Goal: Task Accomplishment & Management: Manage account settings

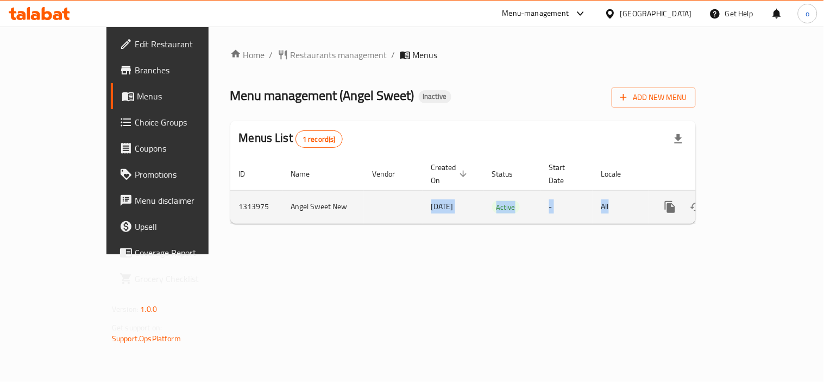
drag, startPoint x: 313, startPoint y: 191, endPoint x: 666, endPoint y: 200, distance: 353.3
click at [666, 200] on tr "1313975 Angel Sweet New 24/09/2025 Active - All" at bounding box center [500, 206] width 540 height 33
click at [755, 200] on icon "enhanced table" at bounding box center [748, 206] width 13 height 13
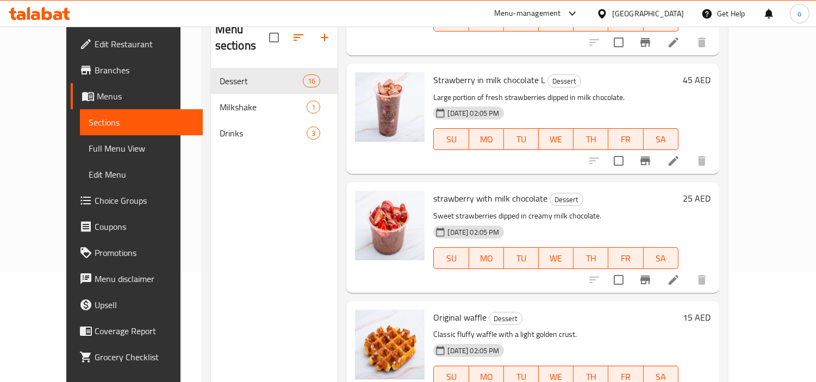
scroll to position [152, 0]
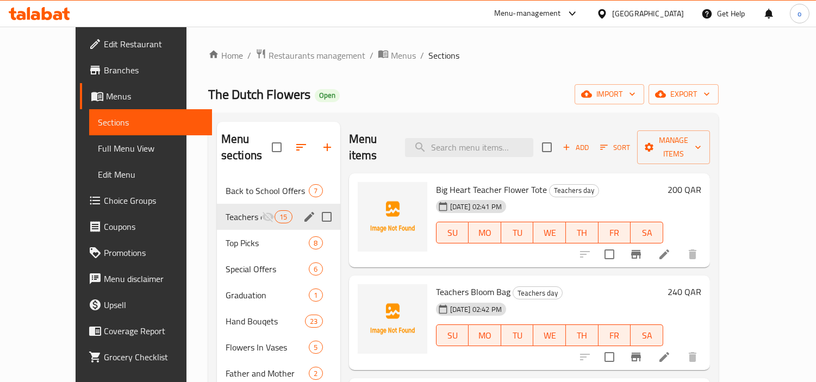
drag, startPoint x: 453, startPoint y: 73, endPoint x: 446, endPoint y: 14, distance: 59.6
click at [453, 72] on div "Home / Restaurants management / Menus / Sections The Dutch Flowers Open import …" at bounding box center [463, 280] width 510 height 464
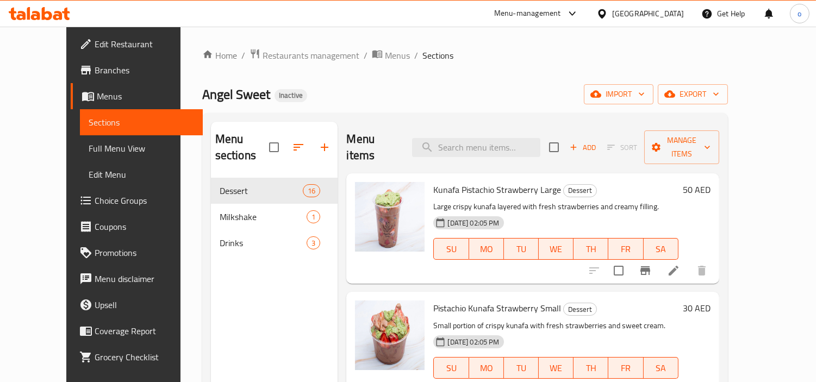
click at [480, 83] on div "Home / Restaurants management / Menus / Sections Angel Sweet Inactive import ex…" at bounding box center [464, 280] width 525 height 464
click at [291, 53] on span "Restaurants management" at bounding box center [310, 55] width 97 height 13
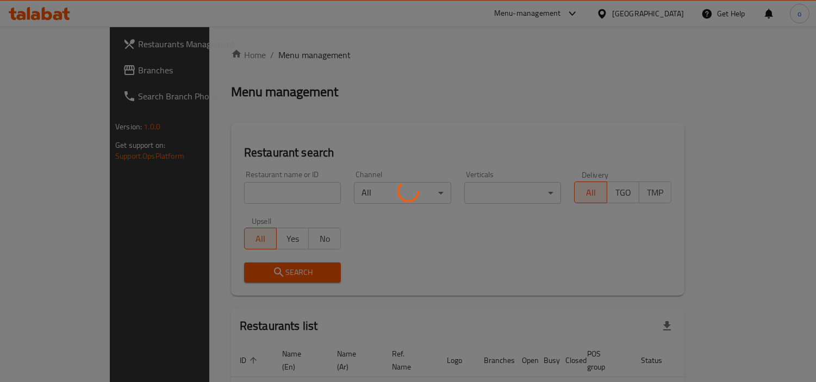
click at [396, 78] on div at bounding box center [408, 191] width 816 height 382
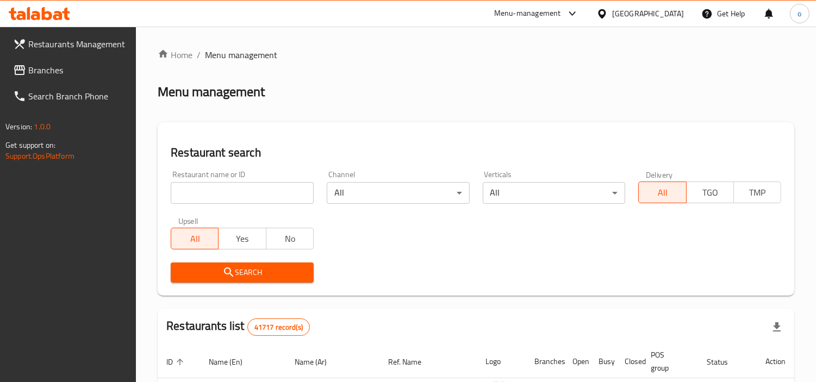
click at [35, 72] on span "Branches" at bounding box center [77, 70] width 99 height 13
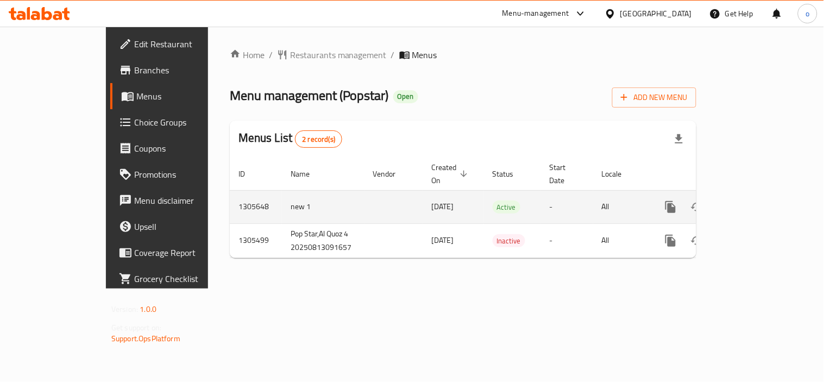
click at [756, 200] on icon "enhanced table" at bounding box center [749, 206] width 13 height 13
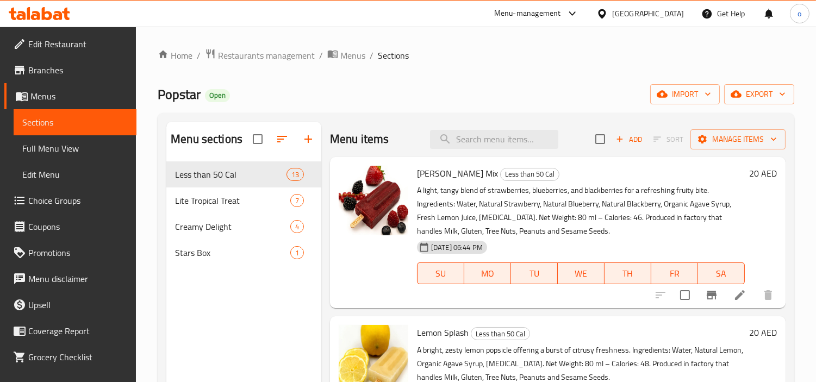
click at [229, 308] on div "Menu sections Less than 50 Cal 13 Lite Tropical Treat 7 Creamy Delight 4 Stars …" at bounding box center [243, 313] width 155 height 382
click at [230, 166] on div "Less than 50 Cal 13" at bounding box center [243, 174] width 155 height 26
click at [474, 143] on input "search" at bounding box center [494, 139] width 128 height 19
paste input "Strawberry Dream"
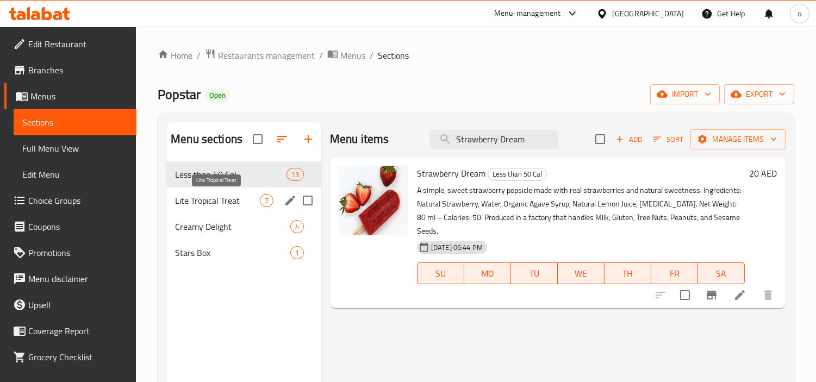
click at [229, 203] on span "Lite Tropical Treat" at bounding box center [217, 200] width 85 height 13
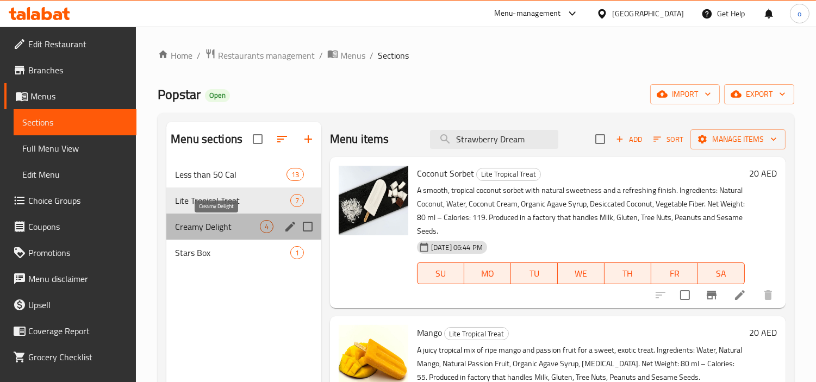
click at [229, 220] on span "Creamy Delight" at bounding box center [217, 226] width 85 height 13
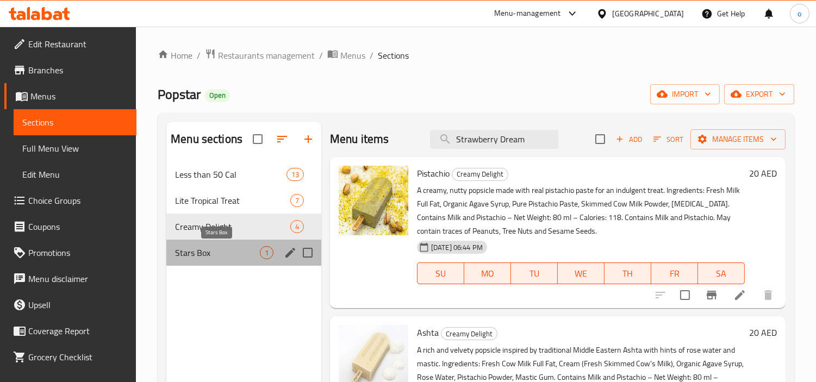
click at [229, 250] on span "Stars Box" at bounding box center [217, 252] width 85 height 13
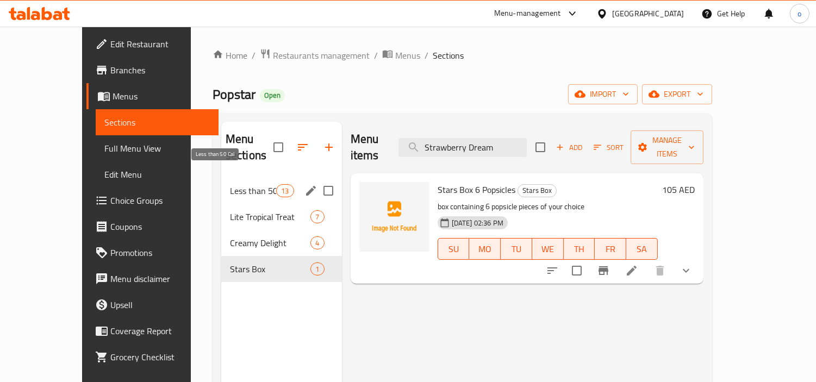
click at [230, 184] on span "Less than 50 Cal" at bounding box center [253, 190] width 46 height 13
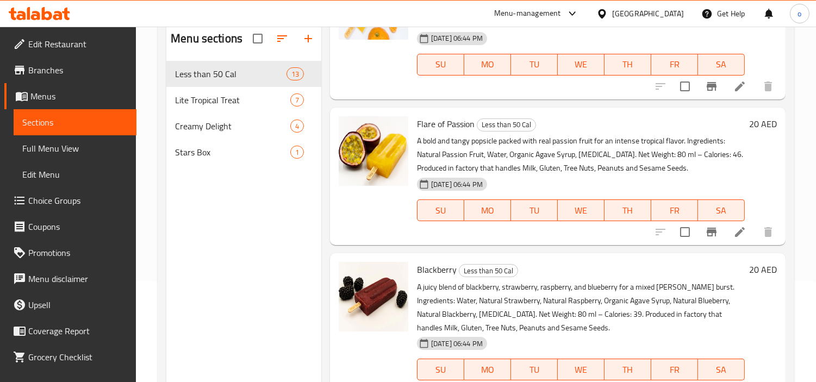
scroll to position [31, 0]
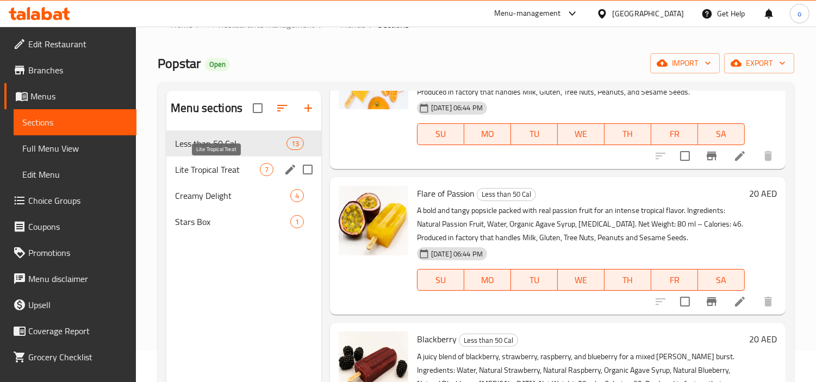
click at [219, 164] on span "Lite Tropical Treat" at bounding box center [217, 169] width 85 height 13
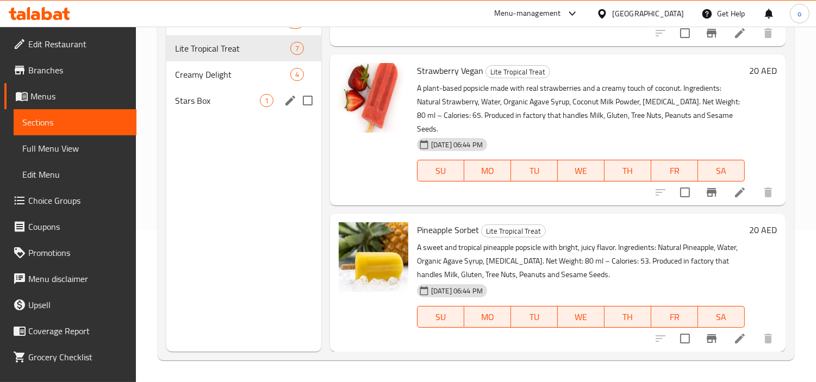
scroll to position [91, 0]
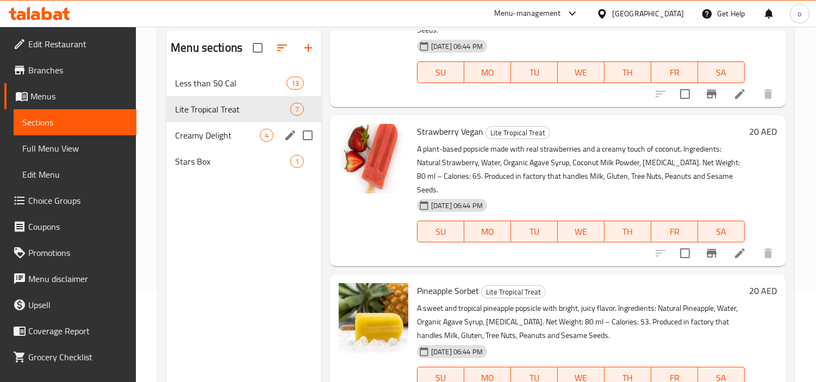
click at [206, 139] on span "Creamy Delight" at bounding box center [217, 135] width 85 height 13
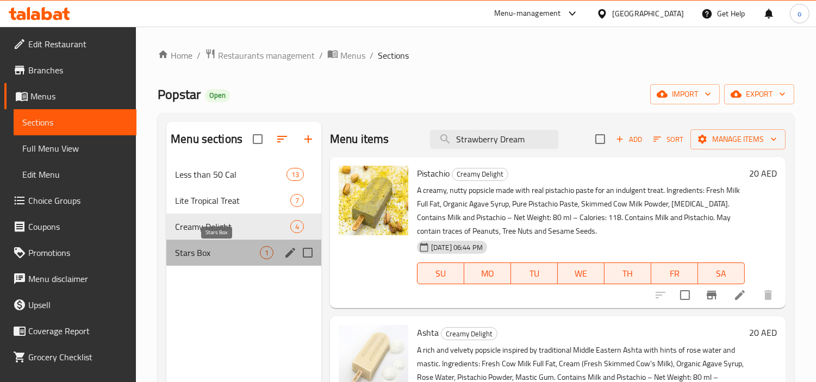
click at [214, 250] on span "Stars Box" at bounding box center [217, 252] width 85 height 13
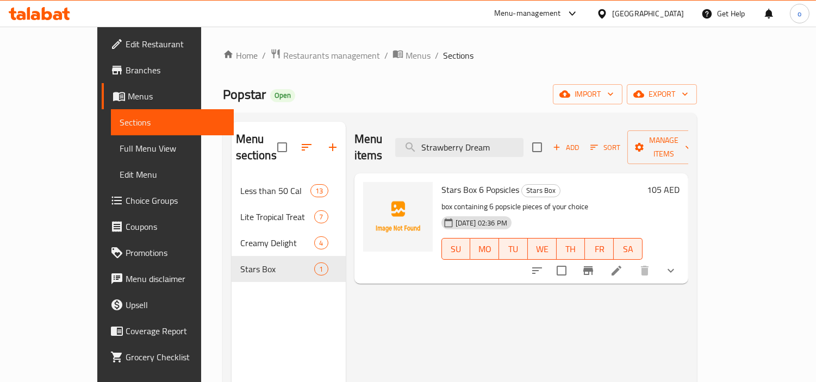
click at [684, 260] on button "show more" at bounding box center [670, 271] width 26 height 26
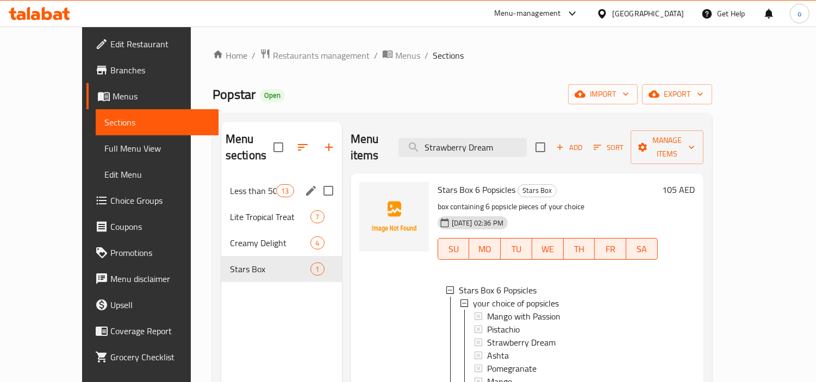
click at [247, 184] on span "Less than 50 Cal" at bounding box center [253, 190] width 46 height 13
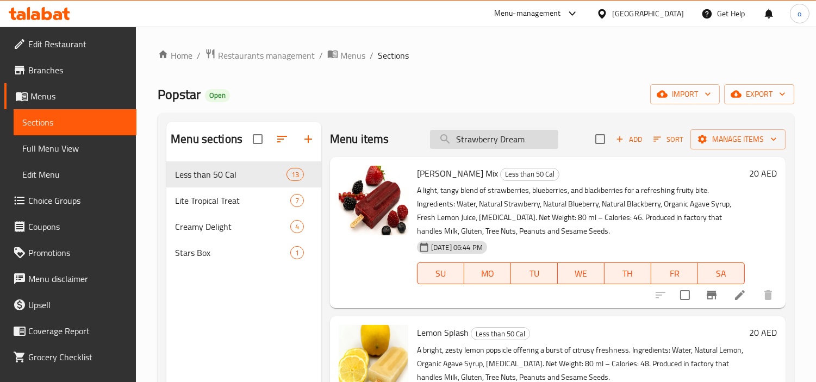
drag, startPoint x: 501, startPoint y: 133, endPoint x: 506, endPoint y: 136, distance: 6.2
click at [501, 133] on input "Strawberry Dream" at bounding box center [494, 139] width 128 height 19
paste input "Guava Ice"
type input "Guava Ice"
drag, startPoint x: 525, startPoint y: 137, endPoint x: 406, endPoint y: 150, distance: 119.2
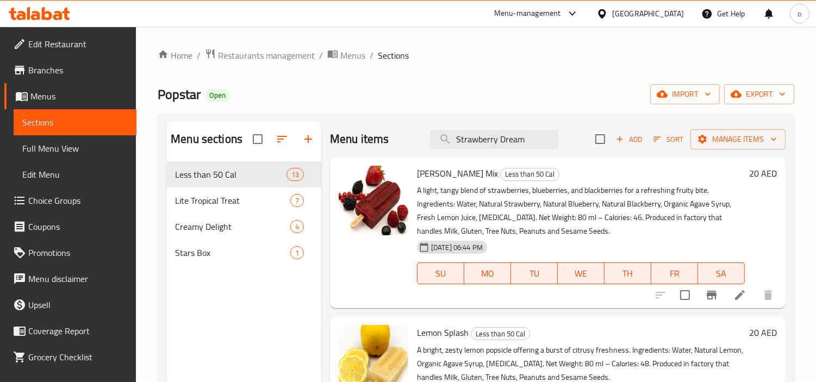
click at [406, 150] on div "Menu items Guava Ice Add Sort Manage items" at bounding box center [557, 139] width 455 height 35
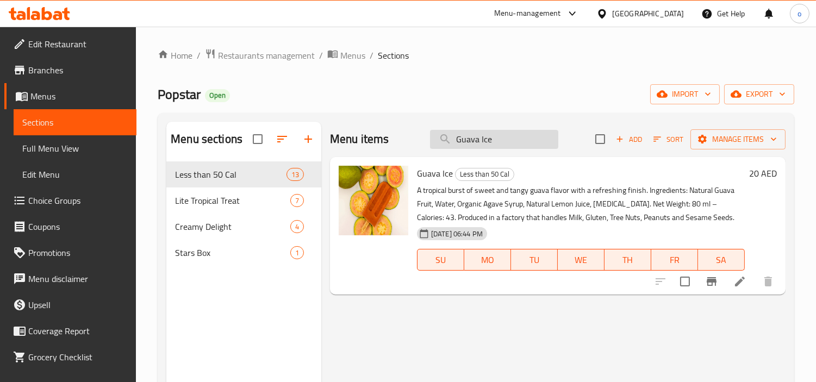
click at [498, 139] on input "Guava Ice" at bounding box center [494, 139] width 128 height 19
drag, startPoint x: 492, startPoint y: 139, endPoint x: 413, endPoint y: 155, distance: 80.5
click at [414, 153] on div "Menu items Guava Ice Add Sort Manage items" at bounding box center [557, 139] width 455 height 35
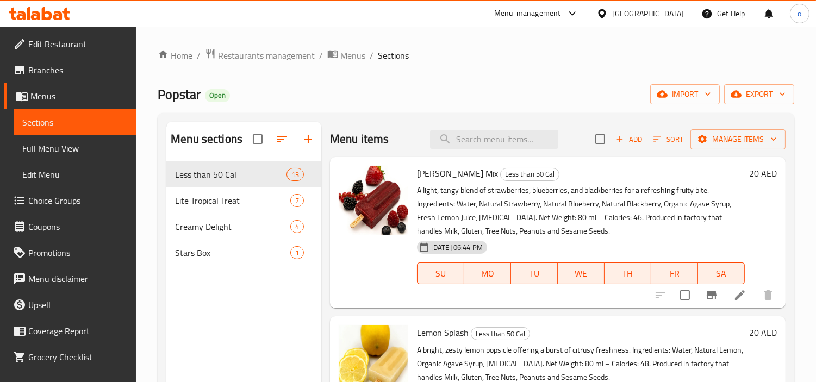
click at [261, 163] on div "Less than 50 Cal 13" at bounding box center [243, 174] width 155 height 26
click at [784, 91] on icon "button" at bounding box center [781, 94] width 11 height 11
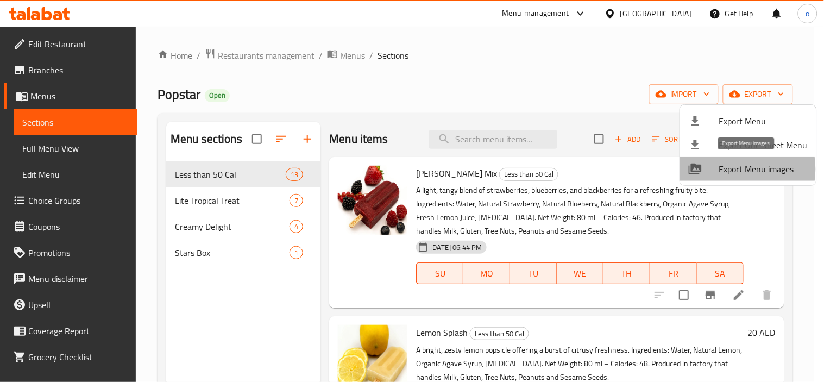
click at [729, 169] on span "Export Menu images" at bounding box center [763, 168] width 89 height 13
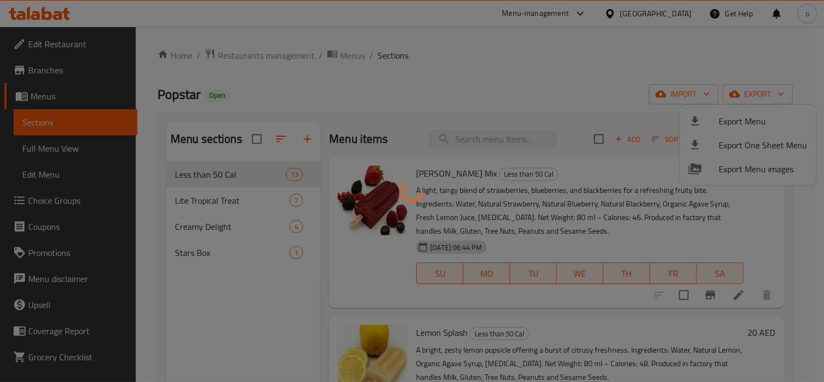
click at [560, 89] on div at bounding box center [412, 191] width 824 height 382
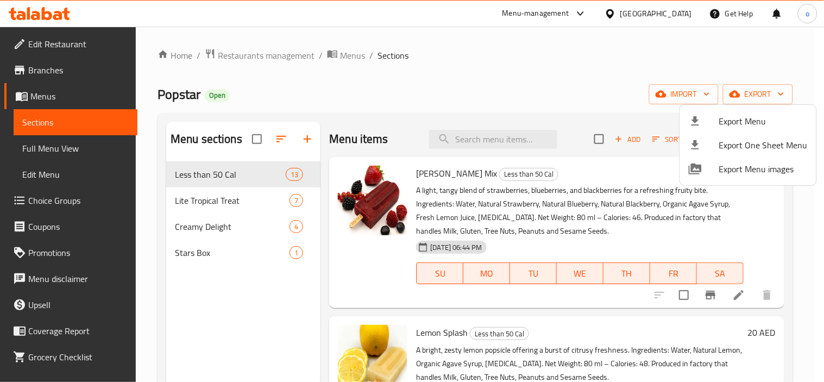
click at [587, 89] on div at bounding box center [412, 191] width 824 height 382
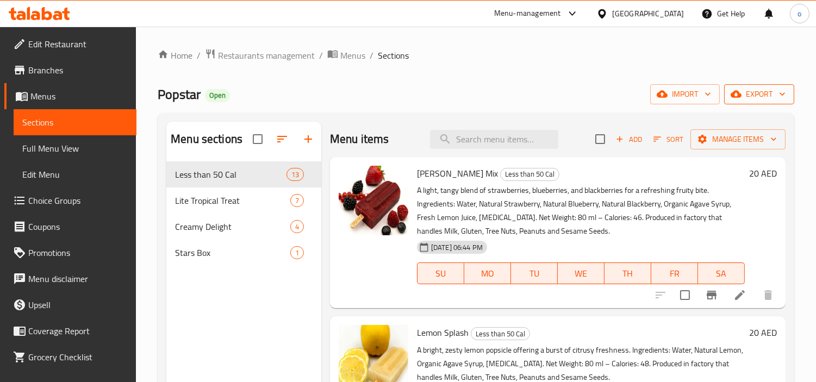
click at [741, 84] on button "export" at bounding box center [759, 94] width 70 height 20
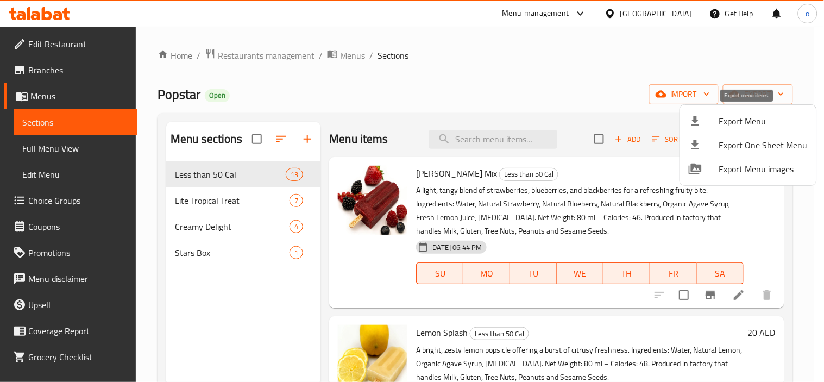
click at [748, 117] on span "Export Menu" at bounding box center [763, 121] width 89 height 13
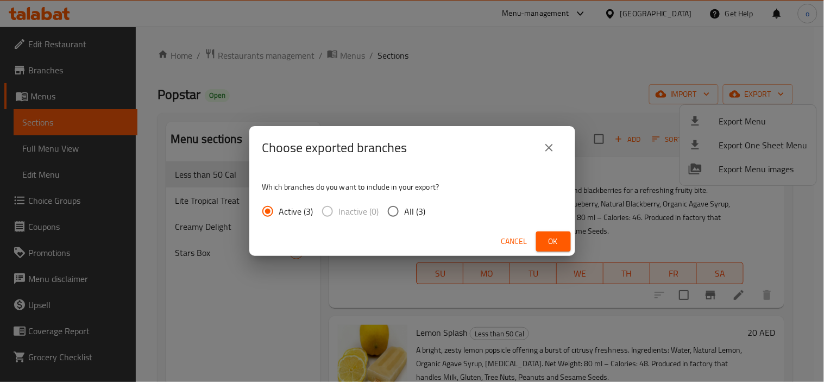
click at [411, 213] on span "All (3)" at bounding box center [415, 211] width 21 height 13
click at [405, 213] on input "All (3)" at bounding box center [393, 211] width 23 height 23
radio input "true"
click at [568, 235] on button "Ok" at bounding box center [553, 241] width 35 height 20
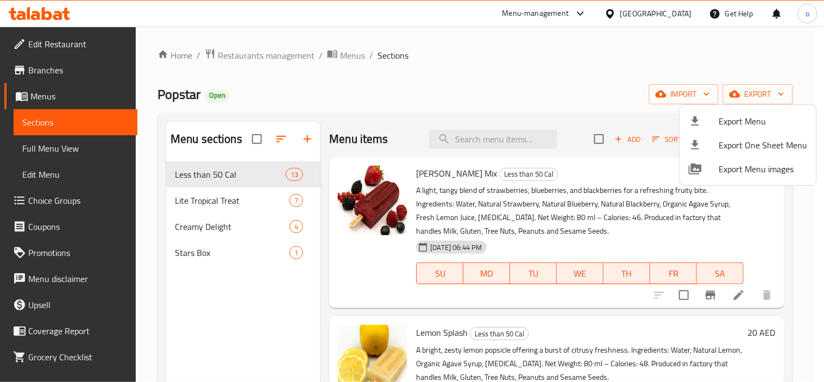
click at [584, 80] on div at bounding box center [412, 191] width 824 height 382
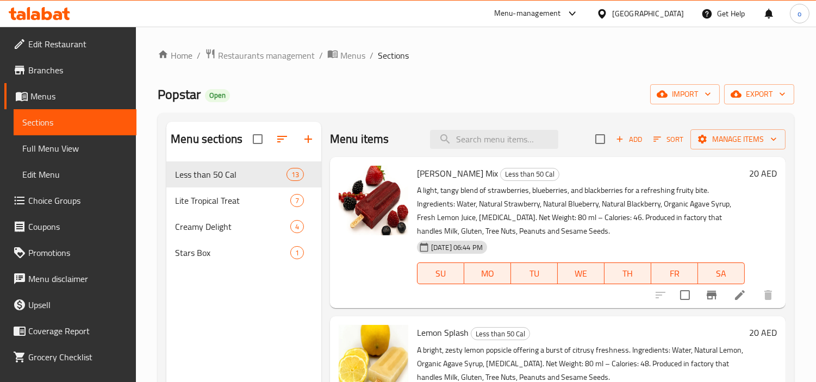
click at [565, 55] on ol "Home / Restaurants management / Menus / Sections" at bounding box center [476, 55] width 636 height 14
click at [480, 96] on div "Popstar Open import export" at bounding box center [476, 94] width 636 height 20
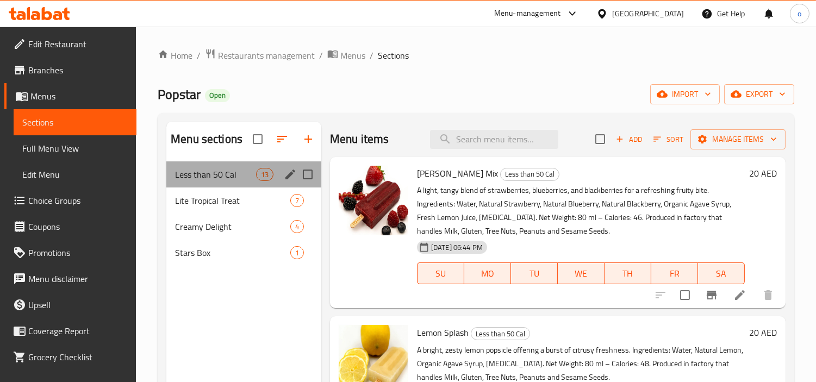
click at [279, 175] on div "Less than 50 Cal 13" at bounding box center [243, 174] width 155 height 26
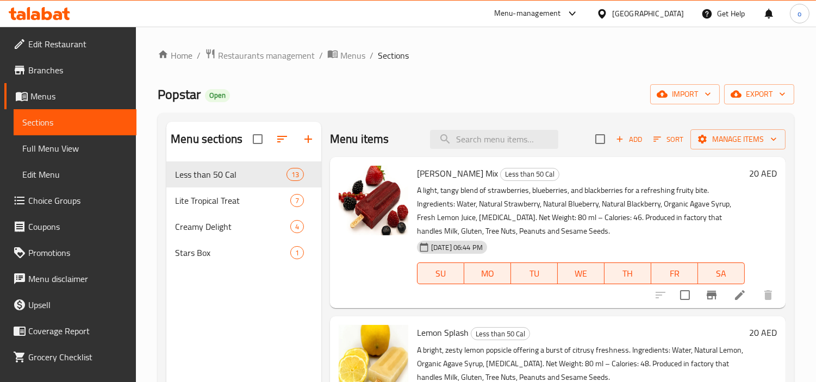
click at [507, 68] on div "Home / Restaurants management / Menus / Sections Popstar Open import export Men…" at bounding box center [476, 280] width 636 height 464
click at [512, 145] on input "search" at bounding box center [494, 139] width 128 height 19
paste input "Minty Passion"
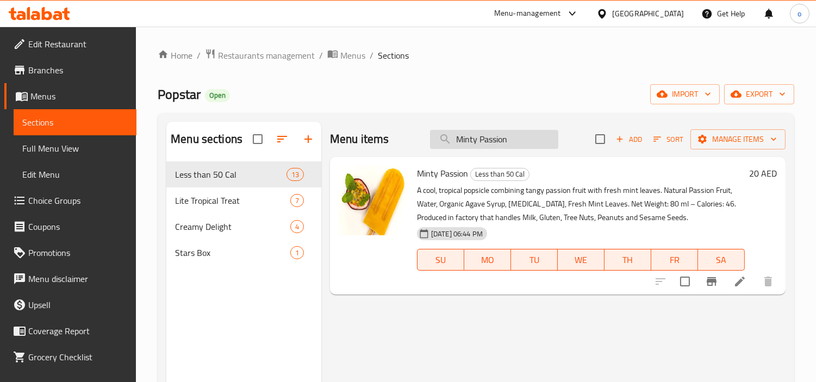
click at [498, 140] on input "Minty Passion" at bounding box center [494, 139] width 128 height 19
type input "Minty Passion"
drag, startPoint x: 472, startPoint y: 306, endPoint x: 566, endPoint y: 278, distance: 98.3
click at [472, 306] on div "Menu items Minty Passion Add Sort Manage items Minty Passion Less than 50 Cal A…" at bounding box center [553, 313] width 464 height 382
click at [741, 283] on icon at bounding box center [739, 281] width 13 height 13
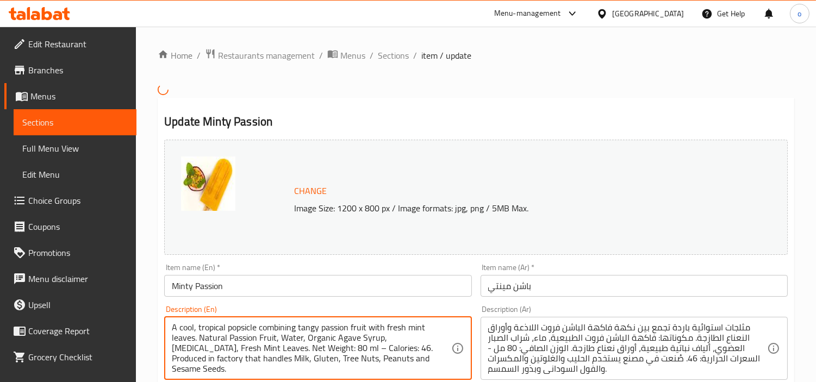
drag, startPoint x: 412, startPoint y: 362, endPoint x: 138, endPoint y: 316, distance: 277.7
paste textarea "simple, sweet strawberry popsicle made with real strawberries and natural sweet…"
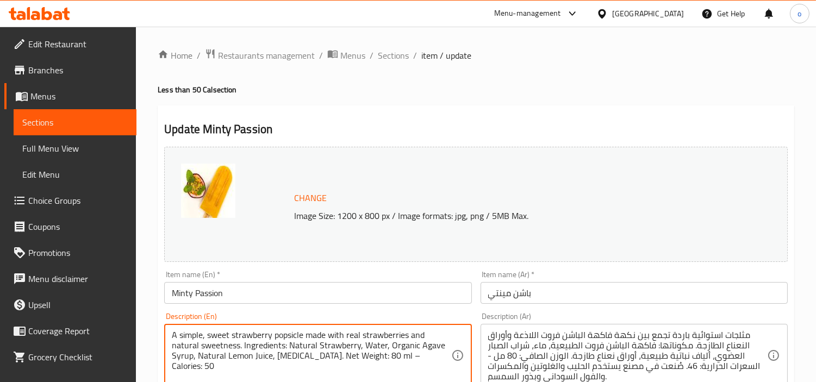
scroll to position [60, 0]
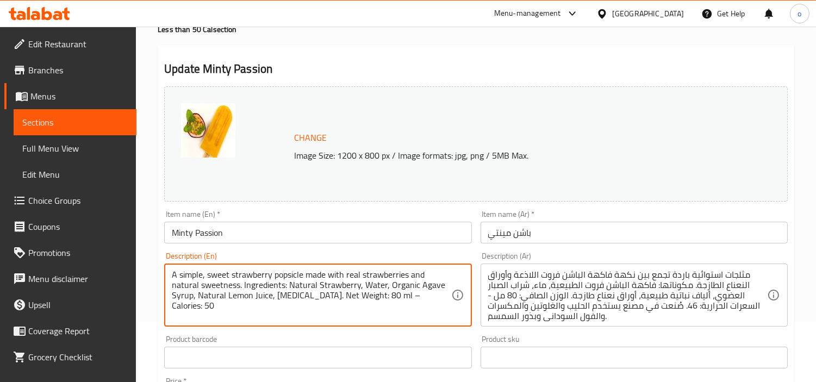
type textarea "A simple, sweet strawberry popsicle made with real strawberries and natural swe…"
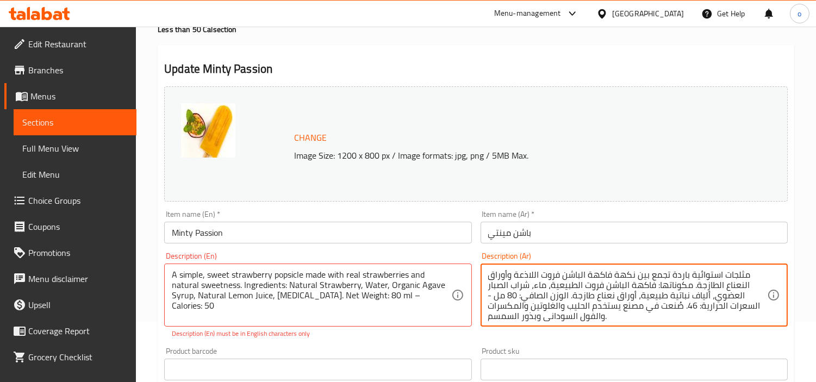
click at [623, 289] on textarea "مثلجات استوائية باردة تجمع بين نكهة فاكهة الباشن فروت اللاذعة وأوراق النعناع ال…" at bounding box center [627, 296] width 279 height 52
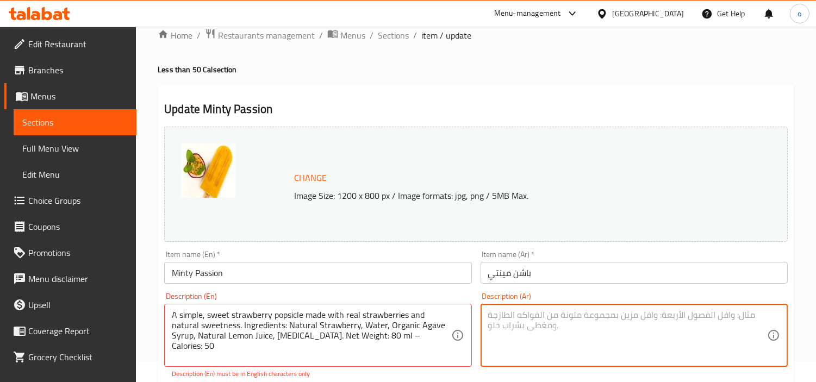
scroll to position [0, 0]
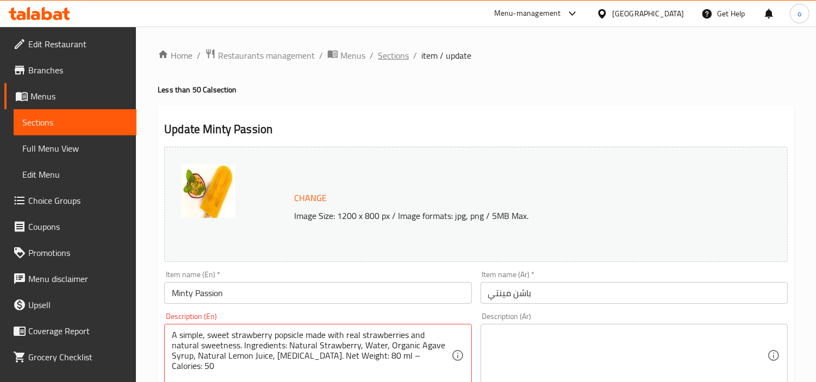
click at [399, 58] on span "Sections" at bounding box center [393, 55] width 31 height 13
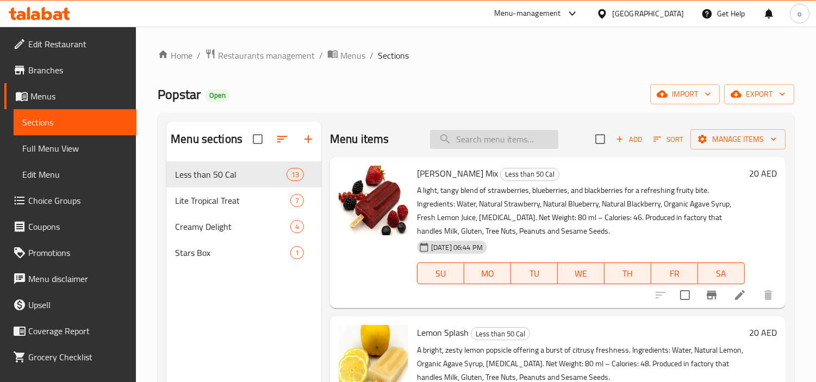
click at [493, 130] on input "search" at bounding box center [494, 139] width 128 height 19
paste input "A simple, sweet strawberry popsicle made with real strawberries and natural swe…"
type input "A simple, sweet strawberry popsicle made with real strawberries and natural swe…"
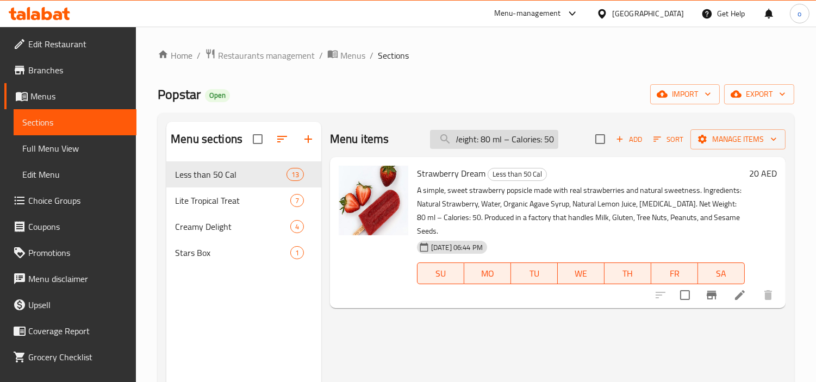
click at [493, 143] on input "A simple, sweet strawberry popsicle made with real strawberries and natural swe…" at bounding box center [494, 139] width 128 height 19
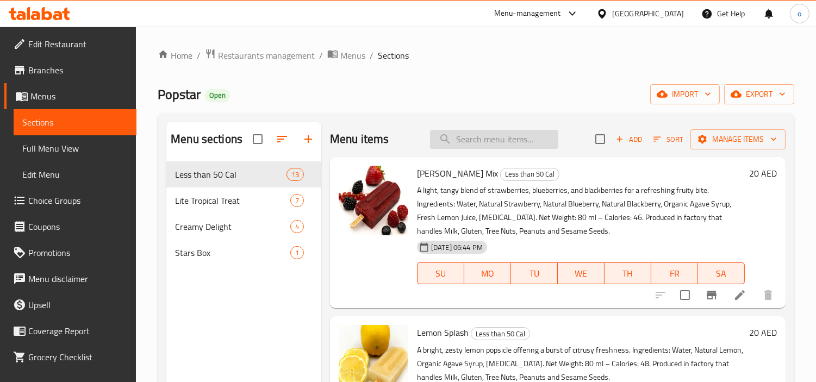
click at [486, 145] on input "search" at bounding box center [494, 139] width 128 height 19
paste input "Strawberry Dream"
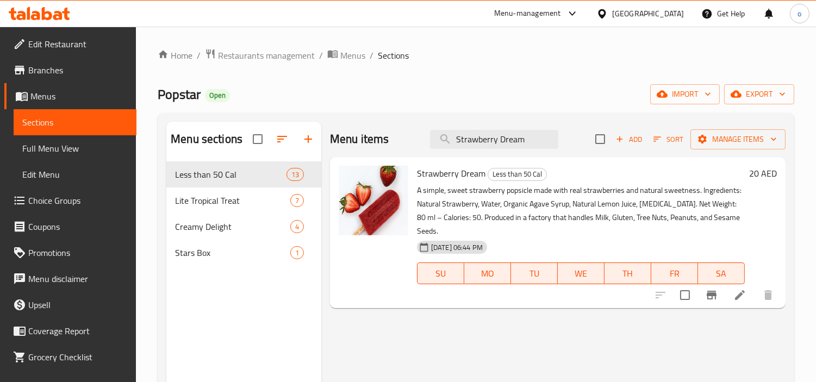
type input "Strawberry Dream"
click at [554, 343] on div "Menu items Strawberry Dream Add Sort Manage items Strawberry Dream Less than 50…" at bounding box center [553, 313] width 464 height 382
click at [731, 296] on li at bounding box center [739, 295] width 30 height 20
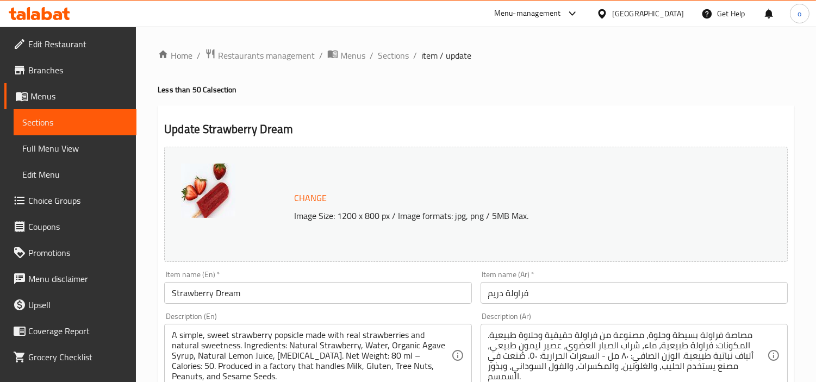
click at [416, 121] on h2 "Update Strawberry Dream" at bounding box center [475, 129] width 623 height 16
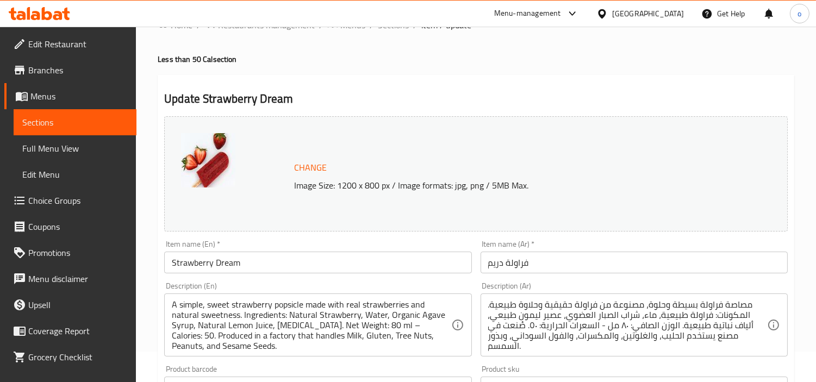
scroll to position [60, 0]
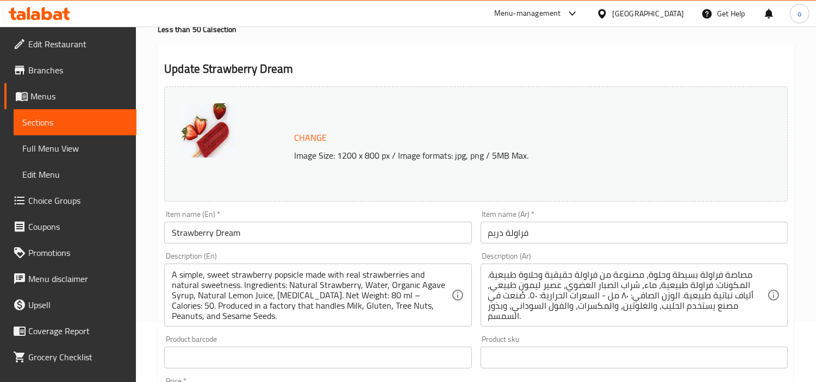
click at [229, 322] on div "A simple, sweet strawberry popsicle made with real strawberries and natural swe…" at bounding box center [317, 295] width 307 height 63
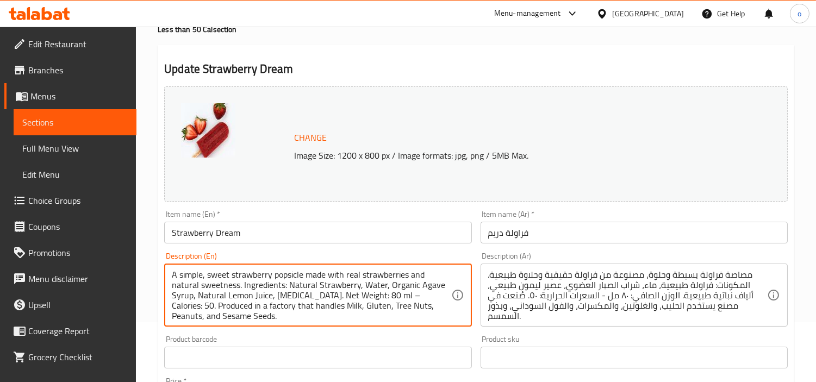
scroll to position [3, 0]
drag, startPoint x: 220, startPoint y: 304, endPoint x: 280, endPoint y: 321, distance: 63.0
click at [280, 321] on textarea "A simple, sweet strawberry popsicle made with real strawberries and natural swe…" at bounding box center [311, 296] width 279 height 52
click at [291, 335] on div "Change Image Size: 1200 x 800 px / Image formats: jpg, png / 5MB Max. Item name…" at bounding box center [476, 324] width 632 height 484
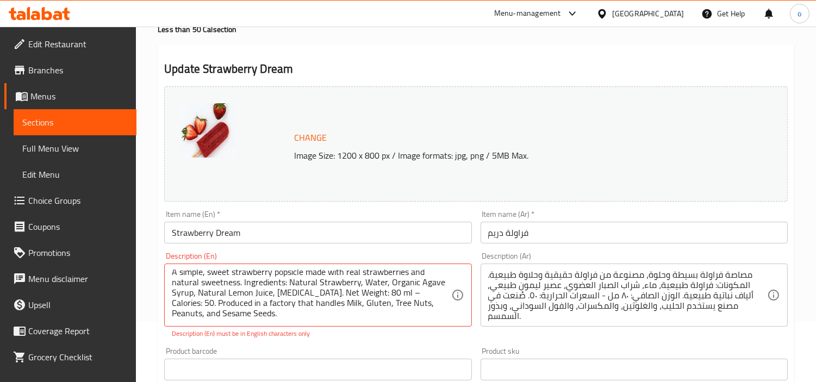
click at [328, 352] on div "Product barcode Product barcode" at bounding box center [317, 363] width 307 height 33
click at [361, 341] on div "Description (En) A simple, sweet strawberry popsicle made with real strawberrie…" at bounding box center [318, 295] width 316 height 95
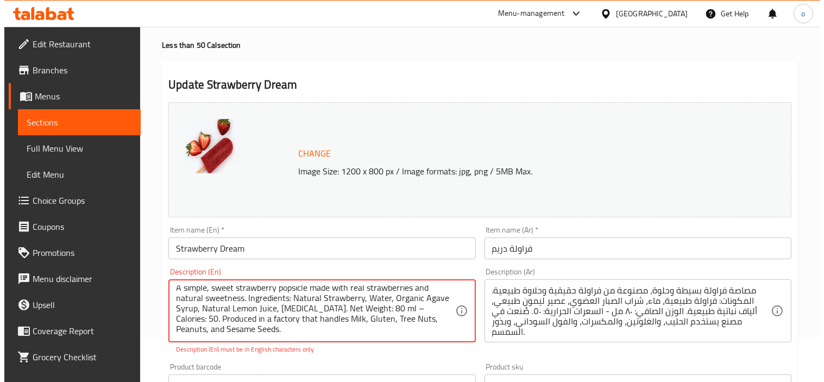
scroll to position [0, 0]
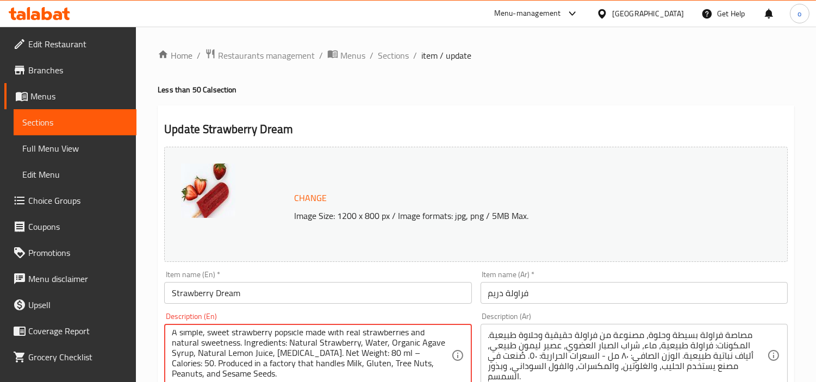
click at [390, 54] on span "Sections" at bounding box center [393, 55] width 31 height 13
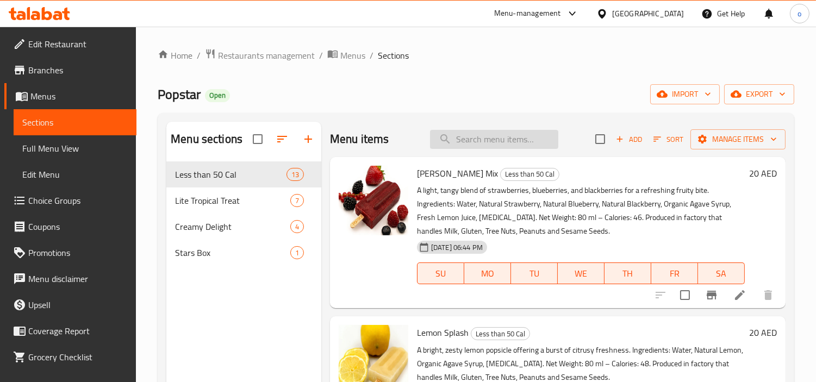
click at [472, 138] on input "search" at bounding box center [494, 139] width 128 height 19
paste input "Strawberry Dream"
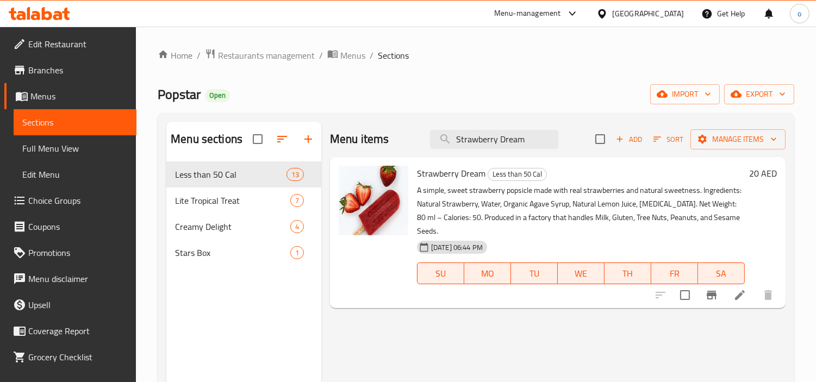
click at [742, 373] on div "Menu items Strawberry Dream Add Sort Manage items Strawberry Dream Less than 50…" at bounding box center [553, 313] width 464 height 382
click at [715, 296] on icon "Branch-specific-item" at bounding box center [711, 295] width 10 height 9
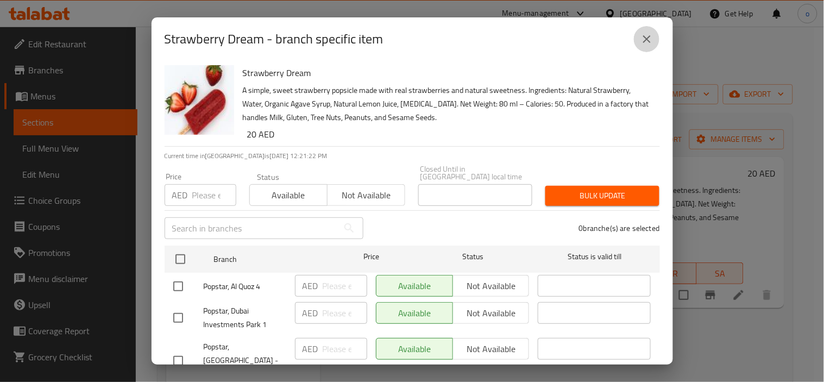
click at [649, 43] on icon "close" at bounding box center [647, 39] width 13 height 13
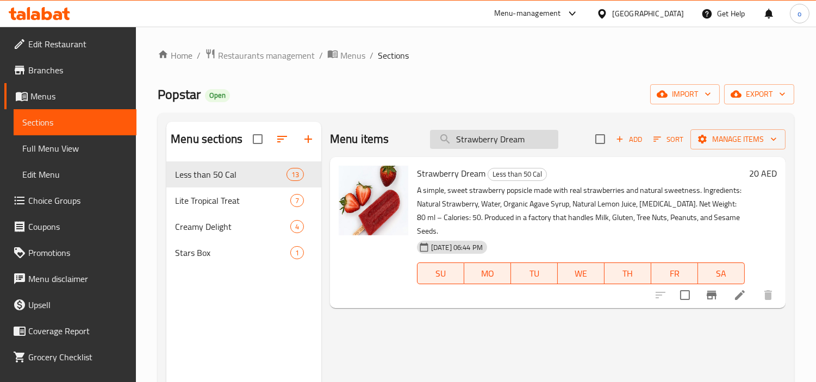
click at [502, 135] on input "Strawberry Dream" at bounding box center [494, 139] width 128 height 19
paste input "Mango Duo"
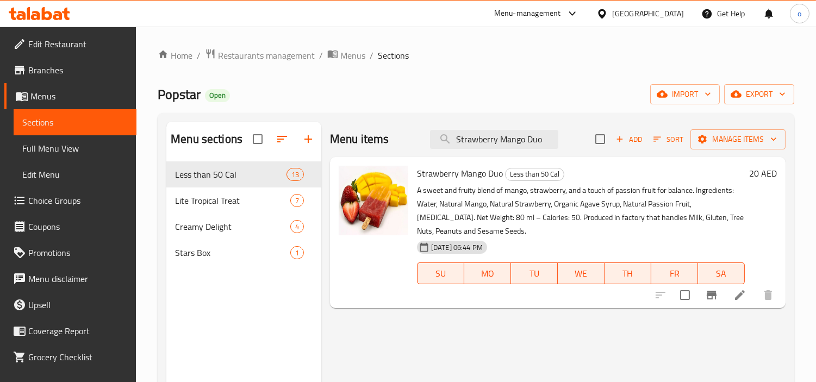
type input "Strawberry Mango Duo"
click at [465, 306] on div "Strawberry Mango Duo Less than 50 Cal A sweet and fruity blend of mango, strawb…" at bounding box center [557, 232] width 455 height 151
click at [470, 343] on div "Menu items Strawberry Mango Duo Add Sort Manage items Strawberry Mango Duo Less…" at bounding box center [553, 313] width 464 height 382
drag, startPoint x: 435, startPoint y: 172, endPoint x: 481, endPoint y: 169, distance: 46.8
click at [481, 169] on span "Strawberry Mango Duo" at bounding box center [460, 173] width 86 height 16
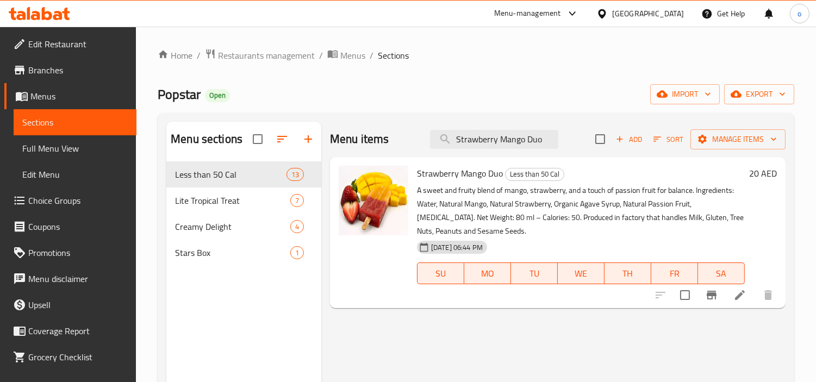
click at [479, 197] on p "A sweet and fruity blend of mango, strawberry, and a touch of passion fruit for…" at bounding box center [581, 211] width 328 height 54
click at [552, 366] on div "Menu items Strawberry Mango Duo Add Sort Manage items Strawberry Mango Duo Less…" at bounding box center [553, 313] width 464 height 382
click at [735, 306] on div at bounding box center [714, 295] width 134 height 26
click at [729, 300] on li at bounding box center [739, 295] width 30 height 20
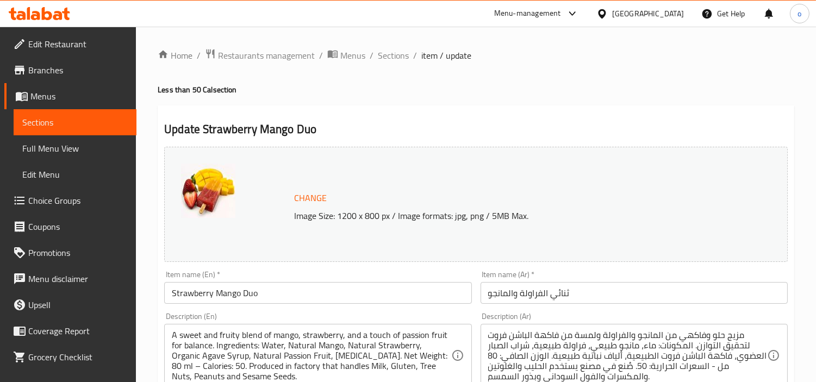
click at [460, 93] on h4 "Less than 50 Cal section" at bounding box center [476, 89] width 636 height 11
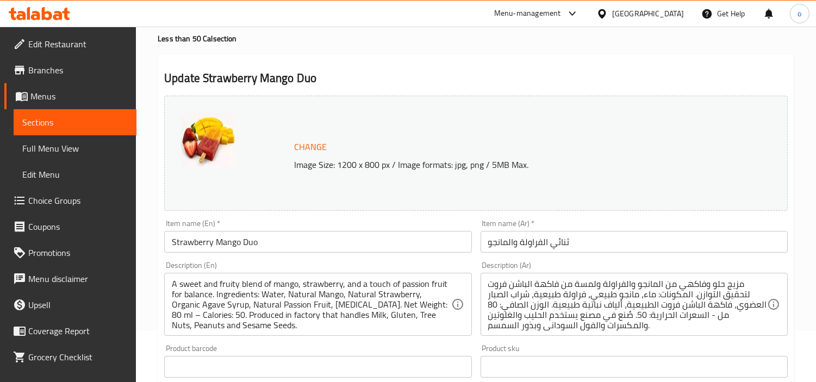
scroll to position [121, 0]
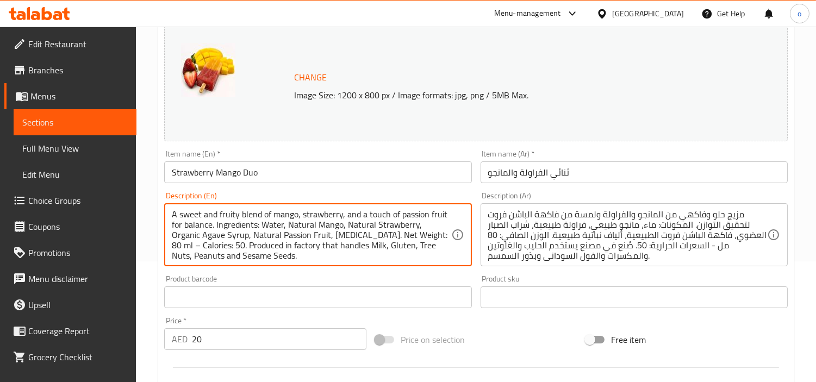
click at [303, 252] on textarea "A sweet and fruity blend of mango, strawberry, and a touch of passion fruit for…" at bounding box center [311, 235] width 279 height 52
drag, startPoint x: 281, startPoint y: 246, endPoint x: 313, endPoint y: 253, distance: 32.8
click at [343, 255] on textarea "A sweet and fruity blend of mango, strawberry, and a touch of passion fruit for…" at bounding box center [311, 235] width 279 height 52
click at [312, 252] on textarea "A sweet and fruity blend of mango, strawberry, and a touch of passion fruit for…" at bounding box center [311, 235] width 279 height 52
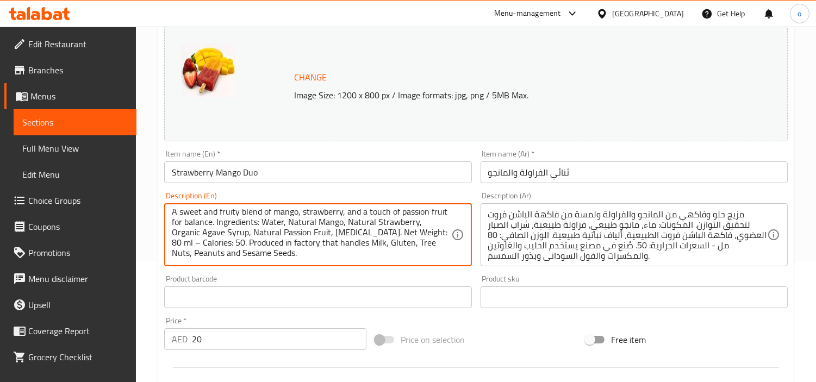
click at [279, 245] on textarea "A sweet and fruity blend of mango, strawberry, and a touch of passion fruit for…" at bounding box center [311, 235] width 279 height 52
drag, startPoint x: 277, startPoint y: 243, endPoint x: 344, endPoint y: 262, distance: 69.5
click at [344, 262] on div "A sweet and fruity blend of mango, strawberry, and a touch of passion fruit for…" at bounding box center [317, 234] width 307 height 63
click at [331, 254] on textarea "A sweet and fruity blend of mango, strawberry, and a touch of passion fruit for…" at bounding box center [311, 235] width 279 height 52
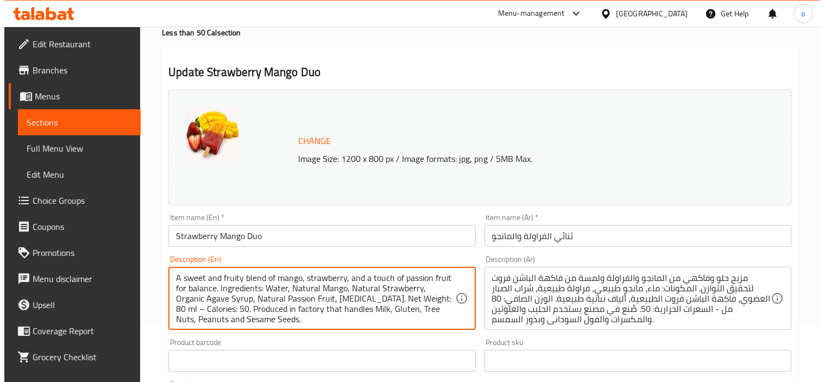
scroll to position [0, 0]
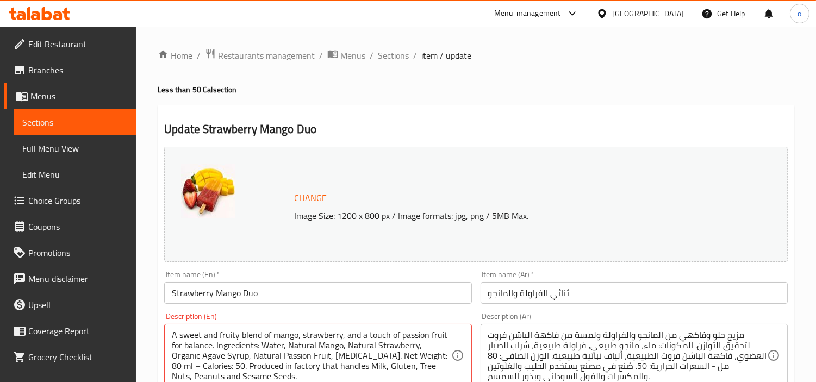
click at [398, 61] on span "Sections" at bounding box center [393, 55] width 31 height 13
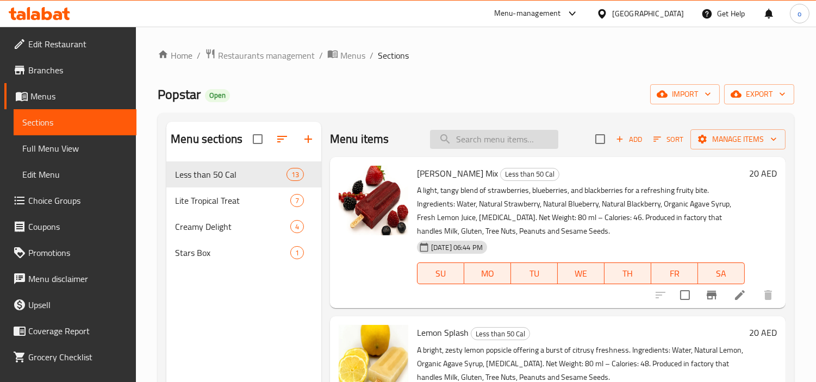
click at [518, 131] on input "search" at bounding box center [494, 139] width 128 height 19
paste input "Strawberry Mango Duo"
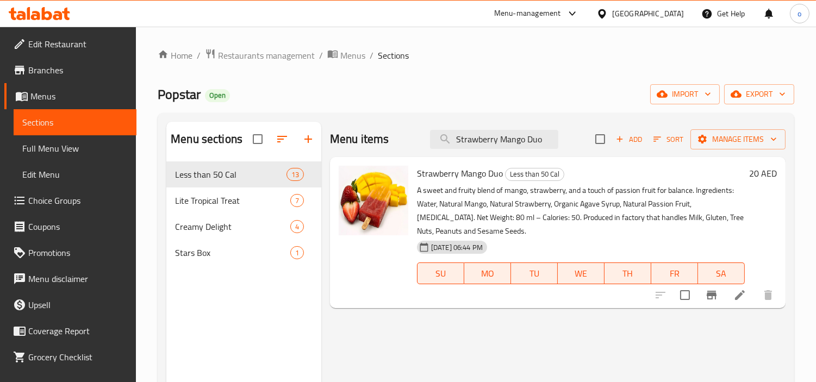
click at [708, 291] on icon "Branch-specific-item" at bounding box center [711, 295] width 10 height 9
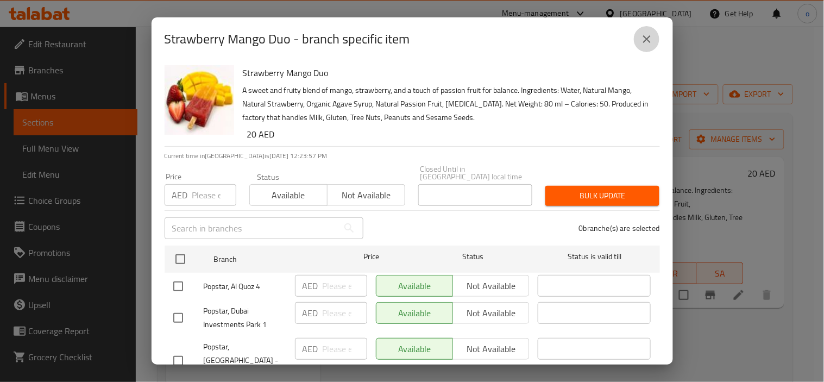
click at [647, 36] on icon "close" at bounding box center [647, 39] width 13 height 13
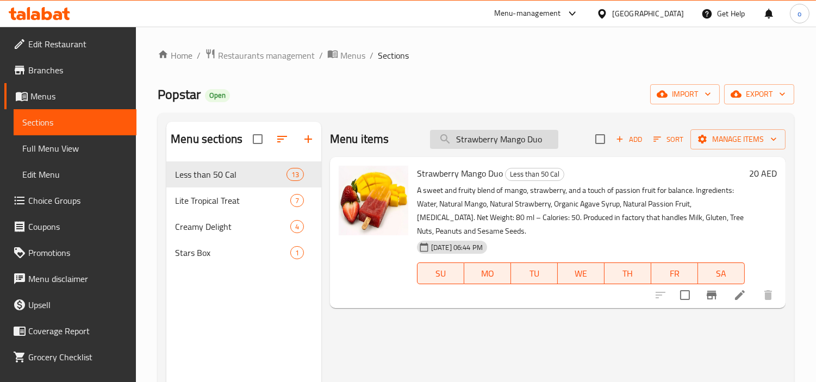
click at [491, 133] on input "Strawberry Mango Duo" at bounding box center [494, 139] width 128 height 19
paste input "Rose Sorbet"
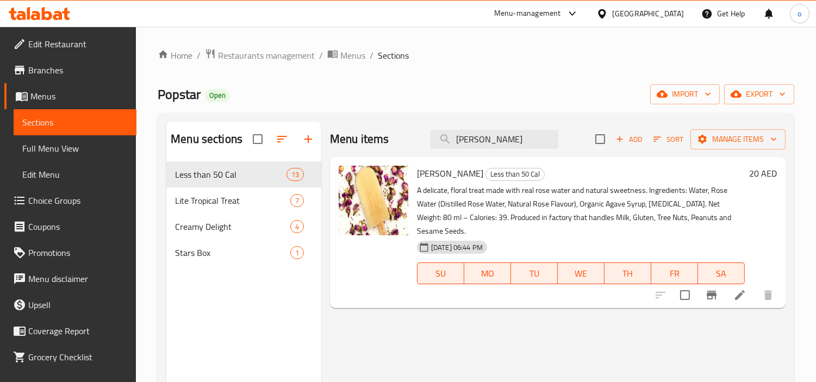
type input "Rose Sorbet"
click at [503, 321] on div "Menu items Rose Sorbet Add Sort Manage items Rose Sorbet Less than 50 Cal A del…" at bounding box center [553, 313] width 464 height 382
click at [650, 341] on div "Menu items Rose Sorbet Add Sort Manage items Rose Sorbet Less than 50 Cal A del…" at bounding box center [553, 313] width 464 height 382
click at [707, 293] on icon "Branch-specific-item" at bounding box center [711, 295] width 10 height 9
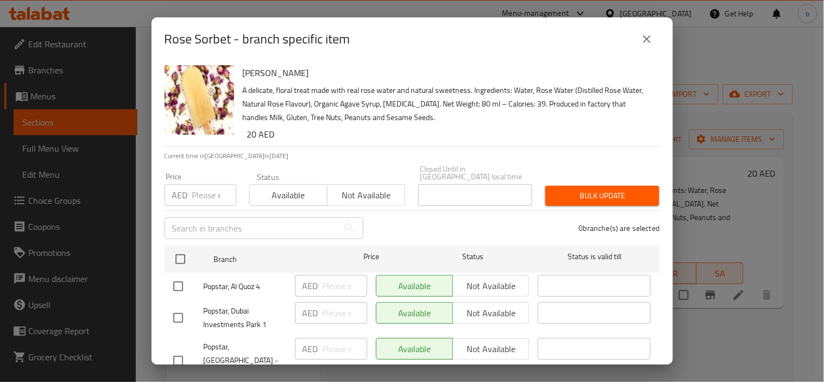
click at [654, 41] on button "close" at bounding box center [647, 39] width 26 height 26
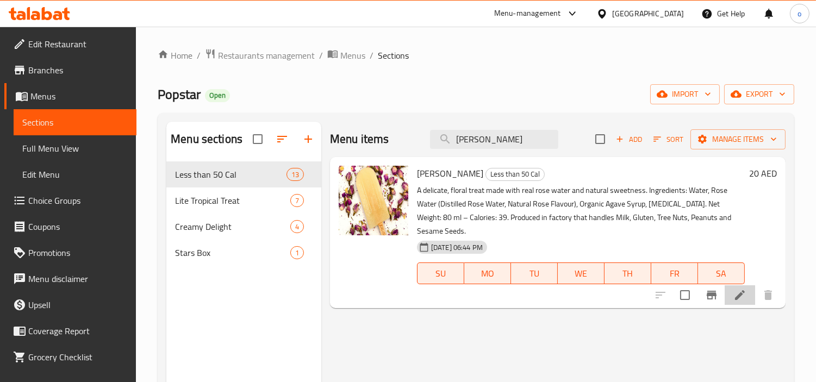
click at [735, 291] on icon at bounding box center [739, 295] width 13 height 13
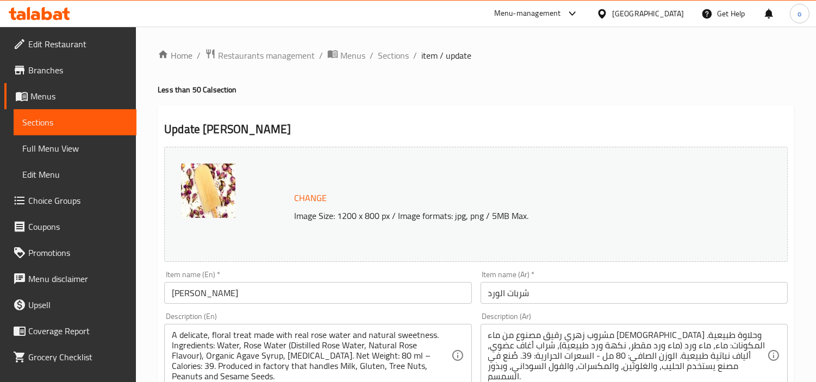
drag, startPoint x: 582, startPoint y: 85, endPoint x: 584, endPoint y: 101, distance: 15.8
click at [584, 91] on h4 "Less than 50 Cal section" at bounding box center [476, 89] width 636 height 11
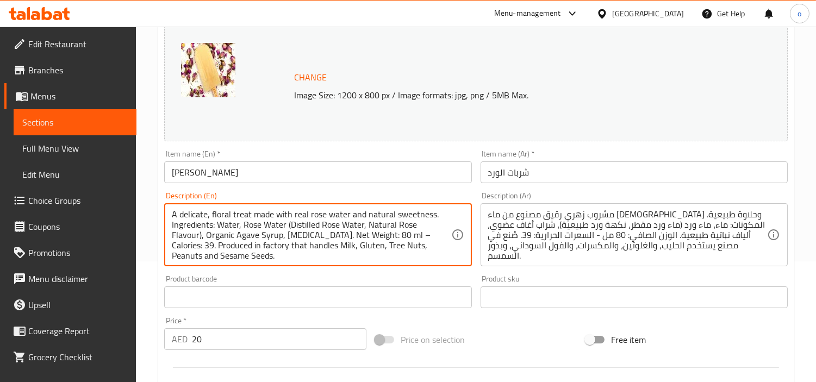
scroll to position [3, 0]
drag, startPoint x: 224, startPoint y: 248, endPoint x: 281, endPoint y: 262, distance: 58.6
click at [281, 262] on div "A delicate, floral treat made with real rose water and natural sweetness. Ingre…" at bounding box center [317, 234] width 307 height 63
click at [277, 275] on div "Change Image Size: 1200 x 800 px / Image formats: jpg, png / 5MB Max. Item name…" at bounding box center [476, 264] width 632 height 484
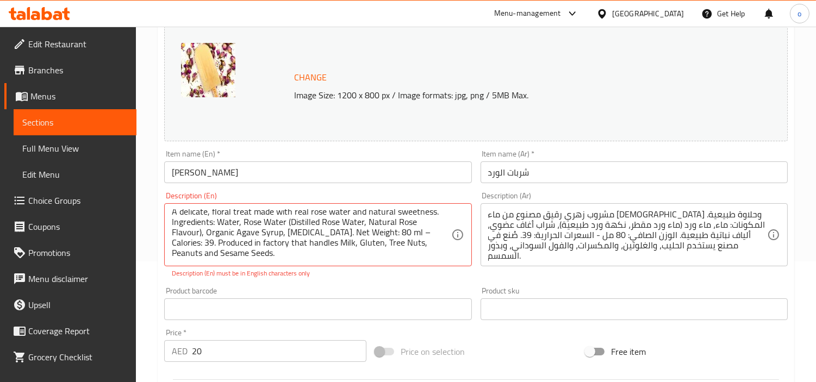
click at [259, 274] on p "Description (En) must be in English characters only" at bounding box center [318, 273] width 292 height 10
click at [258, 280] on div "Description (En) A delicate, floral treat made with real rose water and natural…" at bounding box center [318, 234] width 316 height 95
click at [258, 285] on div "Product barcode Product barcode" at bounding box center [318, 304] width 316 height 42
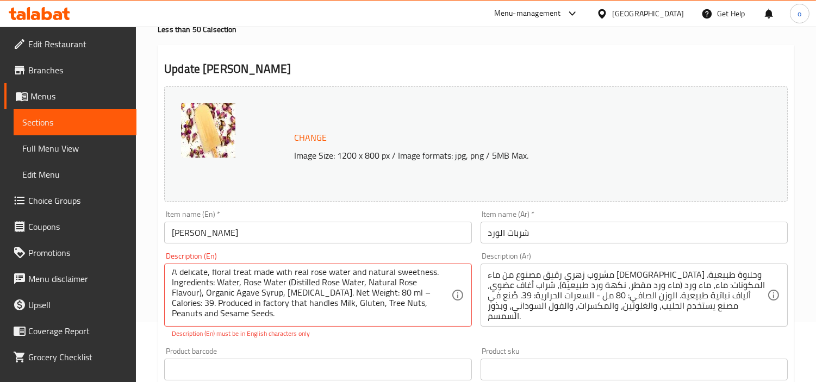
click at [470, 91] on div "Change Image Size: 1200 x 800 px / Image formats: jpg, png / 5MB Max." at bounding box center [475, 143] width 623 height 115
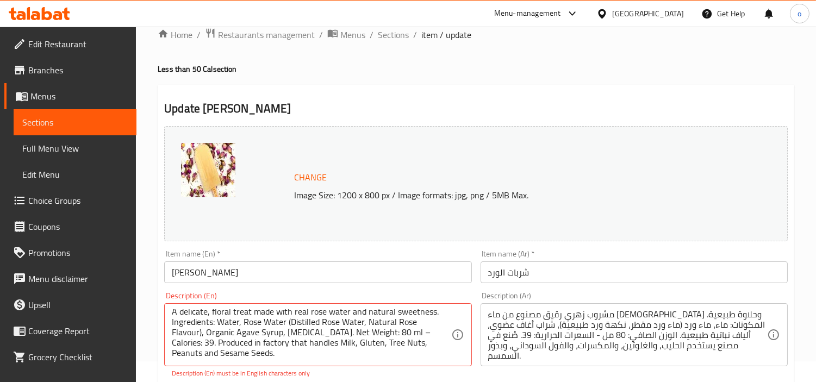
scroll to position [0, 0]
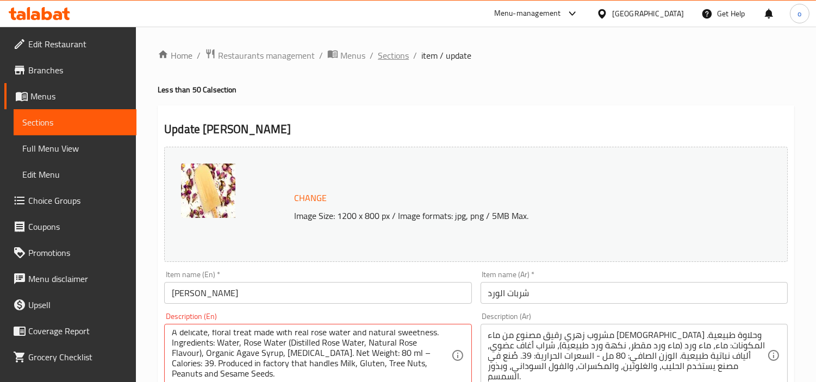
click at [394, 58] on span "Sections" at bounding box center [393, 55] width 31 height 13
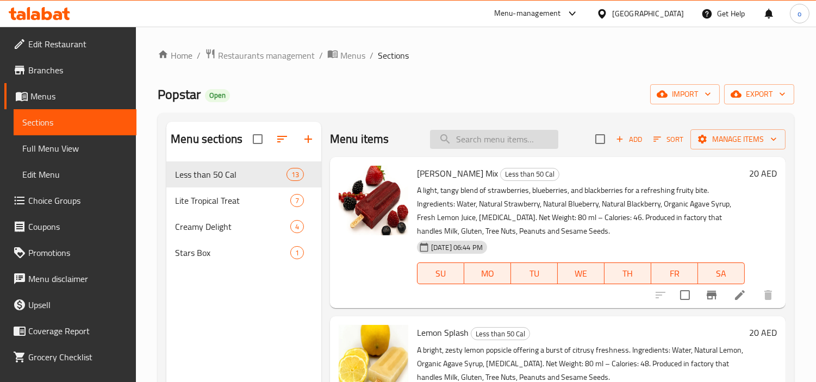
click at [491, 130] on input "search" at bounding box center [494, 139] width 128 height 19
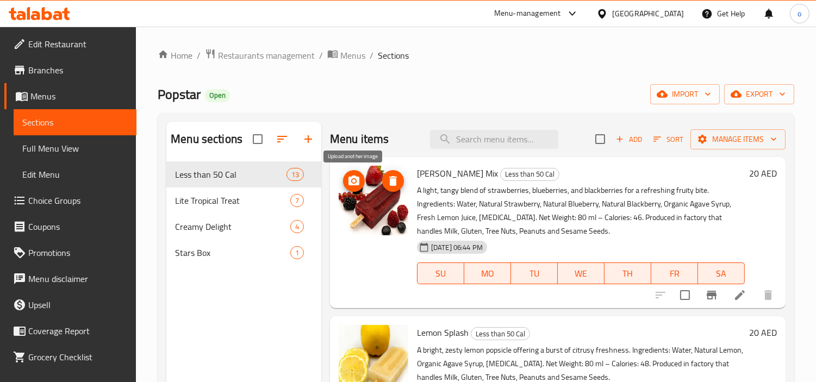
paste input "Rose Sorbet"
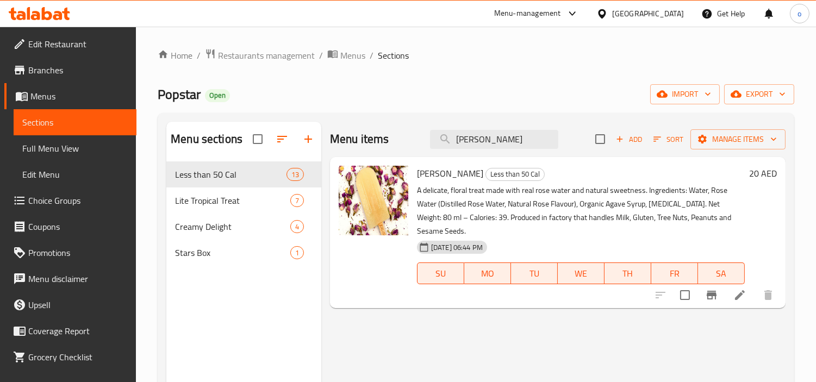
click at [428, 360] on div "Menu items Rose Sorbet Add Sort Manage items Rose Sorbet Less than 50 Cal A del…" at bounding box center [553, 313] width 464 height 382
click at [707, 295] on icon "Branch-specific-item" at bounding box center [711, 295] width 10 height 9
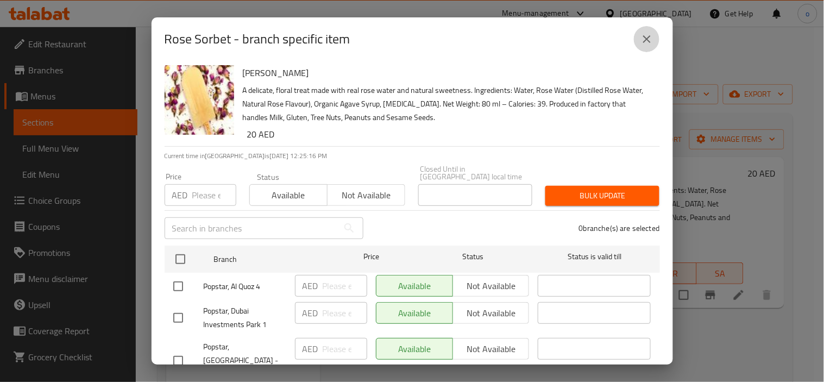
click at [654, 47] on button "close" at bounding box center [647, 39] width 26 height 26
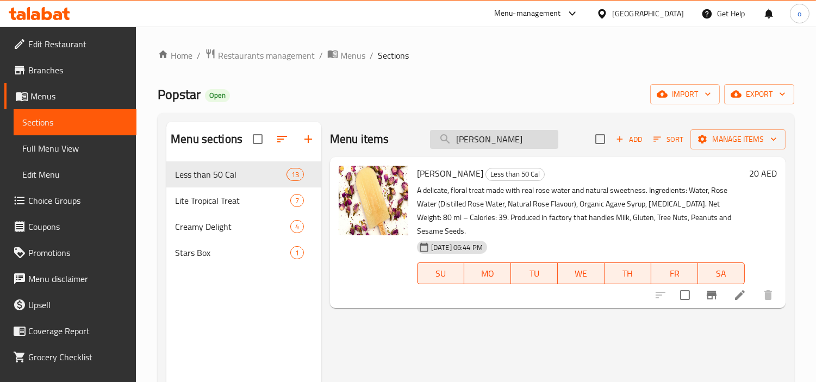
click at [477, 135] on input "Rose Sorbet" at bounding box center [494, 139] width 128 height 19
drag, startPoint x: 523, startPoint y: 143, endPoint x: 291, endPoint y: 183, distance: 234.9
click at [422, 140] on div "Menu items Rose Sorbet Add Sort Manage items" at bounding box center [557, 139] width 455 height 35
paste input "Pomegranate"
type input "Pomegranate"
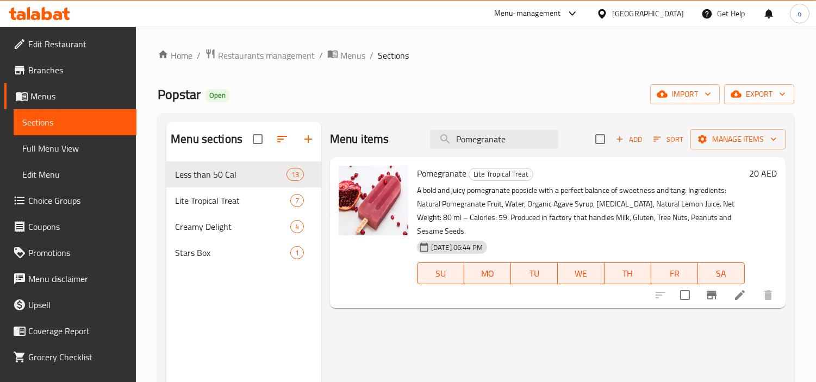
click at [731, 296] on li at bounding box center [739, 295] width 30 height 20
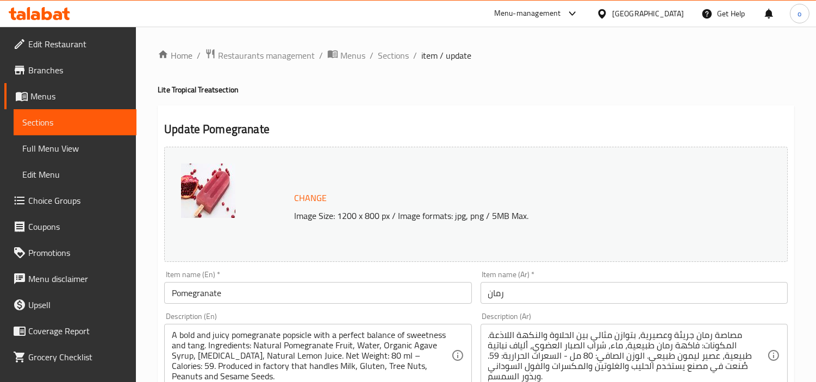
click at [428, 93] on h4 "Lite Tropical Treat section" at bounding box center [476, 89] width 636 height 11
click at [403, 60] on span "Sections" at bounding box center [393, 55] width 31 height 13
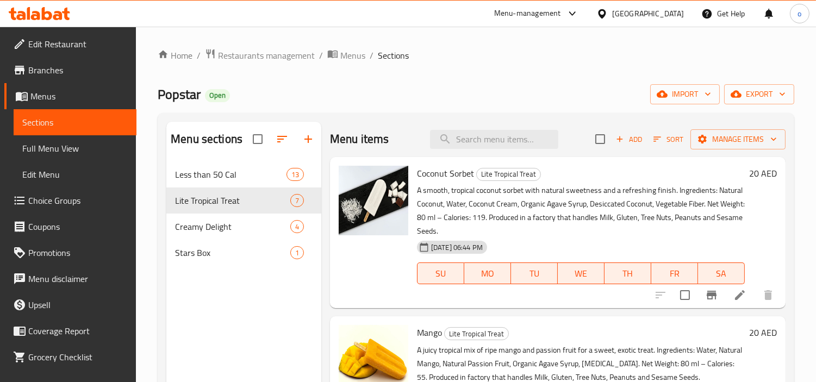
click at [512, 149] on div "Menu items Add Sort Manage items" at bounding box center [557, 139] width 455 height 35
click at [506, 143] on input "search" at bounding box center [494, 139] width 128 height 19
paste input "Pomegranate"
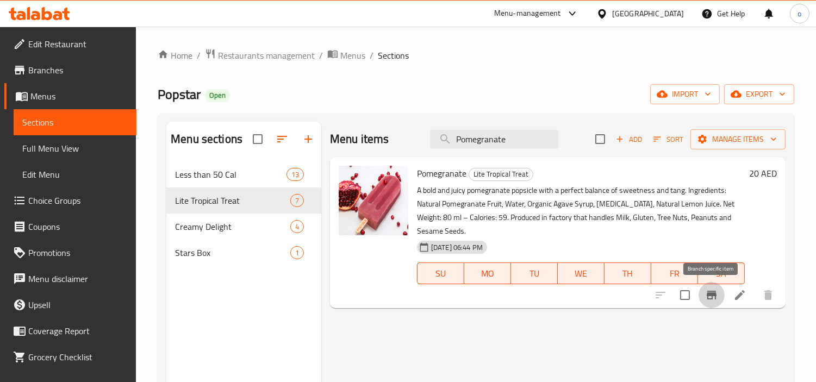
click at [707, 289] on icon "Branch-specific-item" at bounding box center [711, 295] width 13 height 13
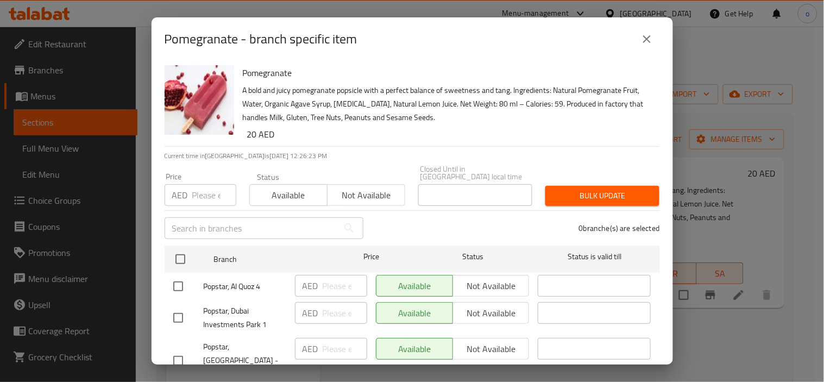
click at [644, 48] on button "close" at bounding box center [647, 39] width 26 height 26
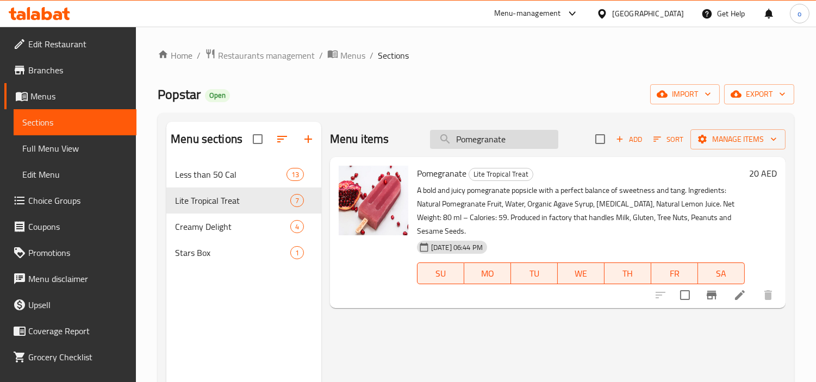
click at [463, 142] on input "Pomegranate" at bounding box center [494, 139] width 128 height 19
drag, startPoint x: 506, startPoint y: 143, endPoint x: 347, endPoint y: 140, distance: 159.8
click at [369, 130] on div "Menu items Pomegranate Add Sort Manage items" at bounding box center [557, 139] width 455 height 35
paste input "Guava Ic"
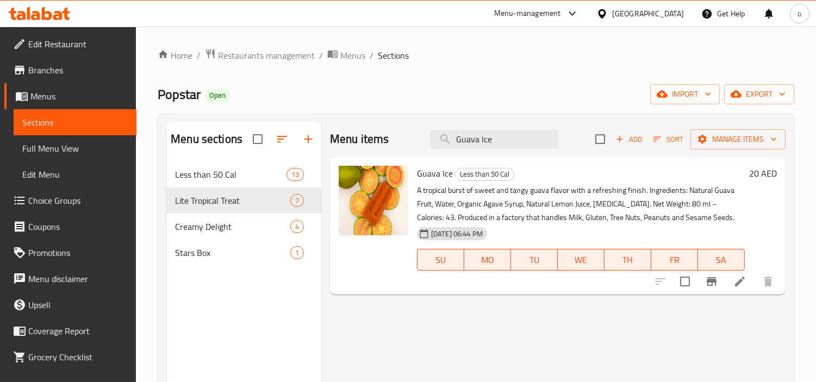
click at [680, 300] on div "Menu items Guava Ice Add Sort Manage items Guava Ice Less than 50 Cal A tropica…" at bounding box center [553, 313] width 464 height 382
click at [710, 283] on icon "Branch-specific-item" at bounding box center [711, 281] width 13 height 13
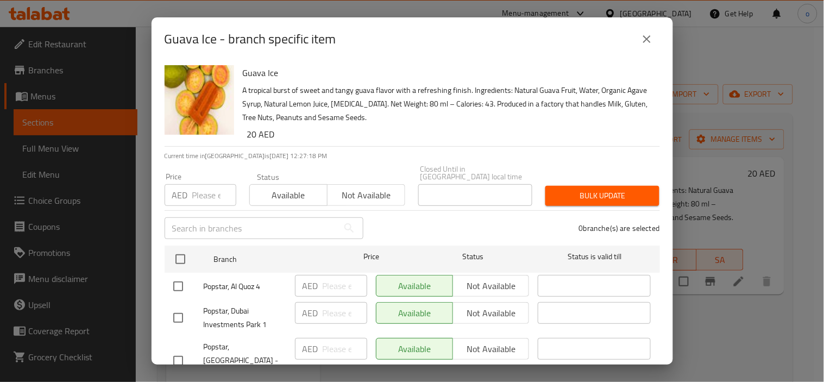
click at [655, 43] on button "close" at bounding box center [647, 39] width 26 height 26
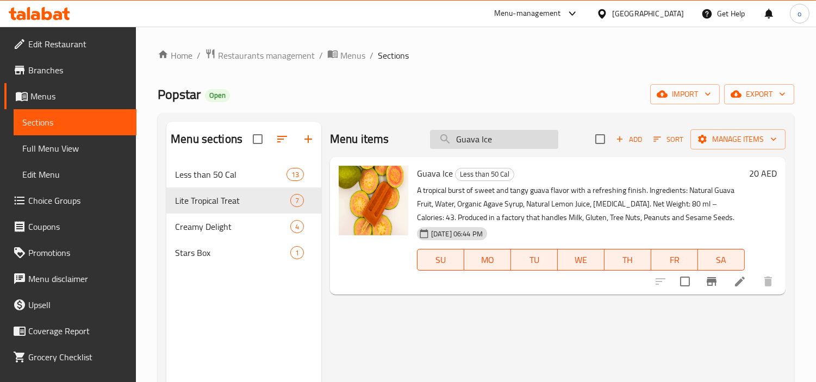
click at [503, 134] on input "Guava Ice" at bounding box center [494, 139] width 128 height 19
drag, startPoint x: 506, startPoint y: 134, endPoint x: 453, endPoint y: 143, distance: 54.6
click at [453, 143] on input "Guava Ice" at bounding box center [494, 139] width 128 height 19
paste input "Pistachio"
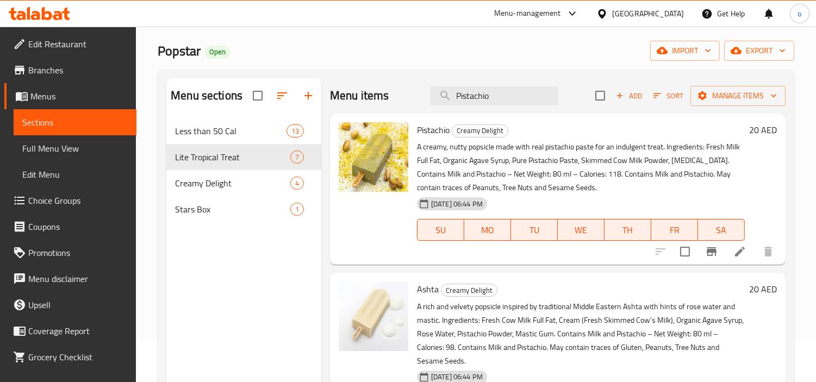
scroll to position [31, 0]
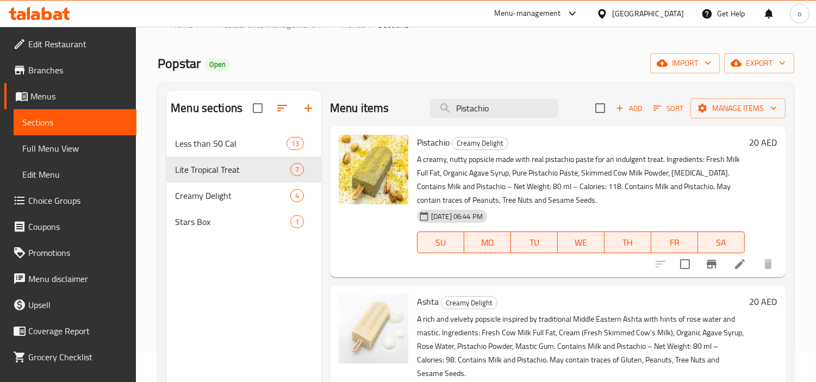
type input "Pistachio"
click at [734, 258] on icon at bounding box center [739, 264] width 13 height 13
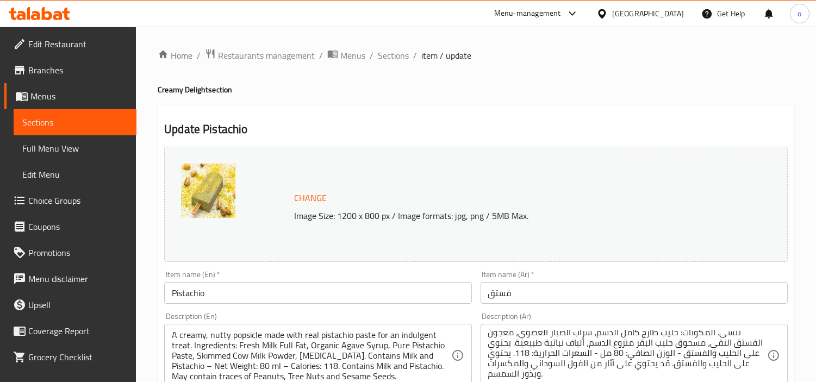
click at [400, 53] on span "Sections" at bounding box center [393, 55] width 31 height 13
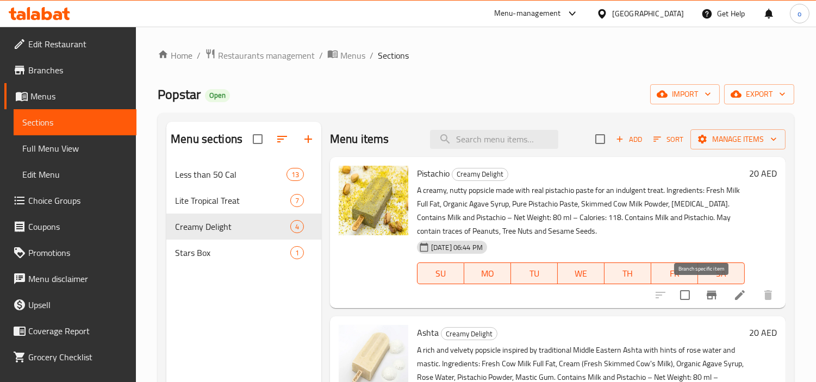
click at [706, 298] on icon "Branch-specific-item" at bounding box center [711, 295] width 10 height 9
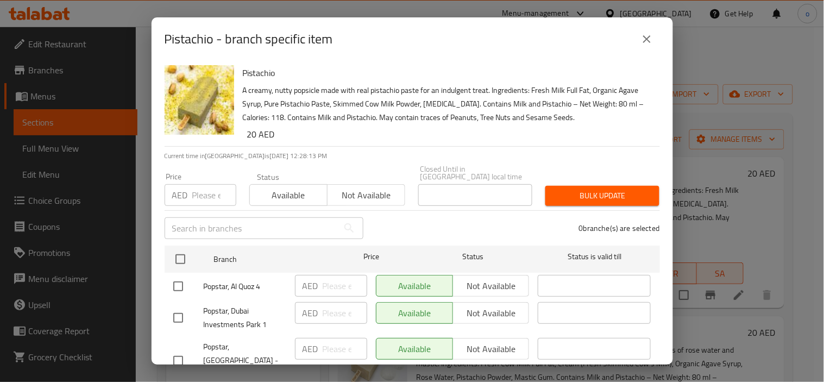
click at [647, 35] on icon "close" at bounding box center [647, 39] width 13 height 13
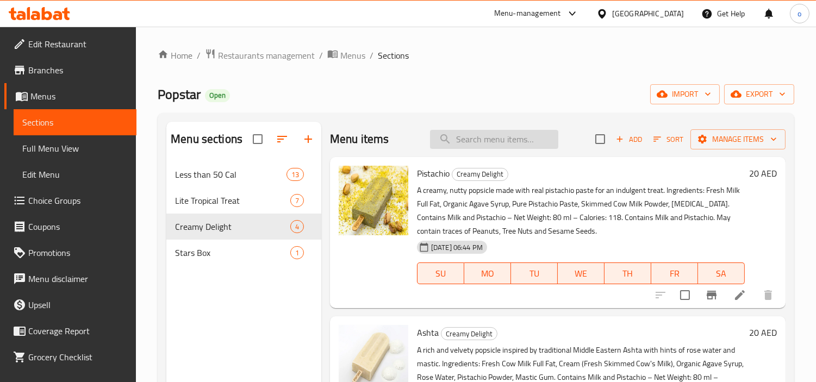
click at [498, 143] on input "search" at bounding box center [494, 139] width 128 height 19
paste input "Ashta"
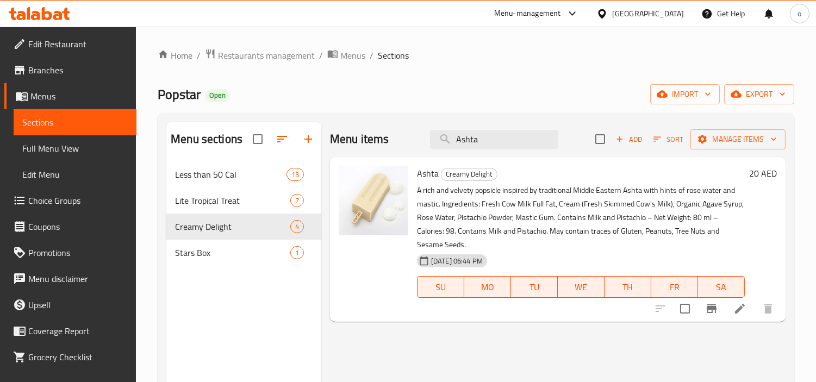
type input "Ashta"
click at [740, 299] on li at bounding box center [739, 309] width 30 height 20
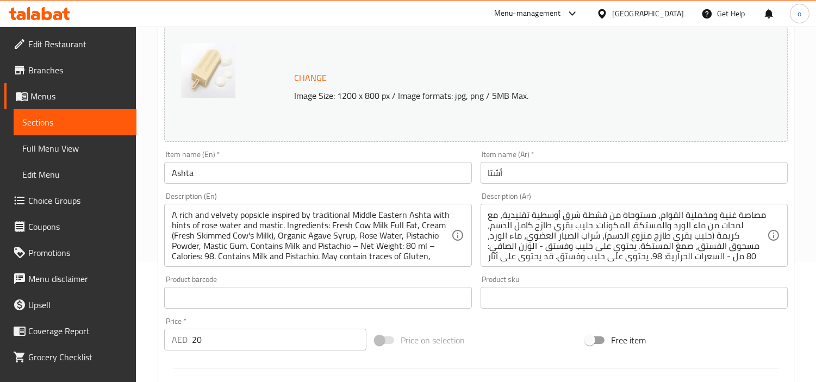
scroll to position [121, 0]
click at [275, 275] on div "Product barcode Product barcode" at bounding box center [317, 291] width 307 height 33
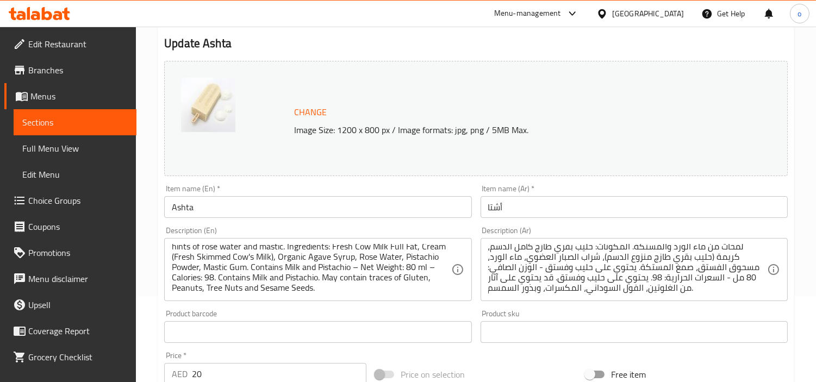
scroll to position [0, 0]
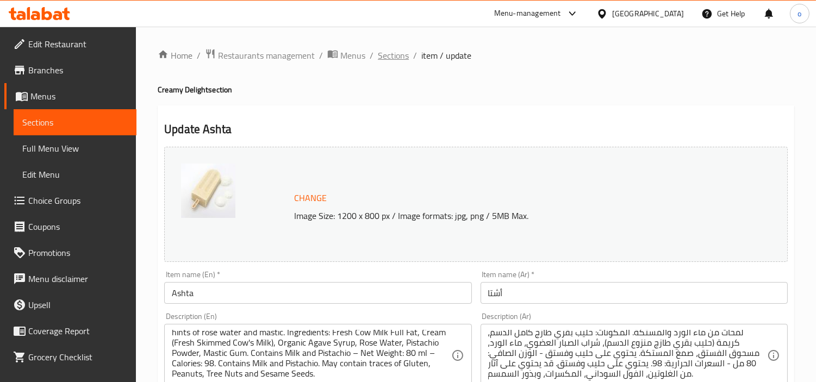
click at [396, 57] on span "Sections" at bounding box center [393, 55] width 31 height 13
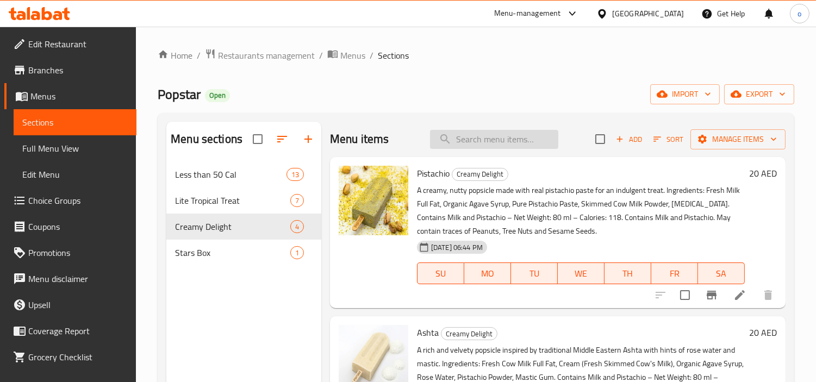
click at [536, 133] on input "search" at bounding box center [494, 139] width 128 height 19
paste input "Dark Chocolate Coconut"
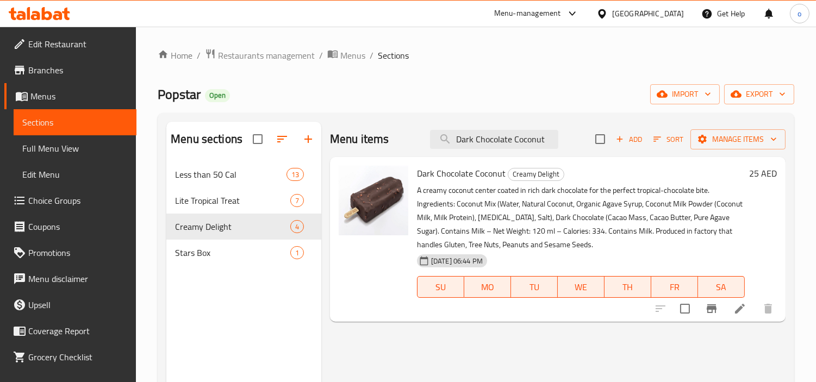
type input "Dark Chocolate Coconut"
click at [511, 317] on div "Dark Chocolate Coconut Creamy Delight A creamy coconut center coated in rich da…" at bounding box center [580, 239] width 336 height 156
click at [735, 301] on li at bounding box center [739, 309] width 30 height 20
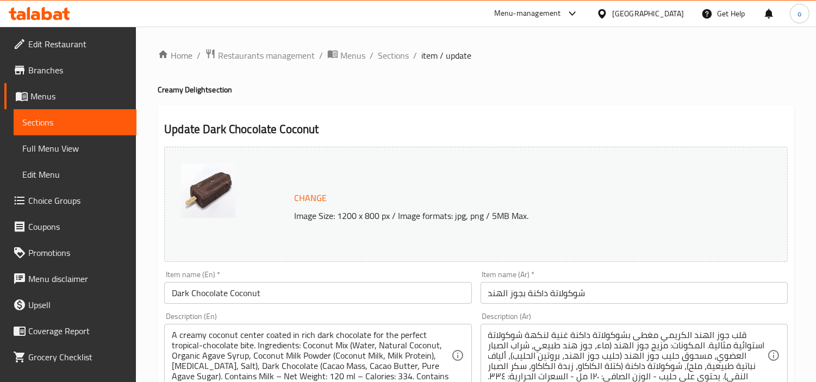
click at [436, 87] on h4 "Creamy Delight section" at bounding box center [476, 89] width 636 height 11
click at [392, 55] on span "Sections" at bounding box center [393, 55] width 31 height 13
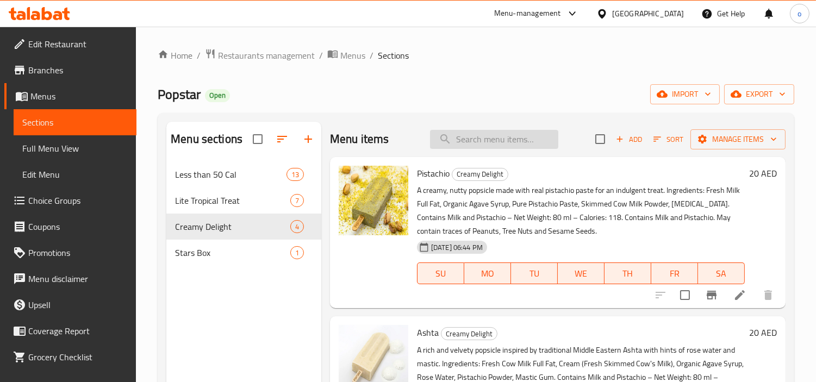
click at [472, 147] on input "search" at bounding box center [494, 139] width 128 height 19
paste input "Dark Chocolate Coconut"
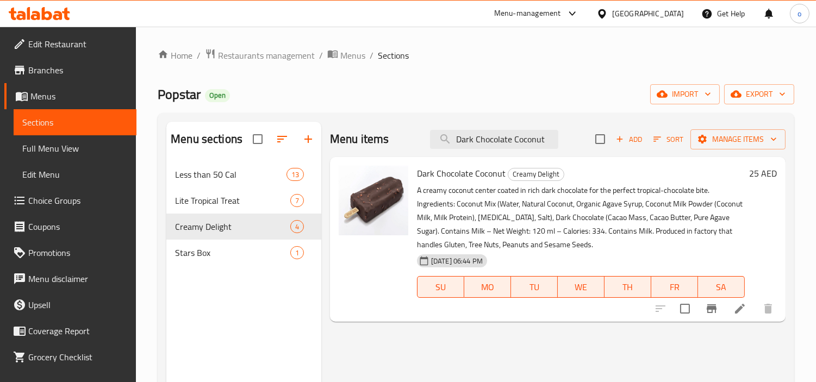
click at [707, 307] on icon "Branch-specific-item" at bounding box center [711, 308] width 10 height 9
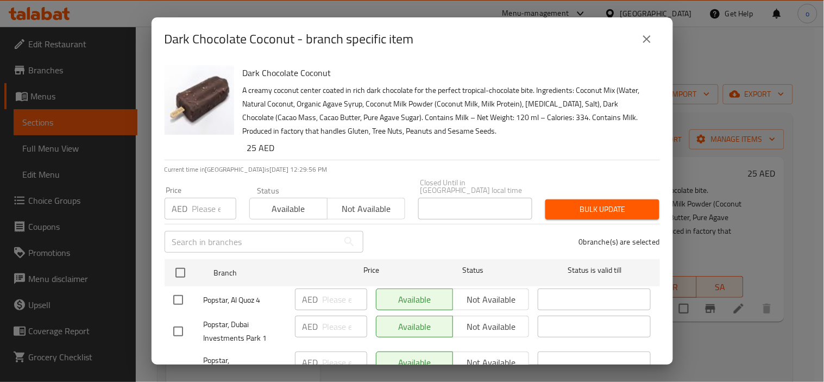
click at [644, 48] on button "close" at bounding box center [647, 39] width 26 height 26
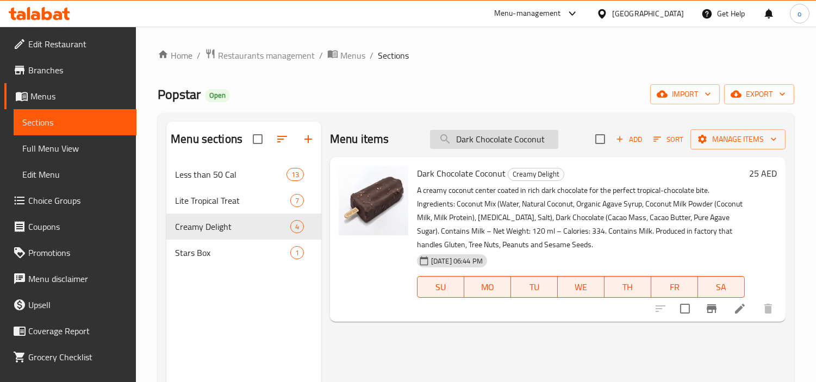
click at [466, 139] on input "Dark Chocolate Coconut" at bounding box center [494, 139] width 128 height 19
paste input "Strasberry"
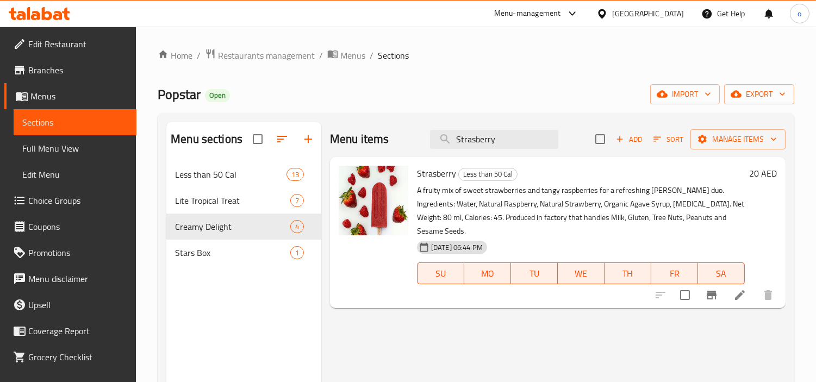
type input "Strasberry"
click at [593, 341] on div "Menu items Strasberry Add Sort Manage items Strasberry Less than 50 Cal A fruit…" at bounding box center [553, 313] width 464 height 382
click at [707, 289] on icon "Branch-specific-item" at bounding box center [711, 295] width 13 height 13
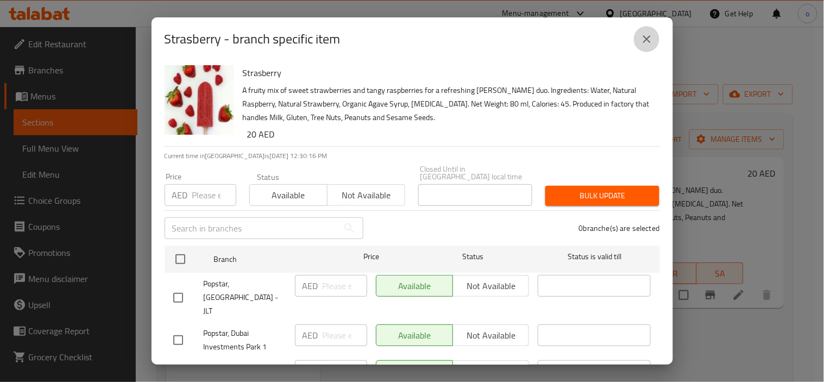
click at [641, 39] on icon "close" at bounding box center [647, 39] width 13 height 13
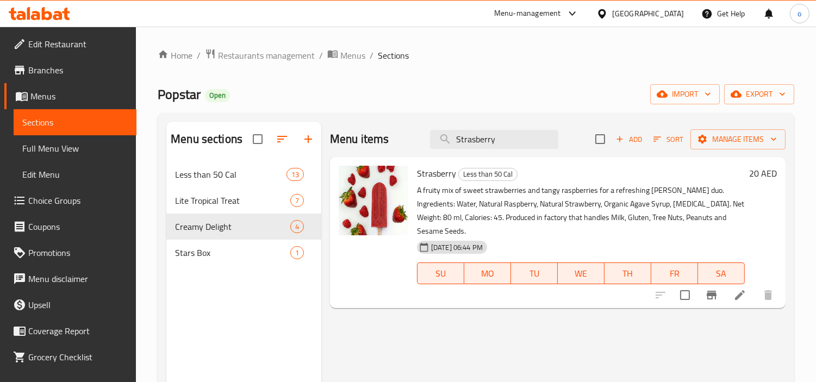
click at [736, 289] on icon at bounding box center [739, 295] width 13 height 13
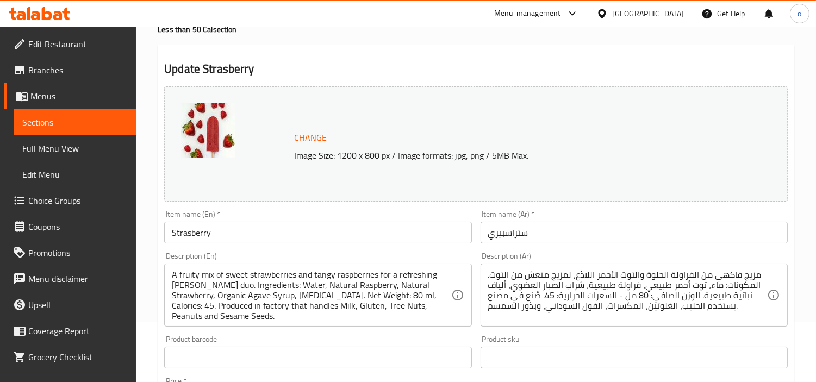
click at [412, 52] on div "Update Strasberry Change Image Size: 1200 x 800 px / Image formats: jpg, png / …" at bounding box center [476, 369] width 636 height 648
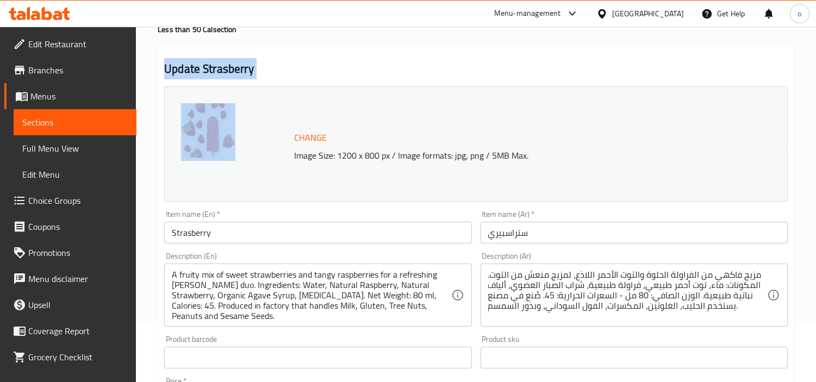
click at [412, 52] on div "Update Strasberry Change Image Size: 1200 x 800 px / Image formats: jpg, png / …" at bounding box center [476, 369] width 636 height 648
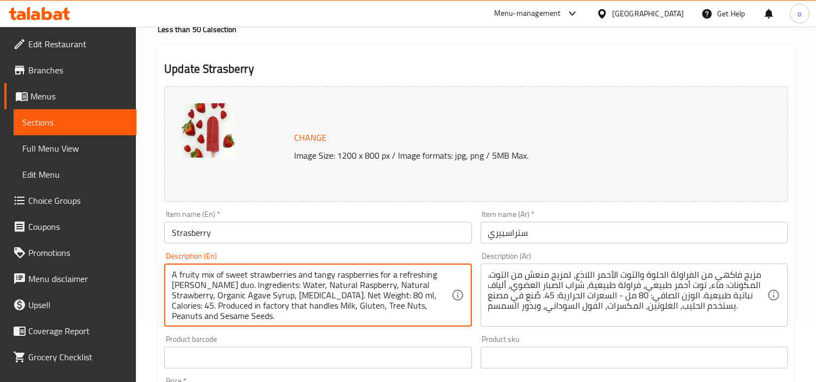
click at [336, 281] on textarea "A fruity mix of sweet strawberries and tangy raspberries for a refreshing berry…" at bounding box center [311, 296] width 279 height 52
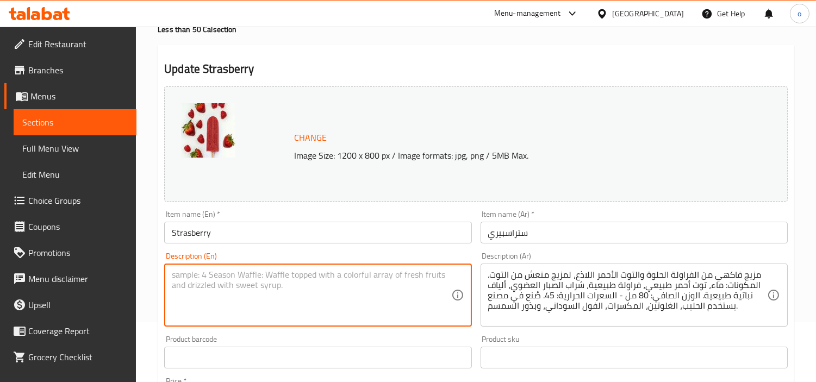
paste textarea "A fruity mix of sweet strawberries and tangy raspberries for a refreshing berry…"
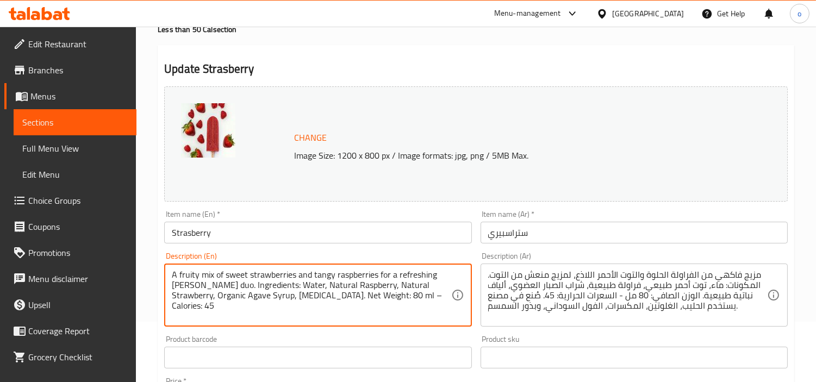
click at [183, 280] on textarea "A fruity mix of sweet strawberries and tangy raspberries for a refreshing berry…" at bounding box center [311, 296] width 279 height 52
click at [189, 303] on textarea "A fruity mix of sweet strawberries and tangy raspberries for a refreshing berry…" at bounding box center [311, 296] width 279 height 52
click at [191, 312] on textarea "A fruity mix of sweet strawberries and tangy raspberries for a refreshing berry…" at bounding box center [311, 296] width 279 height 52
click at [191, 307] on textarea "A fruity mix of sweet strawberries and tangy raspberries for a refreshing berry…" at bounding box center [311, 296] width 279 height 52
click at [197, 312] on textarea "A fruity mix of sweet strawberries and tangy raspberries for a refreshing berry…" at bounding box center [311, 296] width 279 height 52
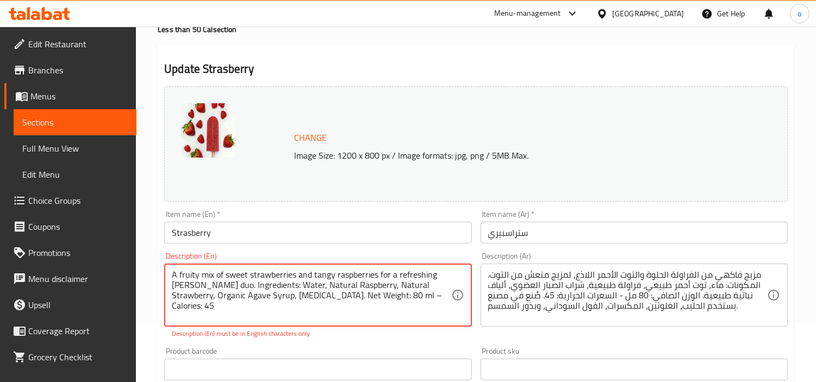
click at [197, 311] on textarea "A fruity mix of sweet strawberries and tangy raspberries for a refreshing berry…" at bounding box center [311, 296] width 279 height 52
paste textarea "Produced in factory that handles Milk, Gluten, Tree Nuts, Peanuts and Sesame Se…"
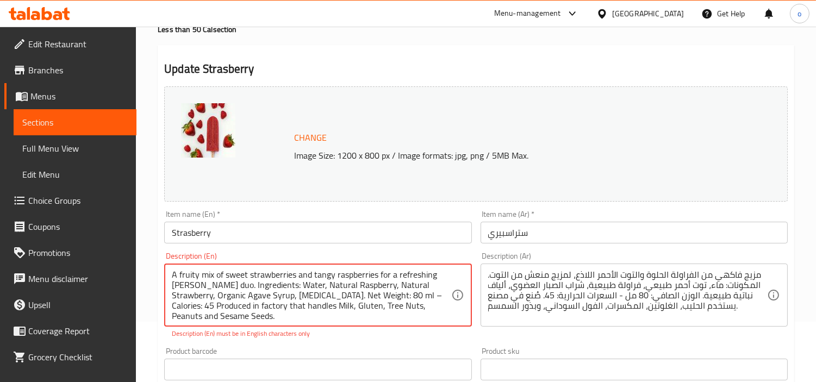
scroll to position [11, 0]
click at [215, 293] on textarea "A fruity mix of sweet strawberries and tangy raspberries for a refreshing berry…" at bounding box center [311, 296] width 279 height 52
type textarea "A fruity mix of sweet strawberries and tangy raspberries for a refreshing berry…"
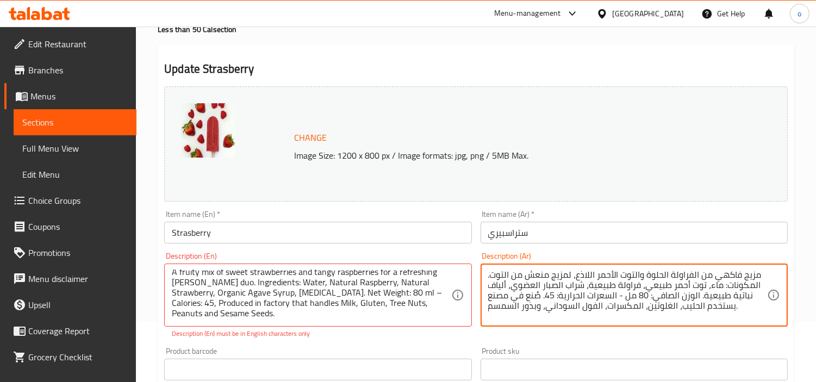
click at [524, 296] on textarea "مزيج فاكهي من الفراولة الحلوة والتوت الأحمر اللاذع، لمزيج منعش من التوت. المكون…" at bounding box center [627, 296] width 279 height 52
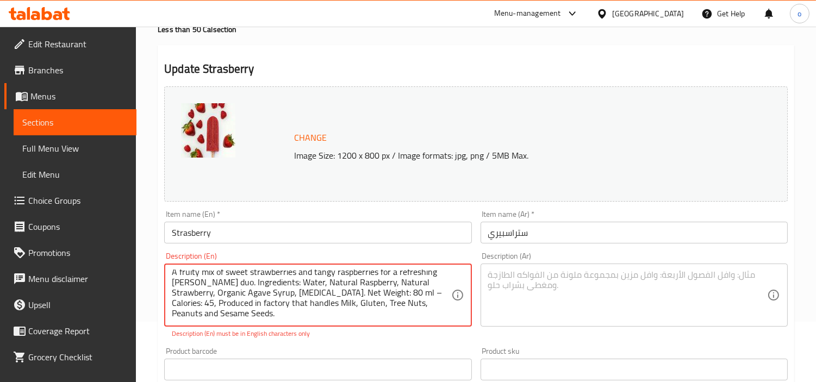
scroll to position [0, 0]
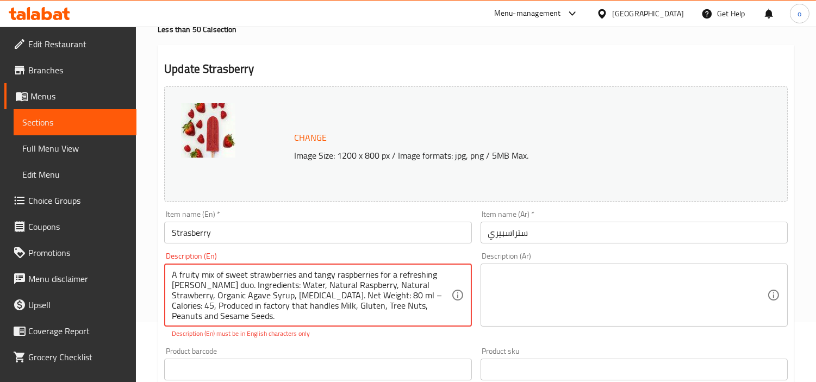
drag, startPoint x: 280, startPoint y: 305, endPoint x: 150, endPoint y: 263, distance: 136.6
click at [541, 305] on textarea at bounding box center [627, 296] width 279 height 52
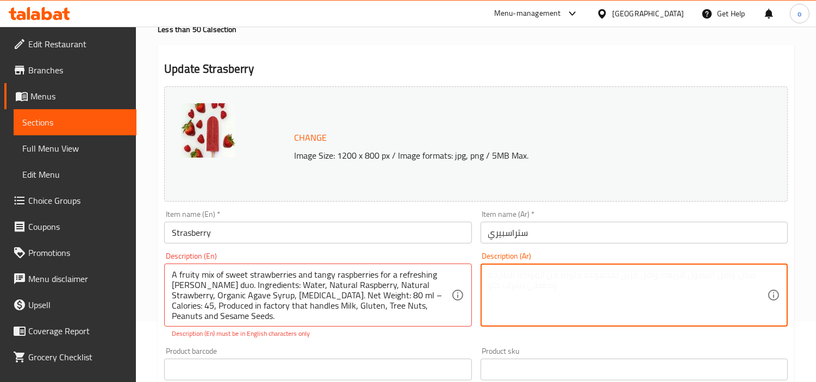
paste textarea "مزيج فاكهي من الفراولة الحلوة والتوت الأحمر اللاذع، لمزيج منعش من التوت. المكون…"
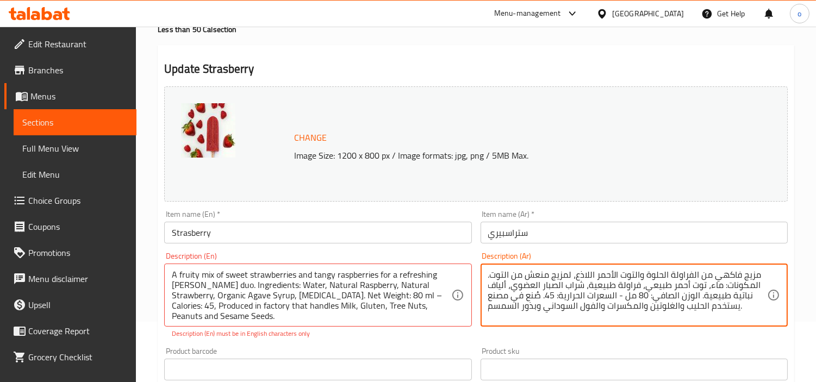
click at [541, 305] on textarea "مزيج فاكهي من الفراولة الحلوة والتوت الأحمر اللاذع، لمزيج منعش من التوت. المكون…" at bounding box center [627, 296] width 279 height 52
click at [544, 289] on textarea "مزيج فاكهي من الفراولة الحلوة والتوت الأحمر اللاذع، لمزيج منعش من التوت. المكون…" at bounding box center [627, 296] width 279 height 52
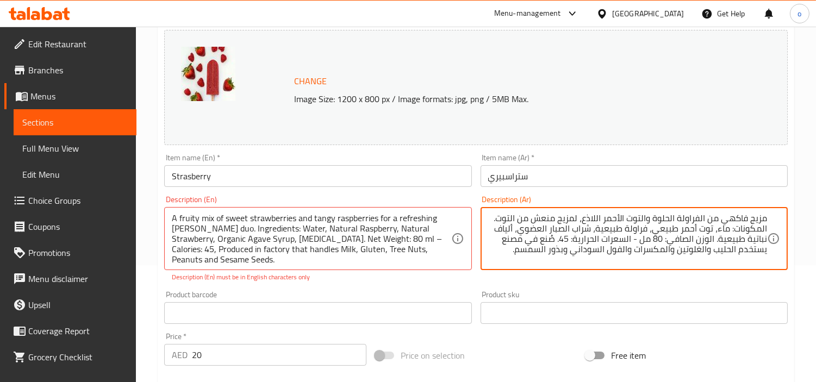
scroll to position [121, 0]
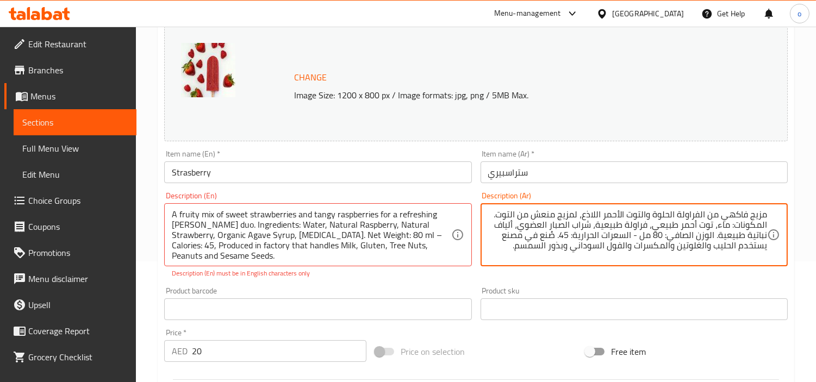
click at [601, 250] on textarea "مزيج فاكهي من الفراولة الحلوة والتوت الأحمر اللاذع، لمزيج منعش من التوت. المكون…" at bounding box center [627, 235] width 279 height 52
click at [677, 243] on textarea "مزيج فاكهي من الفراولة الحلوة والتوت الأحمر اللاذع، لمزيج منعش من التوت. المكون…" at bounding box center [627, 235] width 279 height 52
click at [740, 223] on textarea "مزيج فاكهي من الفراولة الحلوة والتوت الأحمر اللاذع، لمزيج منعش من التوت. المكون…" at bounding box center [627, 235] width 279 height 52
drag, startPoint x: 723, startPoint y: 216, endPoint x: 781, endPoint y: 215, distance: 58.7
click at [781, 215] on div "مزيج فاكهي من الفراولة الحلوة والتوت الأحمر اللاذع، لمزيج منعش من التوت. المكون…" at bounding box center [633, 234] width 307 height 63
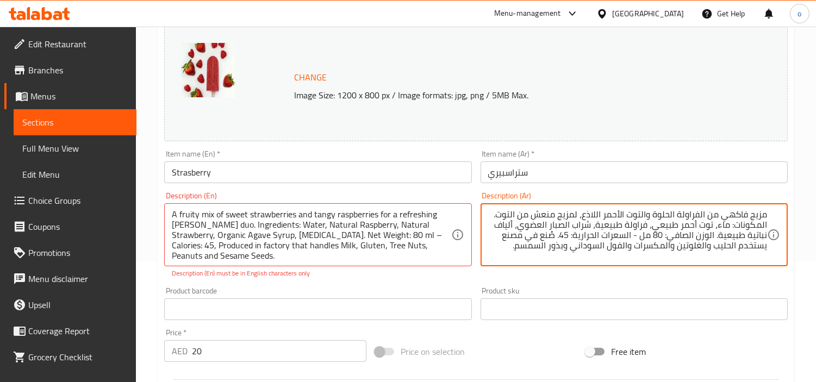
click at [766, 215] on textarea "مزيج فاكهي من الفراولة الحلوة والتوت الأحمر اللاذع، لمزيج منعش من التوت. المكون…" at bounding box center [627, 235] width 279 height 52
click at [761, 215] on textarea "مزيج فاكهي من الفراولة الحلوة والتوت الأحمر اللاذع، لمزيج منعش من التوت. المكون…" at bounding box center [627, 235] width 279 height 52
type textarea "مشكل فاكهي من الفراولة الحلوة والتوت الأحمر اللاذع، لمزيج منعش من التوت. المكون…"
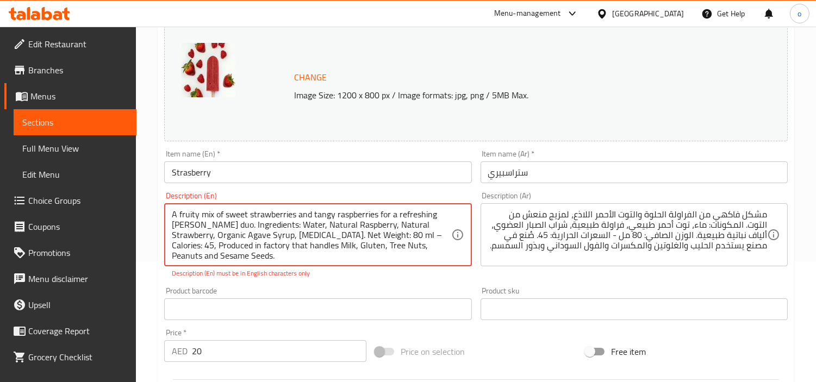
scroll to position [10, 0]
click at [416, 227] on textarea "A fruity mix of sweet strawberries and tangy raspberries for a refreshing berry…" at bounding box center [311, 235] width 279 height 52
click at [420, 233] on textarea "A fruity mix of sweet strawberries and tangy raspberries for a refreshing berry…" at bounding box center [311, 235] width 279 height 52
click at [415, 222] on textarea "A fruity mix of sweet strawberries and tangy raspberries for a refreshing berry…" at bounding box center [311, 235] width 279 height 52
click at [415, 229] on textarea "A fruity mix of sweet strawberries and tangy raspberries for a refreshing berry…" at bounding box center [311, 235] width 279 height 52
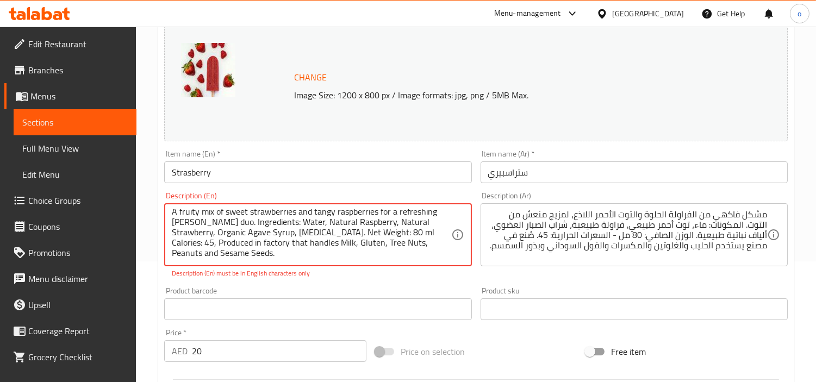
click at [406, 245] on textarea "A fruity mix of sweet strawberries and tangy raspberries for a refreshing berry…" at bounding box center [311, 235] width 279 height 52
type textarea "A fruity mix of sweet strawberries and tangy raspberries for a refreshing berry…"
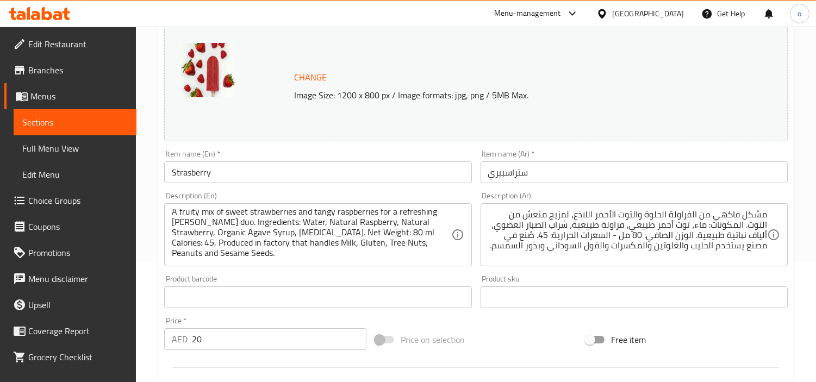
scroll to position [0, 0]
click at [258, 277] on div "Product barcode Product barcode" at bounding box center [317, 291] width 307 height 33
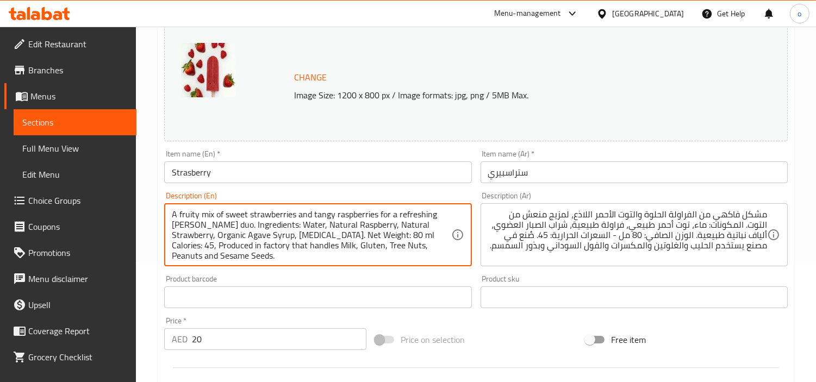
click at [354, 220] on textarea "A fruity mix of sweet strawberries and tangy raspberries for a refreshing berry…" at bounding box center [311, 235] width 279 height 52
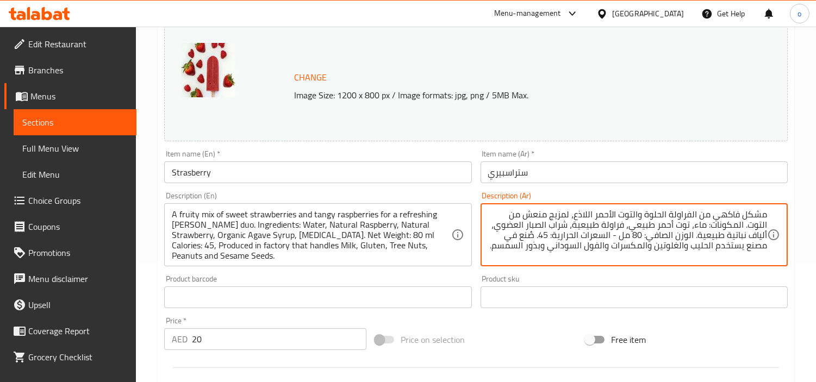
drag, startPoint x: 638, startPoint y: 216, endPoint x: 598, endPoint y: 215, distance: 40.2
paste textarea "وت بري"
click at [578, 215] on textarea "مشكل فاكهي من الفراولة الحلوة وتوت بري أحمر اللاذع، لمزيج منعش من التوت. المكون…" at bounding box center [627, 235] width 279 height 52
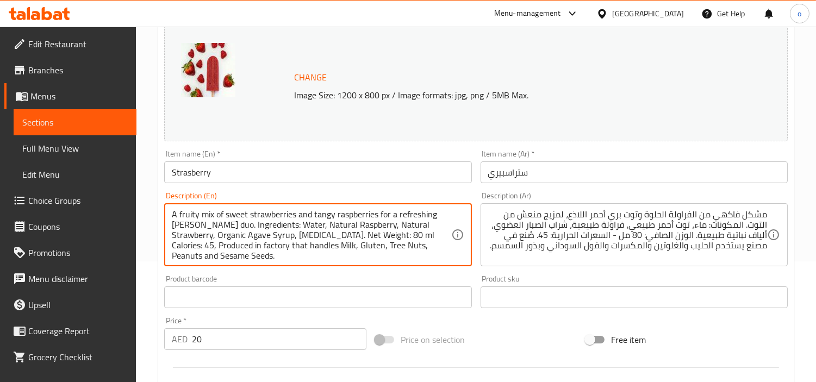
click at [323, 216] on textarea "A fruity mix of sweet strawberries and tangy raspberries for a refreshing berry…" at bounding box center [311, 235] width 279 height 52
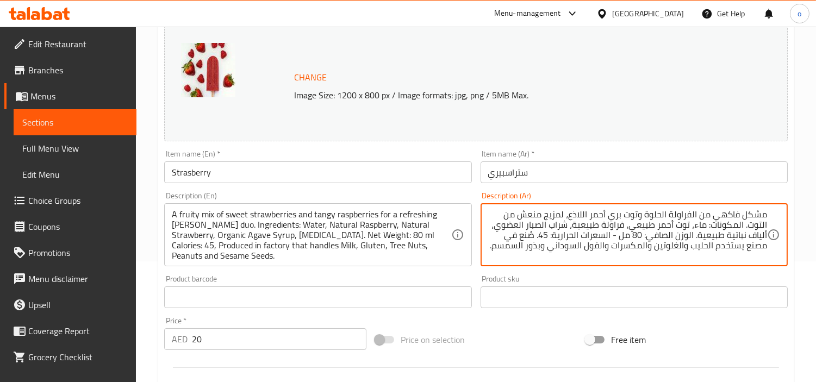
click at [580, 216] on textarea "مشكل فاكهي من الفراولة الحلوة وتوت بري أحمر اللاذع، لمزيج منعش من التوت. المكون…" at bounding box center [627, 235] width 279 height 52
paste textarea "منعش"
click at [606, 67] on div "Change Image Size: 1200 x 800 px / Image formats: jpg, png / 5MB Max." at bounding box center [511, 83] width 442 height 35
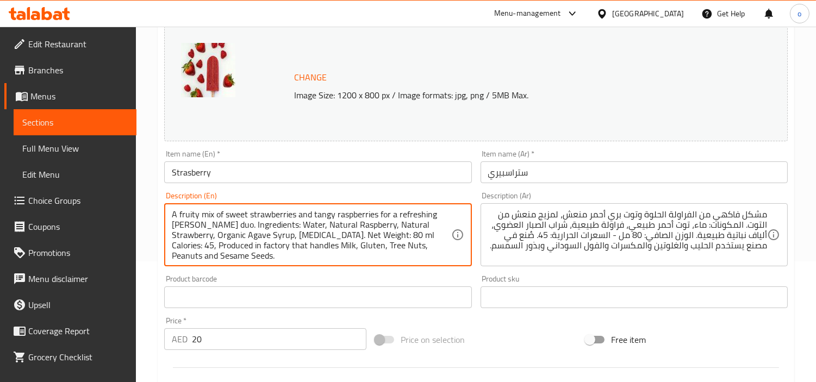
click at [242, 223] on textarea "A fruity mix of sweet strawberries and tangy raspberries for a refreshing berry…" at bounding box center [311, 235] width 279 height 52
click at [239, 240] on textarea "A fruity mix of sweet strawberries and tangy raspberries for a refreshing berry…" at bounding box center [311, 235] width 279 height 52
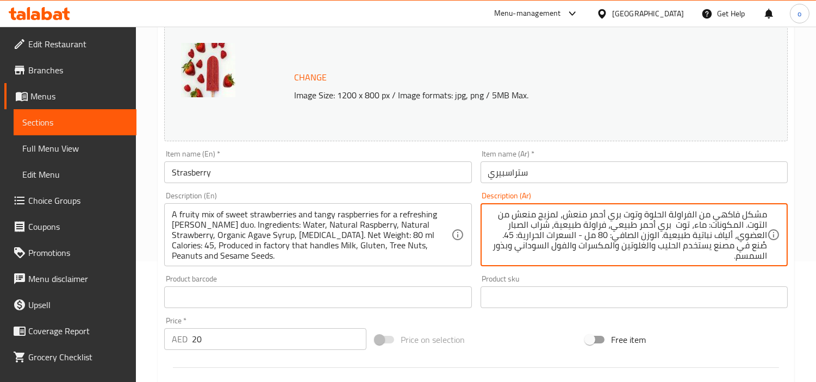
click at [670, 256] on textarea "مشكل فاكهي من الفراولة الحلوة وتوت بري أحمر منعش، لمزيج منعش من التوت. المكونات…" at bounding box center [627, 235] width 279 height 52
type textarea "مشكل فاكهي من الفراولة الحلوة وتوت بري أحمر منعش، لمزيج منعش من التوت. المكونات…"
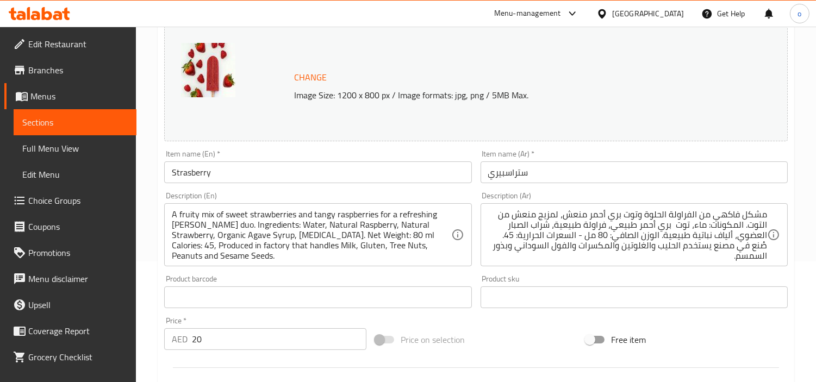
click at [325, 281] on div "Product barcode Product barcode" at bounding box center [317, 291] width 307 height 33
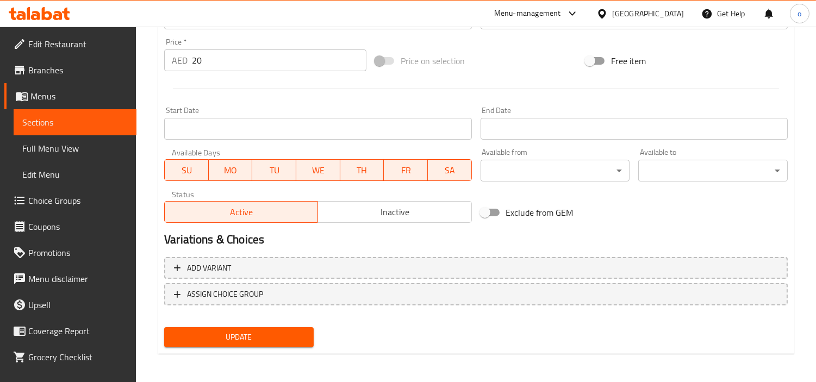
click at [291, 327] on button "Update" at bounding box center [238, 337] width 149 height 20
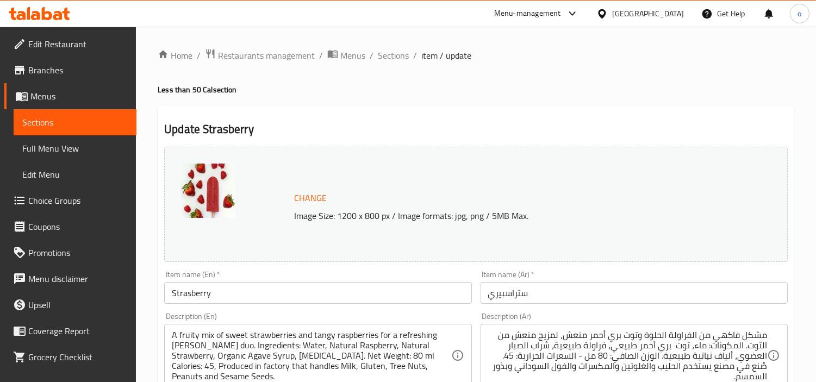
click at [389, 55] on span "Sections" at bounding box center [393, 55] width 31 height 13
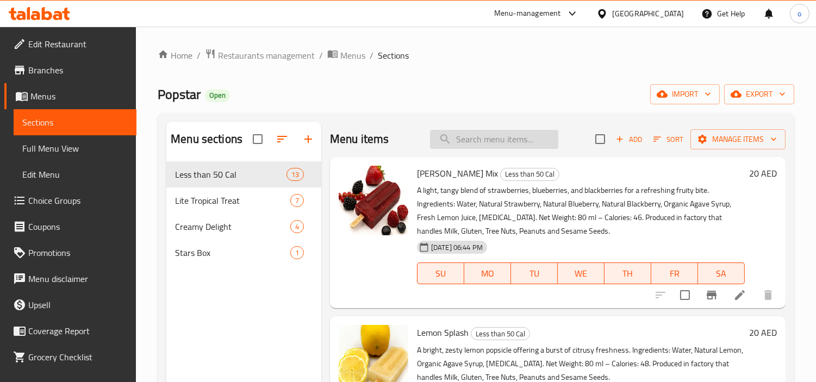
click at [491, 143] on input "search" at bounding box center [494, 139] width 128 height 19
paste input "Strasberry"
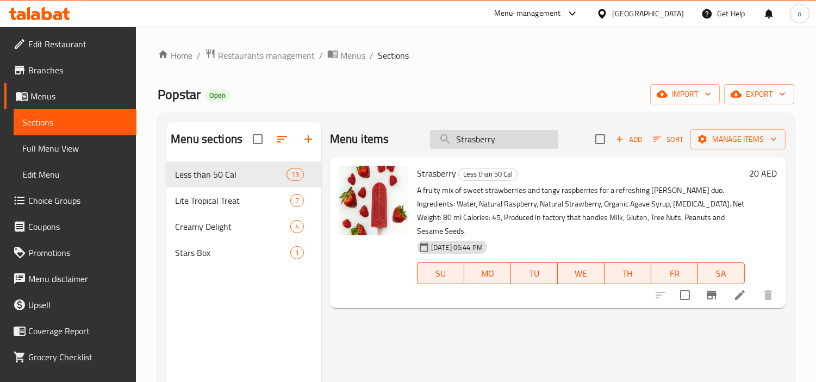
drag, startPoint x: 477, startPoint y: 155, endPoint x: 480, endPoint y: 146, distance: 9.8
click at [477, 155] on div "Menu items Strasberry Add Sort Manage items" at bounding box center [557, 139] width 455 height 35
click at [480, 142] on input "Strasberry" at bounding box center [494, 139] width 128 height 19
paste input "Pinacolada"
drag, startPoint x: 504, startPoint y: 143, endPoint x: 434, endPoint y: 140, distance: 70.7
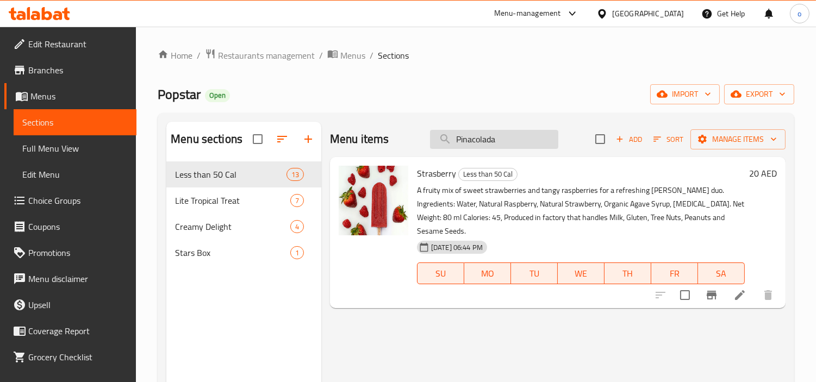
click at [434, 140] on input "Pinacolada" at bounding box center [494, 139] width 128 height 19
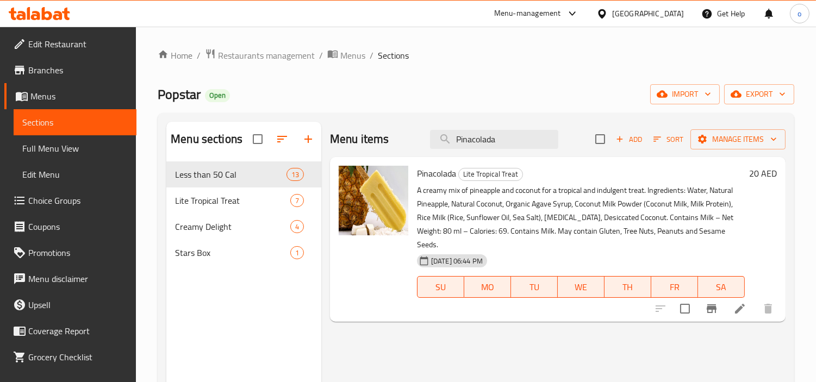
type input "Pinacolada"
click at [738, 312] on icon at bounding box center [740, 309] width 10 height 10
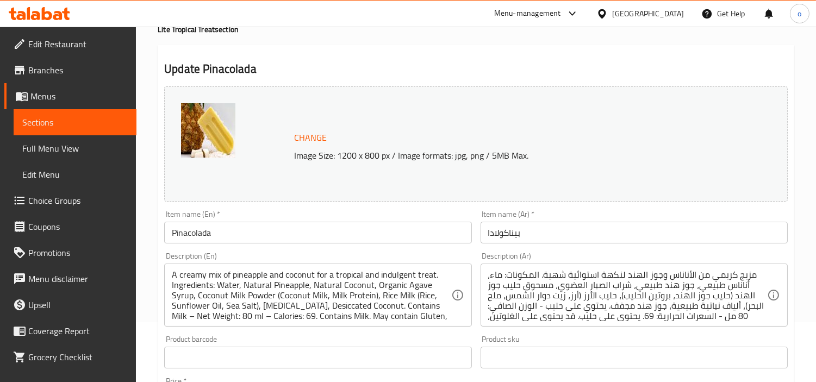
scroll to position [13, 0]
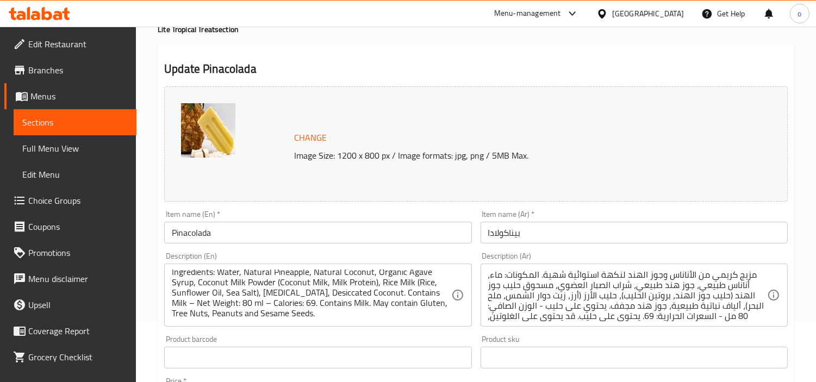
click at [562, 187] on div "Change Image Size: 1200 x 800 px / Image formats: jpg, png / 5MB Max." at bounding box center [475, 143] width 623 height 115
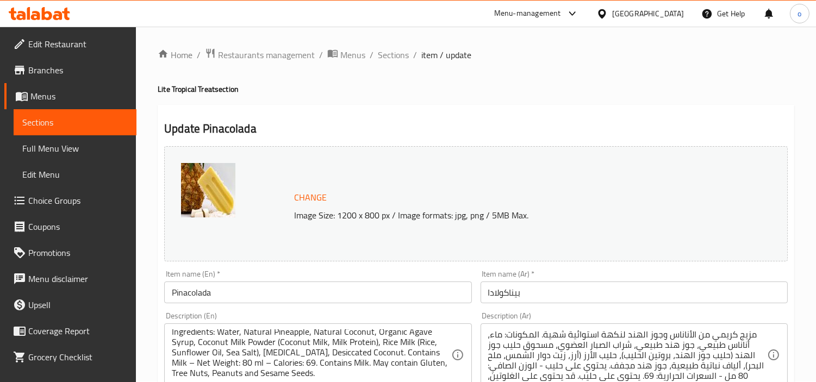
scroll to position [0, 0]
click at [494, 93] on h4 "Lite Tropical Treat section" at bounding box center [476, 89] width 636 height 11
click at [398, 61] on span "Sections" at bounding box center [393, 55] width 31 height 13
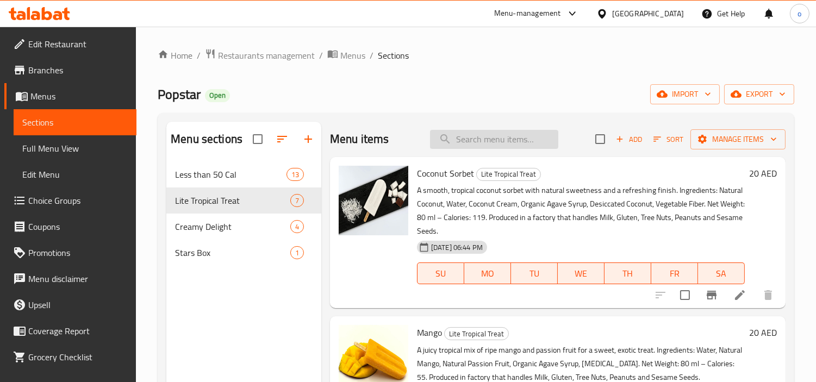
click at [492, 141] on input "search" at bounding box center [494, 139] width 128 height 19
paste input "Strawberry Vegan"
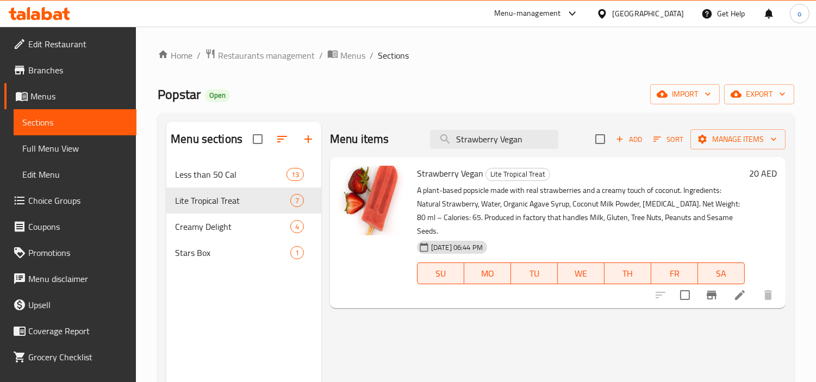
type input "Strawberry Vegan"
click at [739, 295] on icon at bounding box center [740, 295] width 10 height 10
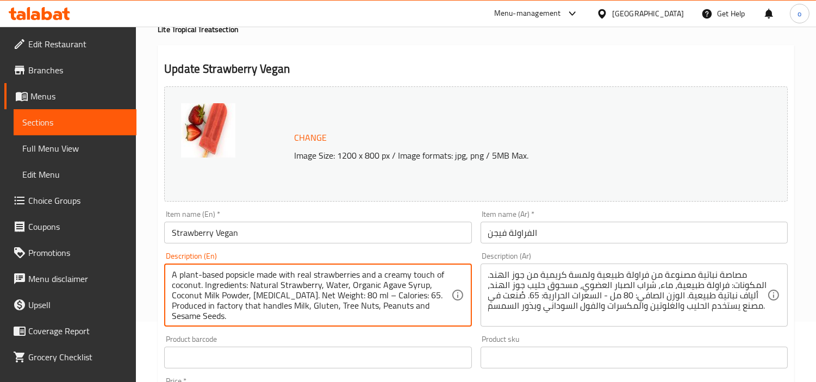
scroll to position [3, 0]
drag, startPoint x: 219, startPoint y: 304, endPoint x: 304, endPoint y: 319, distance: 86.6
click at [401, 49] on div "Update Strawberry Vegan Change Image Size: 1200 x 800 px / Image formats: jpg, …" at bounding box center [476, 369] width 636 height 648
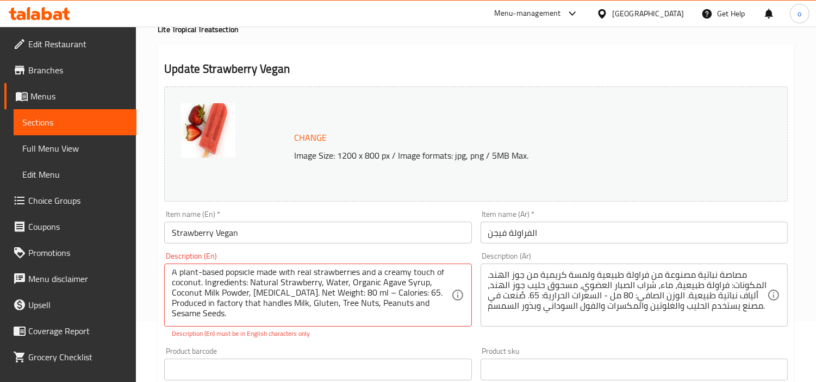
scroll to position [0, 0]
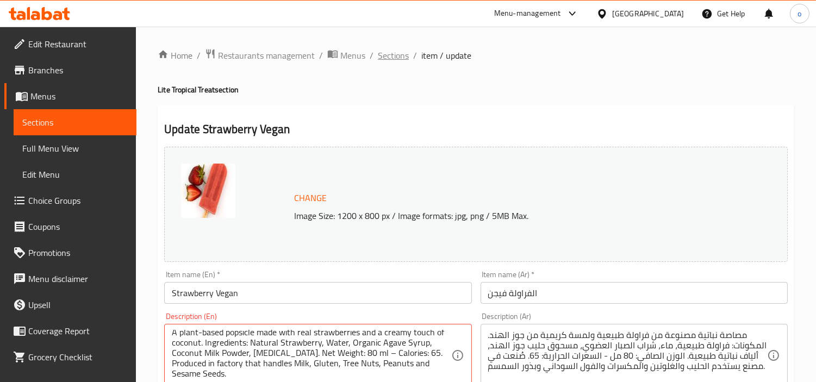
click at [395, 59] on span "Sections" at bounding box center [393, 55] width 31 height 13
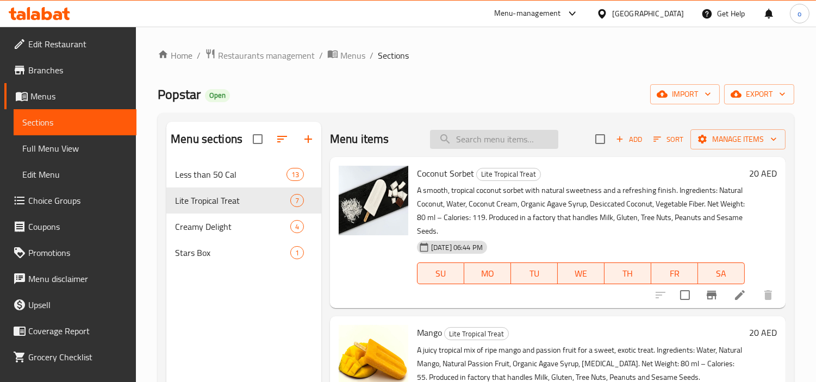
click at [481, 134] on input "search" at bounding box center [494, 139] width 128 height 19
paste input "Creamy Coconut"
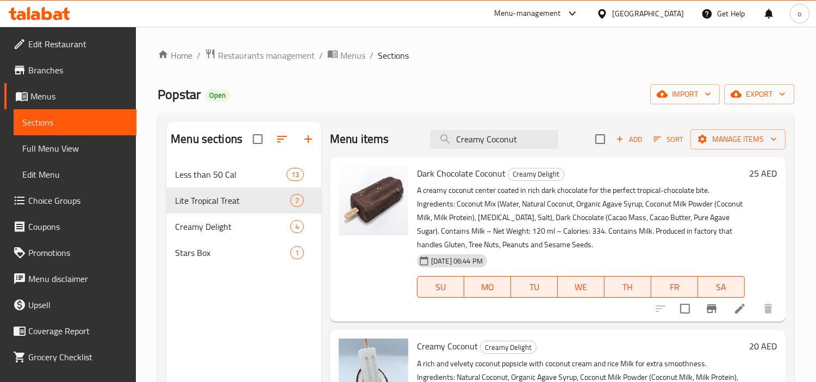
type input "Creamy Coconut"
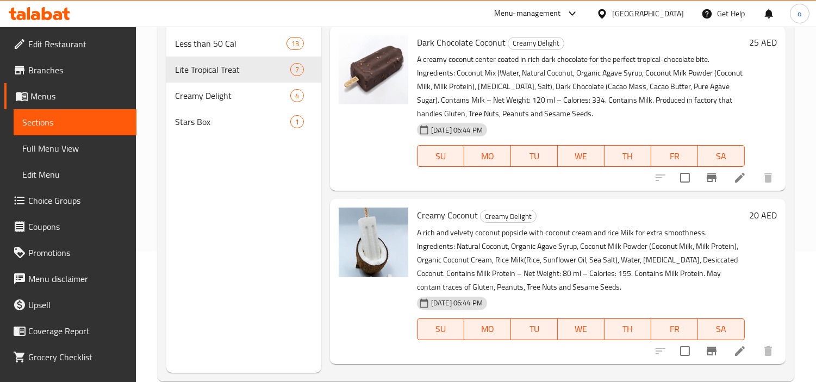
scroll to position [152, 0]
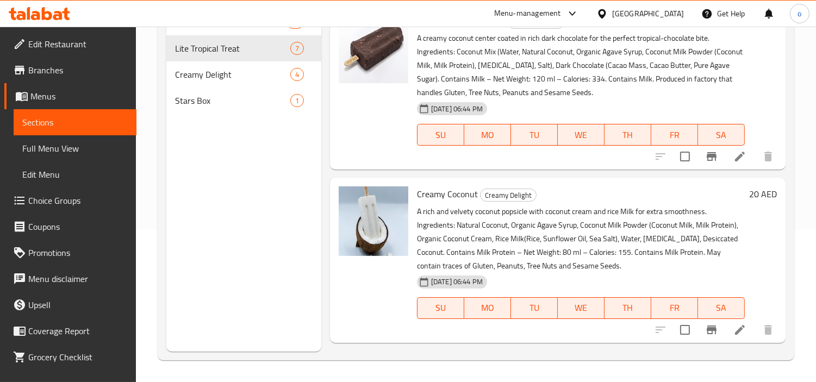
click at [742, 327] on icon at bounding box center [740, 330] width 10 height 10
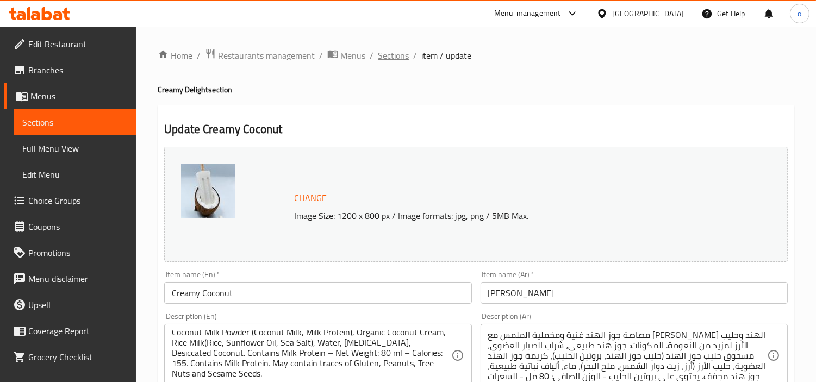
click at [393, 53] on span "Sections" at bounding box center [393, 55] width 31 height 13
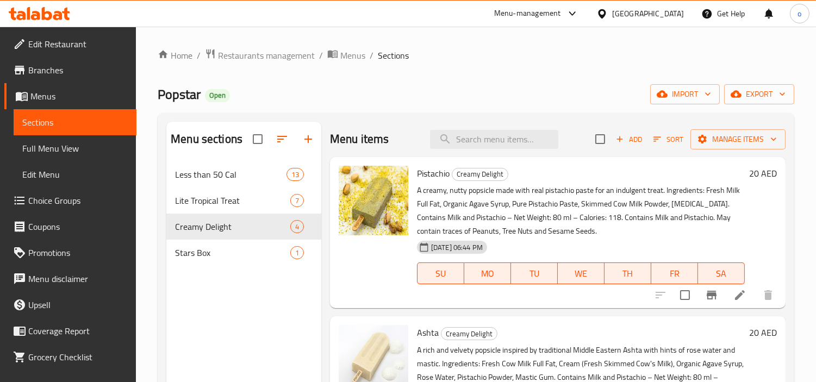
click at [519, 128] on div "Menu items Add Sort Manage items" at bounding box center [557, 139] width 455 height 35
click at [500, 142] on input "search" at bounding box center [494, 139] width 128 height 19
paste input "Creamy Coconut"
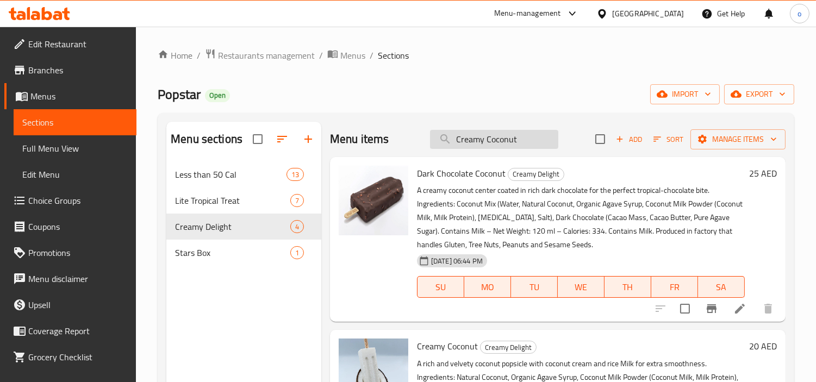
click at [474, 136] on input "Creamy Coconut" at bounding box center [494, 139] width 128 height 19
drag, startPoint x: 522, startPoint y: 139, endPoint x: 421, endPoint y: 147, distance: 100.9
click at [421, 147] on div "Menu items Creamy Coconut Add Sort Manage items" at bounding box center [557, 139] width 455 height 35
paste input "Minty Passion"
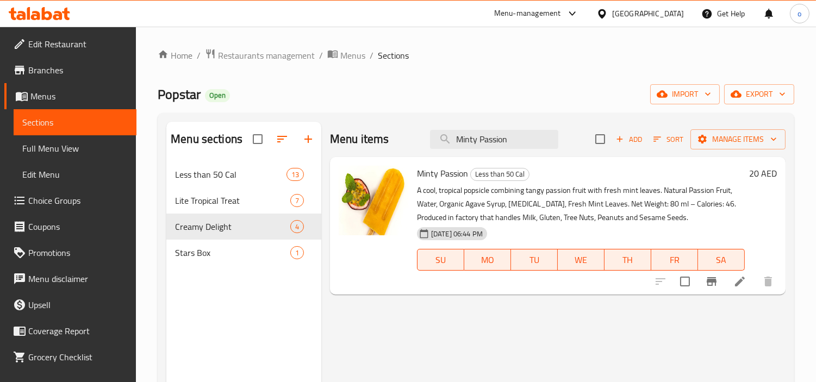
type input "Minty Passion"
click at [732, 283] on li at bounding box center [739, 282] width 30 height 20
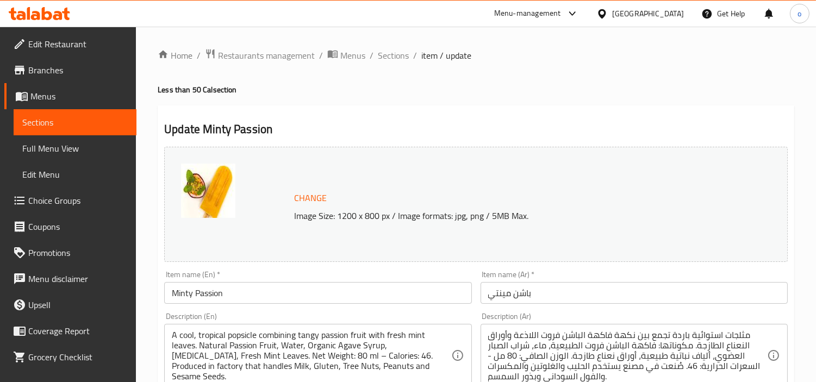
click at [449, 85] on h4 "Less than 50 Cal section" at bounding box center [476, 89] width 636 height 11
click at [403, 49] on span "Sections" at bounding box center [393, 55] width 31 height 13
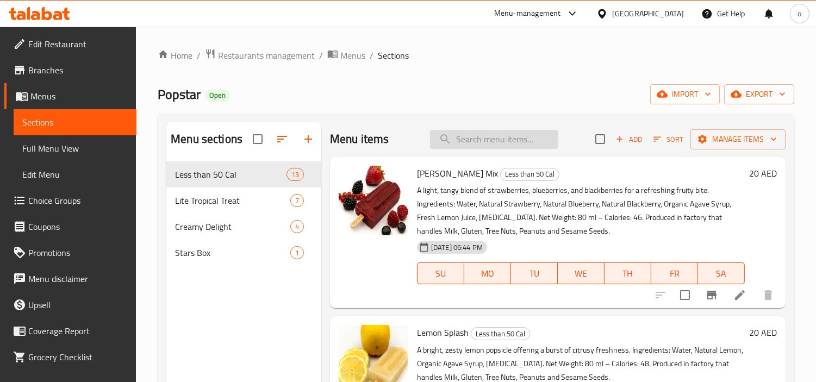
click at [496, 145] on input "search" at bounding box center [494, 139] width 128 height 19
paste input "Lemon Basil"
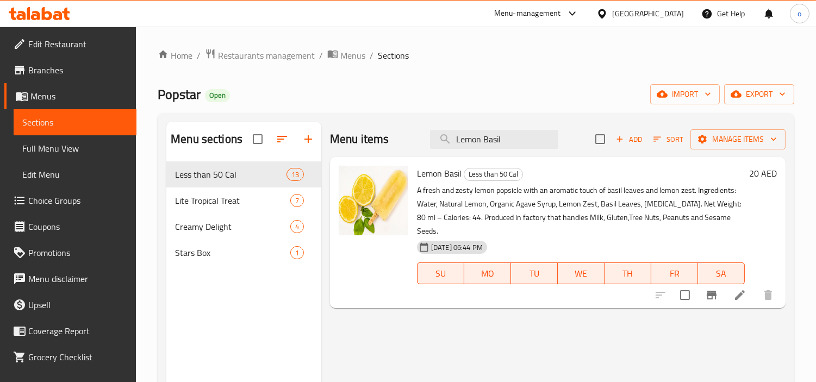
type input "Lemon Basil"
click at [734, 292] on icon at bounding box center [739, 295] width 13 height 13
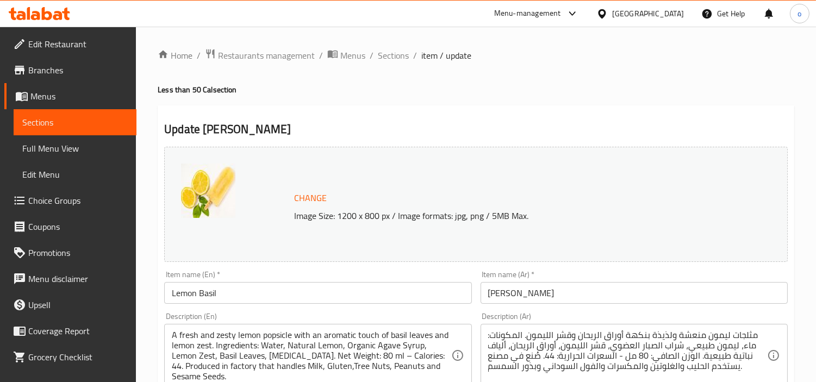
click at [435, 86] on h4 "Less than 50 Cal section" at bounding box center [476, 89] width 636 height 11
click at [394, 49] on span "Sections" at bounding box center [393, 55] width 31 height 13
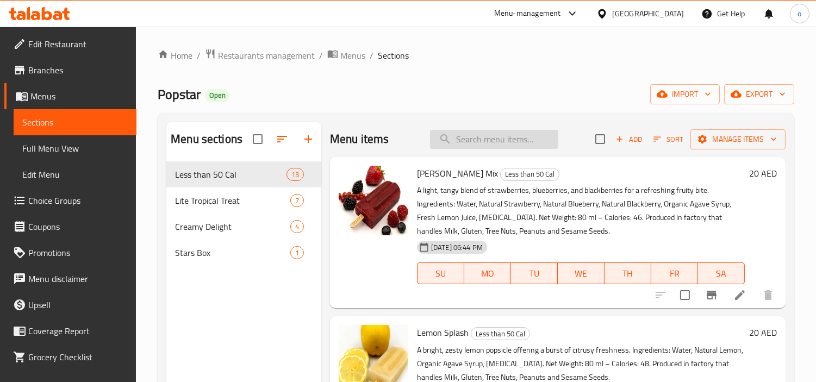
click at [453, 145] on input "search" at bounding box center [494, 139] width 128 height 19
paste input "Magic Acai"
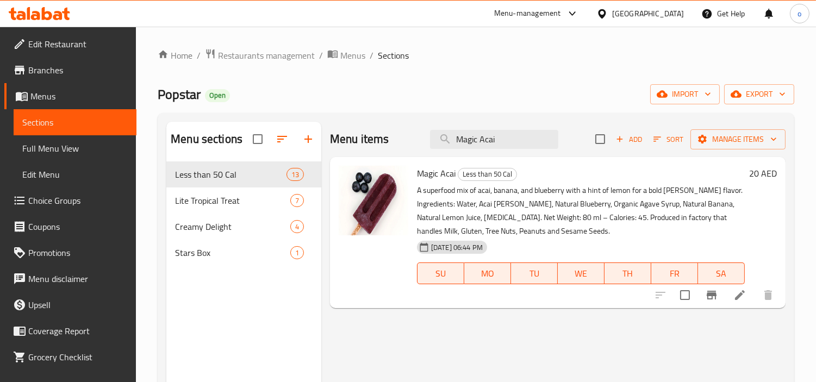
type input "Magic Acai"
click at [735, 292] on icon at bounding box center [739, 295] width 13 height 13
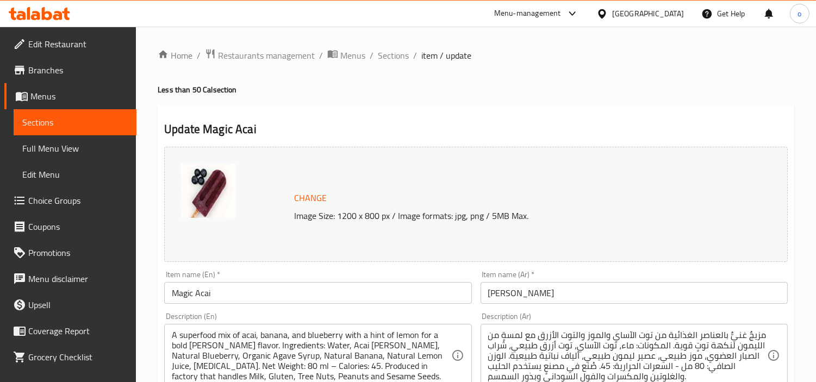
click at [481, 90] on h4 "Less than 50 Cal section" at bounding box center [476, 89] width 636 height 11
click at [397, 58] on span "Sections" at bounding box center [393, 55] width 31 height 13
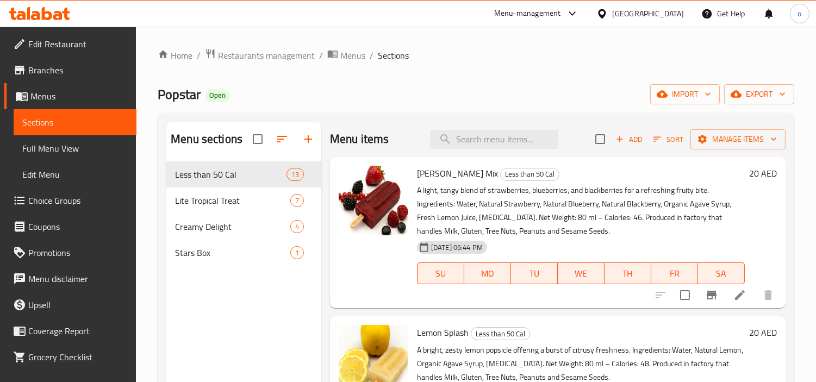
click at [506, 149] on div "Menu items Add Sort Manage items" at bounding box center [557, 139] width 455 height 35
click at [503, 143] on input "search" at bounding box center [494, 139] width 128 height 19
paste input "Magic Acai"
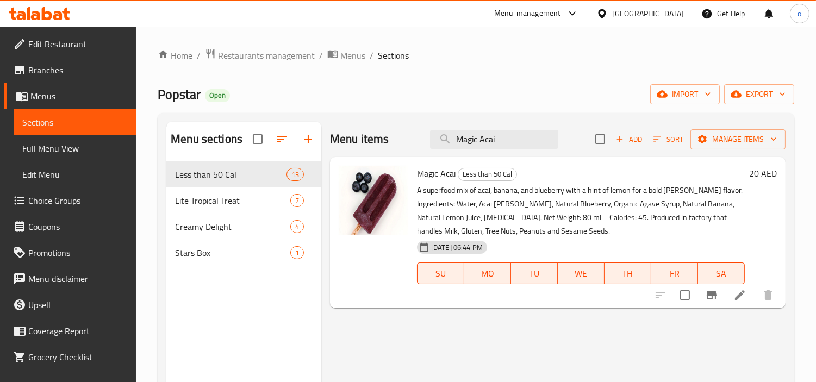
click at [695, 331] on div "Menu items Magic Acai Add Sort Manage items Magic Acai Less than 50 Cal A super…" at bounding box center [553, 313] width 464 height 382
click at [713, 294] on icon "Branch-specific-item" at bounding box center [711, 295] width 10 height 9
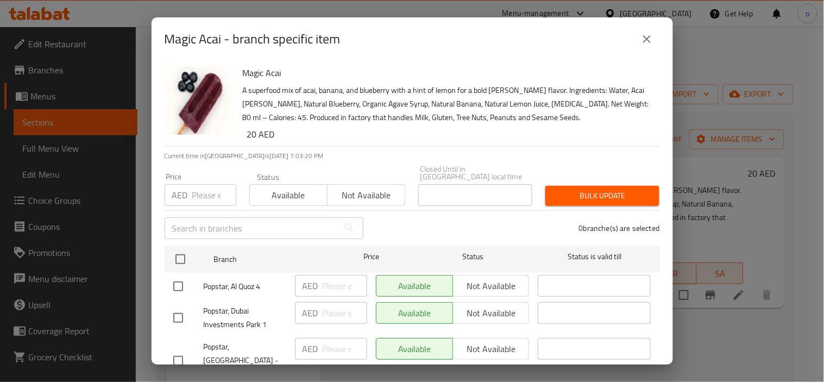
click at [649, 42] on icon "close" at bounding box center [647, 39] width 13 height 13
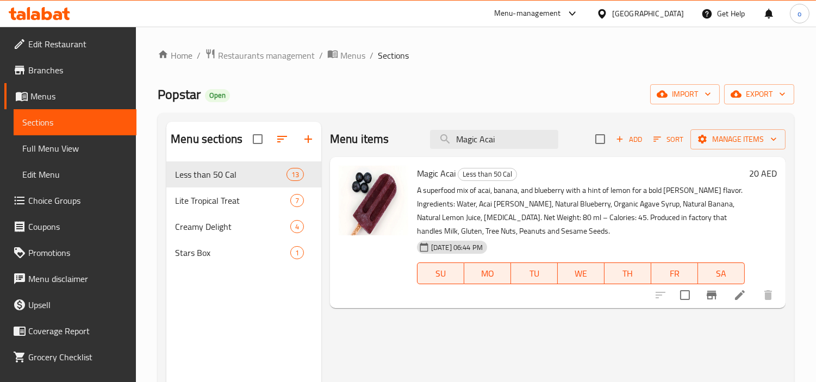
drag, startPoint x: 507, startPoint y: 139, endPoint x: 378, endPoint y: 140, distance: 129.9
click at [378, 140] on div "Menu items Magic Acai Add Sort Manage items" at bounding box center [557, 139] width 455 height 35
paste input "ndarin Wave"
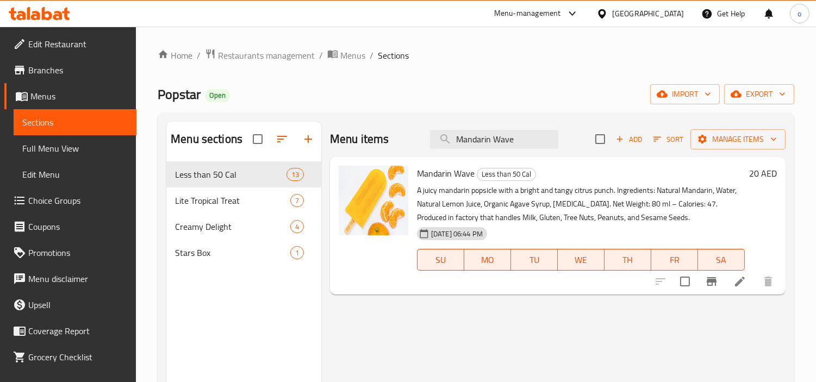
type input "Mandarin Wave"
click at [736, 281] on icon at bounding box center [739, 281] width 13 height 13
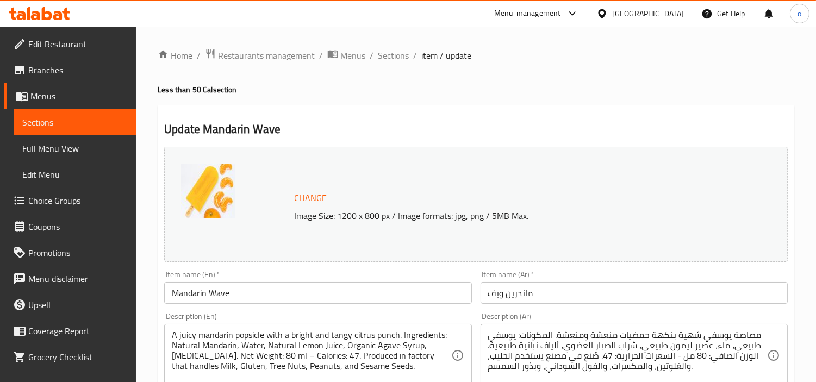
click at [449, 85] on h4 "Less than 50 Cal section" at bounding box center [476, 89] width 636 height 11
click at [379, 56] on span "Sections" at bounding box center [393, 55] width 31 height 13
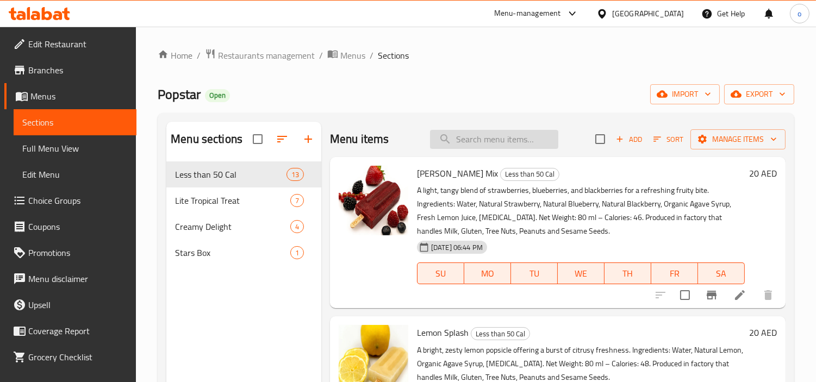
click at [511, 132] on input "search" at bounding box center [494, 139] width 128 height 19
paste input "Mandarin Wave"
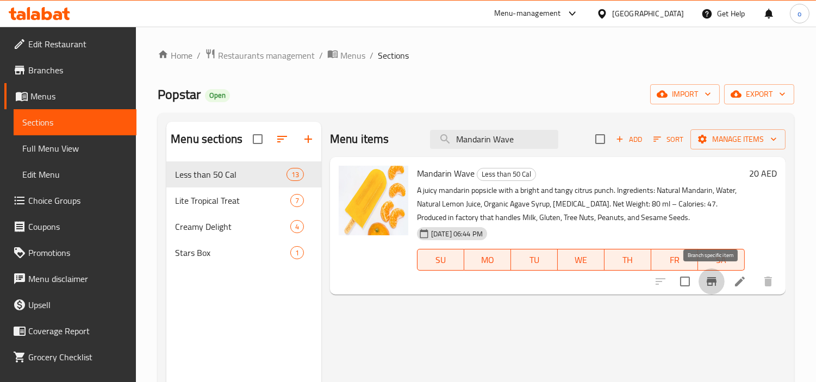
click at [711, 278] on icon "Branch-specific-item" at bounding box center [711, 281] width 10 height 9
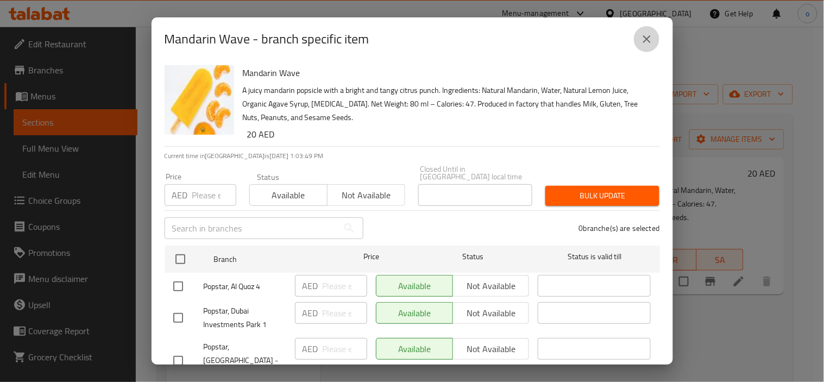
click at [639, 41] on button "close" at bounding box center [647, 39] width 26 height 26
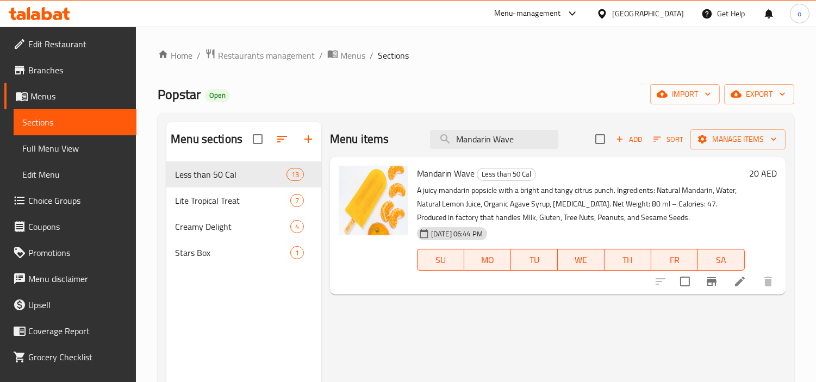
click at [530, 149] on div "Menu items Mandarin Wave Add Sort Manage items" at bounding box center [557, 139] width 455 height 35
paste input "Flare of Passion"
drag, startPoint x: 521, startPoint y: 145, endPoint x: 392, endPoint y: 148, distance: 128.3
click at [392, 148] on div "Menu items Flare of Passion Add Sort Manage items" at bounding box center [557, 139] width 455 height 35
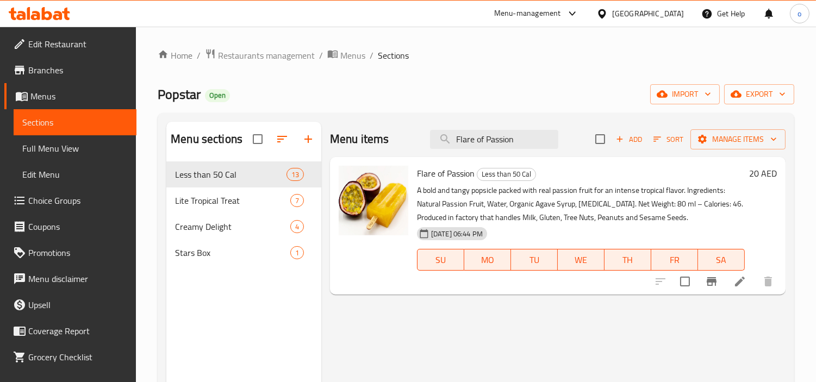
type input "Flare of Passion"
click at [746, 285] on li at bounding box center [739, 282] width 30 height 20
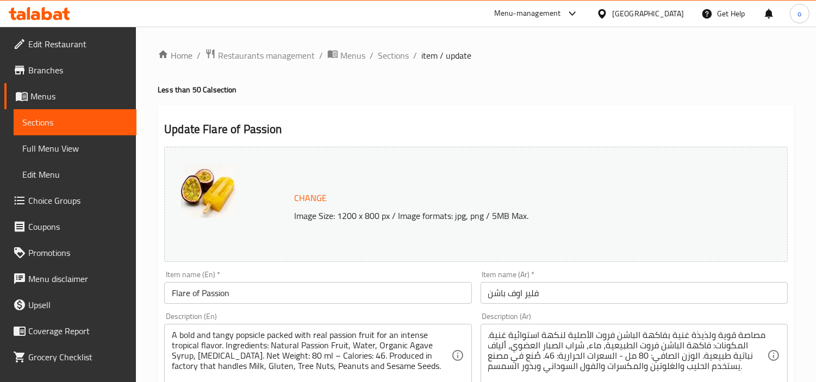
drag, startPoint x: 461, startPoint y: 120, endPoint x: 428, endPoint y: 85, distance: 47.6
click at [388, 54] on span "Sections" at bounding box center [393, 55] width 31 height 13
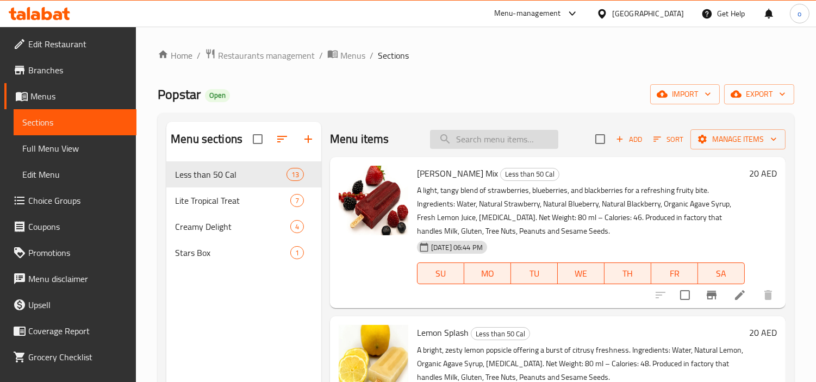
click at [500, 140] on input "search" at bounding box center [494, 139] width 128 height 19
paste input "Blackberry"
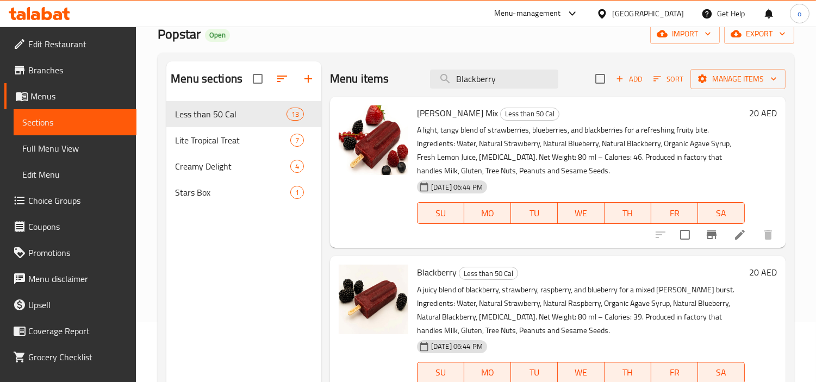
scroll to position [121, 0]
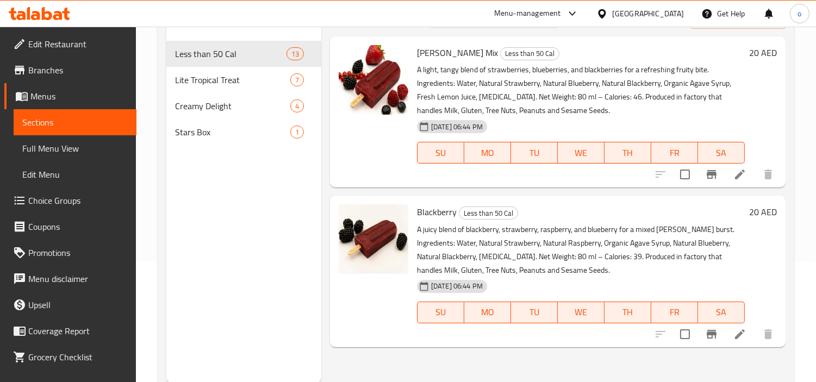
type input "Blackberry"
click at [742, 336] on icon at bounding box center [739, 334] width 13 height 13
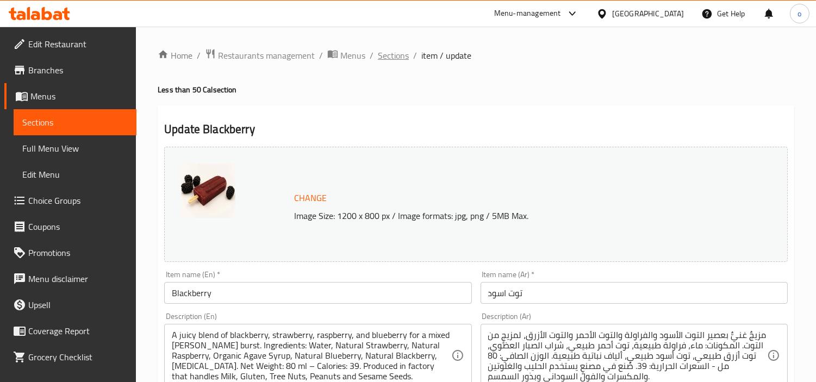
click at [393, 57] on span "Sections" at bounding box center [393, 55] width 31 height 13
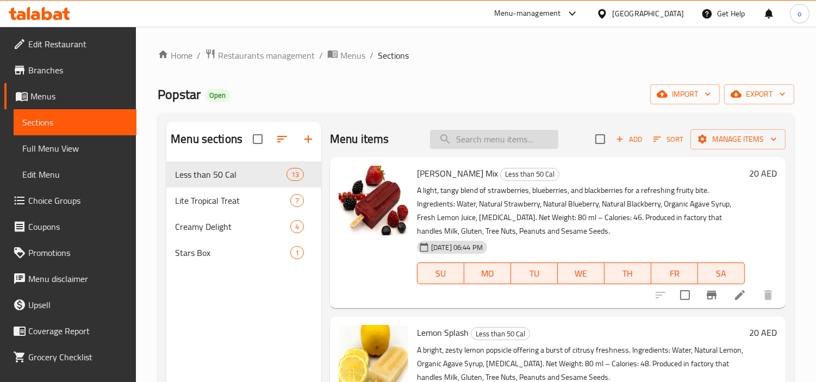
click at [523, 135] on input "search" at bounding box center [494, 139] width 128 height 19
paste input "Blackberry"
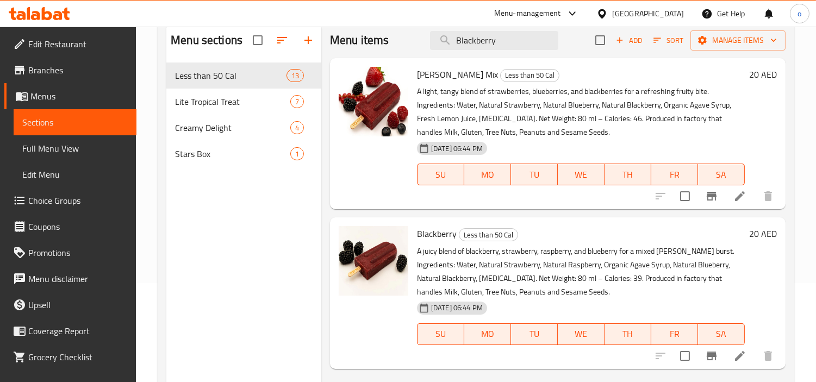
scroll to position [152, 0]
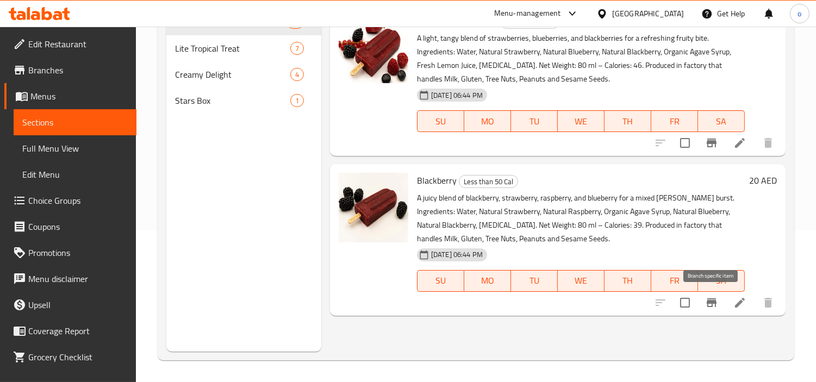
click at [717, 295] on button "Branch-specific-item" at bounding box center [711, 303] width 26 height 26
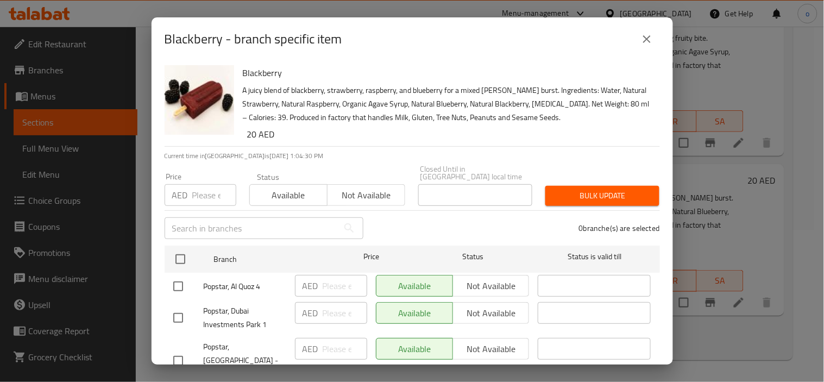
click at [647, 47] on button "close" at bounding box center [647, 39] width 26 height 26
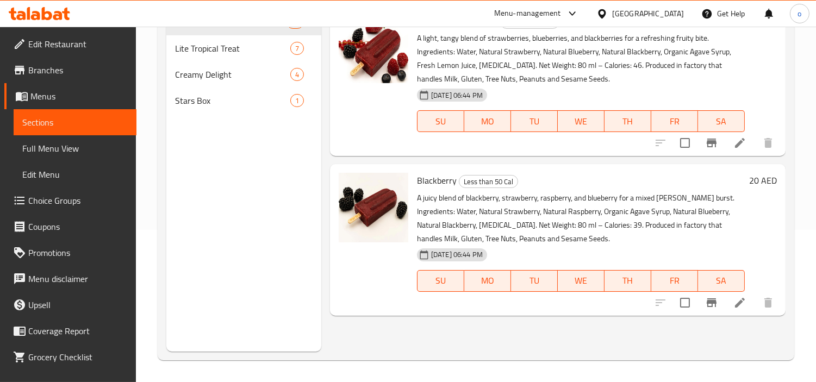
scroll to position [0, 0]
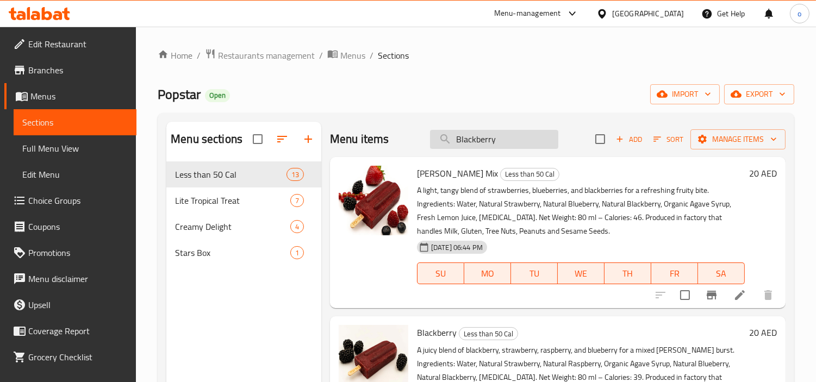
click at [490, 135] on input "Blackberry" at bounding box center [494, 139] width 128 height 19
paste input "Pineapple Sorbet"
drag, startPoint x: 521, startPoint y: 140, endPoint x: 435, endPoint y: 140, distance: 85.9
click at [435, 140] on input "Blackberry" at bounding box center [494, 139] width 128 height 19
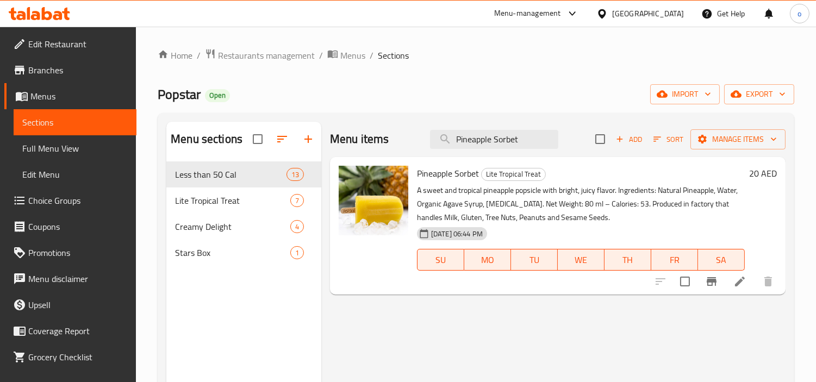
type input "Pineapple Sorbet"
click at [731, 280] on li at bounding box center [739, 282] width 30 height 20
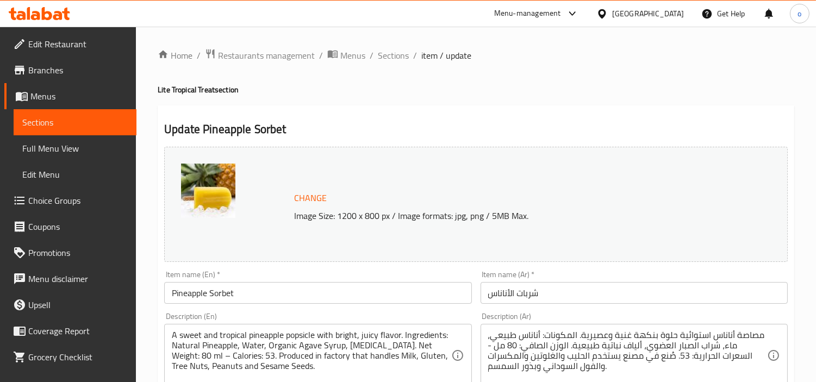
click at [396, 53] on span "Sections" at bounding box center [393, 55] width 31 height 13
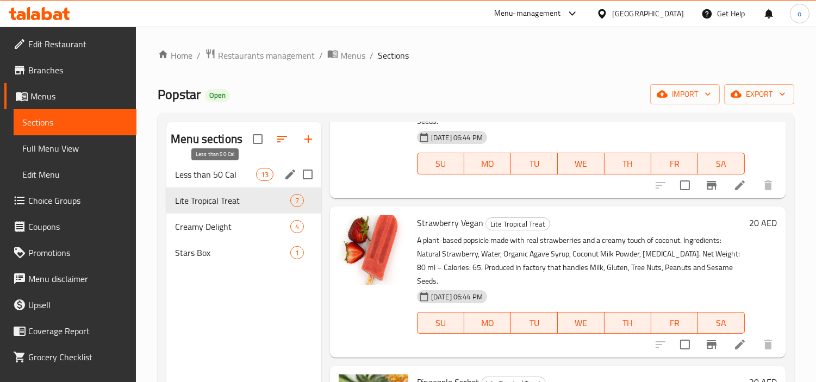
click at [224, 170] on span "Less than 50 Cal" at bounding box center [215, 174] width 80 height 13
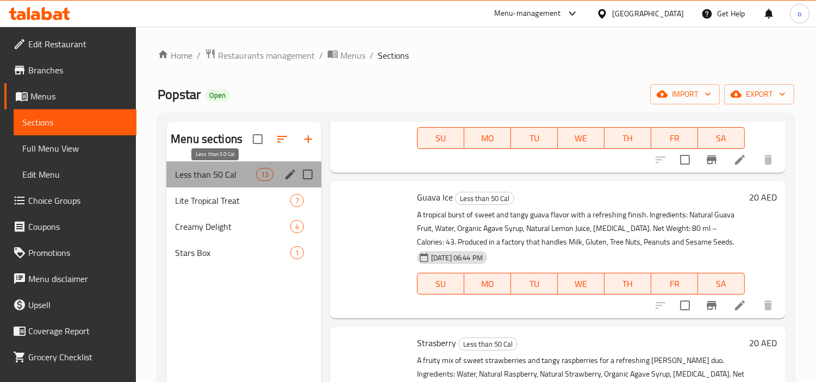
click at [224, 170] on span "Less than 50 Cal" at bounding box center [215, 174] width 80 height 13
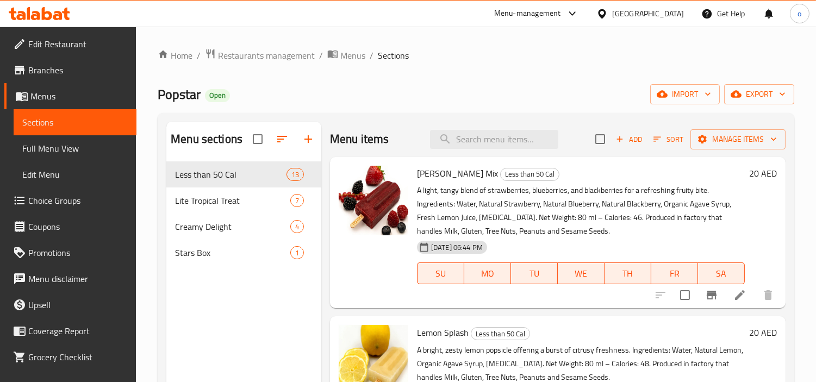
click at [491, 75] on div "Home / Restaurants management / Menus / Sections Popstar Open import export Men…" at bounding box center [476, 280] width 636 height 464
click at [468, 136] on input "search" at bounding box center [494, 139] width 128 height 19
paste input "Strawberry Dream"
type input "Strawberry Dream"
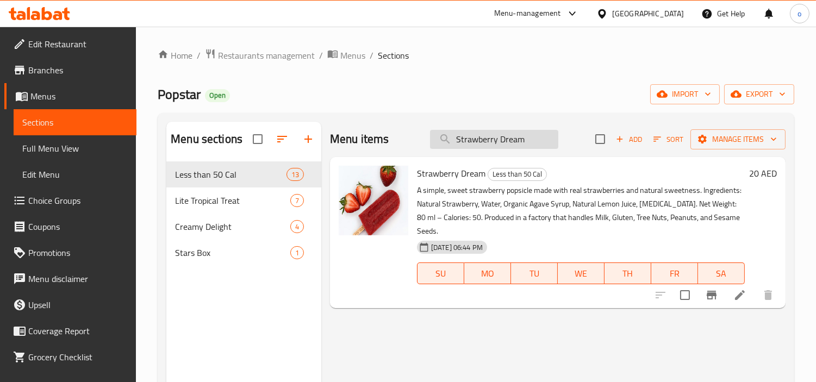
click at [513, 148] on input "Strawberry Dream" at bounding box center [494, 139] width 128 height 19
drag, startPoint x: 530, startPoint y: 147, endPoint x: 301, endPoint y: 142, distance: 228.8
click at [301, 142] on div "Menu sections Less than 50 Cal 13 Lite Tropical Treat 7 Creamy Delight 4 Stars …" at bounding box center [475, 313] width 619 height 382
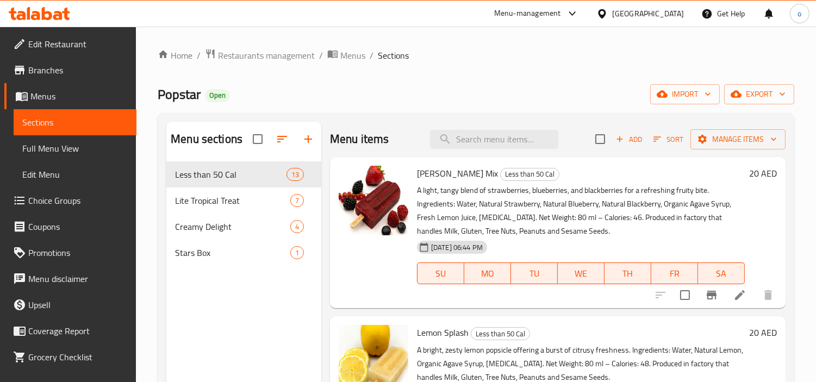
click at [480, 127] on div "Menu items Add Sort Manage items" at bounding box center [557, 139] width 455 height 35
click at [477, 134] on input "search" at bounding box center [494, 139] width 128 height 19
paste input "Guava Ice"
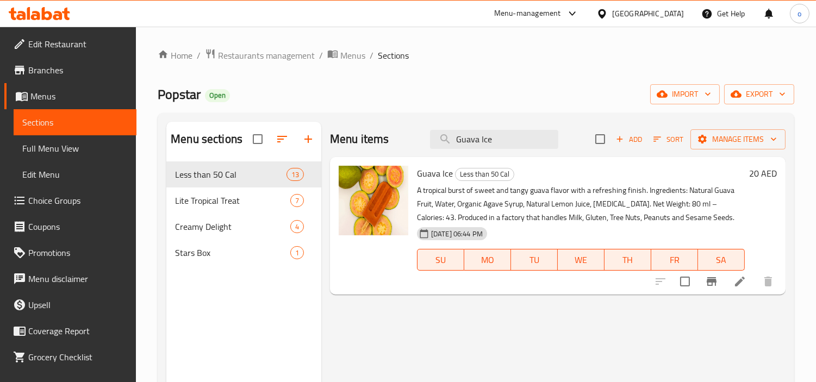
paste input "Minty Passion"
drag, startPoint x: 538, startPoint y: 139, endPoint x: 412, endPoint y: 139, distance: 126.6
click at [412, 139] on div "Menu items Minty Passion Add Sort Manage items" at bounding box center [557, 139] width 455 height 35
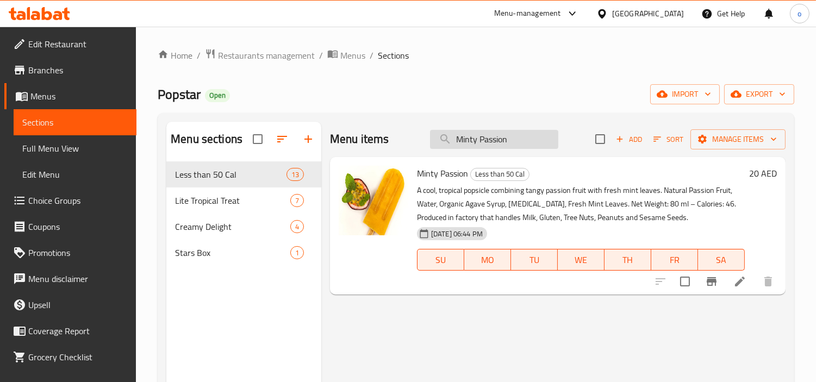
click at [515, 144] on input "Minty Passion" at bounding box center [494, 139] width 128 height 19
paste input "Blackberry"
drag, startPoint x: 524, startPoint y: 143, endPoint x: 428, endPoint y: 150, distance: 96.4
click at [428, 150] on div "Menu items Blackberry Add Sort Manage items" at bounding box center [557, 139] width 455 height 35
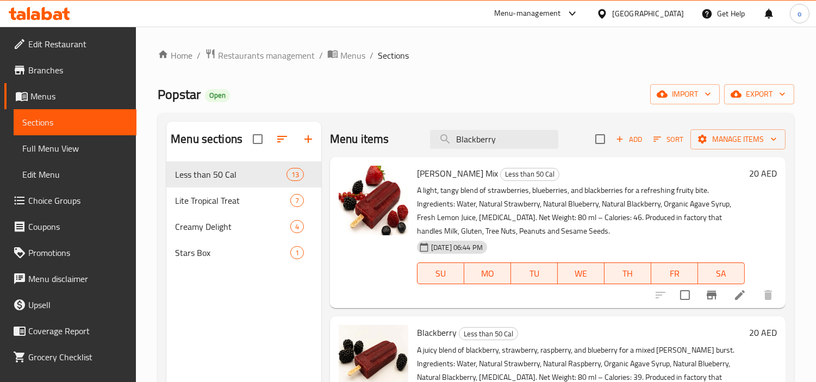
paste input "Lemon Basil"
drag, startPoint x: 451, startPoint y: 142, endPoint x: 404, endPoint y: 143, distance: 46.7
click at [404, 143] on div "Menu items Lemon Basil Add Sort Manage items" at bounding box center [557, 139] width 455 height 35
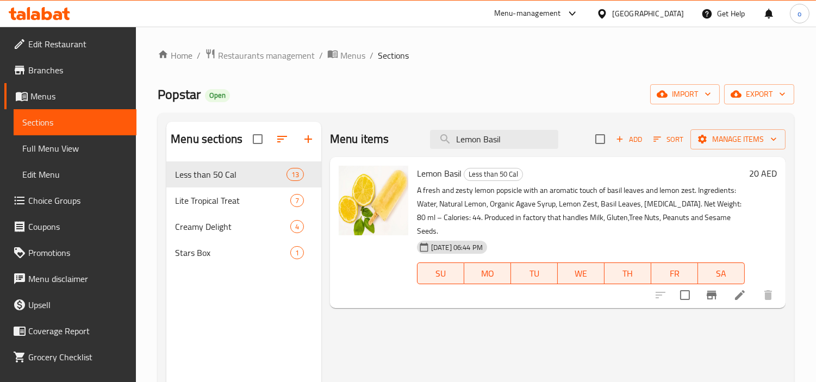
click at [498, 123] on div "Menu items Lemon Basil Add Sort Manage items" at bounding box center [557, 139] width 455 height 35
click at [499, 134] on input "Lemon Basil" at bounding box center [494, 139] width 128 height 19
paste input "Magic Acai"
drag, startPoint x: 507, startPoint y: 134, endPoint x: 431, endPoint y: 141, distance: 77.0
click at [431, 141] on input "Magic Acai" at bounding box center [494, 139] width 128 height 19
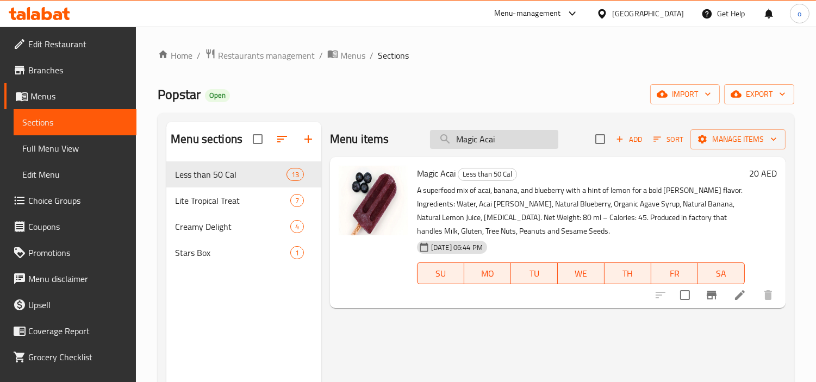
drag, startPoint x: 507, startPoint y: 151, endPoint x: 517, endPoint y: 144, distance: 11.8
click at [507, 151] on div "Menu items Magic Acai Add Sort Manage items" at bounding box center [557, 139] width 455 height 35
paste input "ndarin Wave"
drag, startPoint x: 402, startPoint y: 148, endPoint x: 356, endPoint y: 148, distance: 46.2
click at [356, 148] on div "Menu items Mandarin Wave Add Sort Manage items" at bounding box center [557, 139] width 455 height 35
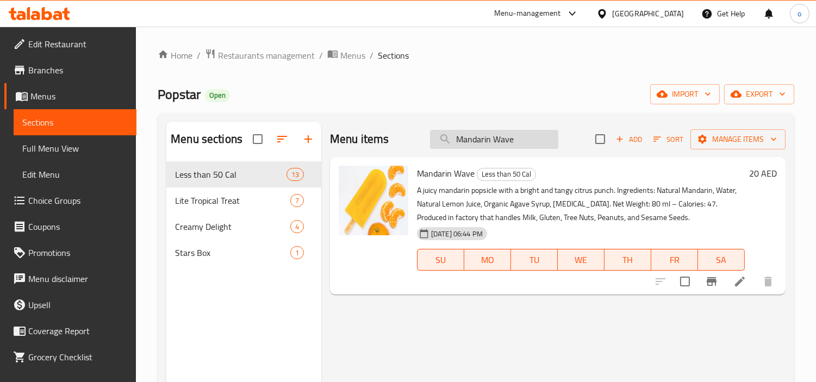
click at [486, 132] on input "Mandarin Wave" at bounding box center [494, 139] width 128 height 19
paste input "Rose Sorbet"
drag, startPoint x: 534, startPoint y: 142, endPoint x: 424, endPoint y: 156, distance: 110.6
click at [424, 156] on div "Menu items Mandarin Wave Add Sort Manage items" at bounding box center [557, 139] width 455 height 35
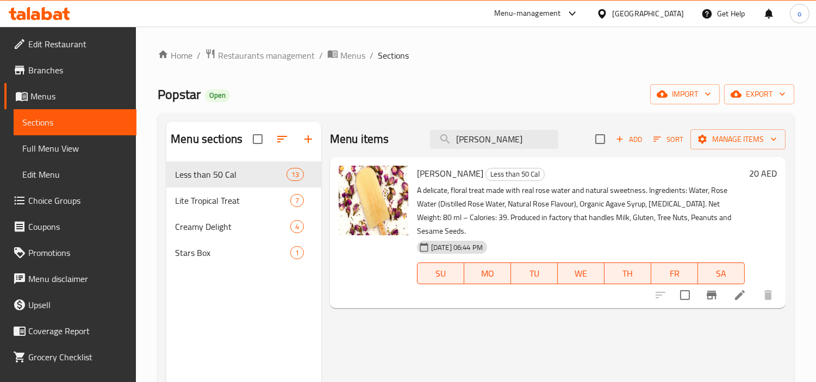
type input "Rose Sorbet"
drag, startPoint x: 475, startPoint y: 146, endPoint x: 410, endPoint y: 145, distance: 65.2
click at [410, 145] on div "Menu items Rose Sorbet Add Sort Manage items" at bounding box center [557, 139] width 455 height 35
click at [493, 139] on input "Rose Sorbet" at bounding box center [494, 139] width 128 height 19
drag, startPoint x: 458, startPoint y: 148, endPoint x: 394, endPoint y: 160, distance: 64.2
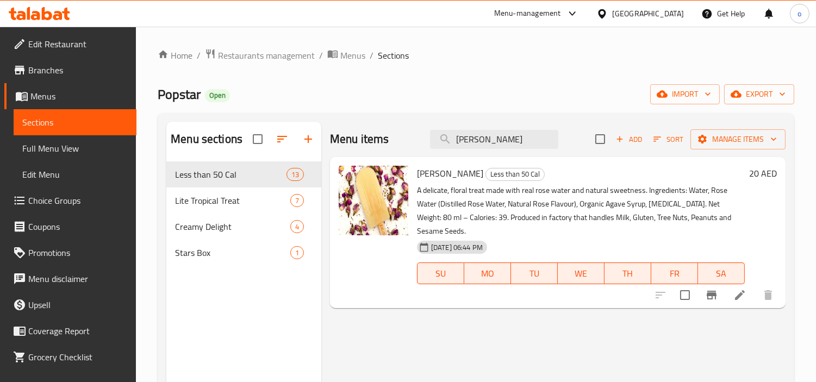
click at [394, 160] on div "Menu items Rose Sorbet Add Sort Manage items Rose Sorbet Less than 50 Cal A del…" at bounding box center [553, 313] width 464 height 382
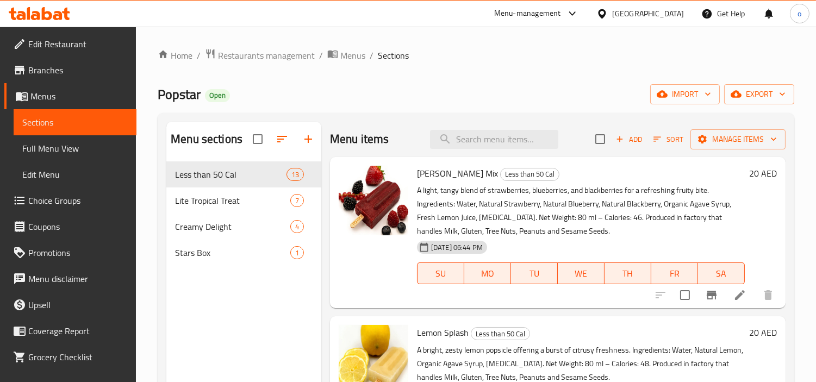
click at [491, 151] on div "Menu items Add Sort Manage items" at bounding box center [557, 139] width 455 height 35
click at [489, 143] on input "search" at bounding box center [494, 139] width 128 height 19
paste input "Strasberry"
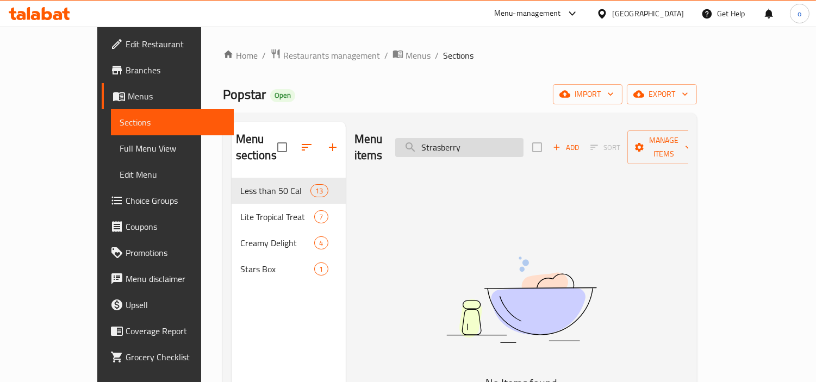
click at [489, 138] on input "Strasberry" at bounding box center [459, 147] width 128 height 19
click at [504, 141] on input "Strasberry" at bounding box center [459, 147] width 128 height 19
type input "Strasberry"
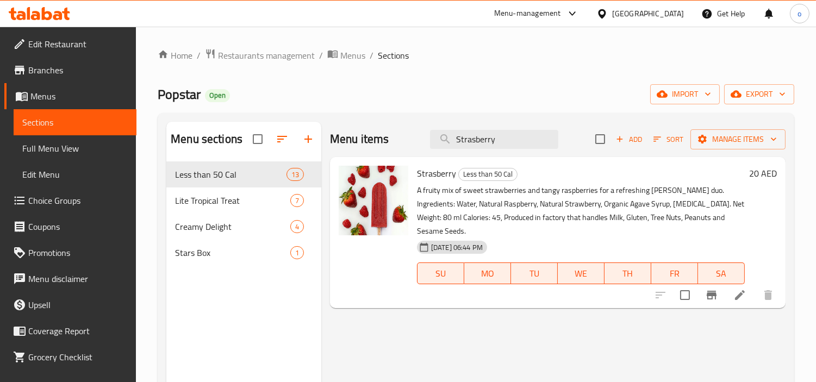
drag, startPoint x: 486, startPoint y: 139, endPoint x: 366, endPoint y: 159, distance: 121.2
click at [384, 151] on div "Menu items Strasberry Add Sort Manage items" at bounding box center [557, 139] width 455 height 35
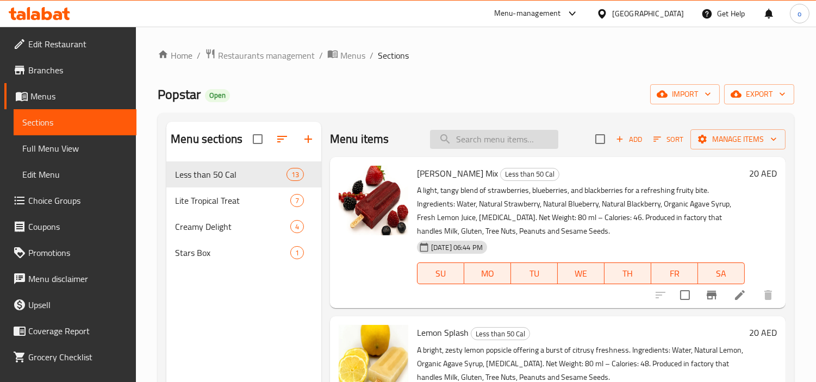
click at [481, 142] on input "search" at bounding box center [494, 139] width 128 height 19
paste input "Berry Mix"
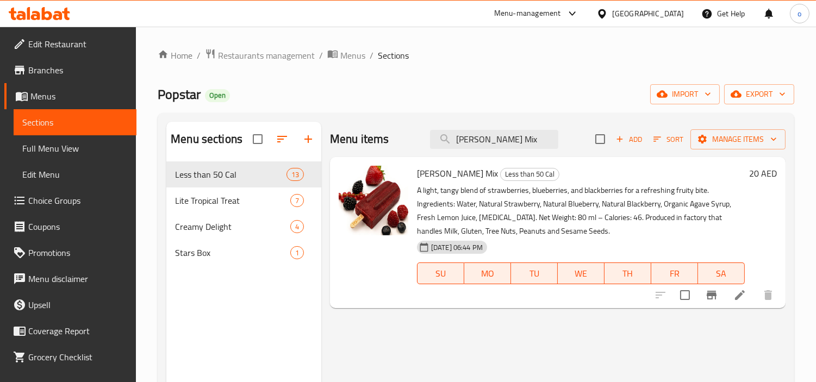
type input "Berry Mix"
click at [478, 150] on div "Menu items Berry Mix Add Sort Manage items" at bounding box center [557, 139] width 455 height 35
drag, startPoint x: 498, startPoint y: 142, endPoint x: 155, endPoint y: 218, distance: 351.7
click at [402, 142] on div "Menu items Berry Mix Add Sort Manage items" at bounding box center [557, 139] width 455 height 35
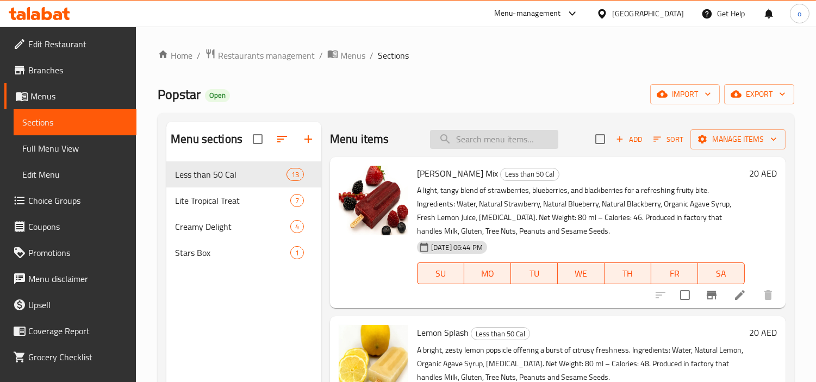
click at [490, 138] on input "search" at bounding box center [494, 139] width 128 height 19
paste input "Flare of Passion"
type input "Flare of Passion"
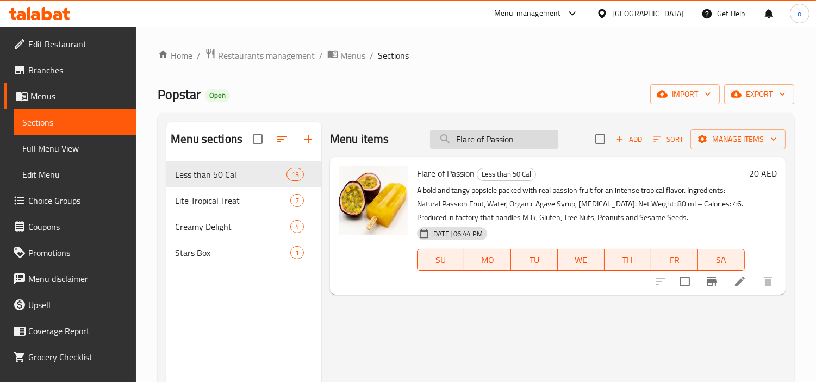
click at [522, 147] on input "Flare of Passion" at bounding box center [494, 139] width 128 height 19
drag, startPoint x: 525, startPoint y: 140, endPoint x: 365, endPoint y: 148, distance: 160.5
click at [380, 141] on div "Menu items Flare of Passion Add Sort Manage items" at bounding box center [557, 139] width 455 height 35
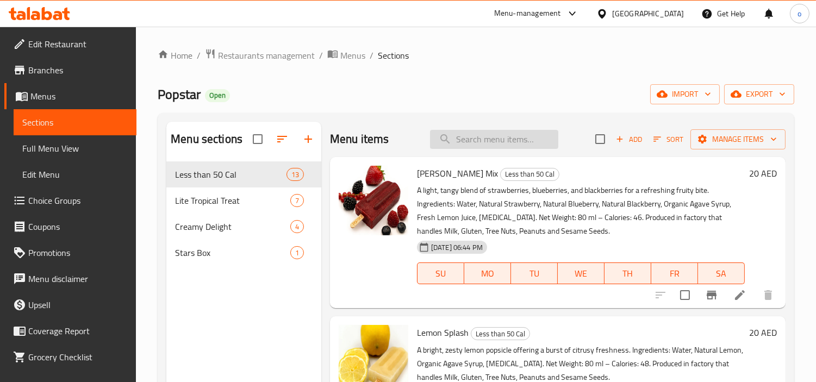
click at [486, 133] on input "search" at bounding box center [494, 139] width 128 height 19
paste input "Flare of Passion"
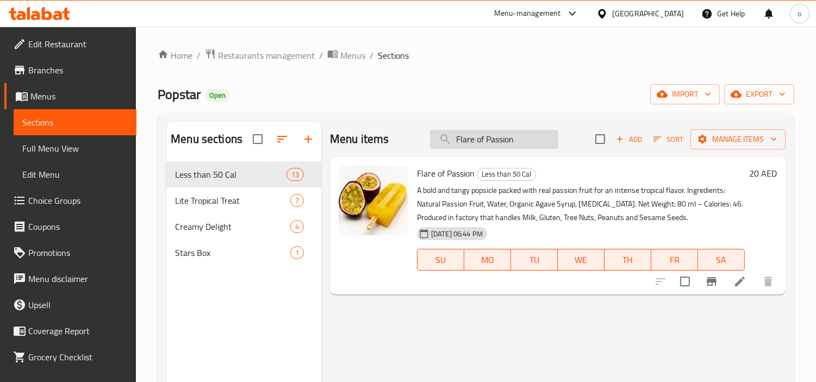
drag, startPoint x: 497, startPoint y: 140, endPoint x: 530, endPoint y: 138, distance: 33.7
click at [497, 140] on input "Flare of Passion" at bounding box center [494, 139] width 128 height 19
paste input "Strawberry Mango Duo"
drag, startPoint x: 475, startPoint y: 136, endPoint x: 452, endPoint y: 140, distance: 24.2
click at [452, 140] on input "Strawberry Mango Duo" at bounding box center [494, 139] width 128 height 19
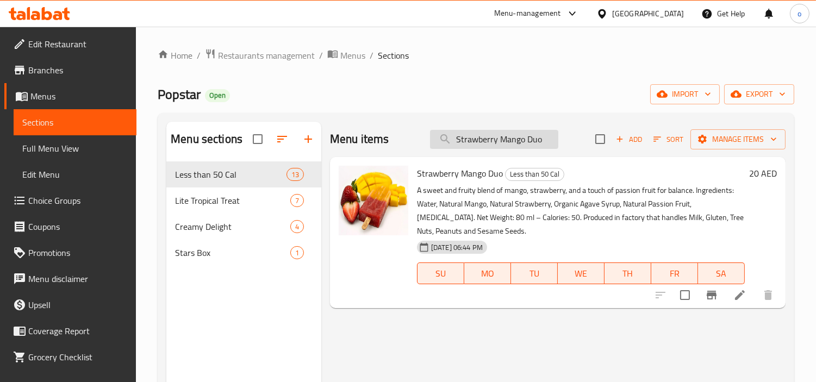
drag, startPoint x: 476, startPoint y: 143, endPoint x: 511, endPoint y: 136, distance: 36.1
click at [476, 143] on input "Strawberry Mango Duo" at bounding box center [494, 139] width 128 height 19
paste input "Lemon Splash"
drag, startPoint x: 548, startPoint y: 140, endPoint x: 344, endPoint y: 145, distance: 203.8
click at [344, 145] on div "Menu items Lemon Splash Add Sort Manage items" at bounding box center [557, 139] width 455 height 35
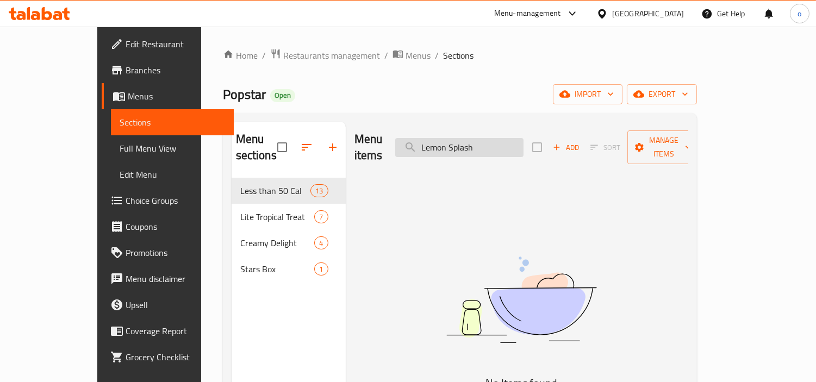
click at [485, 138] on input "Lemon Splash" at bounding box center [459, 147] width 128 height 19
click at [511, 138] on input "Lemon Splash" at bounding box center [459, 147] width 128 height 19
click at [521, 139] on input "Lemon Splash" at bounding box center [459, 147] width 128 height 19
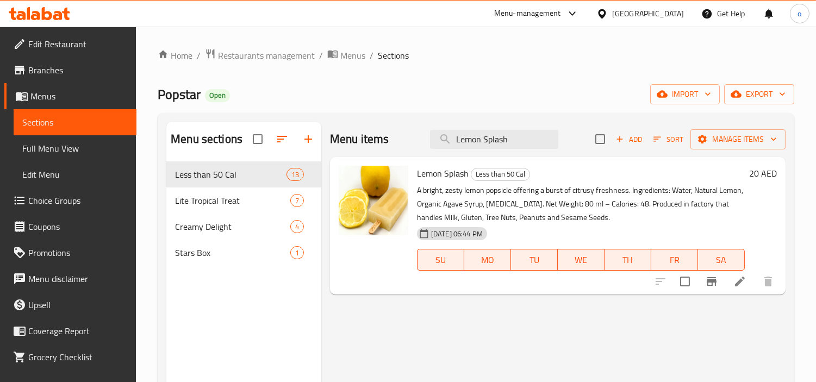
type input "Lemon Splash"
click at [506, 127] on div "Menu items Lemon Splash Add Sort Manage items" at bounding box center [557, 139] width 455 height 35
drag, startPoint x: 515, startPoint y: 130, endPoint x: 181, endPoint y: 240, distance: 350.5
click at [391, 150] on div "Menu items Lemon Splash Add Sort Manage items" at bounding box center [557, 139] width 455 height 35
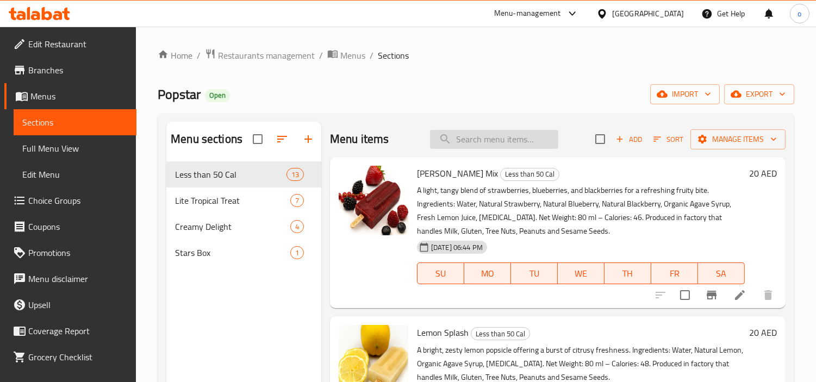
click at [506, 137] on input "search" at bounding box center [494, 139] width 128 height 19
paste input "Mango"
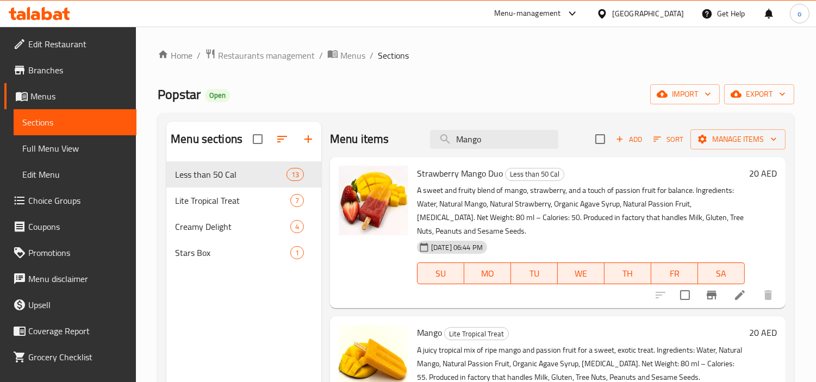
paste input "Pomegranate"
drag, startPoint x: 487, startPoint y: 140, endPoint x: 379, endPoint y: 128, distance: 108.8
click at [379, 128] on div "Menu items Mango Add Sort Manage items" at bounding box center [557, 139] width 455 height 35
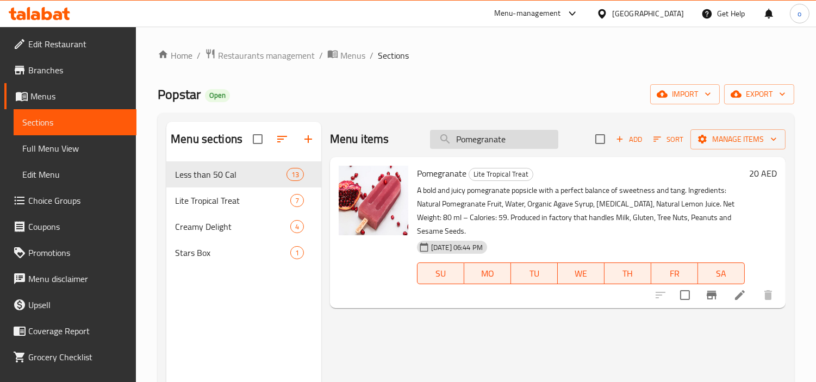
click at [490, 145] on input "Pomegranate" at bounding box center [494, 139] width 128 height 19
click at [508, 144] on input "Pomegranate" at bounding box center [494, 139] width 128 height 19
click at [506, 140] on input "Pomegranate" at bounding box center [494, 139] width 128 height 19
paste input "Coconut Sorbet"
drag, startPoint x: 534, startPoint y: 138, endPoint x: 416, endPoint y: 145, distance: 118.1
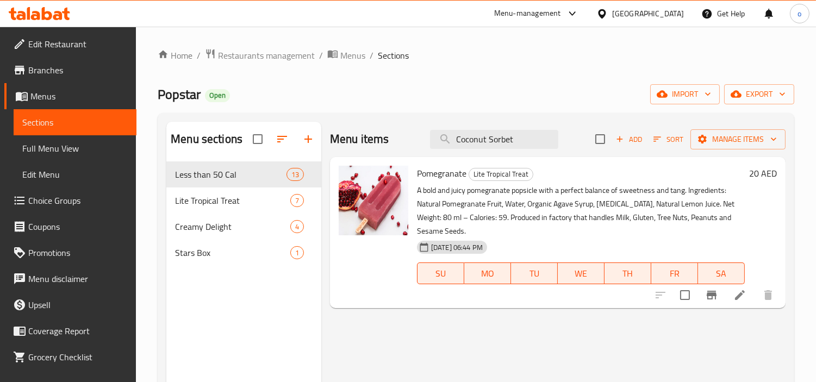
click at [416, 145] on div "Menu items Coconut Sorbet Add Sort Manage items" at bounding box center [557, 139] width 455 height 35
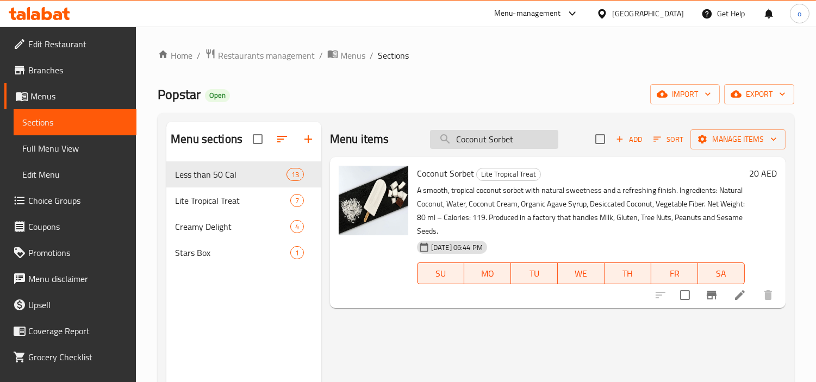
click at [515, 137] on input "Coconut Sorbet" at bounding box center [494, 139] width 128 height 19
paste input "Pineapple"
type input "Pineapple Sorbet"
drag, startPoint x: 514, startPoint y: 138, endPoint x: 350, endPoint y: 149, distance: 164.5
click at [350, 149] on div "Menu items Pineapple Sorbet Add Sort Manage items" at bounding box center [557, 139] width 455 height 35
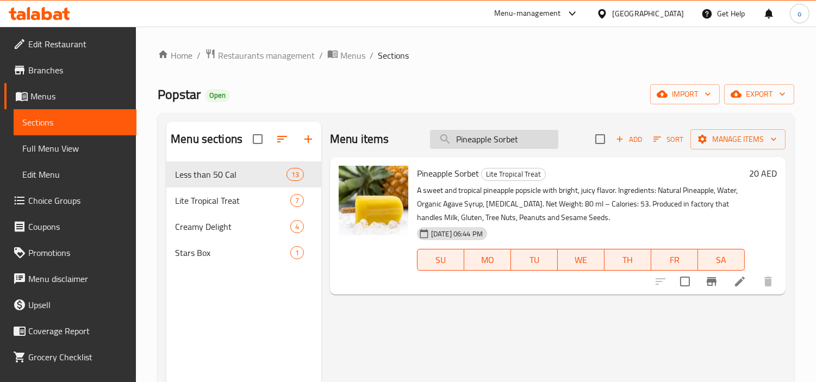
click at [523, 130] on input "Pineapple Sorbet" at bounding box center [494, 139] width 128 height 19
click at [524, 131] on input "Pineapple Sorbet" at bounding box center [494, 139] width 128 height 19
drag, startPoint x: 529, startPoint y: 140, endPoint x: 431, endPoint y: 147, distance: 98.1
click at [431, 147] on input "Pineapple Sorbet" at bounding box center [494, 139] width 128 height 19
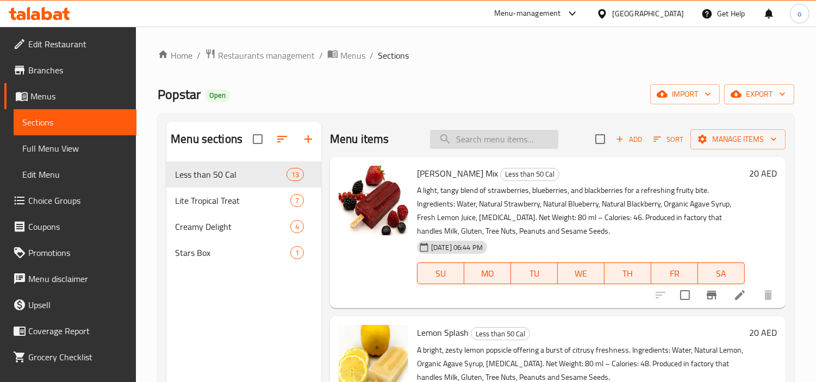
click at [481, 133] on input "search" at bounding box center [494, 139] width 128 height 19
paste input "Mango with Passion"
type input "Mango with Passion"
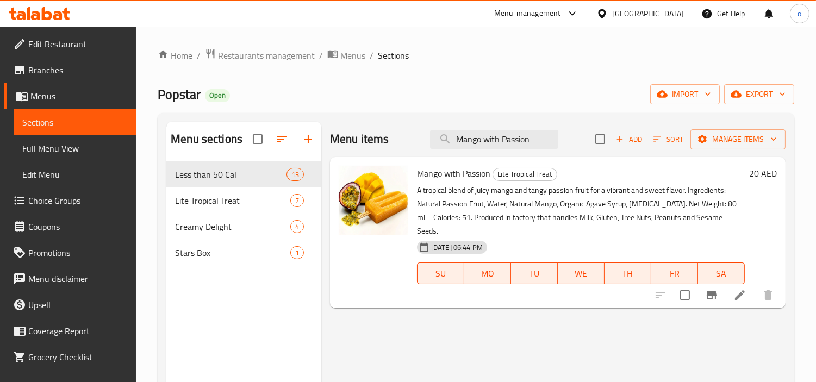
drag, startPoint x: 539, startPoint y: 144, endPoint x: 129, endPoint y: 177, distance: 411.0
click at [366, 132] on div "Menu items Mango with Passion Add Sort Manage items" at bounding box center [557, 139] width 455 height 35
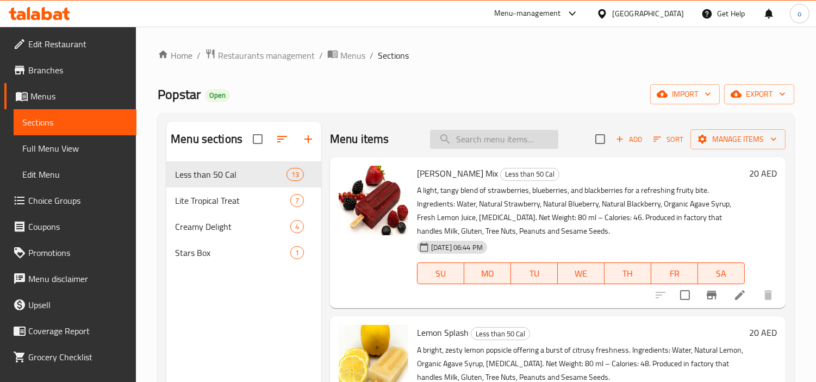
click at [471, 147] on input "search" at bounding box center [494, 139] width 128 height 19
paste input "Pinacolada"
type input "Pinacolada"
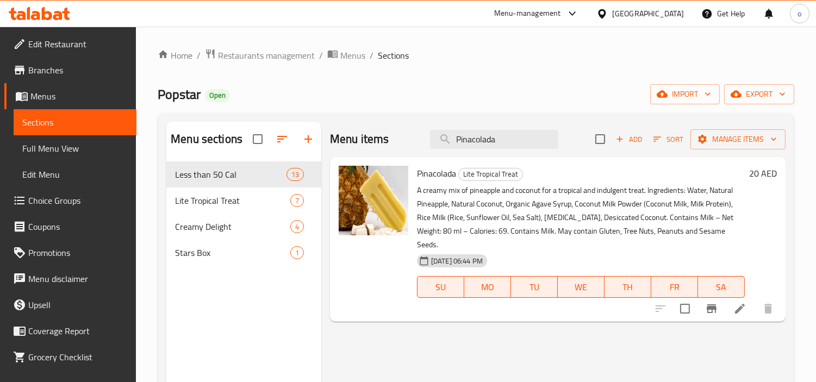
drag, startPoint x: 504, startPoint y: 137, endPoint x: 378, endPoint y: 141, distance: 126.7
click at [378, 141] on div "Menu items Pinacolada Add Sort Manage items" at bounding box center [557, 139] width 455 height 35
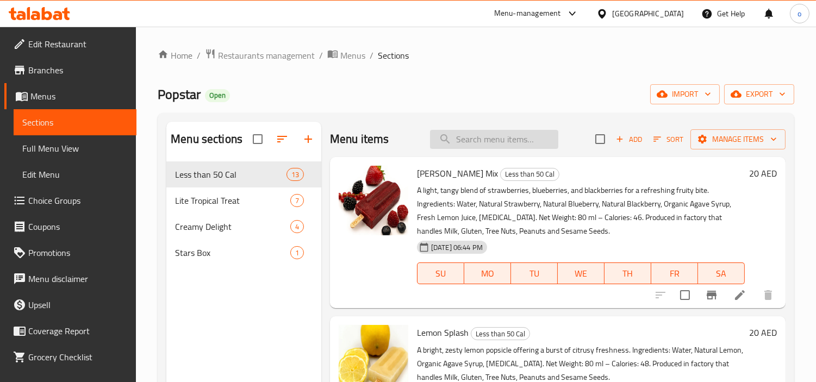
click at [460, 130] on input "search" at bounding box center [494, 139] width 128 height 19
paste input "Pinacolada"
type input "Pinacolada"
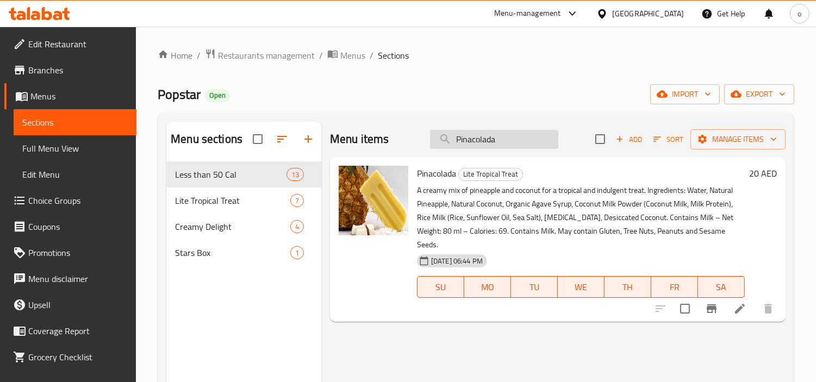
click at [499, 139] on input "Pinacolada" at bounding box center [494, 139] width 128 height 19
click at [485, 146] on input "Pinacolada" at bounding box center [494, 139] width 128 height 19
drag, startPoint x: 525, startPoint y: 142, endPoint x: 428, endPoint y: 147, distance: 97.9
click at [428, 147] on div "Menu items Pinacolada Add Sort Manage items" at bounding box center [557, 139] width 455 height 35
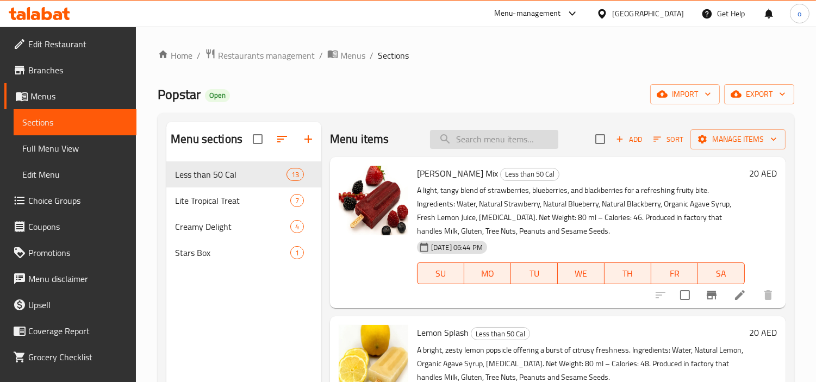
click at [481, 141] on input "search" at bounding box center [494, 139] width 128 height 19
paste input "Strawberry Vegan"
type input "Strawberry Vegan"
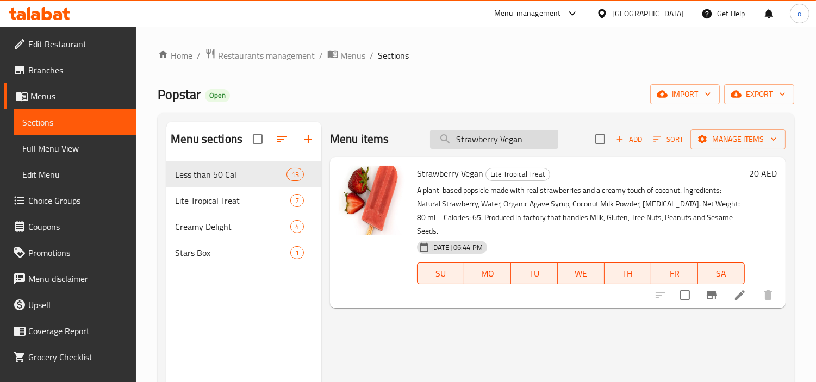
click at [502, 138] on input "Strawberry Vegan" at bounding box center [494, 139] width 128 height 19
drag, startPoint x: 430, startPoint y: 146, endPoint x: 424, endPoint y: 147, distance: 5.5
click at [424, 147] on div "Menu items Strawberry Vegan Add Sort Manage items" at bounding box center [557, 139] width 455 height 35
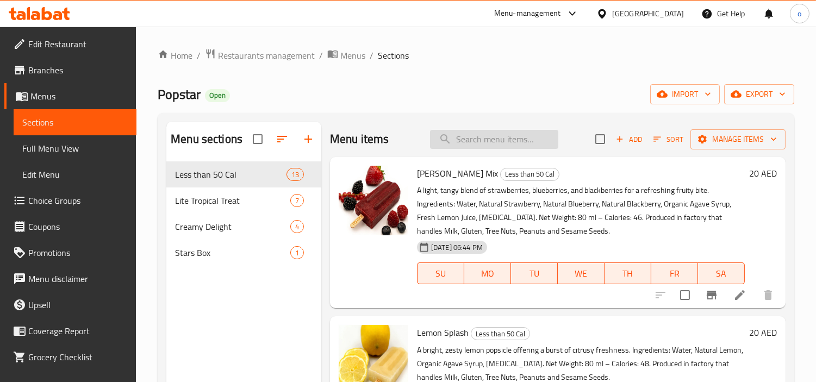
click at [504, 142] on input "search" at bounding box center [494, 139] width 128 height 19
paste input "Ashta"
type input "Ashta"
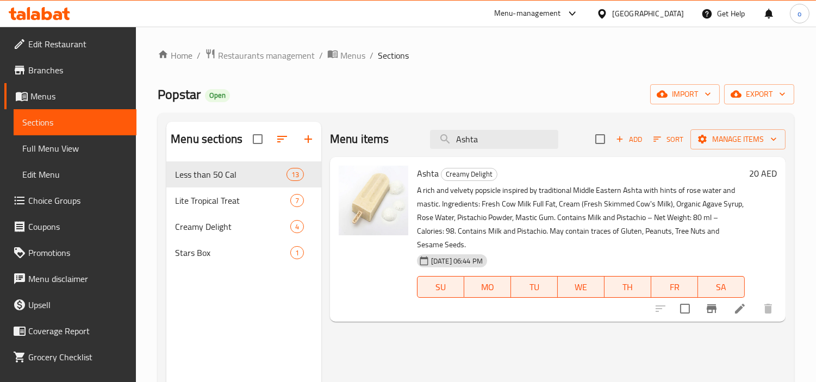
drag, startPoint x: 504, startPoint y: 142, endPoint x: 362, endPoint y: 145, distance: 141.8
click at [362, 145] on div "Menu items Ashta Add Sort Manage items" at bounding box center [557, 139] width 455 height 35
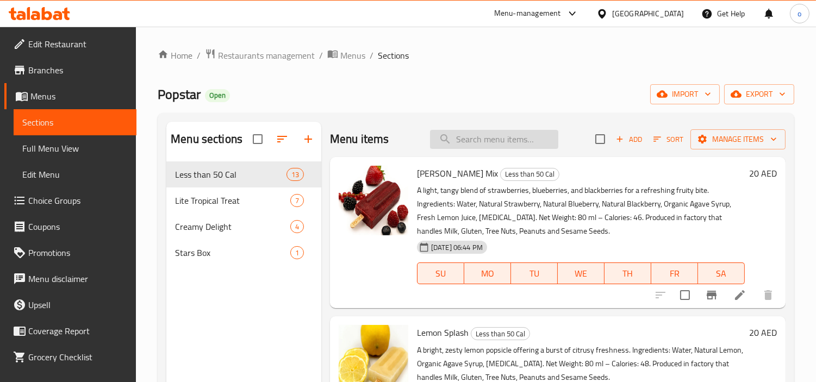
drag, startPoint x: 485, startPoint y: 155, endPoint x: 482, endPoint y: 145, distance: 10.8
click at [485, 155] on div "Menu items Add Sort Manage items" at bounding box center [557, 139] width 455 height 35
paste input "Dark Chocolate Coconut"
click at [481, 142] on input "search" at bounding box center [494, 139] width 128 height 19
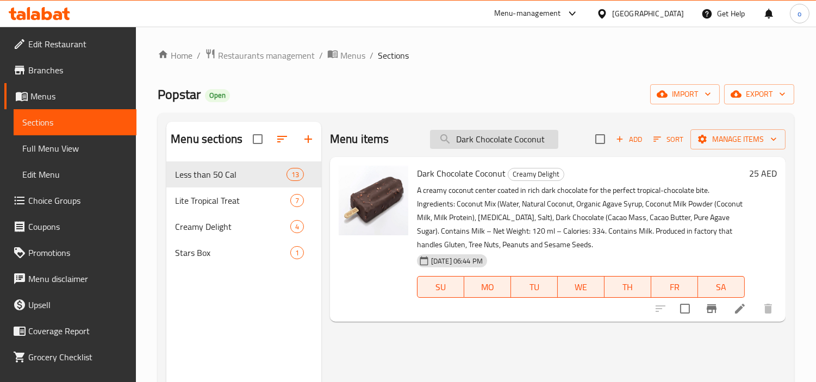
click at [487, 139] on input "Dark Chocolate Coconut" at bounding box center [494, 139] width 128 height 19
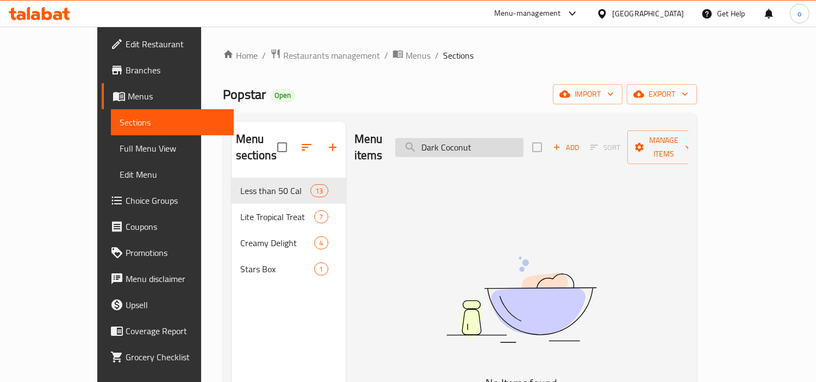
click at [523, 148] on div "Menu items Dark Coconut Add Sort Manage items" at bounding box center [521, 148] width 334 height 52
paste input "Pistachio"
type input "Pistachio"
drag, startPoint x: 521, startPoint y: 142, endPoint x: 366, endPoint y: 144, distance: 154.3
click at [366, 144] on div "Menu items Pistachio Add Sort Manage items" at bounding box center [521, 148] width 334 height 52
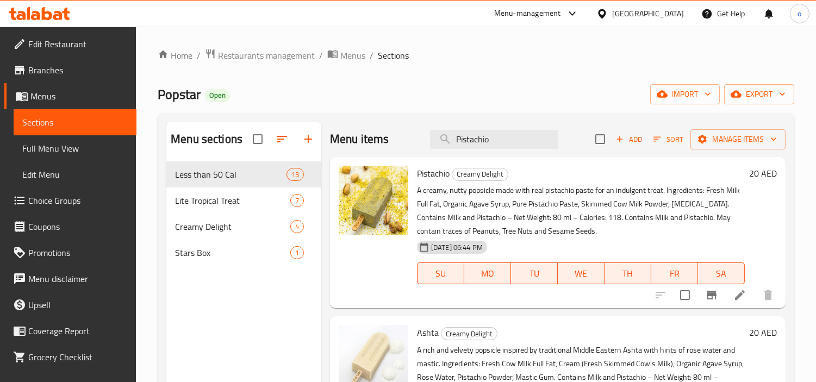
drag, startPoint x: 494, startPoint y: 133, endPoint x: 410, endPoint y: 136, distance: 84.8
click at [410, 136] on div "Menu items Pistachio Add Sort Manage items" at bounding box center [557, 139] width 455 height 35
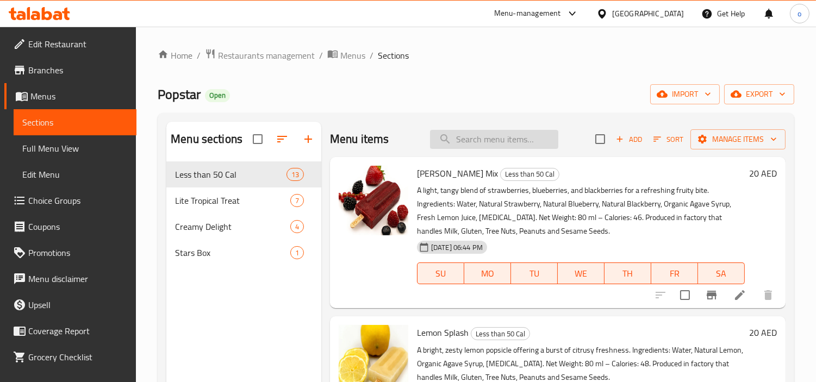
click at [482, 144] on input "search" at bounding box center [494, 139] width 128 height 19
paste input "Creamy Coconut"
type input "Creamy Coconut"
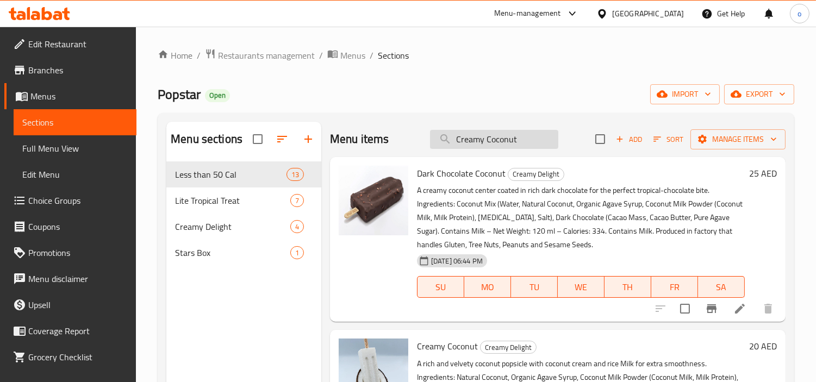
drag, startPoint x: 472, startPoint y: 145, endPoint x: 480, endPoint y: 145, distance: 8.2
click at [472, 145] on input "Creamy Coconut" at bounding box center [494, 139] width 128 height 19
drag, startPoint x: 517, startPoint y: 143, endPoint x: 390, endPoint y: 152, distance: 126.9
click at [390, 152] on div "Menu items Creamy Coconut Add Sort Manage items" at bounding box center [557, 139] width 455 height 35
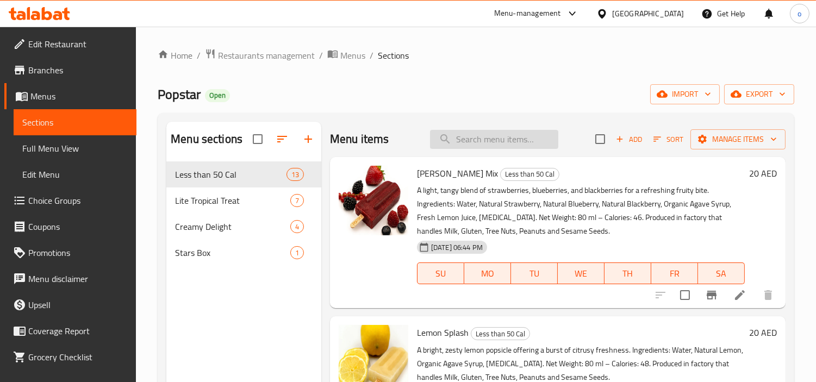
paste input "Mango with Passion"
click at [510, 130] on input "search" at bounding box center [494, 139] width 128 height 19
type input "Mango with Passion"
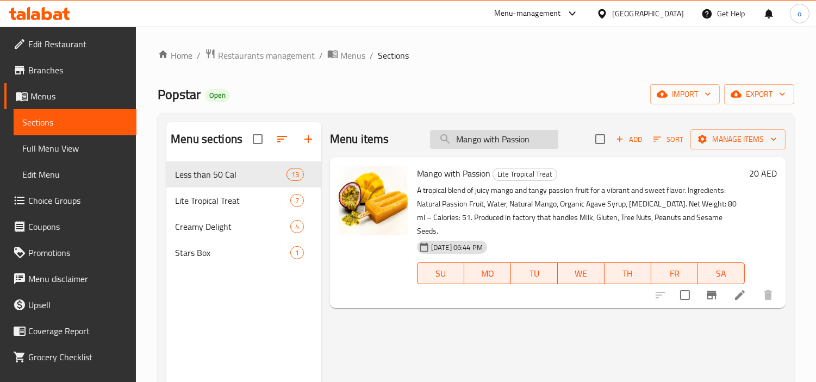
click at [488, 145] on input "Mango with Passion" at bounding box center [494, 139] width 128 height 19
click at [503, 143] on input "Mango with Passion" at bounding box center [494, 139] width 128 height 19
click at [513, 145] on input "Mango with Passion" at bounding box center [494, 139] width 128 height 19
drag, startPoint x: 535, startPoint y: 145, endPoint x: 389, endPoint y: 148, distance: 145.6
click at [389, 148] on div "Menu items Mango with Passion Add Sort Manage items" at bounding box center [557, 139] width 455 height 35
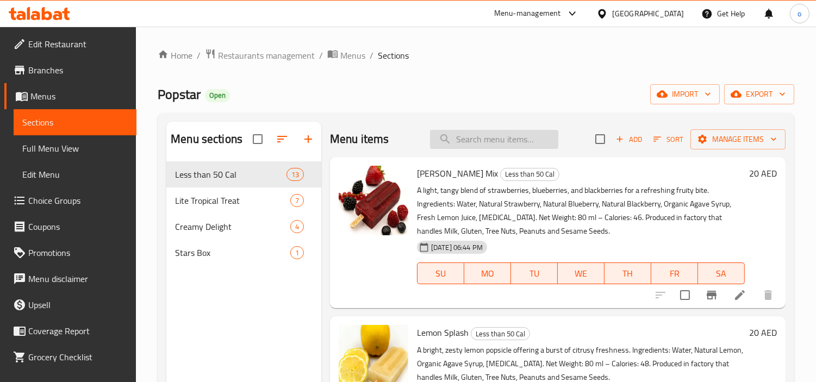
click at [507, 140] on input "search" at bounding box center [494, 139] width 128 height 19
click at [504, 149] on div "Menu items Add Sort Manage items" at bounding box center [557, 139] width 455 height 35
paste input "Pistachio"
click at [502, 145] on input "search" at bounding box center [494, 139] width 128 height 19
type input "Pistachio"
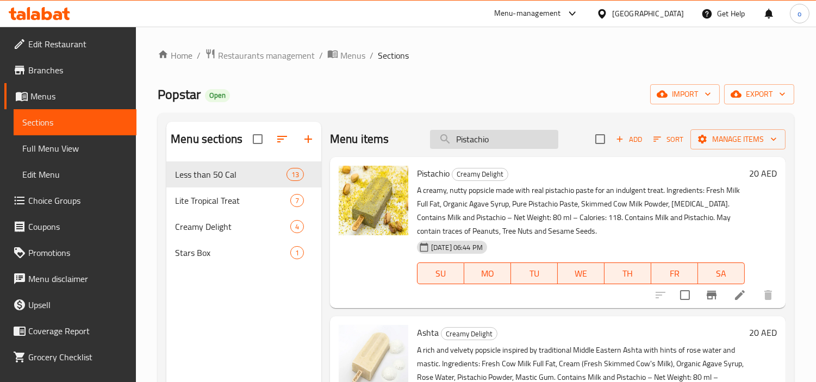
click at [487, 140] on input "Pistachio" at bounding box center [494, 139] width 128 height 19
drag, startPoint x: 479, startPoint y: 140, endPoint x: 408, endPoint y: 149, distance: 71.2
click at [408, 149] on div "Menu items Pistachio Add Sort Manage items" at bounding box center [557, 139] width 455 height 35
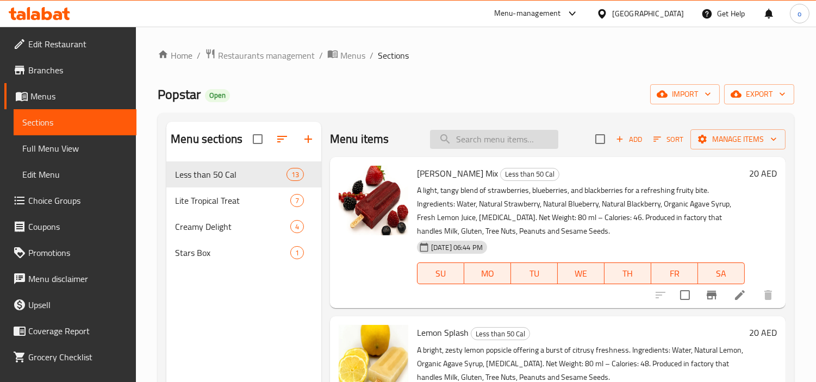
click at [506, 147] on input "search" at bounding box center [494, 139] width 128 height 19
paste input "Mango with Passion"
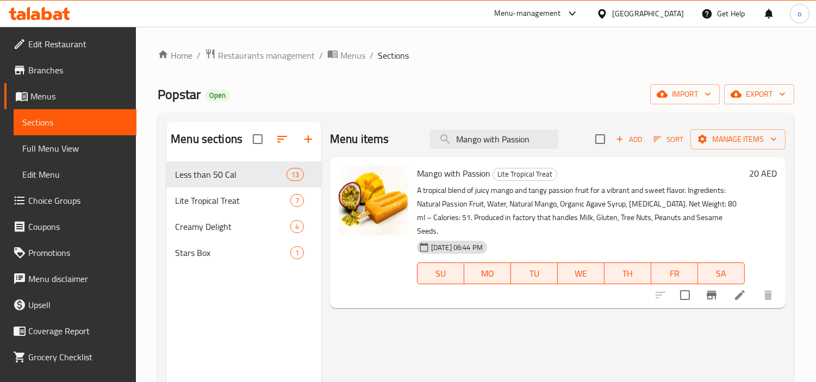
type input "Mango with Passion"
click at [682, 293] on input "checkbox" at bounding box center [684, 295] width 23 height 23
checkbox input "true"
click at [728, 148] on button "Manage items" at bounding box center [737, 139] width 95 height 20
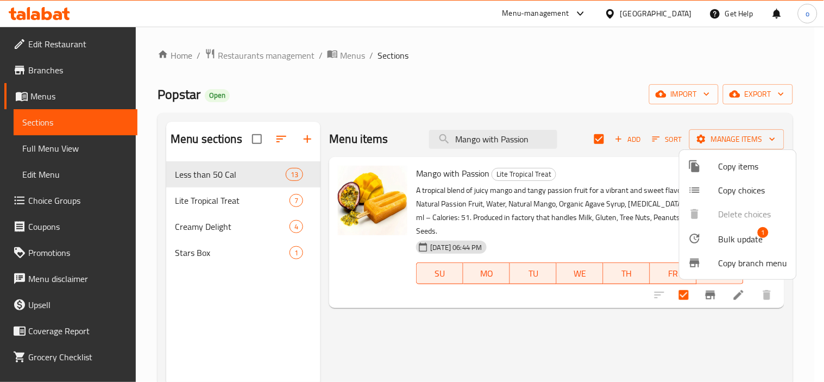
click at [734, 246] on span "Bulk update" at bounding box center [741, 239] width 45 height 13
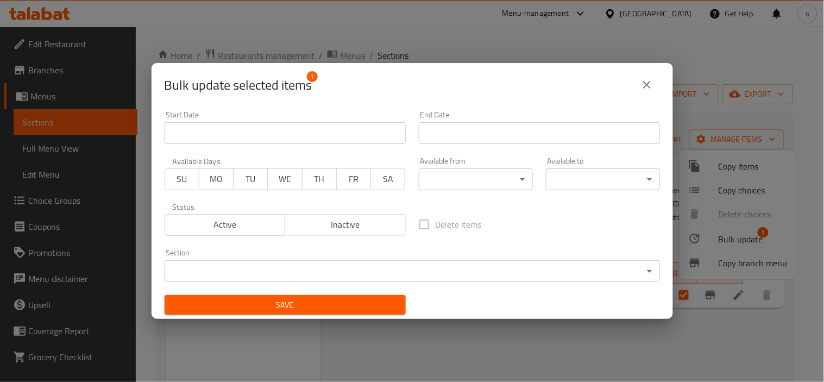
click at [338, 284] on div "Section ​ ​" at bounding box center [412, 265] width 509 height 46
click at [334, 280] on body "​ Menu-management United Arab Emirates Get Help o Edit Restaurant Branches Menu…" at bounding box center [412, 204] width 824 height 355
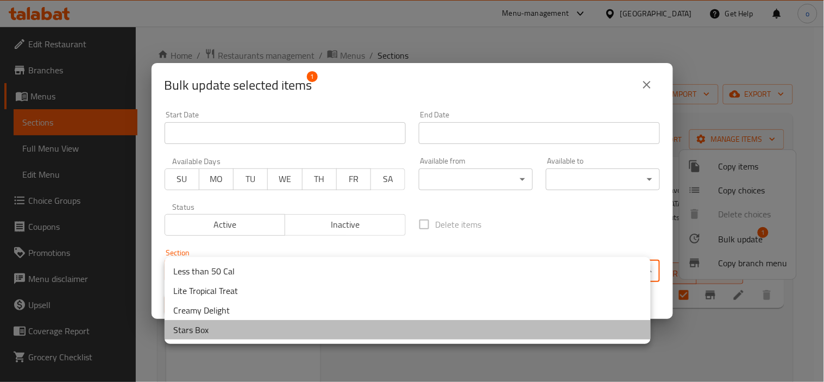
click at [204, 324] on li "Stars Box" at bounding box center [408, 330] width 486 height 20
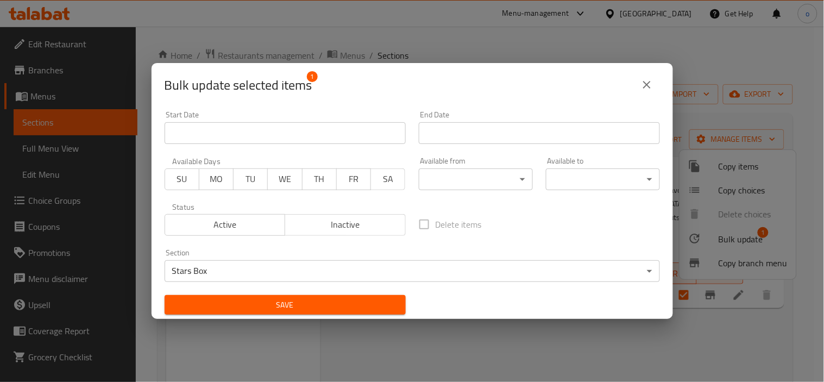
click at [285, 295] on button "Save" at bounding box center [285, 305] width 241 height 20
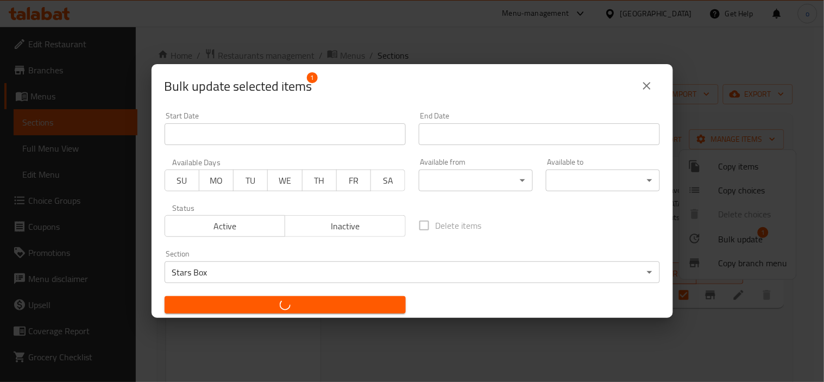
checkbox input "false"
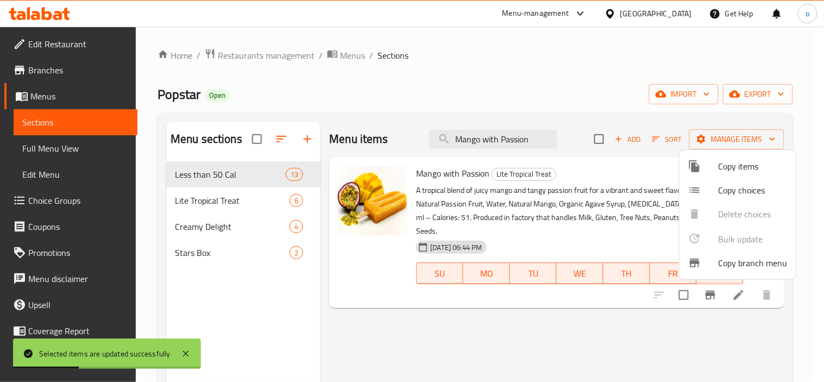
click at [520, 137] on div at bounding box center [412, 191] width 824 height 382
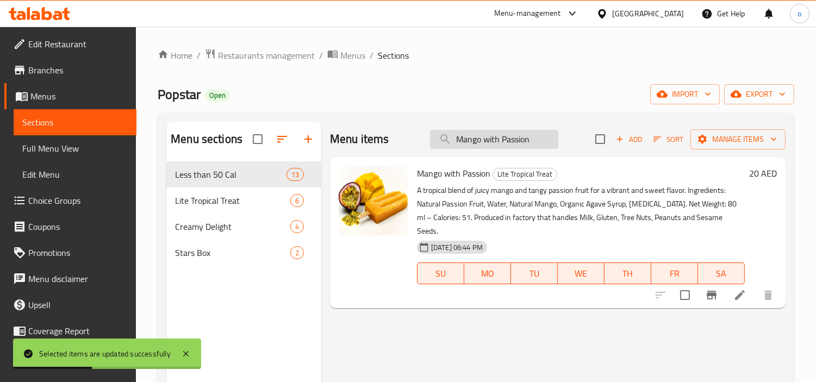
paste input "Pistachio"
drag, startPoint x: 534, startPoint y: 141, endPoint x: 435, endPoint y: 143, distance: 98.4
click at [435, 143] on input "Mango with Passion" at bounding box center [494, 139] width 128 height 19
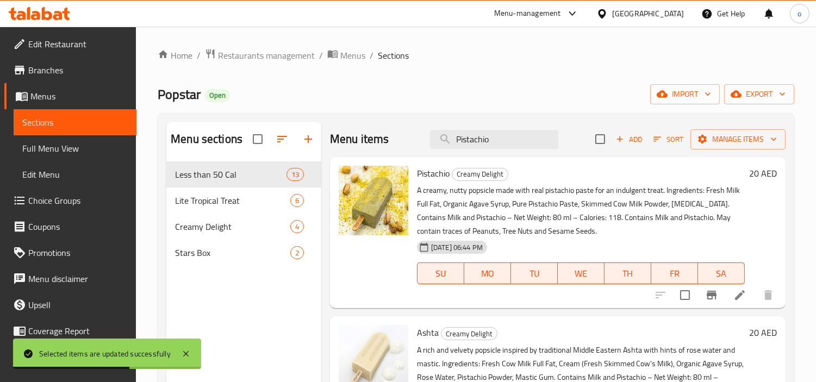
type input "Pistachio"
click at [688, 302] on input "checkbox" at bounding box center [684, 295] width 23 height 23
click at [735, 150] on div "Add Sort Manage items" at bounding box center [690, 139] width 190 height 23
click at [735, 144] on span "Manage items" at bounding box center [738, 140] width 78 height 14
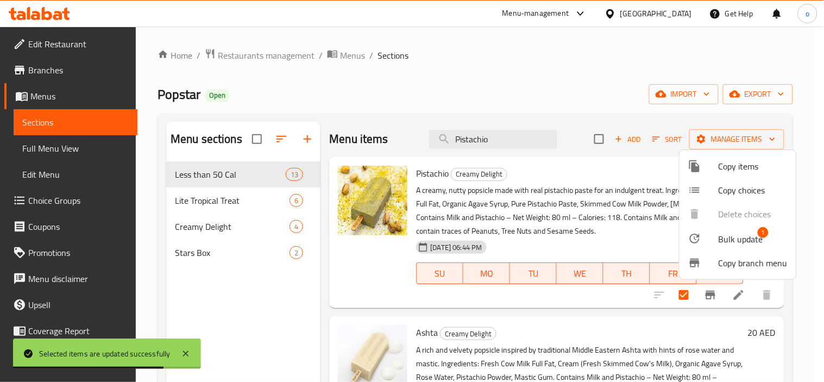
click at [741, 241] on span "Bulk update" at bounding box center [741, 239] width 45 height 13
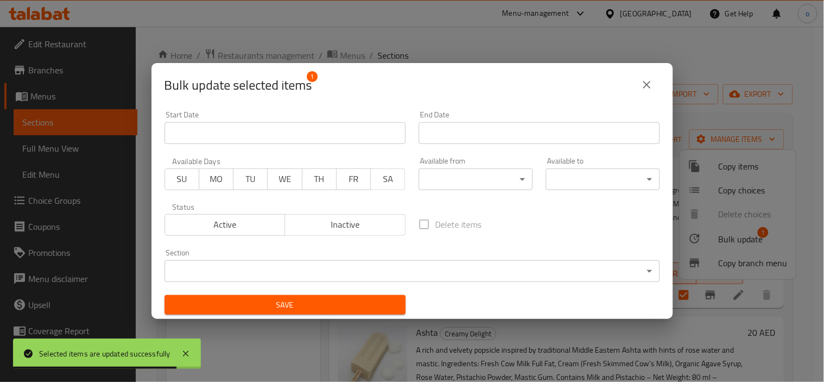
click at [367, 261] on body "Selected items are updated successfully ​ Menu-management United Arab Emirates …" at bounding box center [412, 204] width 824 height 355
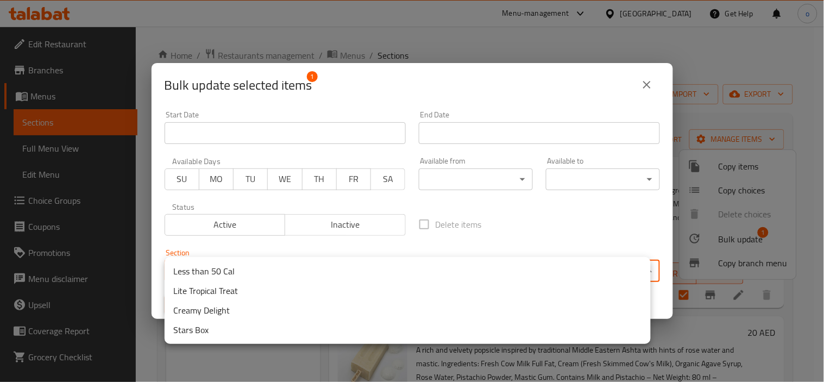
click at [225, 324] on li "Stars Box" at bounding box center [408, 330] width 486 height 20
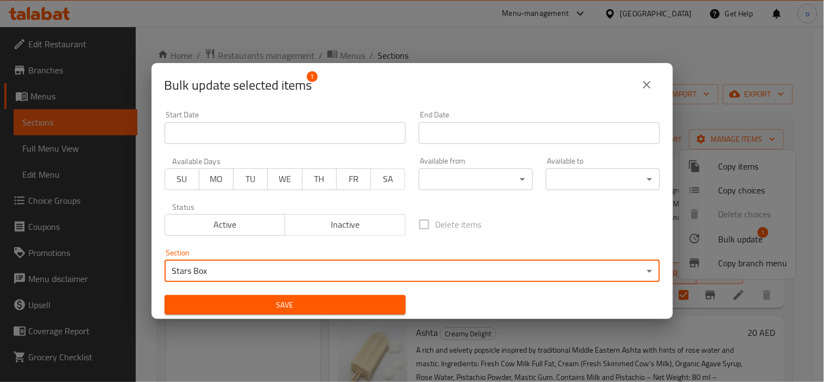
click at [239, 303] on span "Save" at bounding box center [285, 305] width 224 height 14
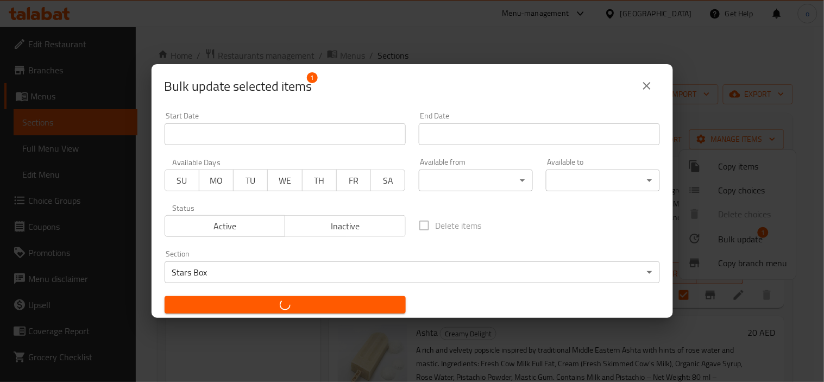
checkbox input "false"
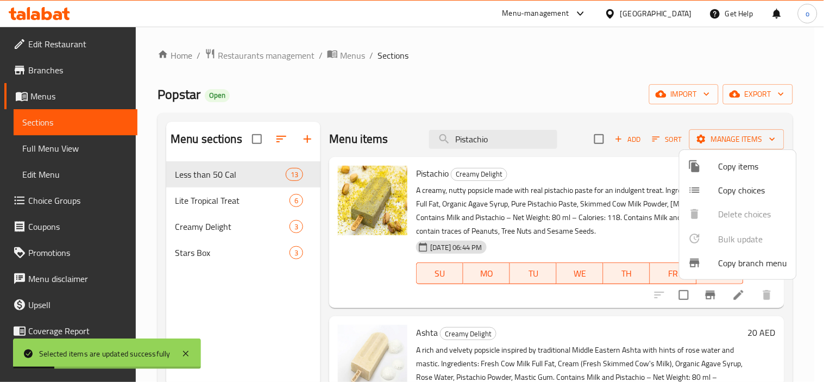
click at [490, 136] on div at bounding box center [412, 191] width 824 height 382
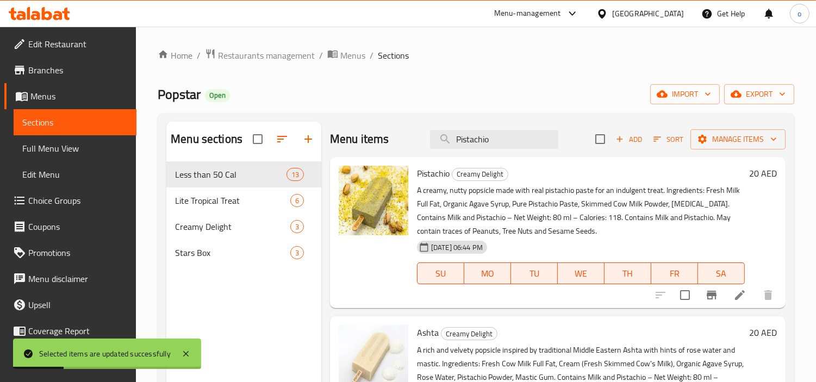
drag, startPoint x: 500, startPoint y: 138, endPoint x: 409, endPoint y: 139, distance: 91.3
click at [409, 139] on div "Menu items Pistachio Add Sort Manage items" at bounding box center [557, 139] width 455 height 35
paste input "Ashta"
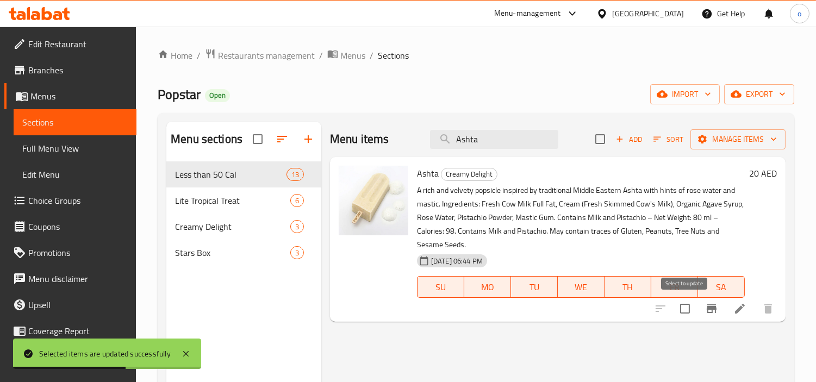
type input "Ashta"
drag, startPoint x: 687, startPoint y: 310, endPoint x: 715, endPoint y: 283, distance: 38.8
click at [687, 310] on input "checkbox" at bounding box center [684, 308] width 23 height 23
checkbox input "true"
click at [747, 146] on span "Manage items" at bounding box center [738, 140] width 78 height 14
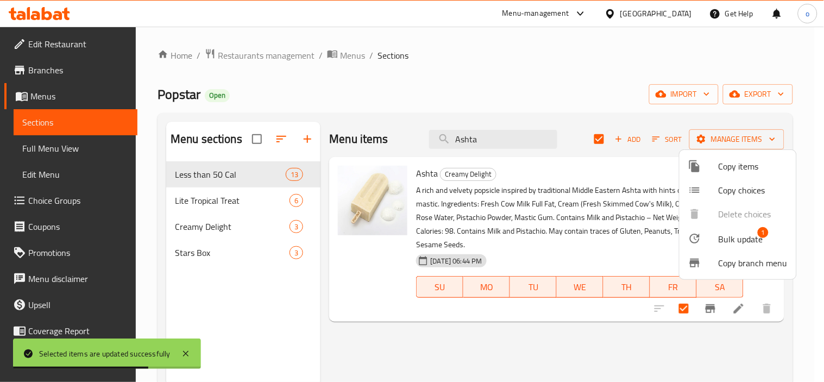
click at [732, 237] on span "Bulk update" at bounding box center [741, 239] width 45 height 13
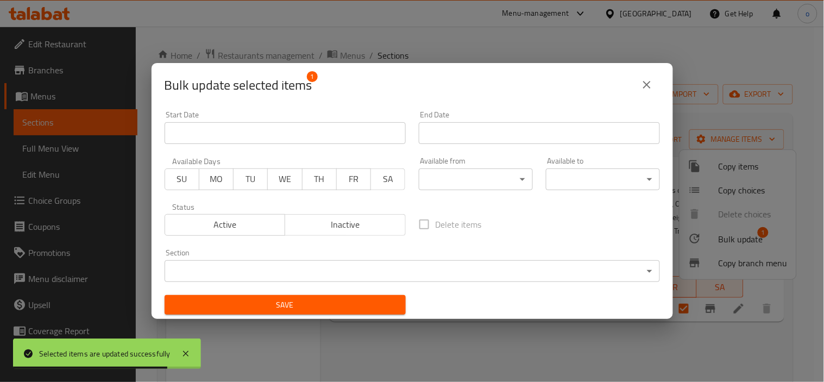
click at [337, 264] on body "Selected items are updated successfully ​ Menu-management United Arab Emirates …" at bounding box center [412, 204] width 824 height 355
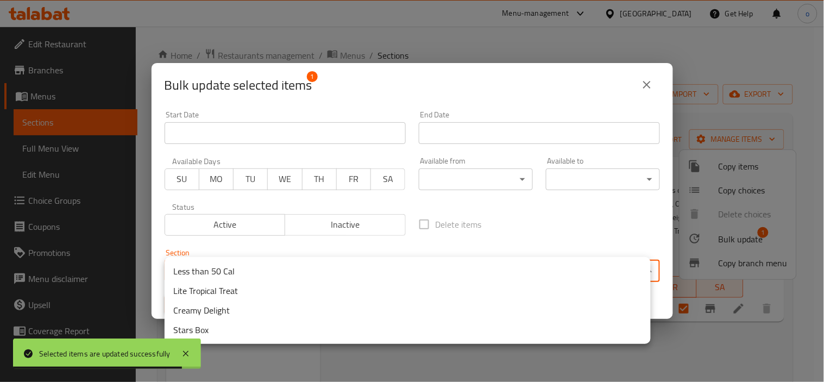
click at [215, 329] on li "Stars Box" at bounding box center [408, 330] width 486 height 20
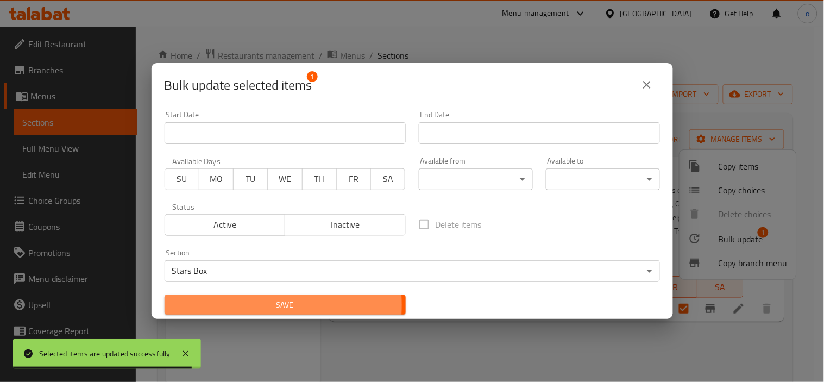
click at [229, 305] on span "Save" at bounding box center [285, 305] width 224 height 14
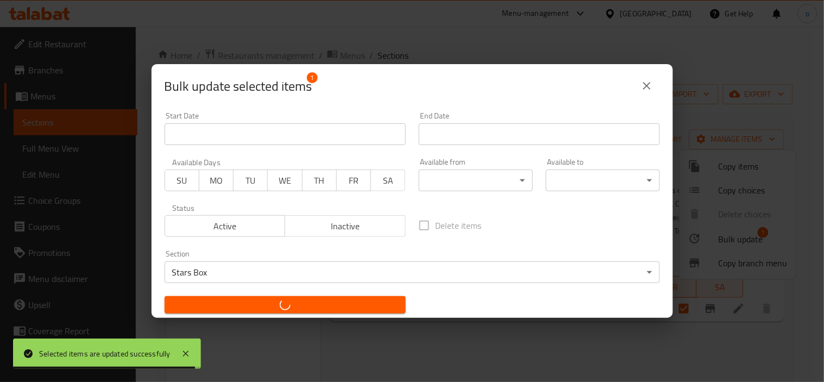
checkbox input "false"
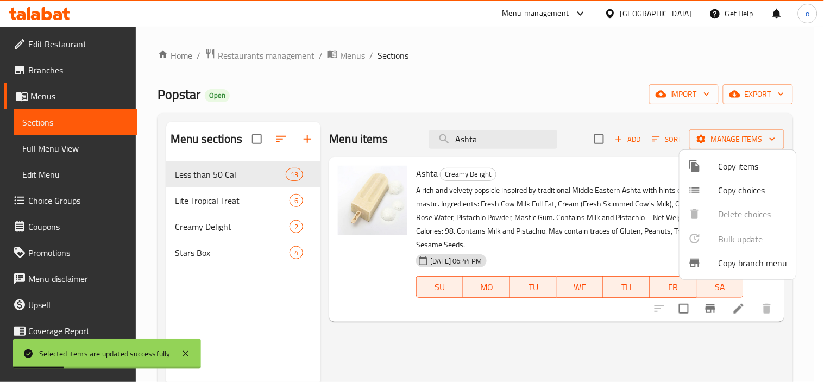
click at [466, 138] on div at bounding box center [412, 191] width 824 height 382
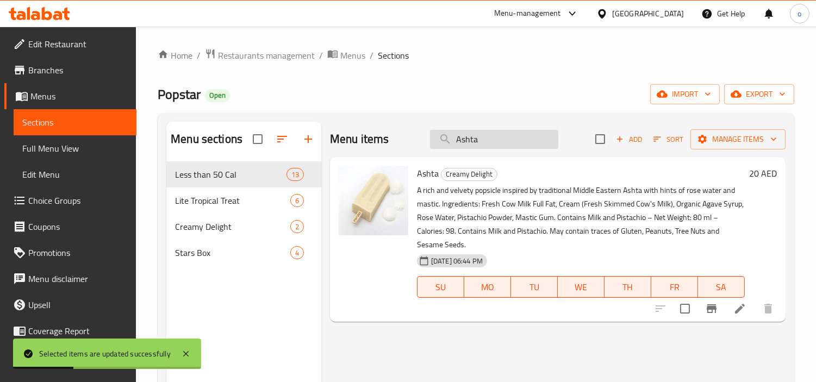
drag, startPoint x: 491, startPoint y: 136, endPoint x: 432, endPoint y: 140, distance: 59.3
click at [432, 140] on input "Ashta" at bounding box center [494, 139] width 128 height 19
paste input "Strawberry Dream"
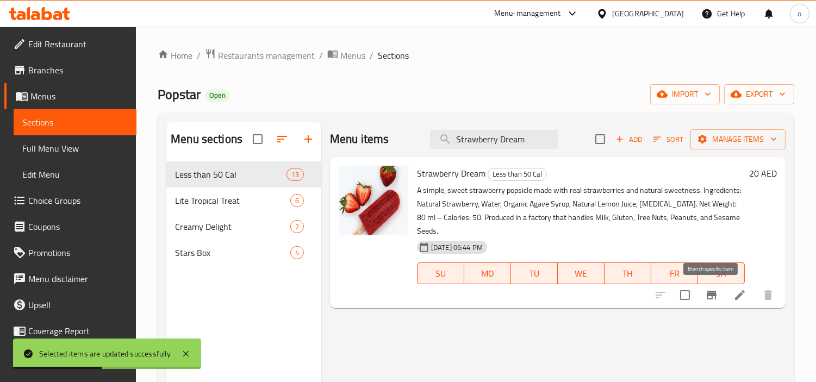
type input "Strawberry Dream"
click at [690, 296] on input "checkbox" at bounding box center [684, 295] width 23 height 23
checkbox input "true"
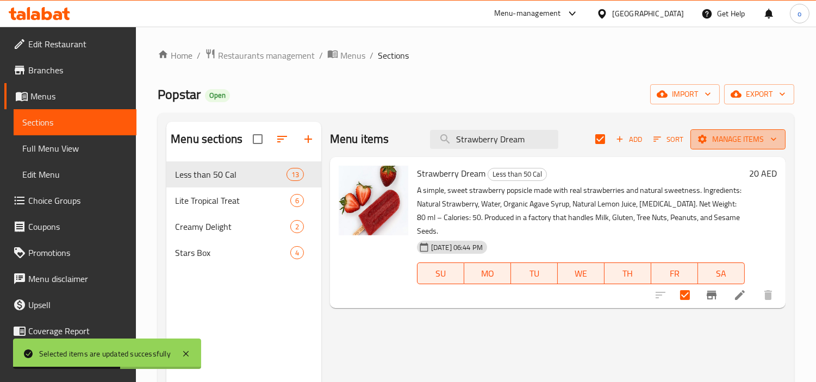
click at [721, 143] on span "Manage items" at bounding box center [738, 140] width 78 height 14
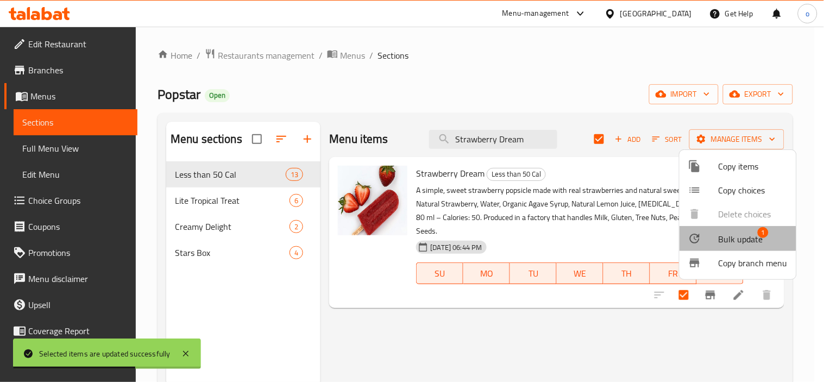
click at [725, 233] on span "Bulk update" at bounding box center [741, 239] width 45 height 13
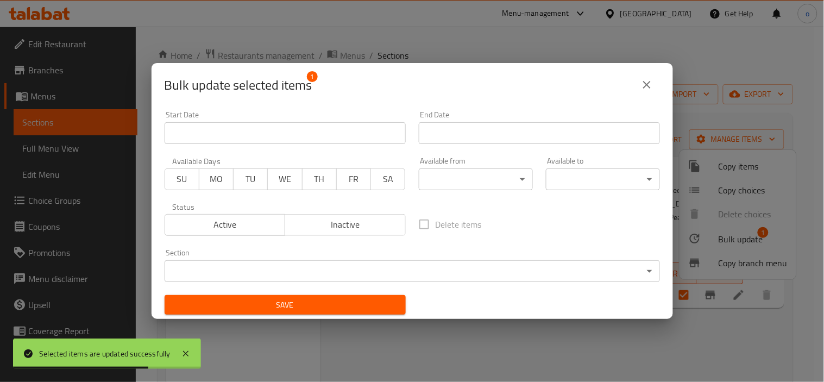
click at [272, 271] on body "Selected items are updated successfully ​ Menu-management United Arab Emirates …" at bounding box center [412, 204] width 824 height 355
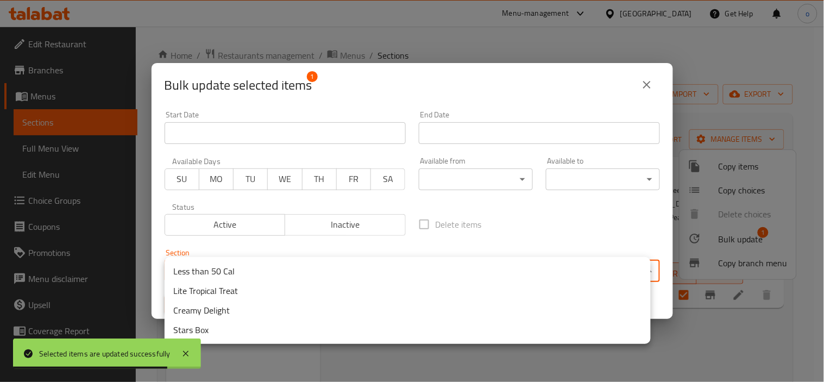
click at [214, 323] on li "Stars Box" at bounding box center [408, 330] width 486 height 20
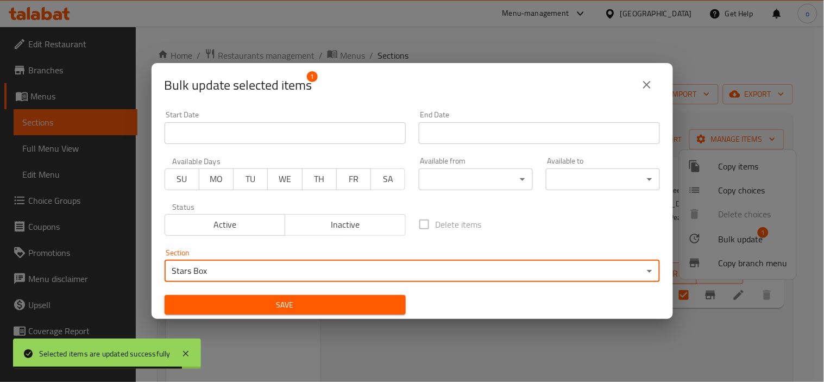
click at [224, 306] on span "Save" at bounding box center [285, 305] width 224 height 14
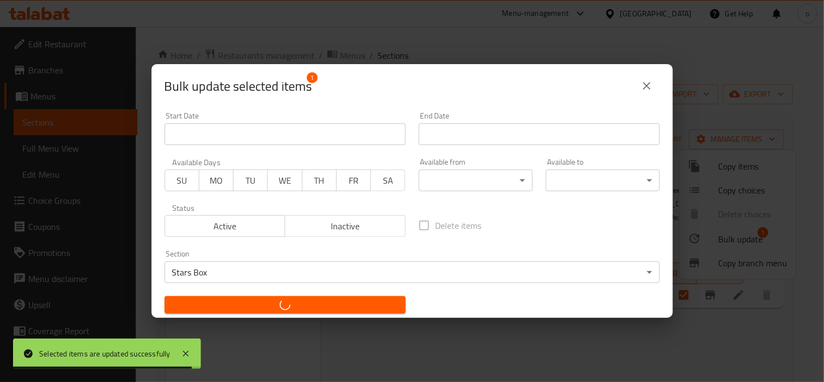
checkbox input "false"
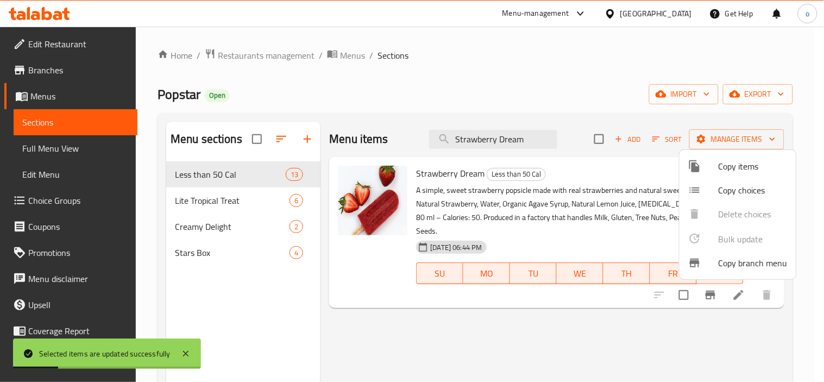
click at [504, 143] on div at bounding box center [412, 191] width 824 height 382
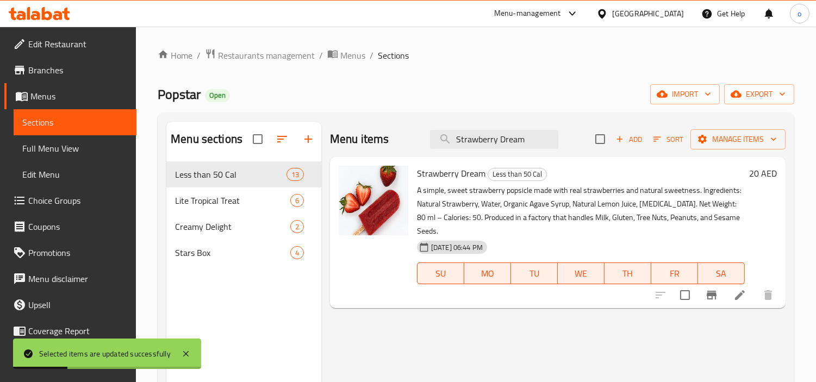
paste input "Pomegranate"
drag, startPoint x: 532, startPoint y: 142, endPoint x: 395, endPoint y: 145, distance: 137.5
click at [395, 145] on div "Menu items Strawberry Dream Add Sort Manage items" at bounding box center [557, 139] width 455 height 35
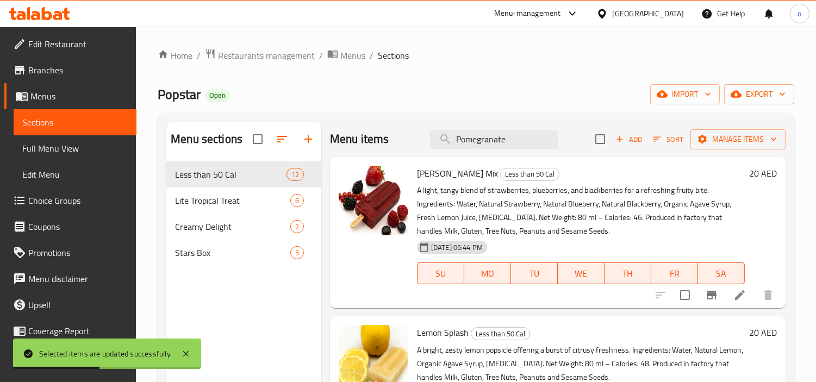
type input "Pomegranate"
click at [678, 305] on input "checkbox" at bounding box center [684, 295] width 23 height 23
click at [677, 302] on input "checkbox" at bounding box center [684, 295] width 23 height 23
checkbox input "false"
click at [507, 152] on div "Menu items Pomegranate Add Sort Manage items" at bounding box center [557, 139] width 455 height 35
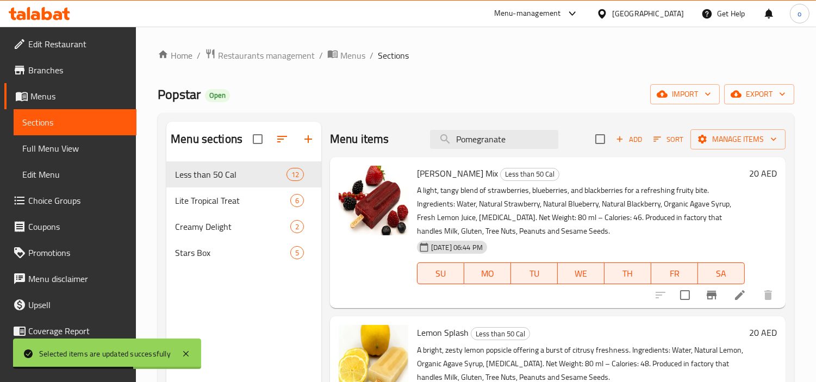
drag, startPoint x: 511, startPoint y: 141, endPoint x: 403, endPoint y: 144, distance: 108.2
click at [403, 144] on div "Menu items Pomegranate Add Sort Manage items" at bounding box center [557, 139] width 455 height 35
click at [462, 136] on input "search" at bounding box center [494, 139] width 128 height 19
paste input "Pomegranate"
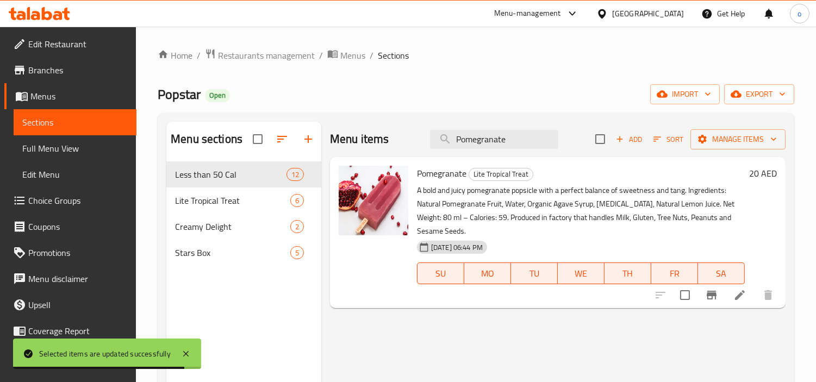
type input "Pomegranate"
click at [687, 290] on input "checkbox" at bounding box center [684, 295] width 23 height 23
checkbox input "true"
click at [732, 145] on span "Manage items" at bounding box center [738, 140] width 78 height 14
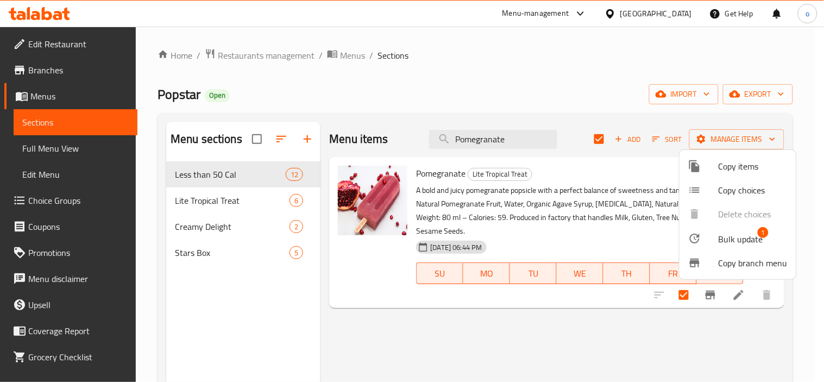
click at [738, 233] on span "Bulk update" at bounding box center [741, 239] width 45 height 13
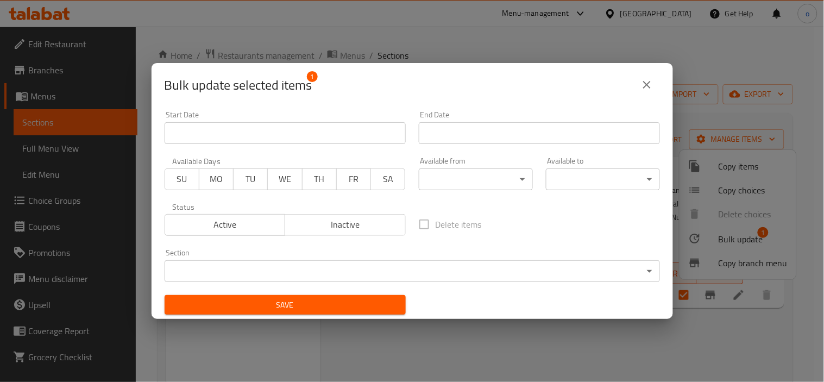
click at [414, 263] on body "​ Menu-management United Arab Emirates Get Help o Edit Restaurant Branches Menu…" at bounding box center [412, 204] width 824 height 355
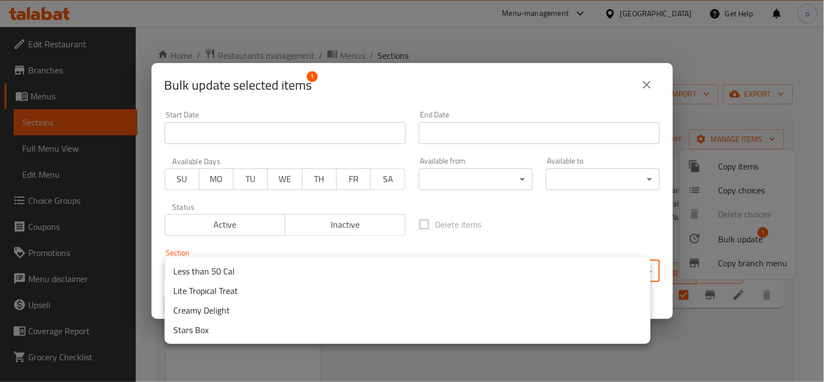
click at [220, 321] on li "Stars Box" at bounding box center [408, 330] width 486 height 20
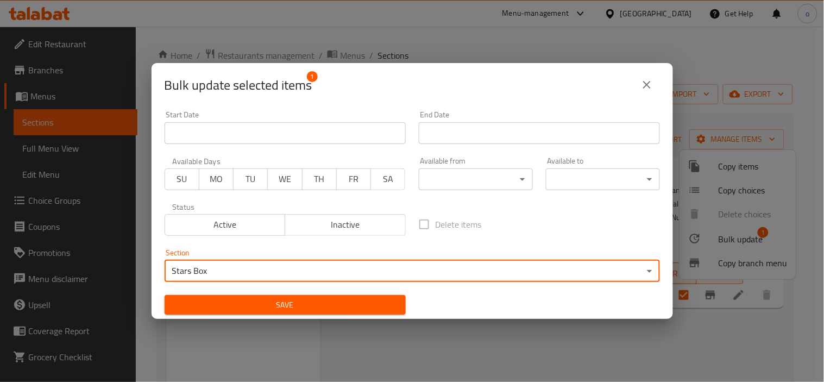
click at [223, 302] on span "Save" at bounding box center [285, 305] width 224 height 14
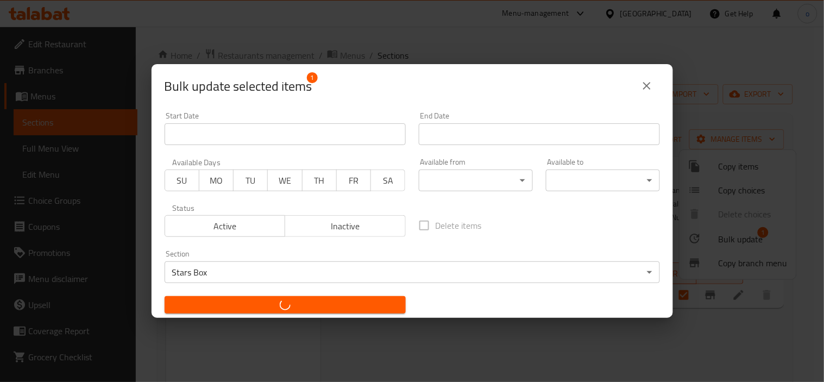
checkbox input "false"
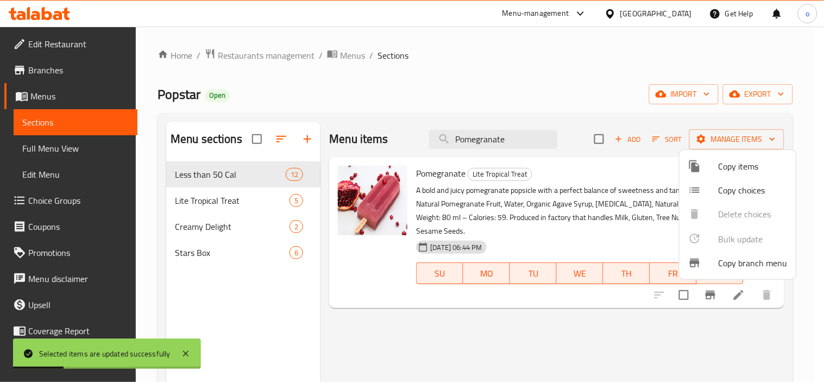
click at [510, 148] on div at bounding box center [412, 191] width 824 height 382
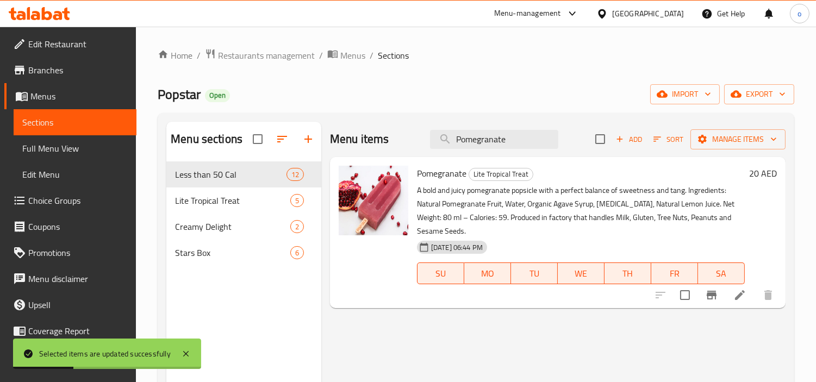
drag, startPoint x: 512, startPoint y: 141, endPoint x: 377, endPoint y: 139, distance: 135.3
click at [377, 139] on div "Menu items Pomegranate Add Sort Manage items" at bounding box center [557, 139] width 455 height 35
paste input "Mango"
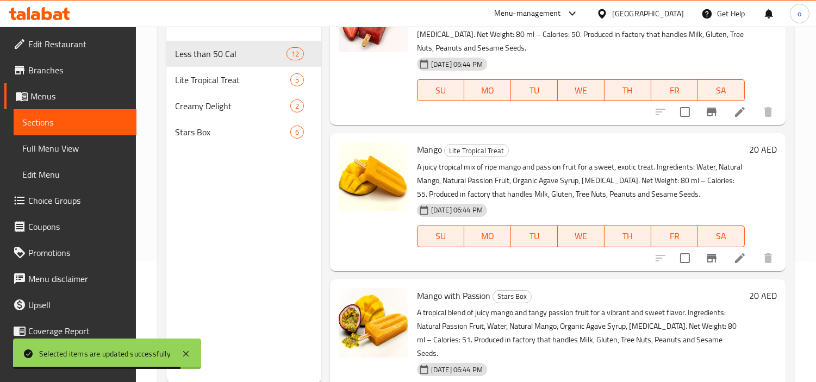
scroll to position [2, 0]
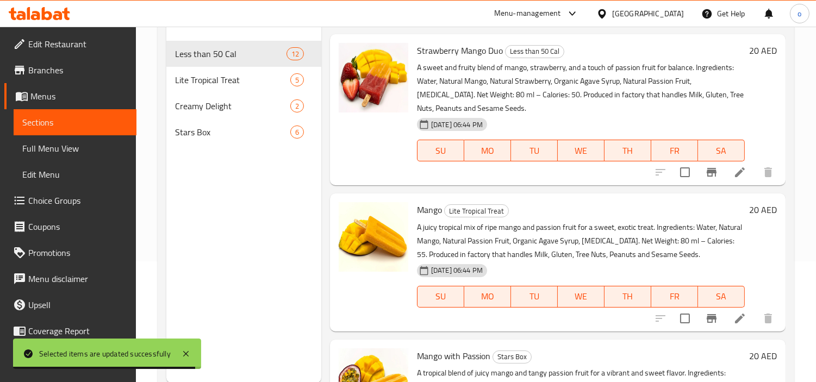
type input "Mango"
click at [673, 330] on input "checkbox" at bounding box center [684, 318] width 23 height 23
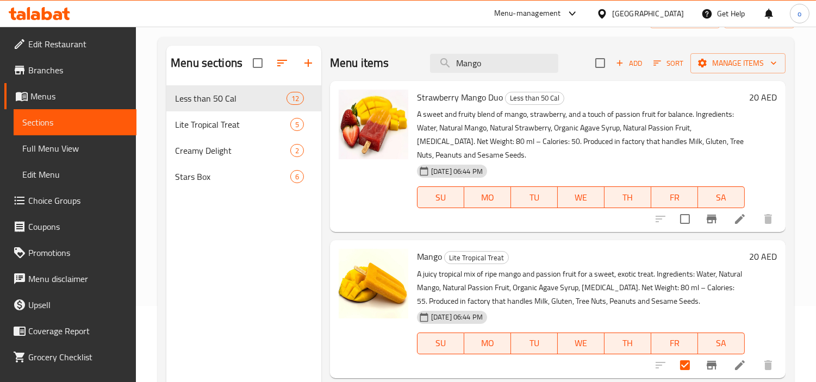
scroll to position [0, 0]
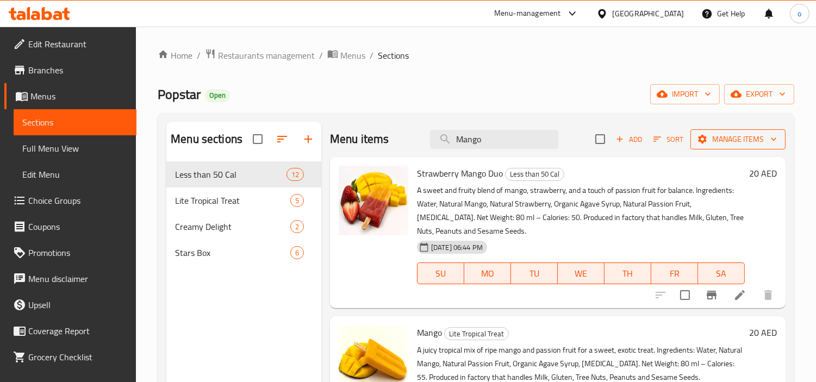
click at [734, 144] on span "Manage items" at bounding box center [738, 140] width 78 height 14
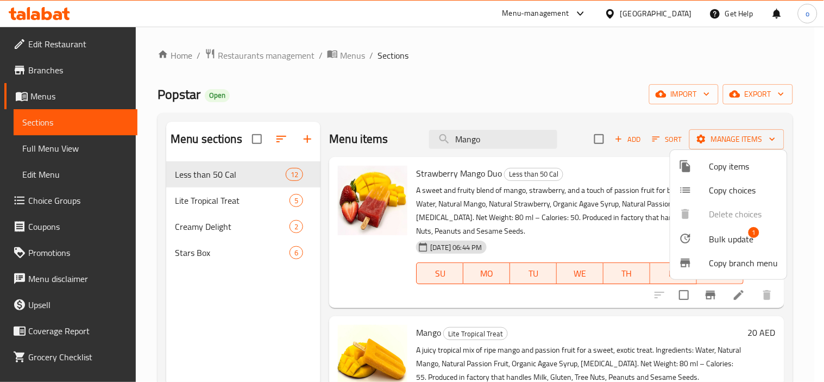
click at [731, 230] on li "Bulk update 1" at bounding box center [729, 238] width 117 height 25
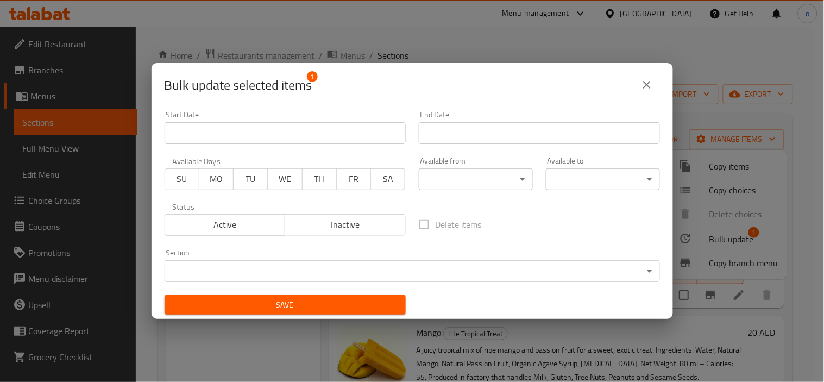
click at [378, 271] on body "​ Menu-management United Arab Emirates Get Help o Edit Restaurant Branches Menu…" at bounding box center [412, 204] width 824 height 355
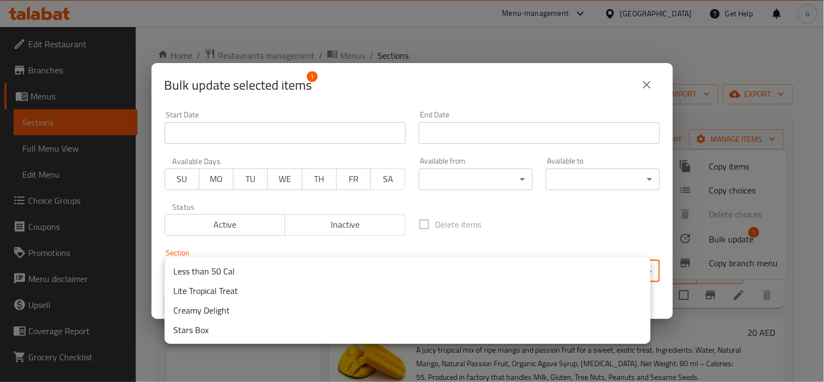
click at [215, 330] on li "Stars Box" at bounding box center [408, 330] width 486 height 20
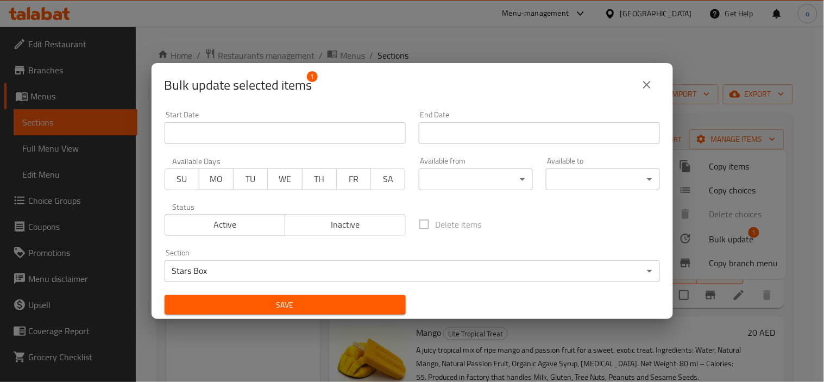
click at [225, 306] on span "Save" at bounding box center [285, 305] width 224 height 14
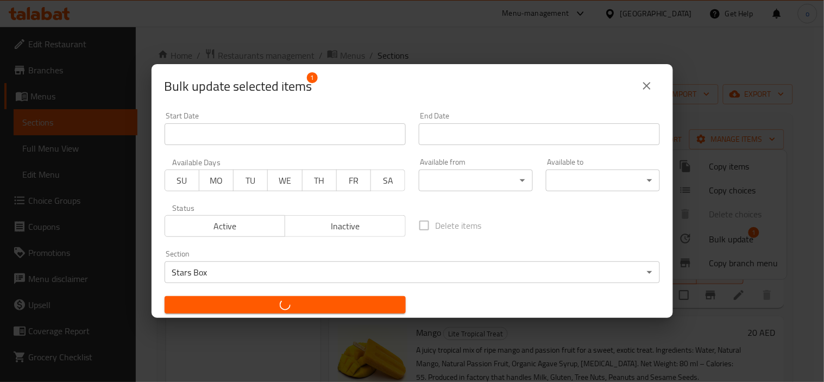
checkbox input "false"
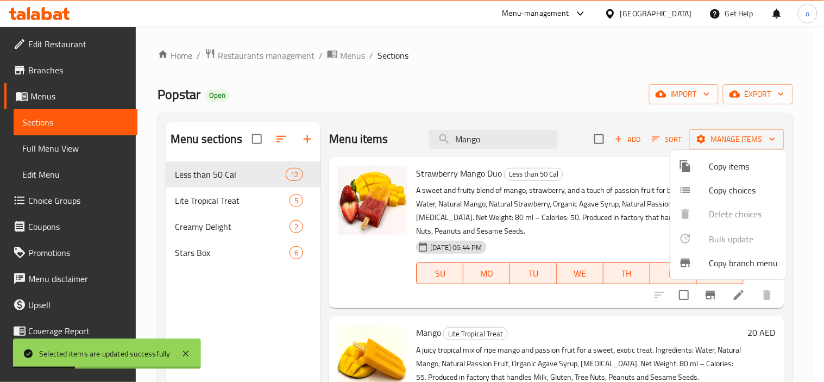
drag, startPoint x: 503, startPoint y: 149, endPoint x: 477, endPoint y: 145, distance: 25.9
click at [502, 149] on div at bounding box center [412, 191] width 824 height 382
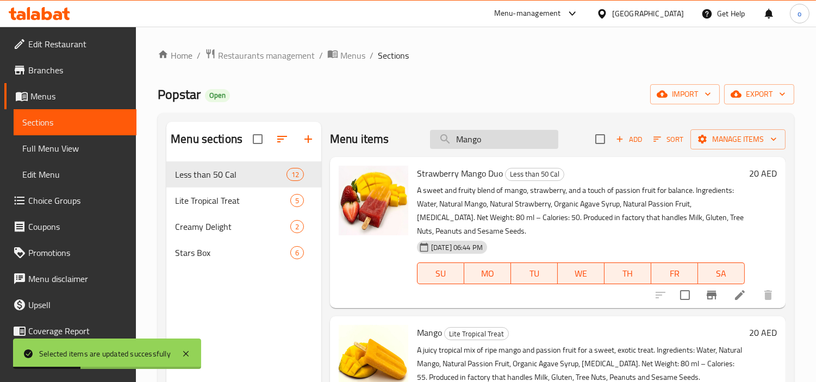
click at [477, 145] on input "Mango" at bounding box center [494, 139] width 128 height 19
paste input "Coconut Sorbet"
drag, startPoint x: 492, startPoint y: 142, endPoint x: 369, endPoint y: 151, distance: 123.1
click at [369, 151] on div "Menu items Mango Add Sort Manage items" at bounding box center [557, 139] width 455 height 35
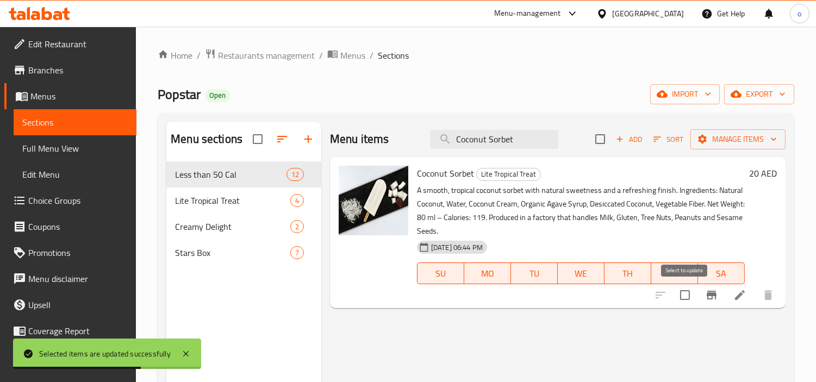
type input "Coconut Sorbet"
click at [684, 290] on input "checkbox" at bounding box center [684, 295] width 23 height 23
checkbox input "true"
click at [726, 140] on span "Manage items" at bounding box center [738, 140] width 78 height 14
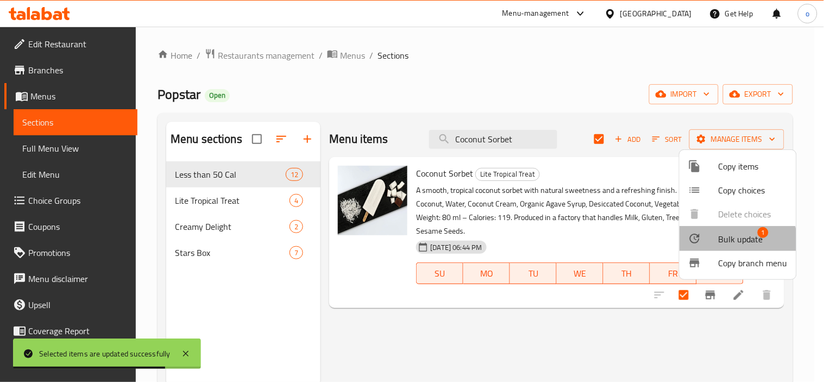
click at [731, 241] on span "Bulk update" at bounding box center [741, 239] width 45 height 13
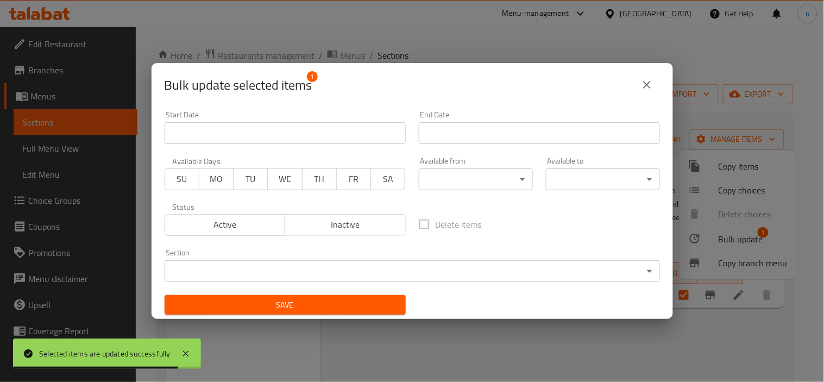
click at [302, 266] on body "Selected items are updated successfully ​ Menu-management United Arab Emirates …" at bounding box center [412, 204] width 824 height 355
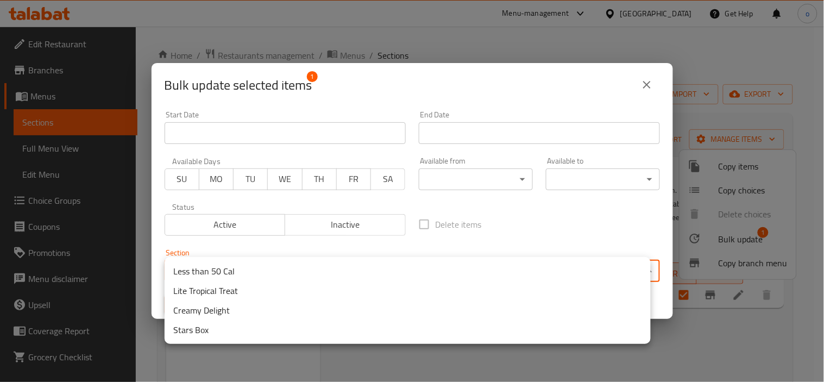
click at [221, 329] on li "Stars Box" at bounding box center [408, 330] width 486 height 20
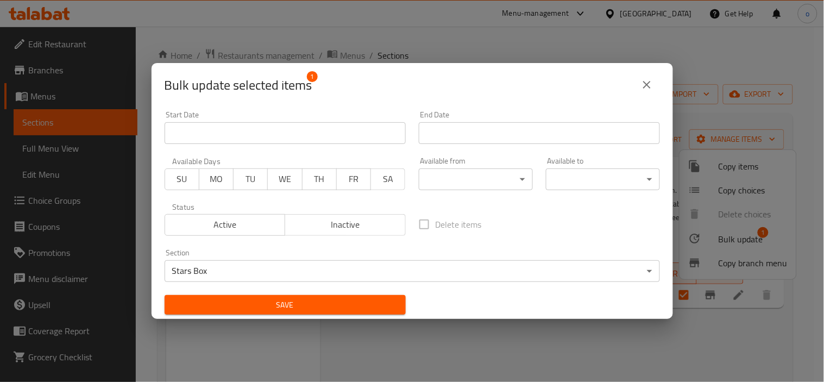
click at [280, 292] on div "Save" at bounding box center [285, 305] width 254 height 33
click at [280, 298] on span "Save" at bounding box center [285, 305] width 224 height 14
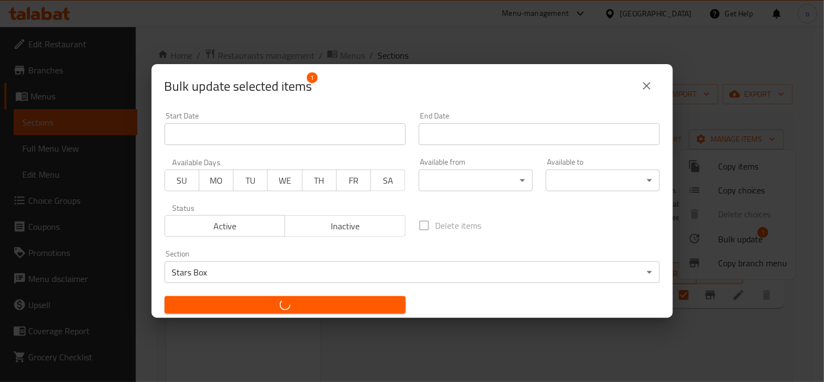
checkbox input "false"
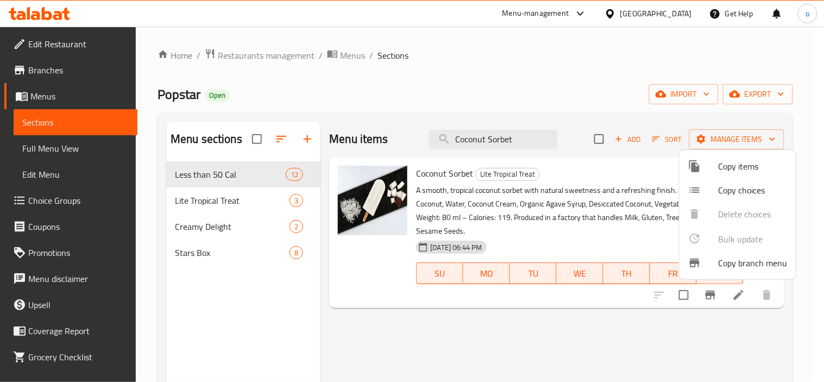
click at [514, 132] on div at bounding box center [412, 191] width 824 height 382
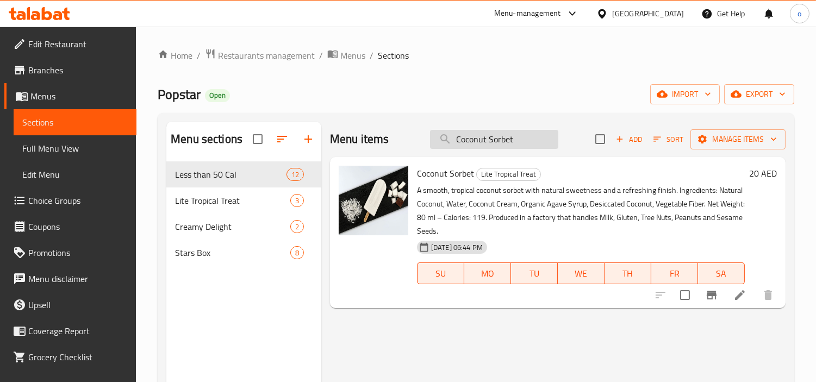
click at [504, 138] on input "Coconut Sorbet" at bounding box center [494, 139] width 128 height 19
drag, startPoint x: 525, startPoint y: 140, endPoint x: 395, endPoint y: 143, distance: 130.4
click at [395, 143] on div "Menu items Coconut Sorbet Add Sort Manage items" at bounding box center [557, 139] width 455 height 35
drag, startPoint x: 626, startPoint y: 350, endPoint x: 669, endPoint y: 324, distance: 50.2
click at [628, 349] on div "Menu items Coconut Sorbet Add Sort Manage items Coconut Sorbet Lite Tropical Tr…" at bounding box center [553, 313] width 464 height 382
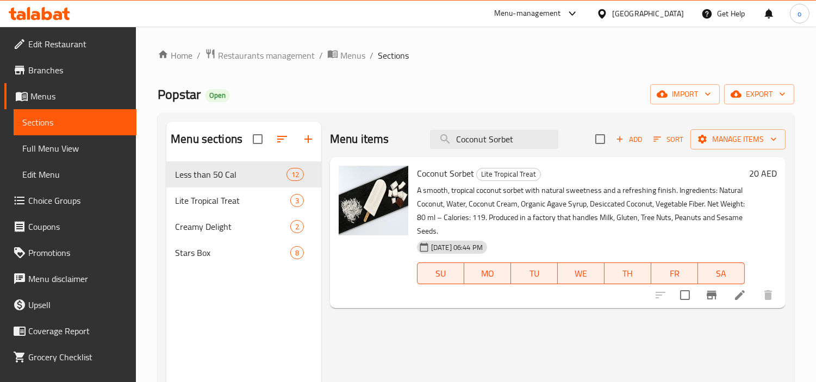
click at [684, 295] on input "checkbox" at bounding box center [684, 295] width 23 height 23
checkbox input "true"
drag, startPoint x: 731, startPoint y: 145, endPoint x: 731, endPoint y: 134, distance: 10.3
click at [731, 134] on span "Manage items" at bounding box center [738, 140] width 78 height 14
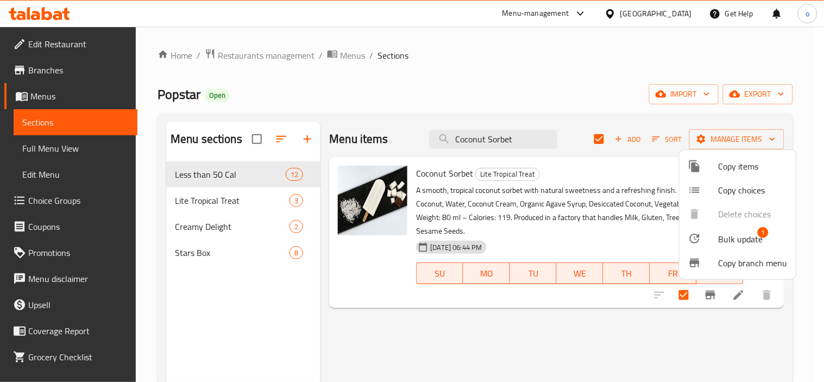
click at [735, 241] on span "Bulk update" at bounding box center [741, 239] width 45 height 13
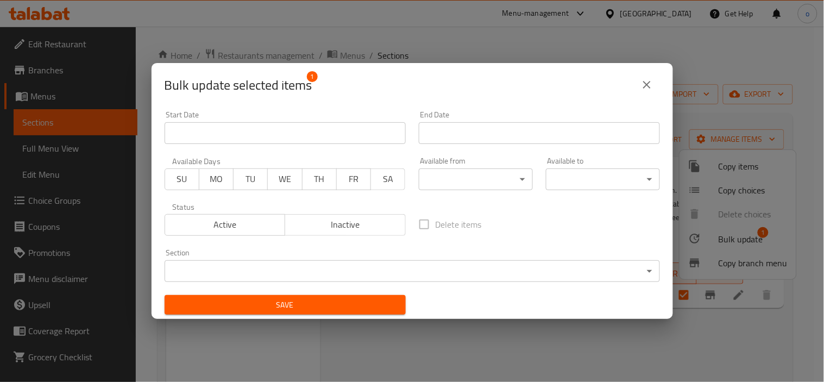
click at [371, 272] on body "​ Menu-management United Arab Emirates Get Help o Edit Restaurant Branches Menu…" at bounding box center [412, 204] width 824 height 355
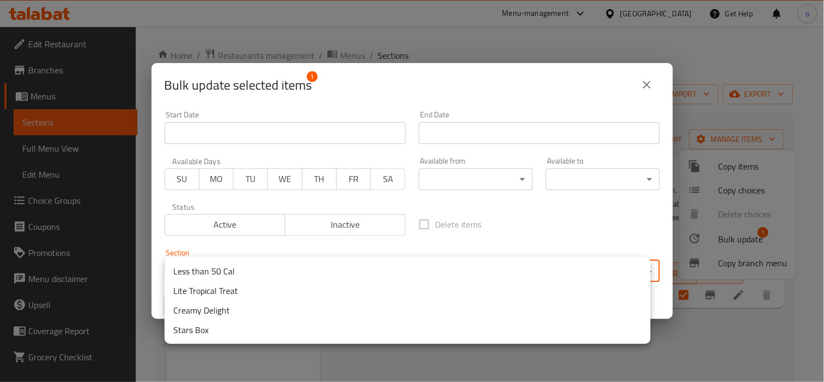
click at [252, 327] on li "Stars Box" at bounding box center [408, 330] width 486 height 20
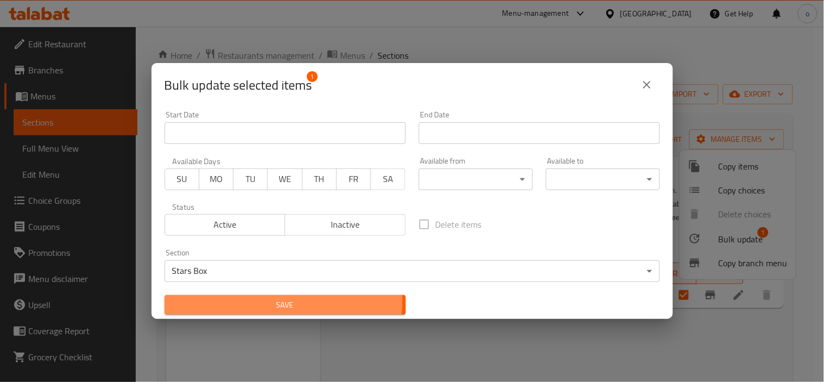
click at [242, 300] on span "Save" at bounding box center [285, 305] width 224 height 14
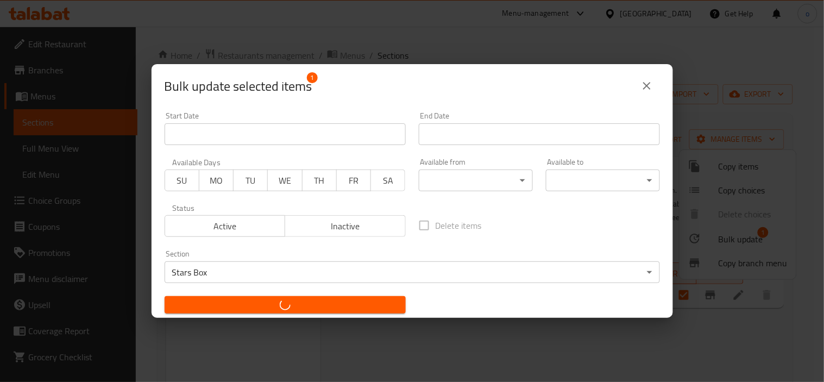
checkbox input "false"
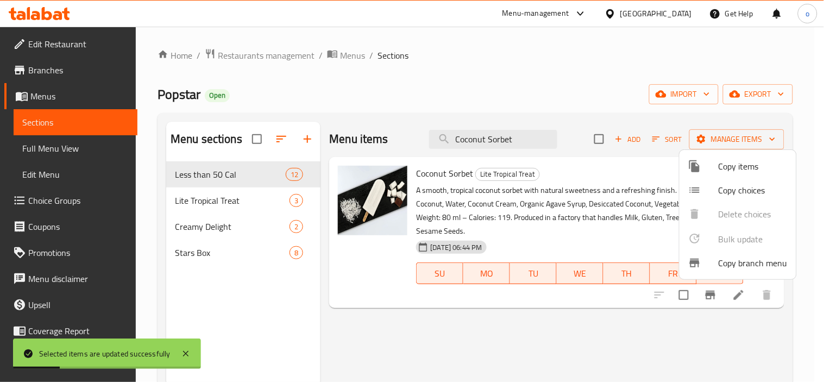
click at [502, 142] on div at bounding box center [412, 191] width 824 height 382
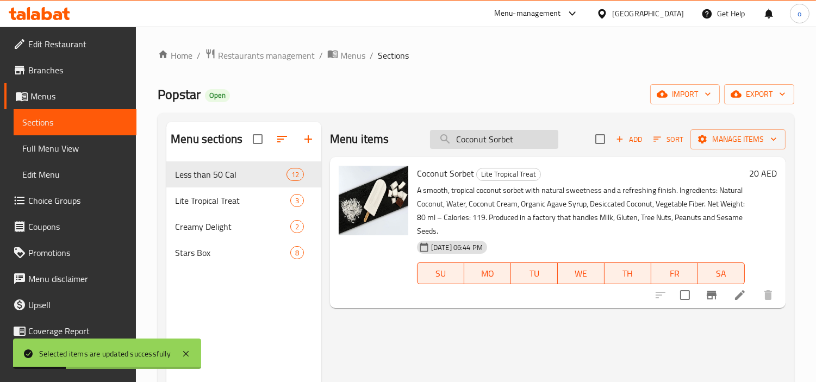
click at [465, 136] on input "Coconut Sorbet" at bounding box center [494, 139] width 128 height 19
drag, startPoint x: 524, startPoint y: 137, endPoint x: 408, endPoint y: 137, distance: 115.7
click at [408, 137] on div "Menu items Coconut Sorbet Add Sort Manage items" at bounding box center [557, 139] width 455 height 35
paste input "Pineapple"
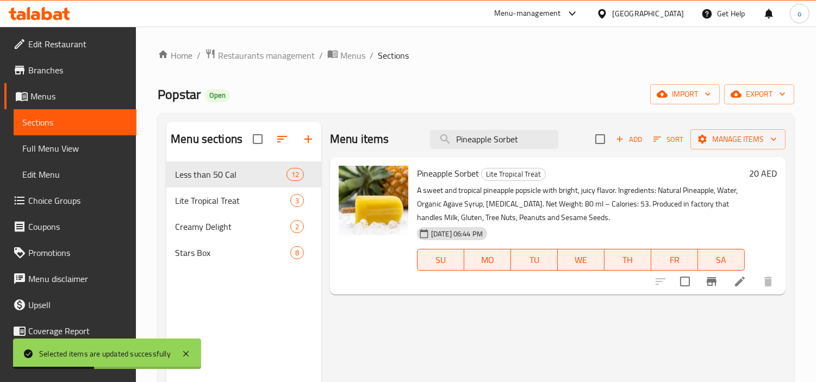
type input "Pineapple Sorbet"
click at [626, 330] on div "Menu items Pineapple Sorbet Add Sort Manage items Pineapple Sorbet Lite Tropica…" at bounding box center [553, 313] width 464 height 382
click at [683, 279] on input "checkbox" at bounding box center [684, 281] width 23 height 23
checkbox input "true"
click at [724, 145] on span "Manage items" at bounding box center [738, 140] width 78 height 14
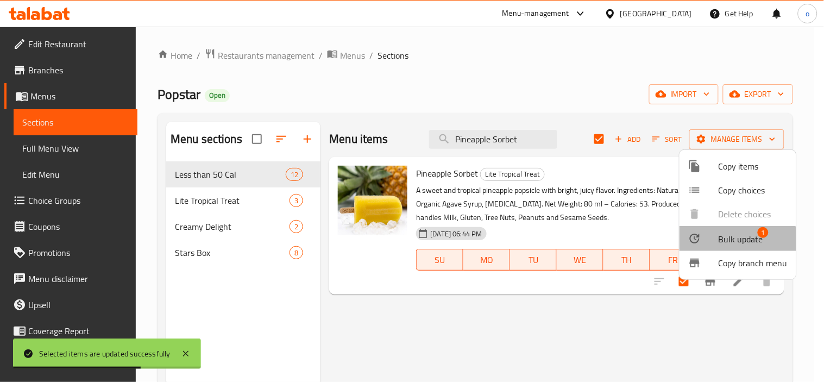
click at [725, 241] on span "Bulk update" at bounding box center [741, 239] width 45 height 13
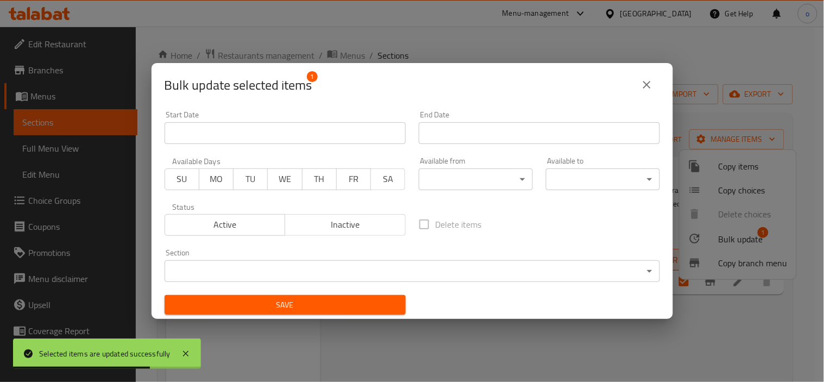
click at [362, 270] on body "Selected items are updated successfully ​ Menu-management United Arab Emirates …" at bounding box center [412, 204] width 824 height 355
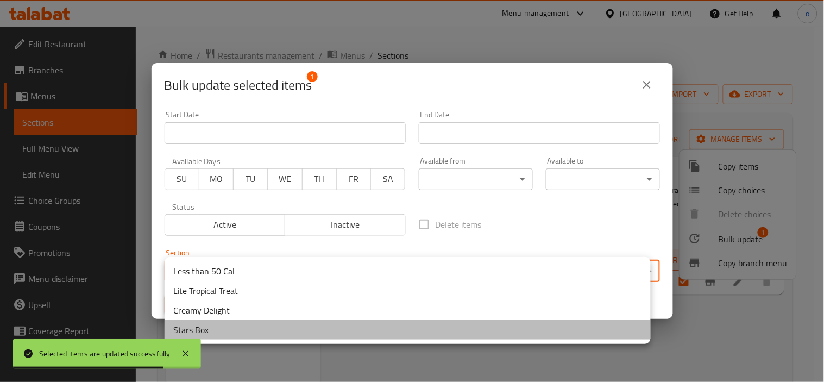
click at [207, 333] on li "Stars Box" at bounding box center [408, 330] width 486 height 20
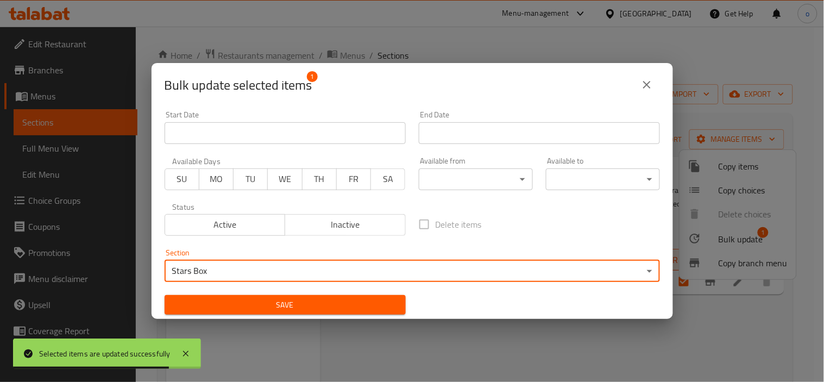
click at [233, 300] on span "Save" at bounding box center [285, 305] width 224 height 14
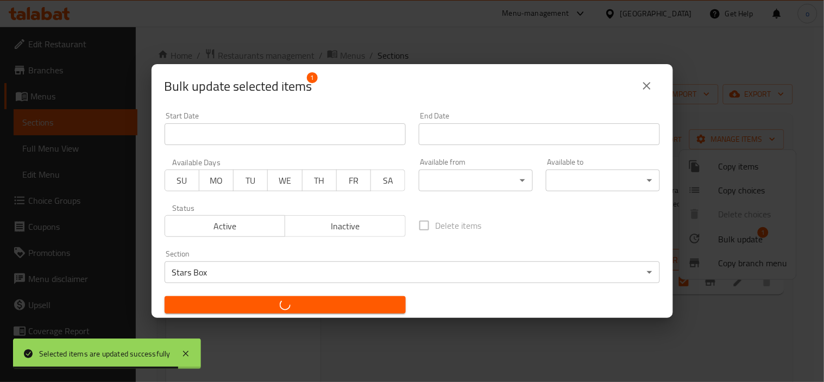
checkbox input "false"
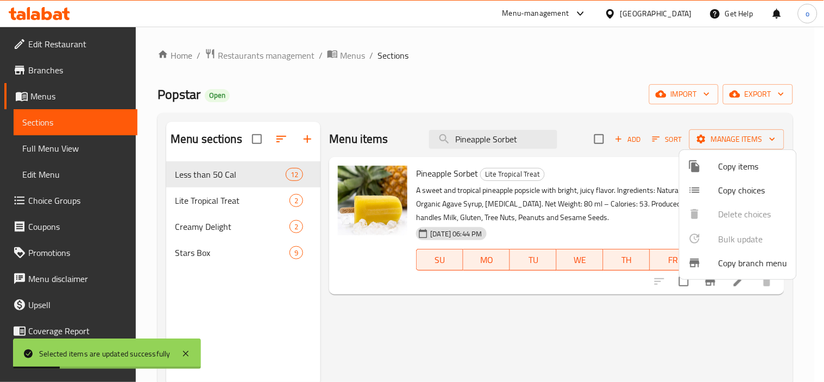
click at [500, 139] on div at bounding box center [412, 191] width 824 height 382
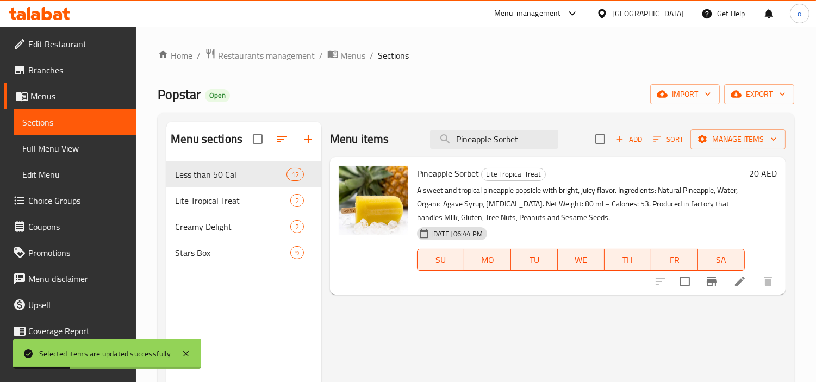
drag, startPoint x: 528, startPoint y: 135, endPoint x: 334, endPoint y: 145, distance: 194.2
click at [334, 145] on div "Menu items Pineapple Sorbet Add Sort Manage items" at bounding box center [557, 139] width 455 height 35
paste input "Guava Ice"
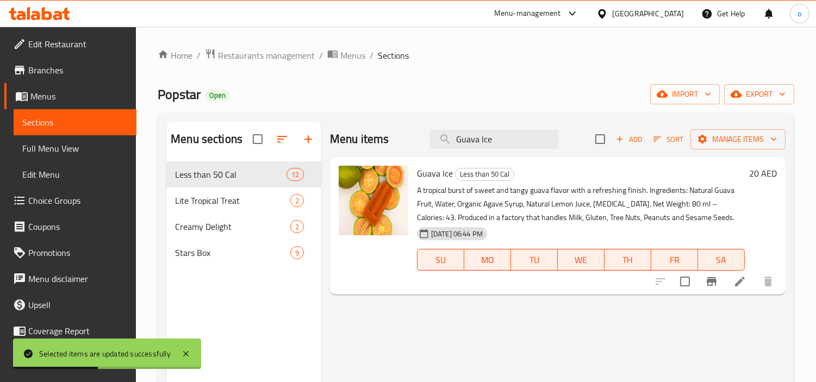
type input "Guava Ice"
click at [687, 285] on input "checkbox" at bounding box center [684, 281] width 23 height 23
checkbox input "true"
click at [713, 150] on div "Add Sort Manage items" at bounding box center [690, 139] width 190 height 23
click at [718, 142] on span "Manage items" at bounding box center [738, 140] width 78 height 14
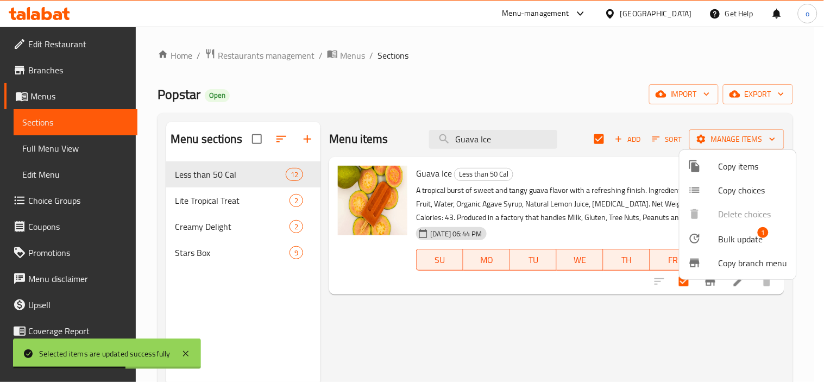
click at [719, 243] on span "Bulk update" at bounding box center [741, 239] width 45 height 13
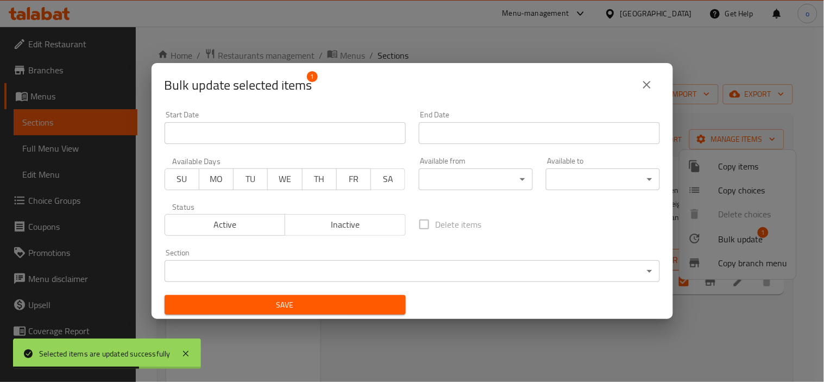
click at [292, 263] on body "Selected items are updated successfully ​ Menu-management United Arab Emirates …" at bounding box center [412, 204] width 824 height 355
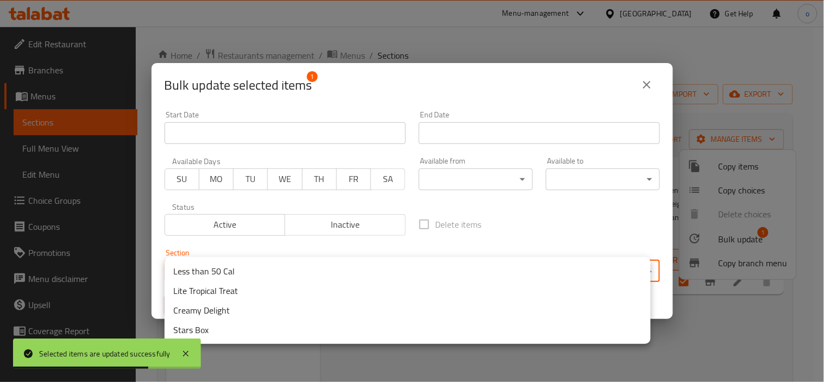
click at [218, 323] on li "Stars Box" at bounding box center [408, 330] width 486 height 20
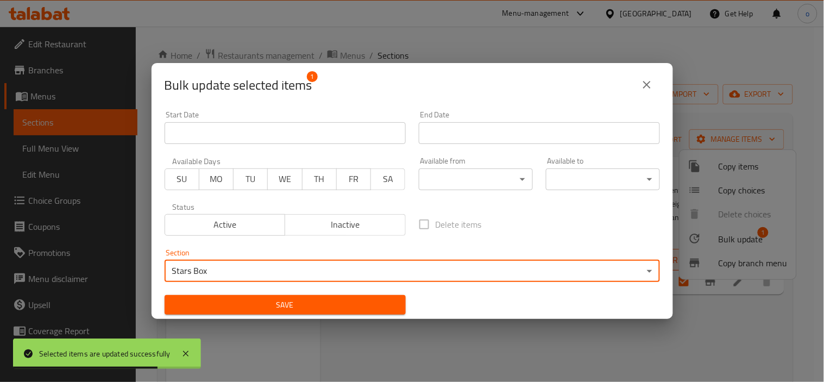
click at [229, 311] on span "Save" at bounding box center [285, 305] width 224 height 14
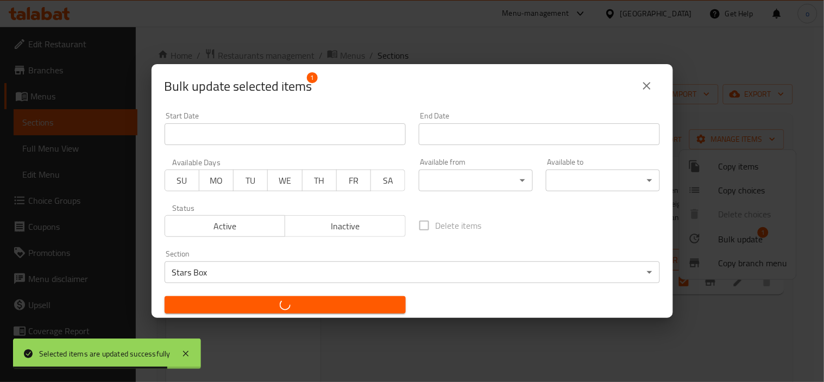
checkbox input "false"
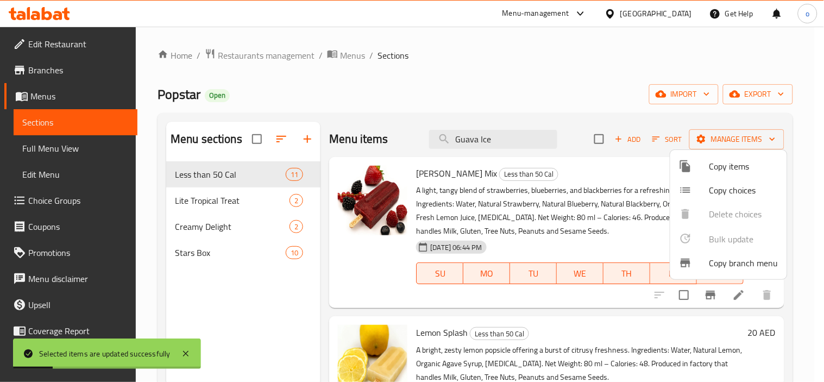
click at [485, 134] on div at bounding box center [412, 191] width 824 height 382
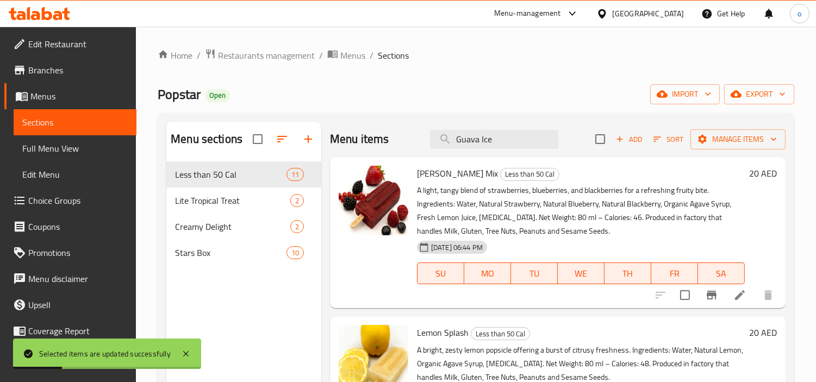
drag, startPoint x: 367, startPoint y: 145, endPoint x: 332, endPoint y: 145, distance: 35.3
click at [332, 145] on div "Menu items Guava Ice Add Sort Manage items" at bounding box center [557, 139] width 455 height 35
paste input "Minty Passion"
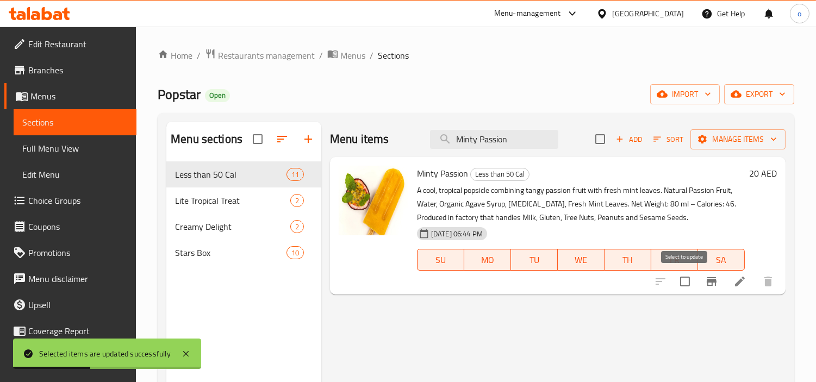
type input "Minty Passion"
click at [691, 278] on input "checkbox" at bounding box center [684, 281] width 23 height 23
checkbox input "true"
click at [724, 142] on span "Manage items" at bounding box center [738, 140] width 78 height 14
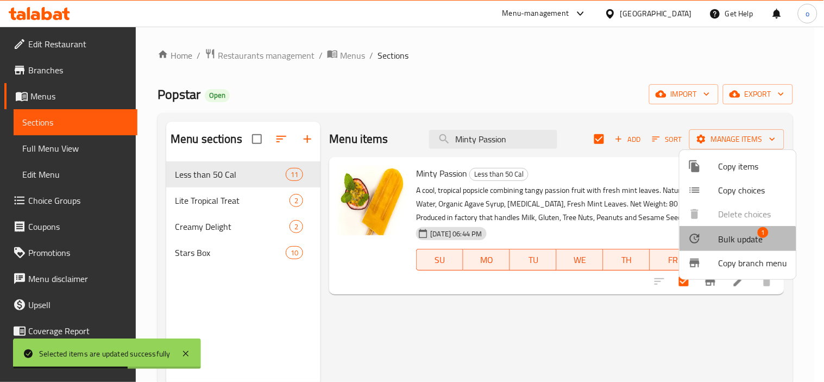
click at [725, 248] on li "Bulk update 1" at bounding box center [738, 238] width 117 height 25
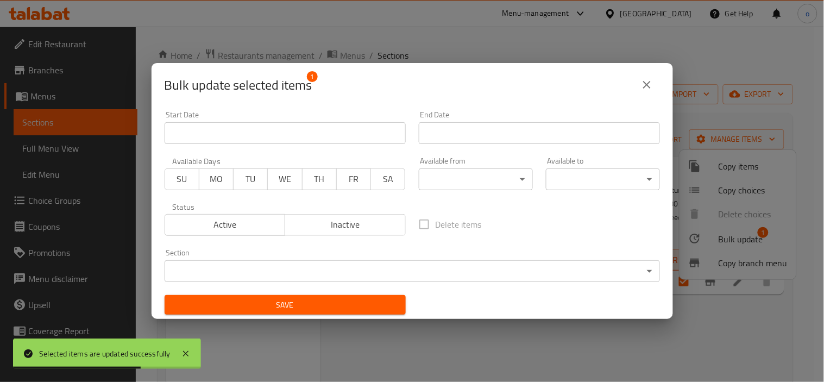
click at [375, 274] on body "Selected items are updated successfully ​ Menu-management United Arab Emirates …" at bounding box center [412, 204] width 824 height 355
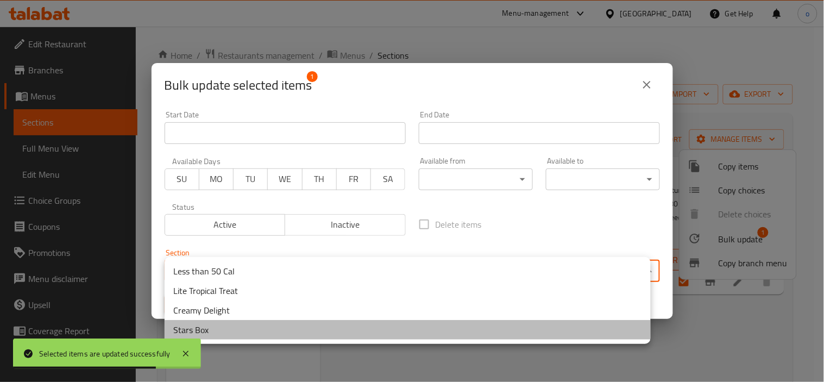
click at [210, 325] on li "Stars Box" at bounding box center [408, 330] width 486 height 20
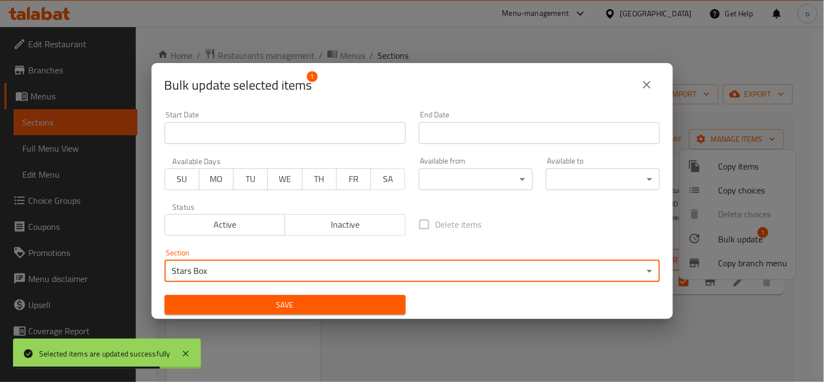
click at [221, 296] on button "Save" at bounding box center [285, 305] width 241 height 20
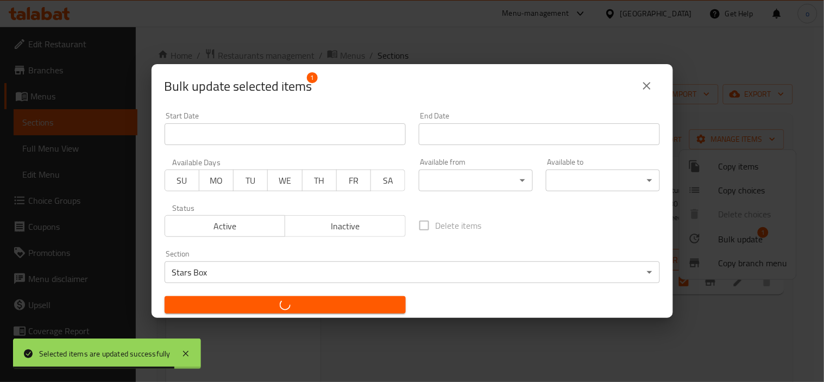
checkbox input "false"
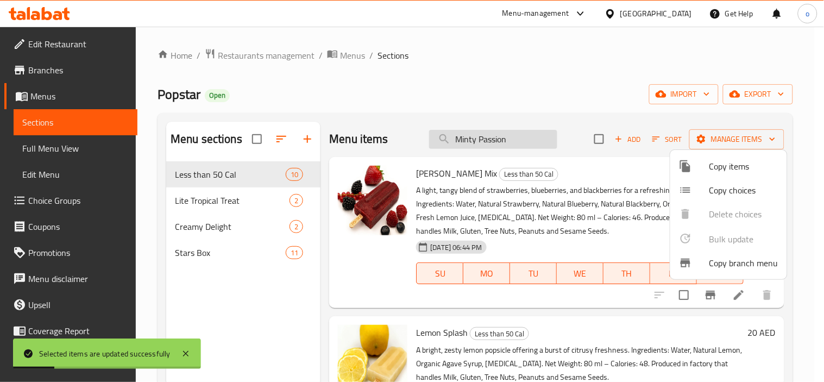
click at [516, 143] on div at bounding box center [412, 191] width 824 height 382
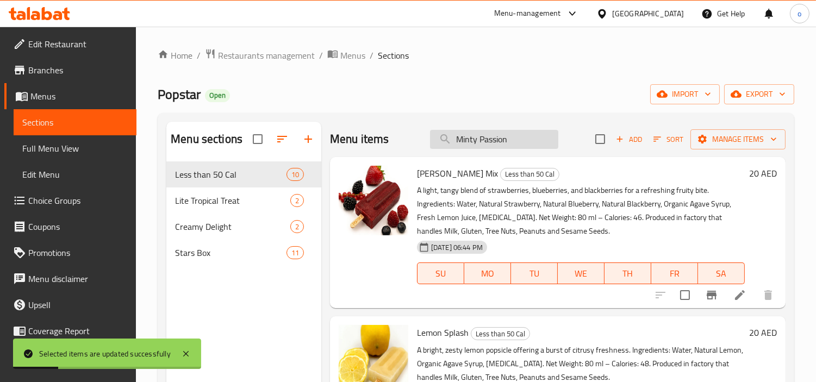
click at [490, 142] on input "Minty Passion" at bounding box center [494, 139] width 128 height 19
paste input "Lemon Basil"
drag, startPoint x: 525, startPoint y: 142, endPoint x: 430, endPoint y: 145, distance: 95.7
click at [430, 145] on input "Minty Passion" at bounding box center [494, 139] width 128 height 19
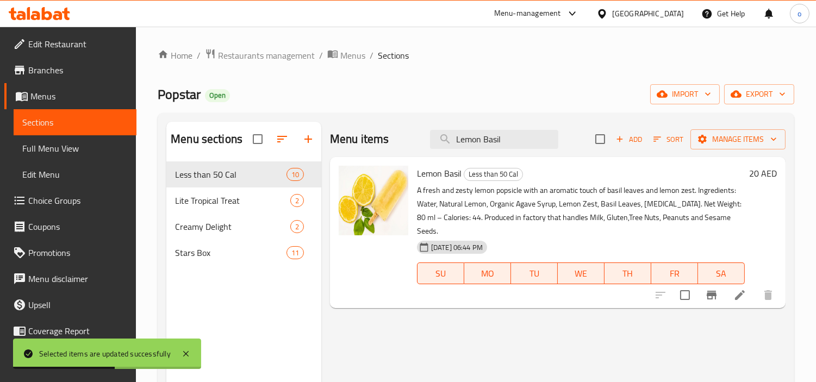
type input "Lemon Basil"
click at [684, 297] on input "checkbox" at bounding box center [684, 295] width 23 height 23
checkbox input "true"
click at [730, 148] on button "Manage items" at bounding box center [737, 139] width 95 height 20
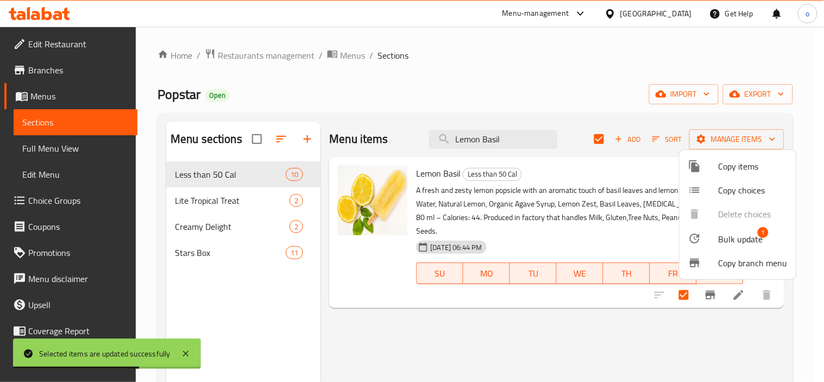
click at [734, 245] on span "Bulk update" at bounding box center [741, 239] width 45 height 13
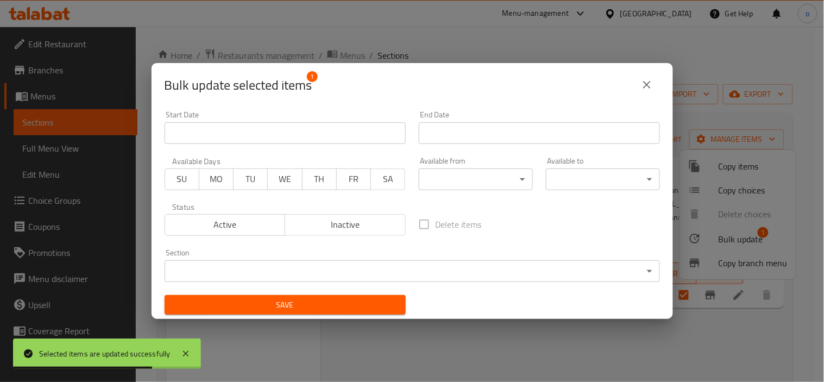
click at [352, 269] on body "Selected items are updated successfully ​ Menu-management United Arab Emirates …" at bounding box center [412, 204] width 824 height 355
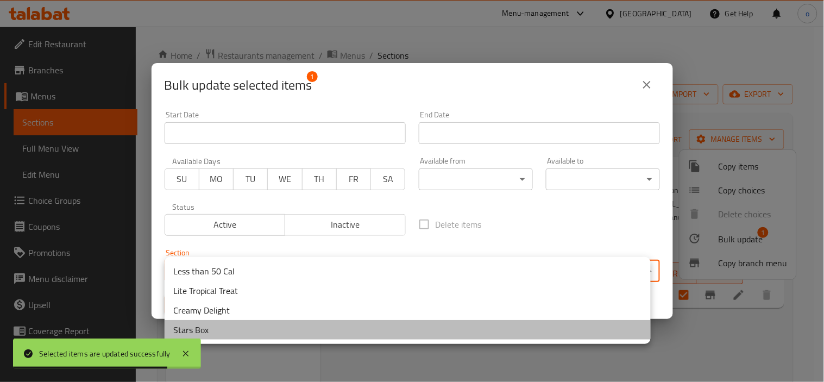
click at [283, 329] on li "Stars Box" at bounding box center [408, 330] width 486 height 20
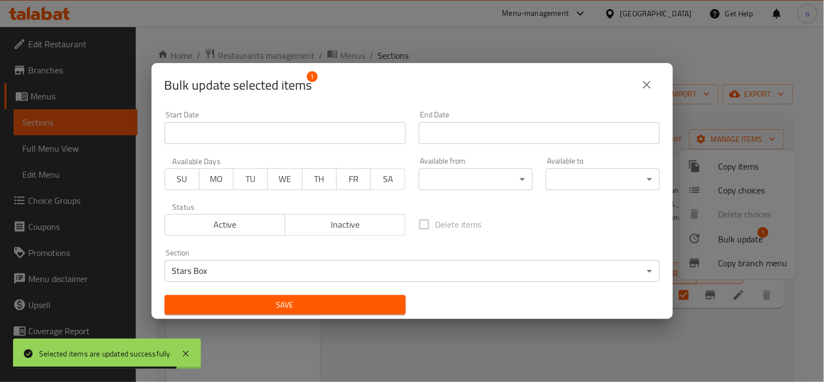
click at [272, 308] on span "Save" at bounding box center [285, 305] width 224 height 14
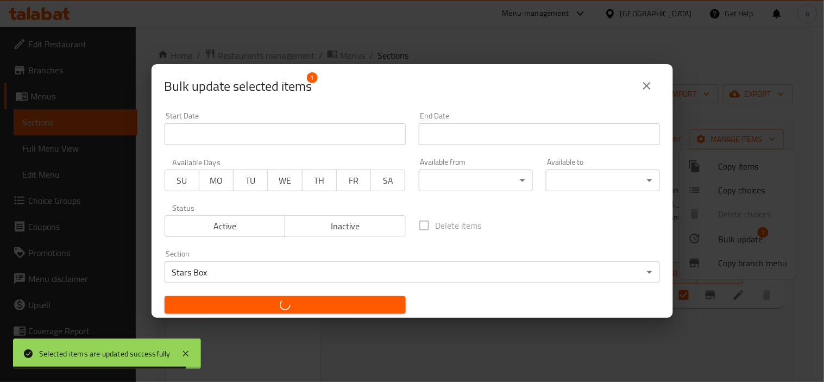
checkbox input "false"
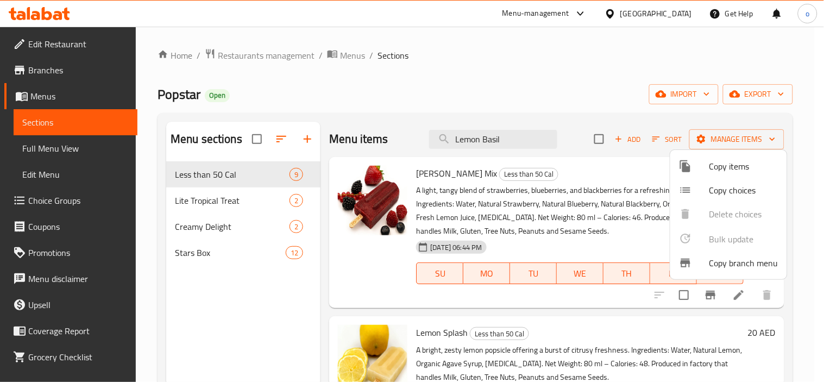
click at [444, 147] on div at bounding box center [412, 191] width 824 height 382
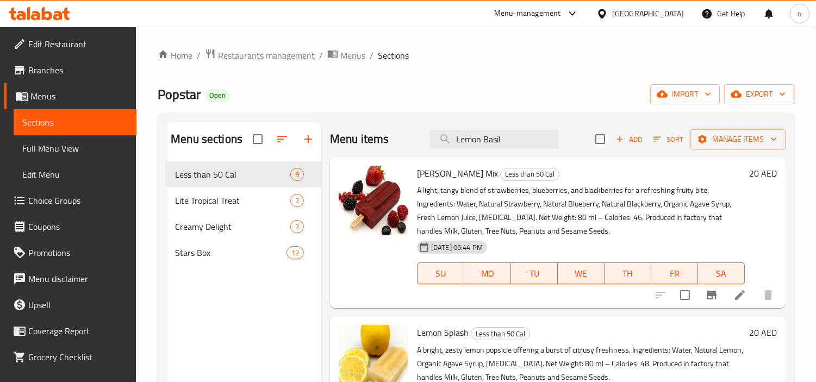
paste input "Mandarin Wave"
drag, startPoint x: 491, startPoint y: 140, endPoint x: 408, endPoint y: 145, distance: 82.7
click at [408, 145] on div "Menu items Mandarin Waveil Add Sort Manage items" at bounding box center [557, 139] width 455 height 35
click at [506, 139] on input "Mandarin Waveil" at bounding box center [494, 139] width 128 height 19
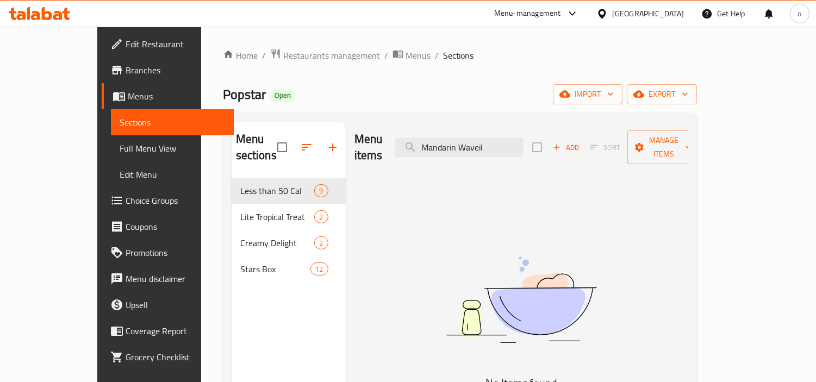
paste input "search"
drag, startPoint x: 528, startPoint y: 139, endPoint x: 410, endPoint y: 142, distance: 118.0
click at [410, 142] on div "Menu items Mandarin Wave Add Sort Manage items" at bounding box center [521, 148] width 334 height 52
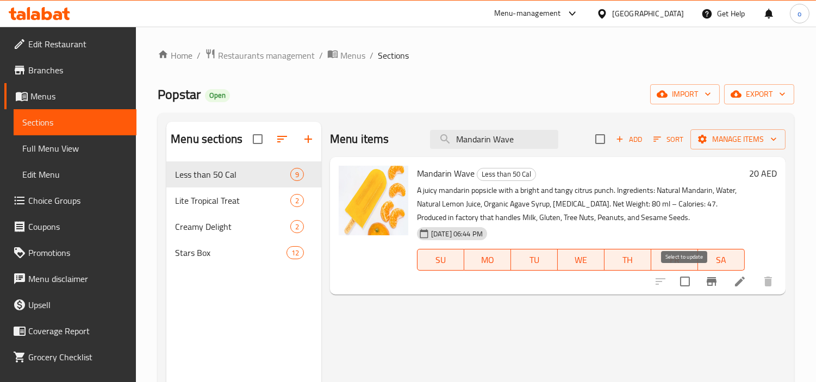
type input "Mandarin Wave"
click at [686, 279] on input "checkbox" at bounding box center [684, 281] width 23 height 23
checkbox input "true"
click at [715, 140] on span "Manage items" at bounding box center [738, 140] width 78 height 14
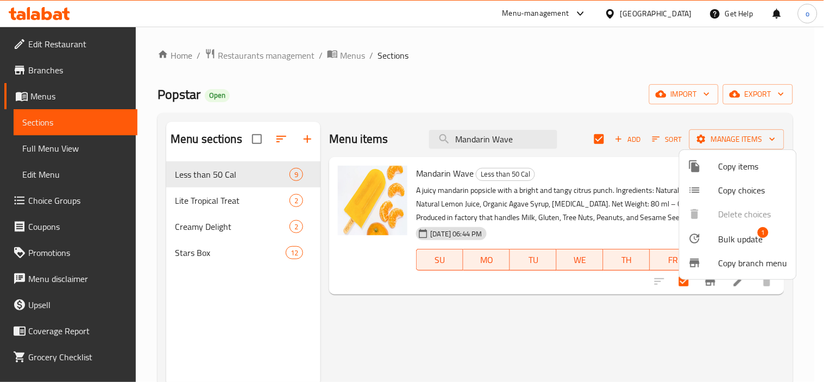
click at [726, 251] on li "Copy branch menu" at bounding box center [738, 263] width 117 height 24
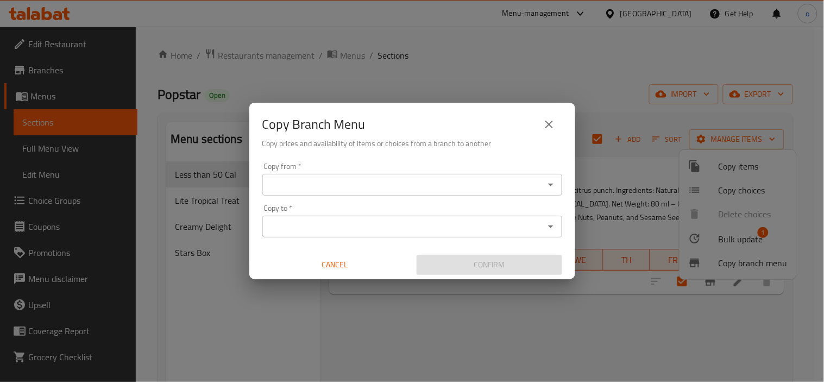
click at [710, 237] on div "Copy Branch Menu Copy prices and availability of items or choices from a branch…" at bounding box center [412, 191] width 824 height 382
drag, startPoint x: 540, startPoint y: 121, endPoint x: 561, endPoint y: 127, distance: 21.9
click at [540, 121] on button "close" at bounding box center [549, 124] width 26 height 26
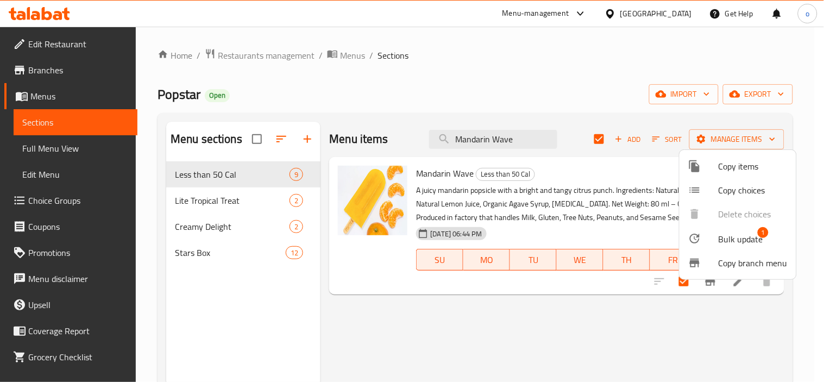
click at [743, 238] on span "Bulk update" at bounding box center [741, 239] width 45 height 13
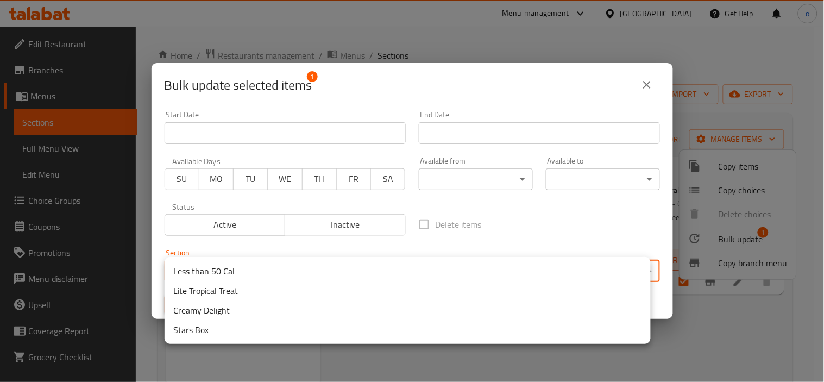
click at [441, 279] on body "​ Menu-management United Arab Emirates Get Help o Edit Restaurant Branches Menu…" at bounding box center [412, 204] width 824 height 355
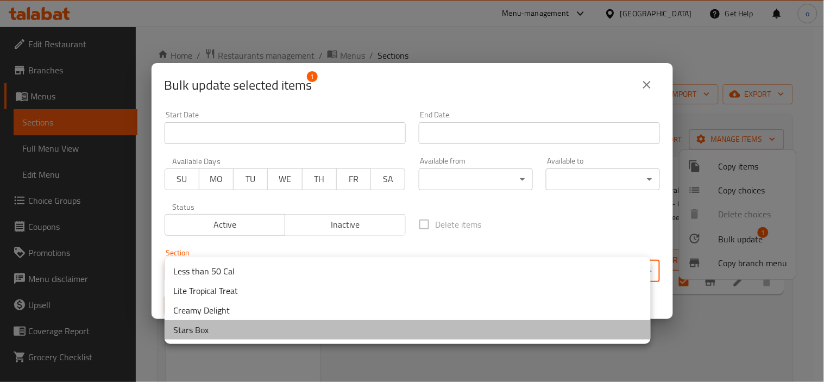
click at [220, 324] on li "Stars Box" at bounding box center [408, 330] width 486 height 20
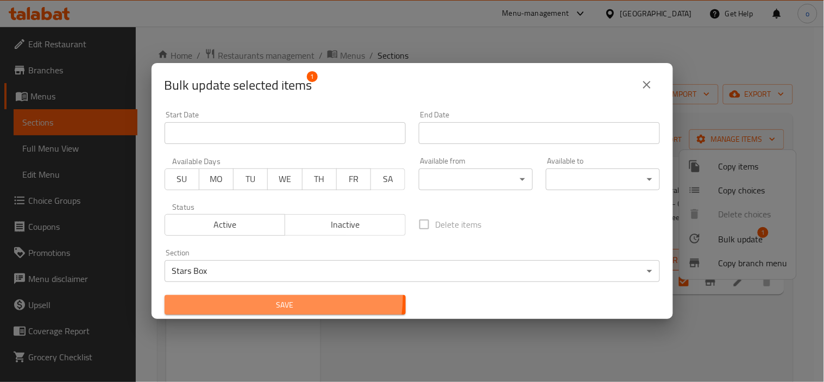
click at [265, 297] on button "Save" at bounding box center [285, 305] width 241 height 20
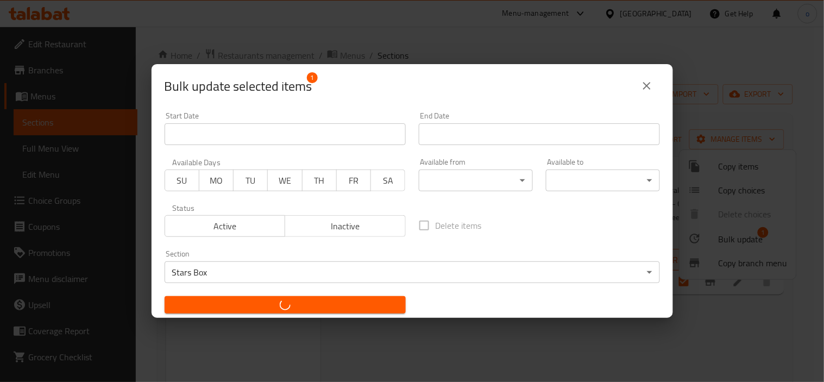
checkbox input "false"
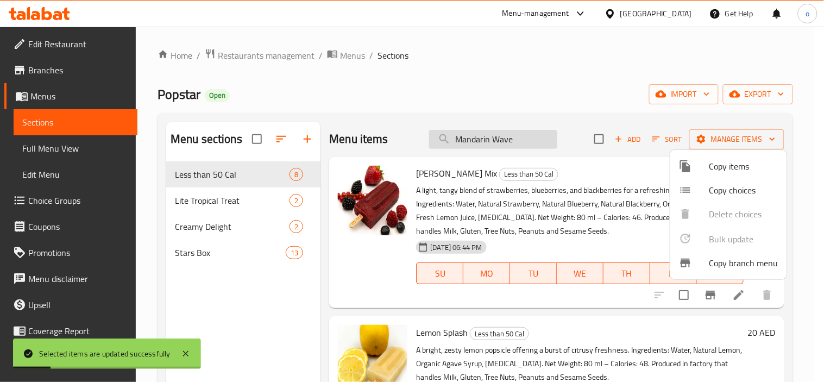
drag, startPoint x: 529, startPoint y: 134, endPoint x: 523, endPoint y: 136, distance: 6.4
click at [529, 134] on div at bounding box center [412, 191] width 824 height 382
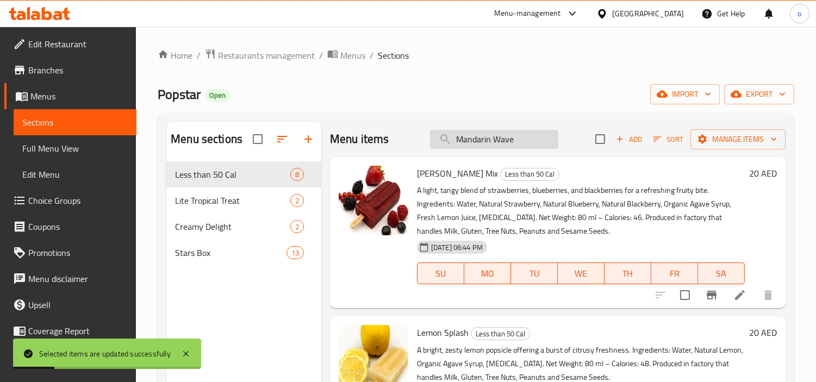
click at [447, 141] on input "Mandarin Wave" at bounding box center [494, 139] width 128 height 19
drag, startPoint x: 531, startPoint y: 136, endPoint x: 408, endPoint y: 140, distance: 123.4
click at [408, 140] on div "Menu items Mandarin Wave Add Sort Manage items" at bounding box center [557, 139] width 455 height 35
paste input "Berry Mix"
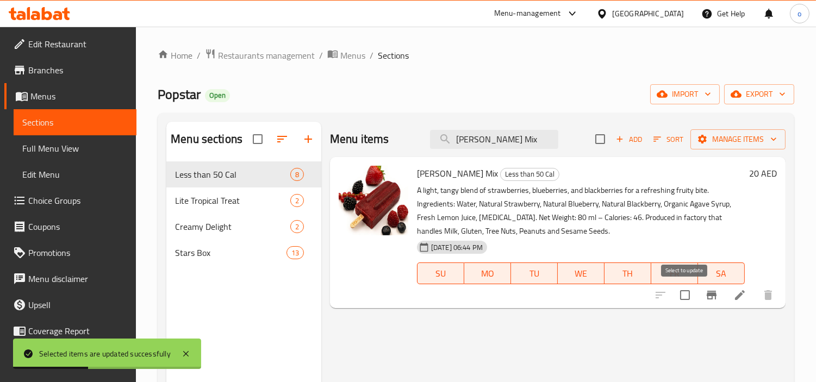
type input "Berry Mix"
click at [683, 290] on input "checkbox" at bounding box center [684, 295] width 23 height 23
checkbox input "true"
click at [728, 144] on span "Manage items" at bounding box center [738, 140] width 78 height 14
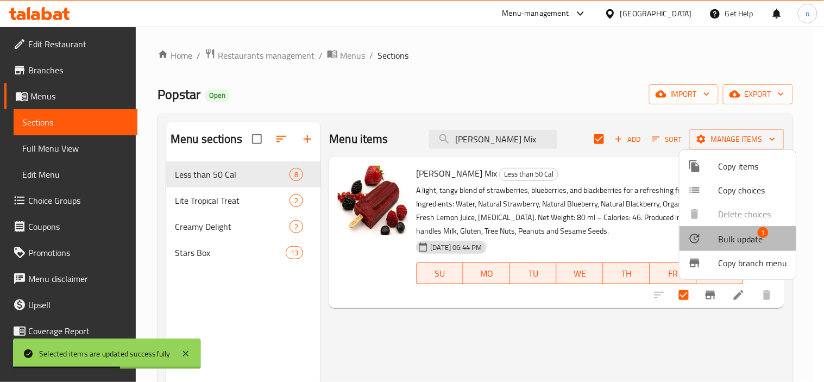
click at [724, 246] on span "Bulk update" at bounding box center [741, 239] width 45 height 13
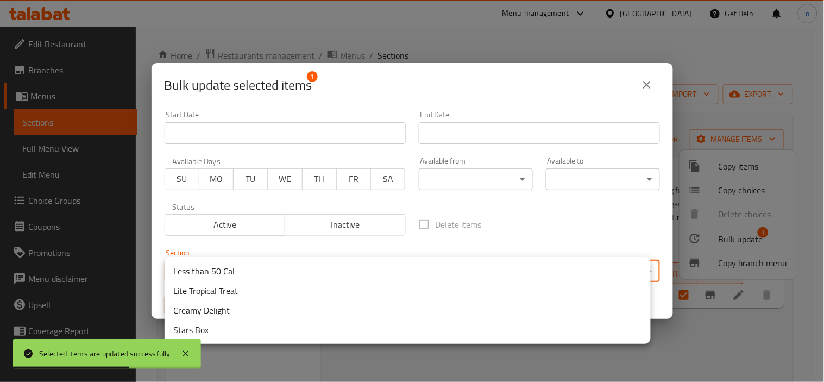
click at [387, 274] on body "Selected items are updated successfully ​ Menu-management United Arab Emirates …" at bounding box center [412, 204] width 824 height 355
click at [314, 325] on li "Stars Box" at bounding box center [408, 330] width 486 height 20
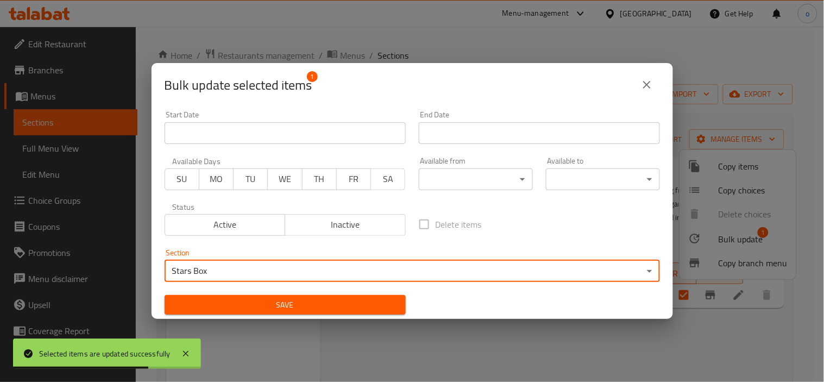
click at [223, 307] on span "Save" at bounding box center [285, 305] width 224 height 14
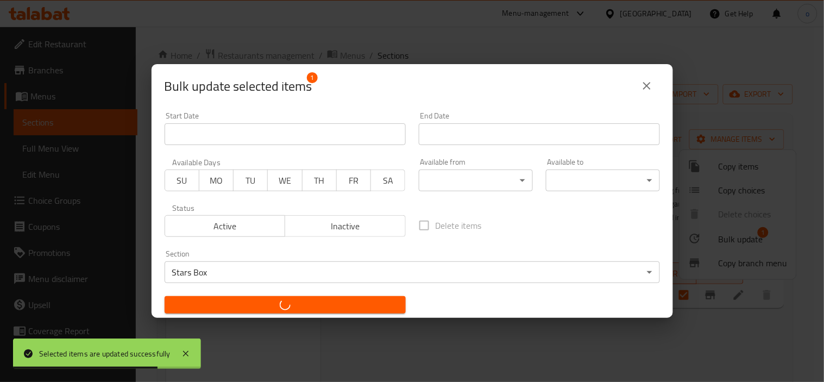
checkbox input "false"
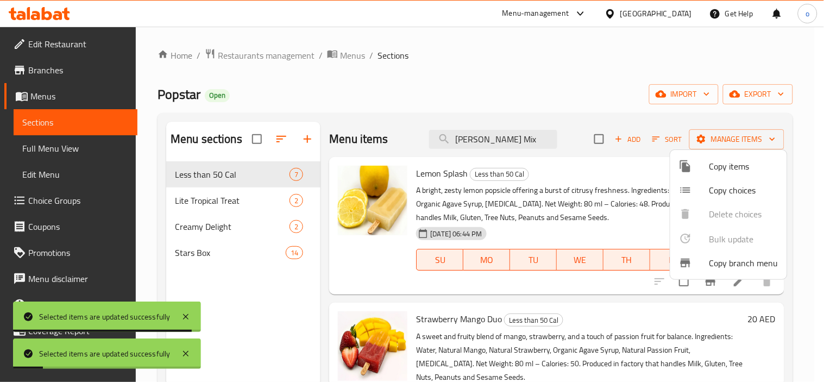
click at [478, 146] on div at bounding box center [412, 191] width 824 height 382
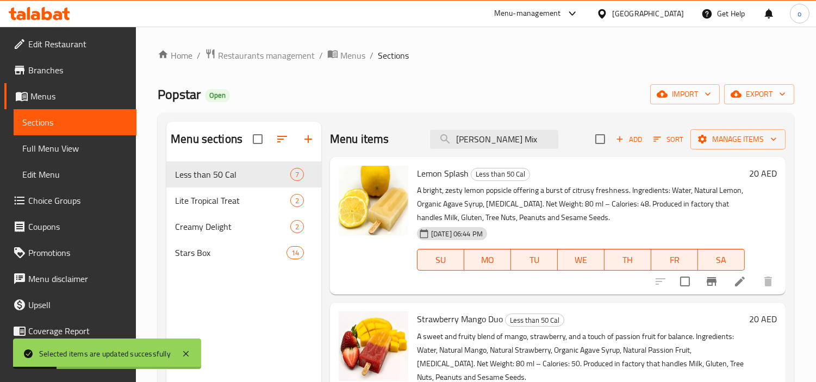
drag, startPoint x: 515, startPoint y: 134, endPoint x: 422, endPoint y: 135, distance: 92.9
click at [422, 135] on div "Menu items Berry Mix Add Sort Manage items" at bounding box center [557, 139] width 455 height 35
click at [263, 300] on div "Menu sections Less than 50 Cal 7 Lite Tropical Treat 2 Creamy Delight 2 Stars B…" at bounding box center [243, 313] width 155 height 382
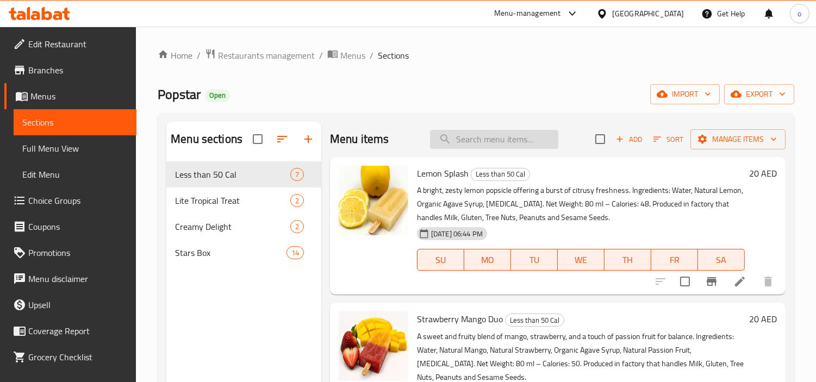
click at [459, 136] on input "search" at bounding box center [494, 139] width 128 height 19
paste input "Strawberry Dream"
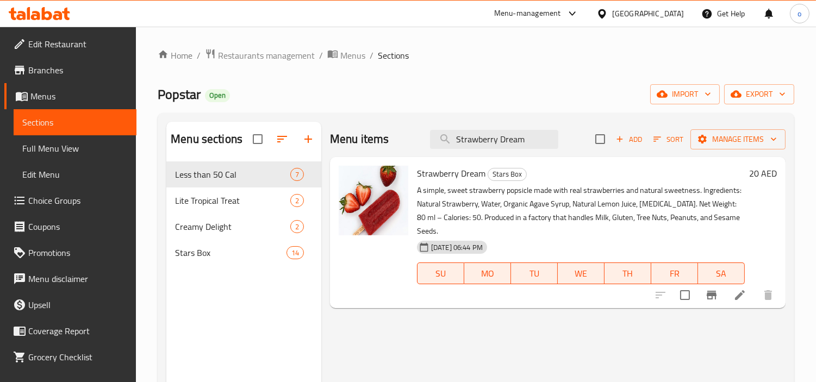
type input "Strawberry Dream"
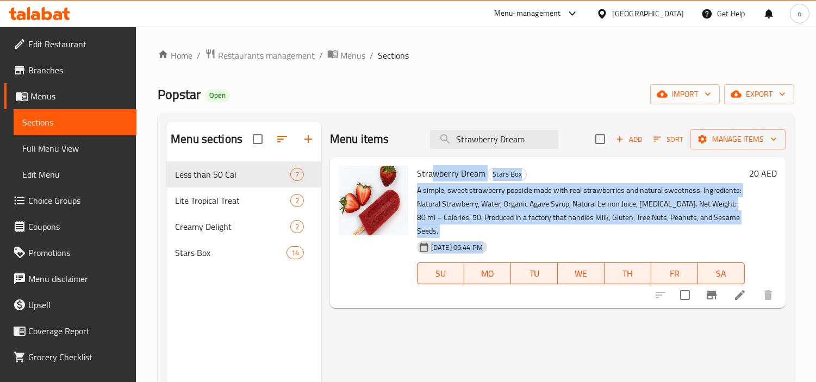
drag, startPoint x: 430, startPoint y: 172, endPoint x: 566, endPoint y: 236, distance: 150.0
click at [566, 236] on div "Strawberry Dream Stars Box A simple, sweet strawberry popsicle made with real s…" at bounding box center [580, 232] width 336 height 142
click at [527, 235] on p "A simple, sweet strawberry popsicle made with real strawberries and natural swe…" at bounding box center [581, 211] width 328 height 54
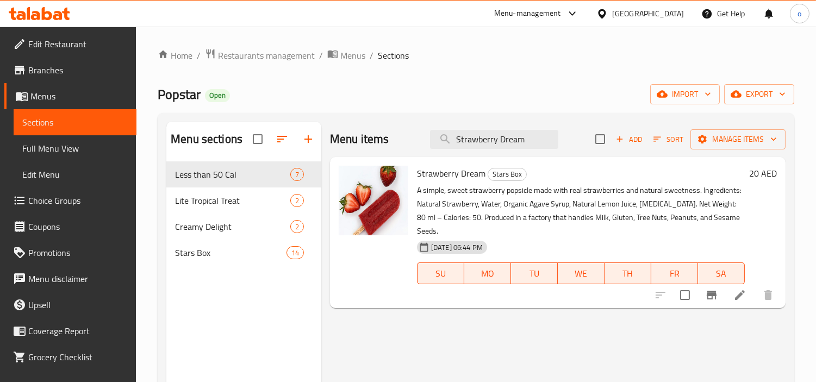
click at [698, 291] on button "Branch-specific-item" at bounding box center [711, 295] width 26 height 26
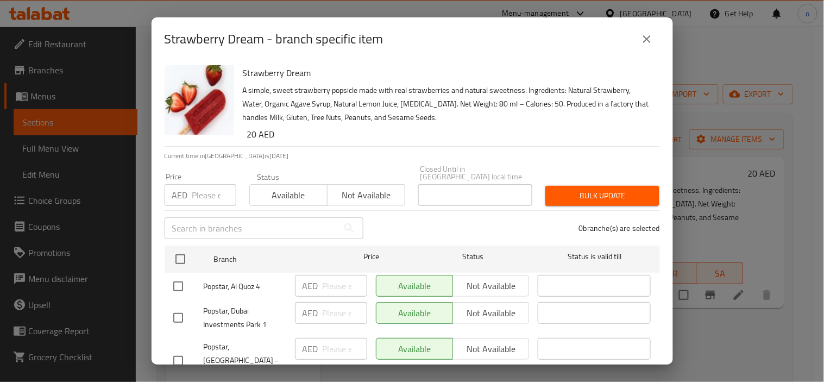
click at [658, 314] on div "Strawberry Dream A simple, sweet strawberry popsicle made with real strawberrie…" at bounding box center [413, 213] width 522 height 304
click at [653, 45] on icon "close" at bounding box center [647, 39] width 13 height 13
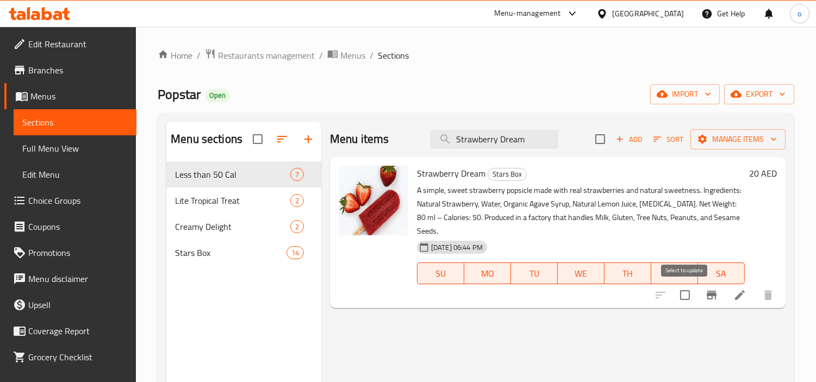
click at [682, 295] on input "checkbox" at bounding box center [684, 295] width 23 height 23
checkbox input "true"
click at [747, 136] on span "Manage items" at bounding box center [738, 140] width 78 height 14
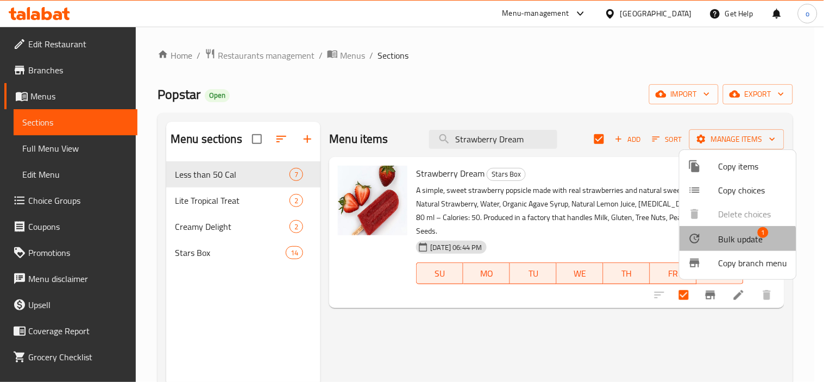
click at [729, 243] on span "Bulk update" at bounding box center [741, 239] width 45 height 13
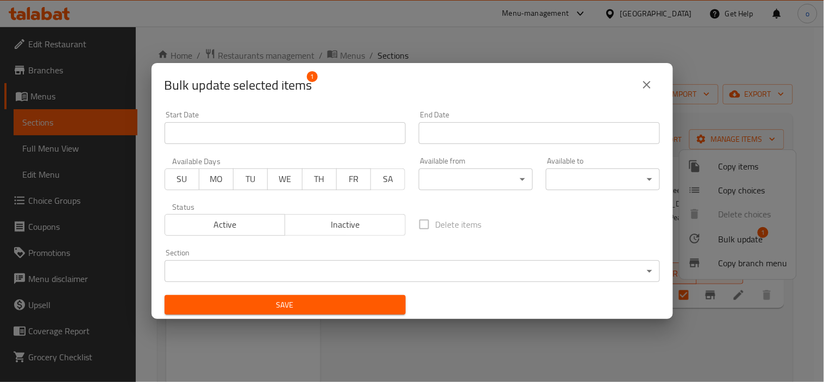
click at [355, 274] on body "​ Menu-management United Arab Emirates Get Help o Edit Restaurant Branches Menu…" at bounding box center [412, 204] width 824 height 355
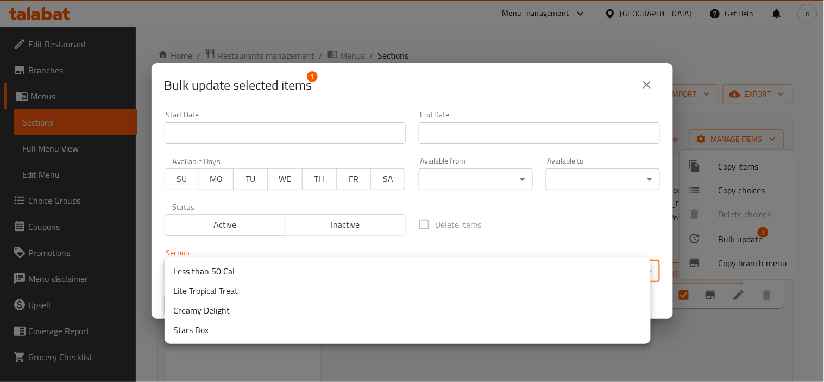
click at [212, 269] on li "Less than 50 Cal" at bounding box center [408, 271] width 486 height 20
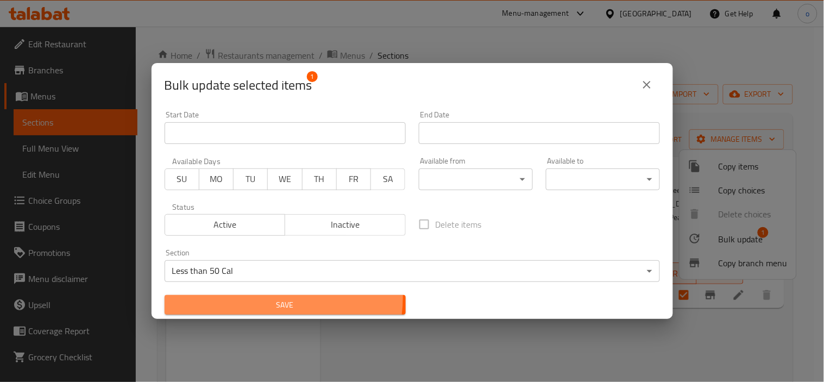
click at [267, 298] on span "Save" at bounding box center [285, 305] width 224 height 14
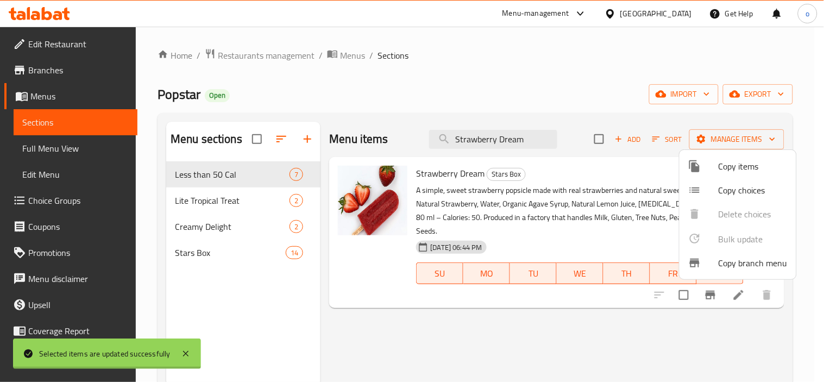
checkbox input "false"
click at [507, 319] on div at bounding box center [412, 191] width 824 height 382
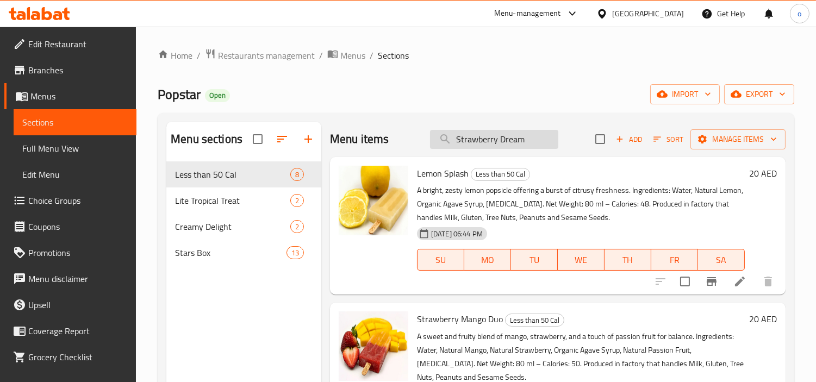
click at [486, 136] on input "Strawberry Dream" at bounding box center [494, 139] width 128 height 19
click at [511, 136] on input "Strawberry Dream" at bounding box center [494, 139] width 128 height 19
drag, startPoint x: 529, startPoint y: 142, endPoint x: 429, endPoint y: 141, distance: 100.0
click at [430, 141] on input "Strawberry Dream" at bounding box center [494, 139] width 128 height 19
click at [473, 133] on input "search" at bounding box center [494, 139] width 128 height 19
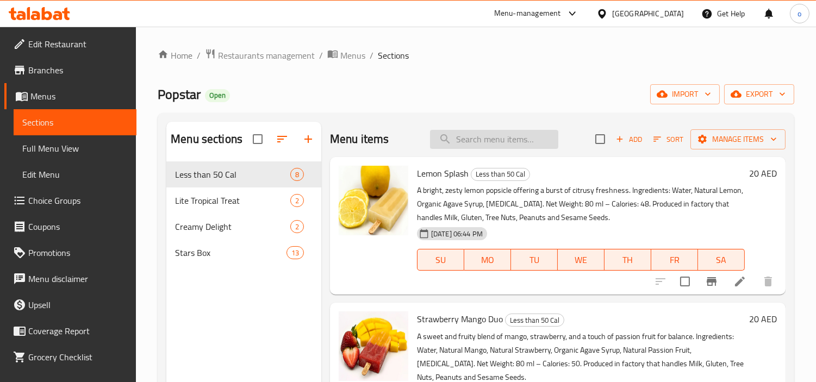
paste input "Guava Ice"
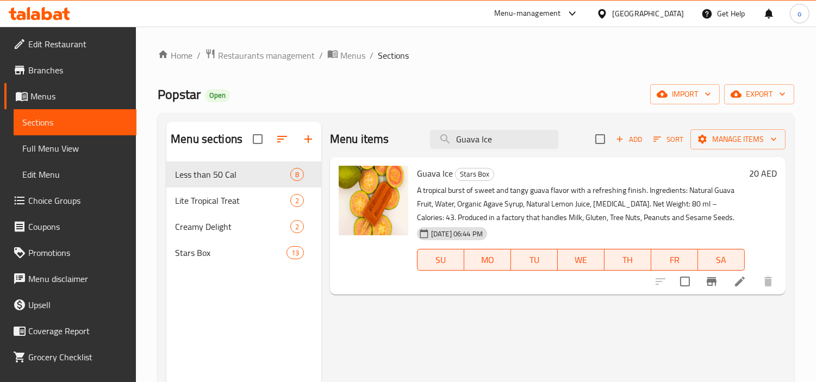
type input "Guava Ice"
click at [689, 283] on input "checkbox" at bounding box center [684, 281] width 23 height 23
checkbox input "true"
click at [735, 137] on span "Manage items" at bounding box center [738, 140] width 78 height 14
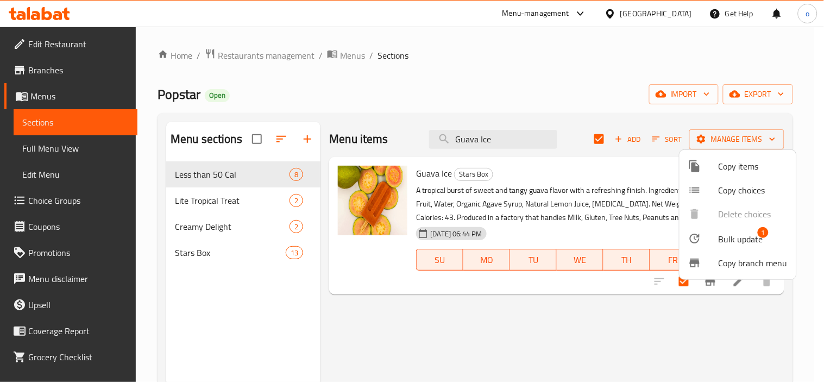
click at [745, 240] on span "Bulk update" at bounding box center [741, 239] width 45 height 13
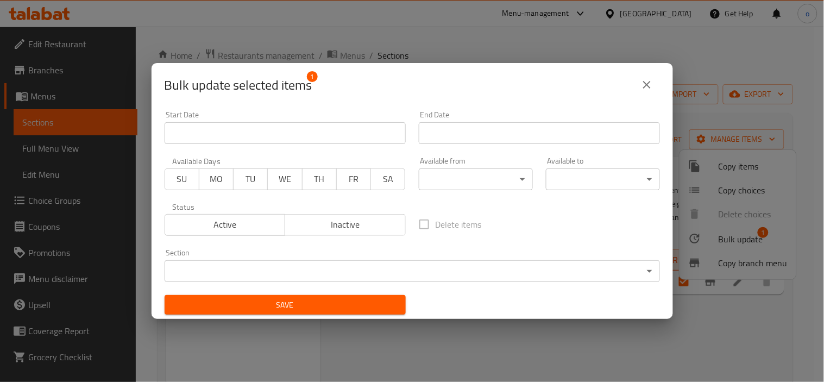
click at [333, 269] on body "​ Menu-management United Arab Emirates Get Help o Edit Restaurant Branches Menu…" at bounding box center [412, 204] width 824 height 355
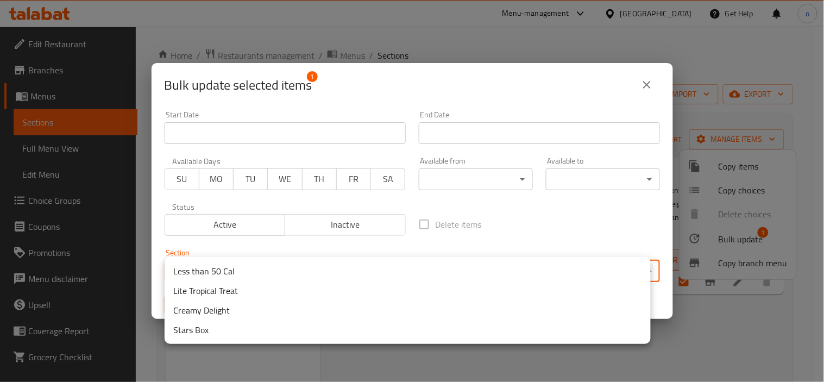
click at [207, 268] on li "Less than 50 Cal" at bounding box center [408, 271] width 486 height 20
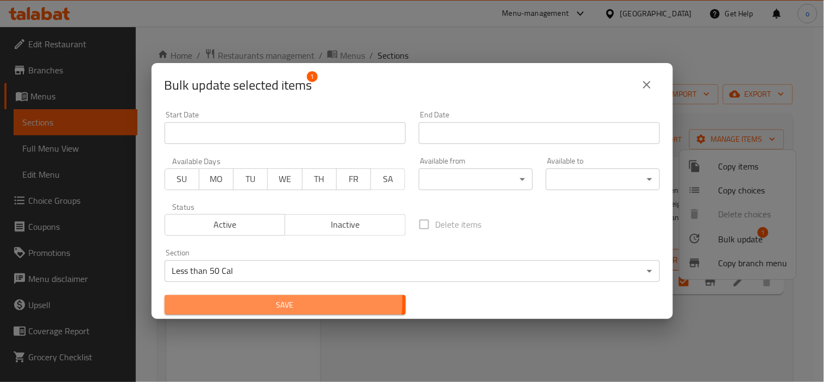
click at [254, 302] on span "Save" at bounding box center [285, 305] width 224 height 14
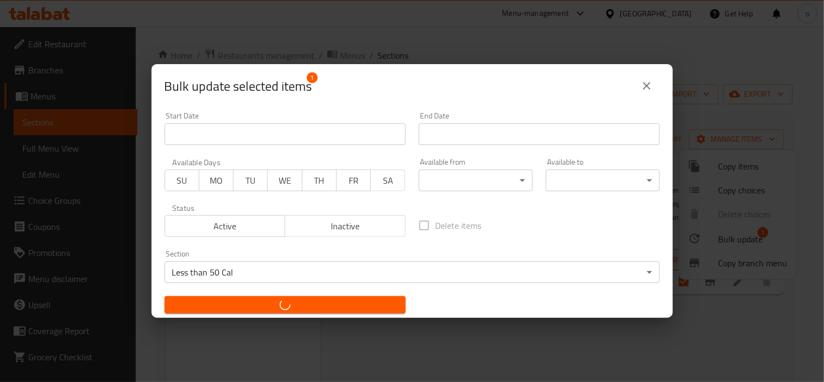
checkbox input "false"
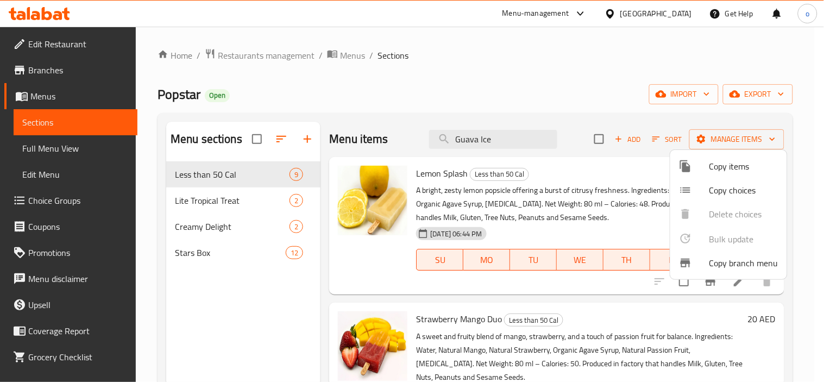
click at [486, 131] on div at bounding box center [412, 191] width 824 height 382
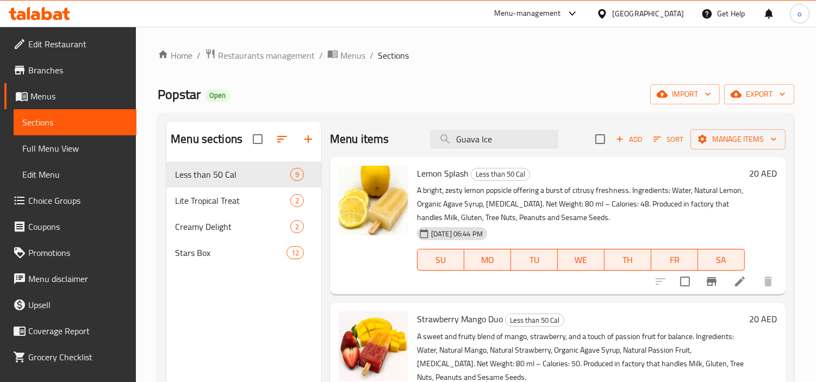
drag, startPoint x: 494, startPoint y: 136, endPoint x: 393, endPoint y: 139, distance: 101.7
click at [393, 139] on div "Menu items Guava Ice Add Sort Manage items" at bounding box center [557, 139] width 455 height 35
paste input "Coconut Sorbet"
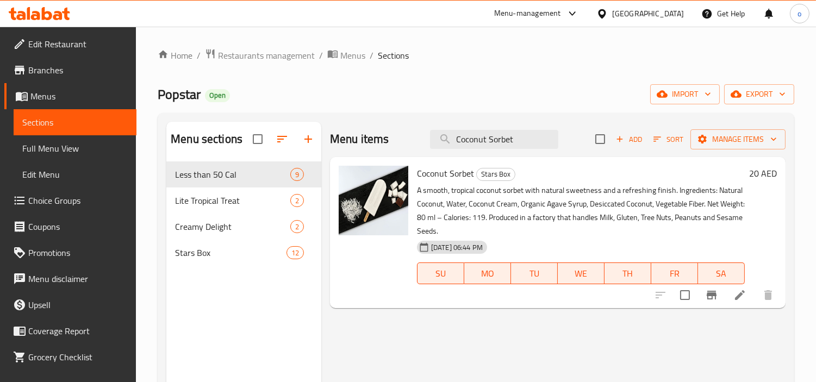
type input "Coconut Sorbet"
click at [490, 138] on input "Coconut Sorbet" at bounding box center [494, 139] width 128 height 19
drag, startPoint x: 522, startPoint y: 143, endPoint x: 393, endPoint y: 152, distance: 129.6
click at [393, 152] on div "Menu items Coconut Sorbet Add Sort Manage items" at bounding box center [557, 139] width 455 height 35
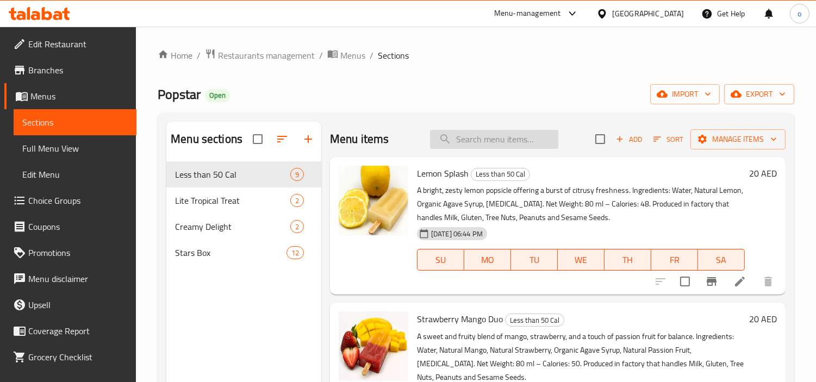
drag, startPoint x: 473, startPoint y: 123, endPoint x: 480, endPoint y: 142, distance: 20.6
click at [473, 123] on div "Menu items Add Sort Manage items" at bounding box center [557, 139] width 455 height 35
click at [480, 142] on input "search" at bounding box center [494, 139] width 128 height 19
paste input "Minty Passion"
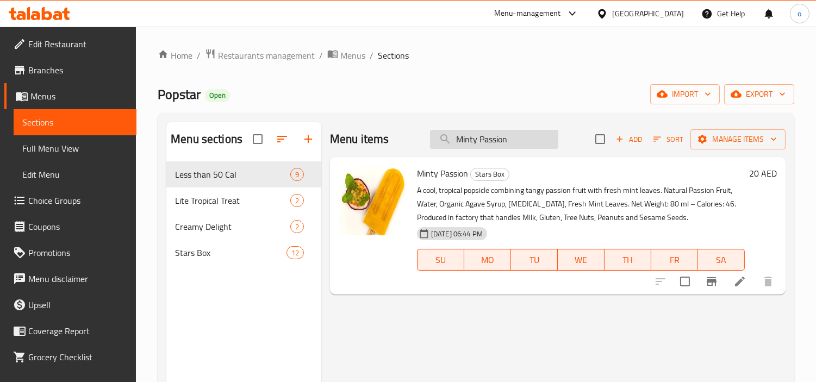
click at [494, 139] on input "Minty Passion" at bounding box center [494, 139] width 128 height 19
click at [477, 139] on input "Minty Passion" at bounding box center [494, 139] width 128 height 19
click at [469, 139] on input "Minty Passion" at bounding box center [494, 139] width 128 height 19
click at [485, 138] on input "Minty Passion" at bounding box center [494, 139] width 128 height 19
click at [516, 142] on input "Minty Passion" at bounding box center [494, 139] width 128 height 19
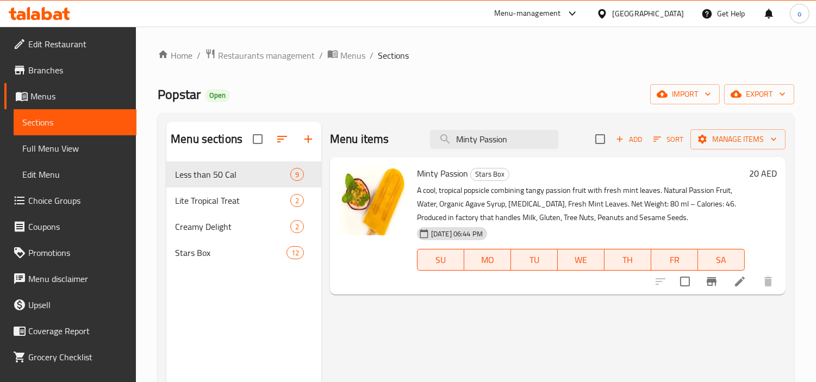
click at [452, 180] on span "Minty Passion" at bounding box center [442, 173] width 51 height 16
click at [488, 138] on input "Minty Passion" at bounding box center [494, 139] width 128 height 19
click at [501, 133] on input "Minty Passion" at bounding box center [494, 139] width 128 height 19
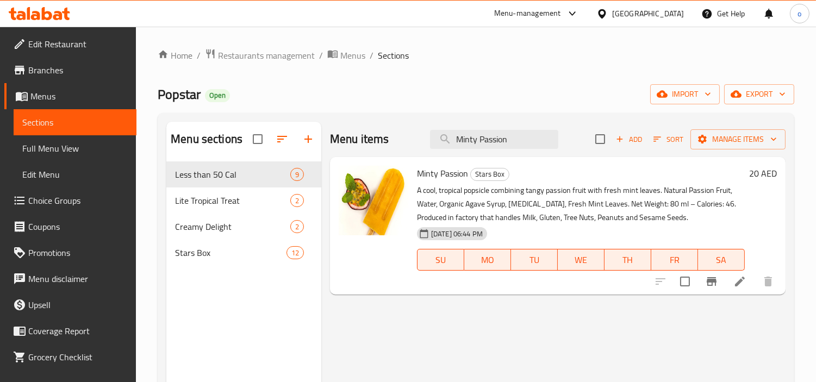
paste input "Blackberry"
drag, startPoint x: 535, startPoint y: 139, endPoint x: 422, endPoint y: 140, distance: 113.6
click at [422, 140] on div "Menu items Minty Passion Add Sort Manage items" at bounding box center [557, 139] width 455 height 35
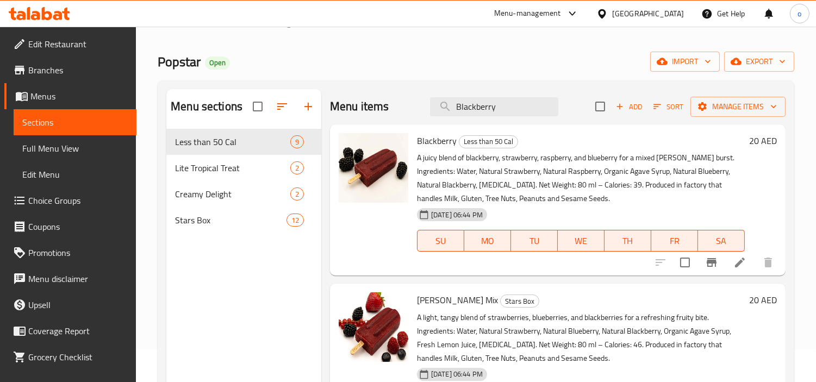
scroll to position [31, 0]
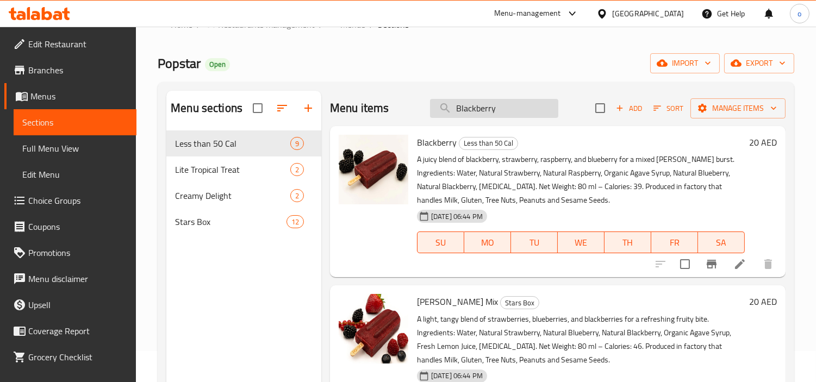
drag, startPoint x: 473, startPoint y: 111, endPoint x: 483, endPoint y: 111, distance: 9.8
click at [473, 111] on input "Blackberry" at bounding box center [494, 108] width 128 height 19
paste input "Lemon Basil"
drag, startPoint x: 493, startPoint y: 109, endPoint x: 433, endPoint y: 106, distance: 60.4
click at [433, 106] on input "Lemon Basil" at bounding box center [494, 108] width 128 height 19
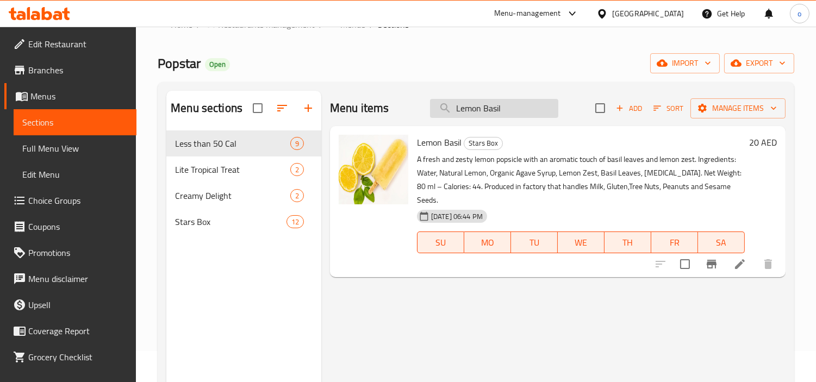
click at [495, 104] on input "Lemon Basil" at bounding box center [494, 108] width 128 height 19
drag, startPoint x: 530, startPoint y: 108, endPoint x: 411, endPoint y: 112, distance: 119.6
click at [411, 112] on div "Menu items Lemon Basil Add Sort Manage items" at bounding box center [557, 108] width 455 height 35
paste input "Magic Acai"
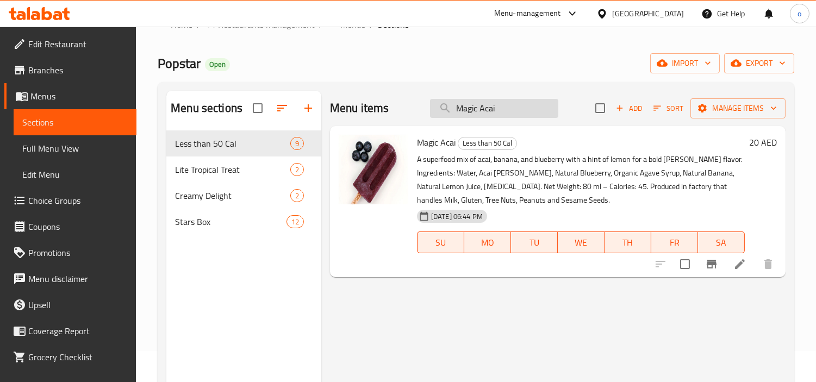
drag, startPoint x: 473, startPoint y: 109, endPoint x: 493, endPoint y: 106, distance: 19.7
click at [473, 109] on input "Magic Acai" at bounding box center [494, 108] width 128 height 19
drag, startPoint x: 510, startPoint y: 104, endPoint x: 375, endPoint y: 101, distance: 134.2
click at [375, 101] on div "Menu items Magic Acai Add Sort Manage items" at bounding box center [557, 108] width 455 height 35
paste input "ndarin Wave"
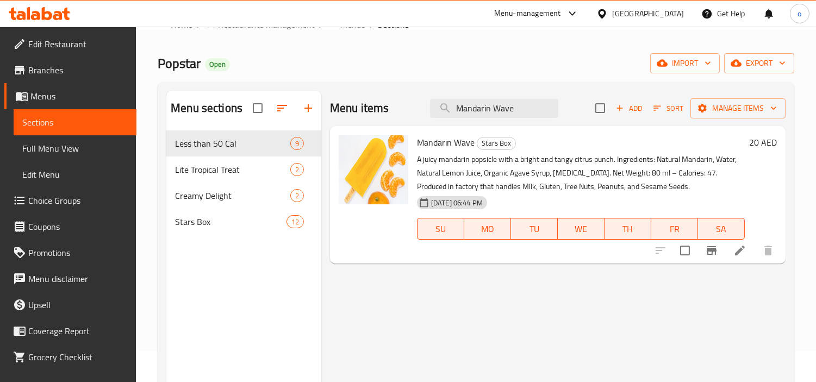
click at [458, 141] on span "Mandarin Wave" at bounding box center [446, 142] width 58 height 16
copy h6 "Mandarin Wave"
click at [502, 104] on input "Mandarin Wave" at bounding box center [494, 108] width 128 height 19
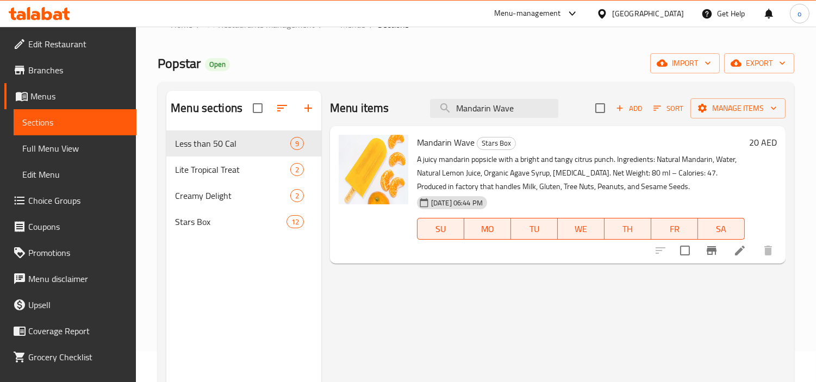
drag, startPoint x: 518, startPoint y: 105, endPoint x: 383, endPoint y: 116, distance: 136.3
click at [383, 116] on div "Menu items Mandarin Wave Add Sort Manage items" at bounding box center [557, 108] width 455 height 35
paste input "Rose Sorbet"
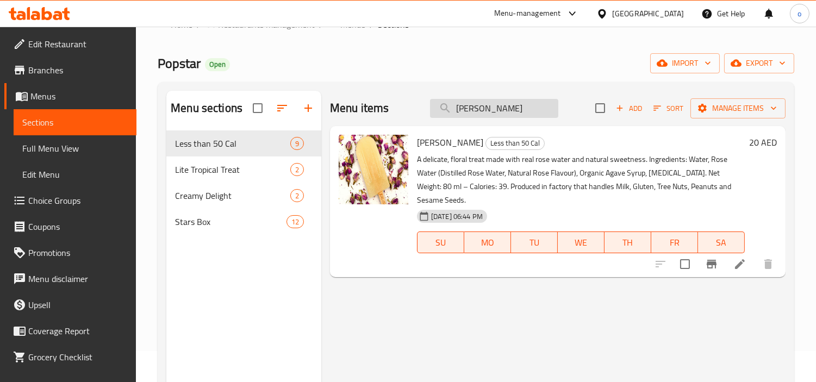
drag, startPoint x: 457, startPoint y: 111, endPoint x: 466, endPoint y: 110, distance: 9.3
click at [457, 111] on input "Rose Sorbet" at bounding box center [494, 108] width 128 height 19
drag, startPoint x: 506, startPoint y: 105, endPoint x: 404, endPoint y: 111, distance: 102.3
click at [404, 111] on div "Menu items Rose Sorbet Add Sort Manage items" at bounding box center [557, 108] width 455 height 35
paste input "Strasberry"
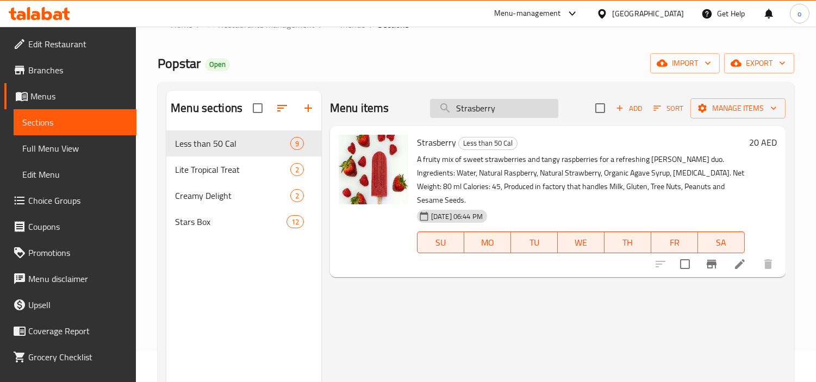
click at [462, 107] on input "Strasberry" at bounding box center [494, 108] width 128 height 19
drag, startPoint x: 502, startPoint y: 106, endPoint x: 393, endPoint y: 107, distance: 108.7
click at [393, 107] on div "Menu items Strasberry Add Sort Manage items" at bounding box center [557, 108] width 455 height 35
paste input "Berry Mix"
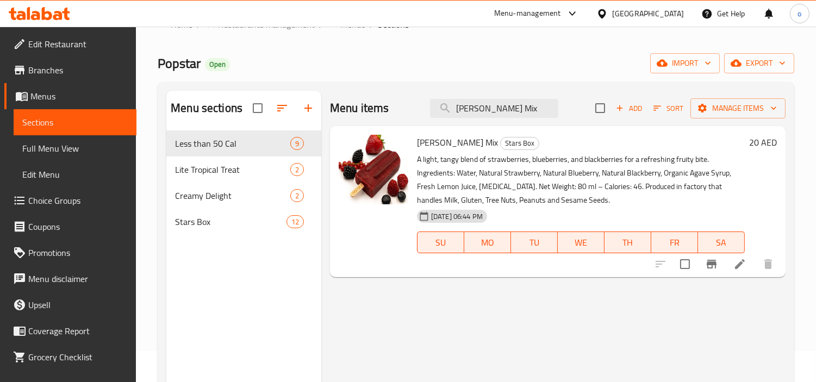
click at [426, 143] on span "Berry Mix" at bounding box center [457, 142] width 81 height 16
copy h6 "Berry Mix"
drag, startPoint x: 490, startPoint y: 110, endPoint x: 498, endPoint y: 110, distance: 8.7
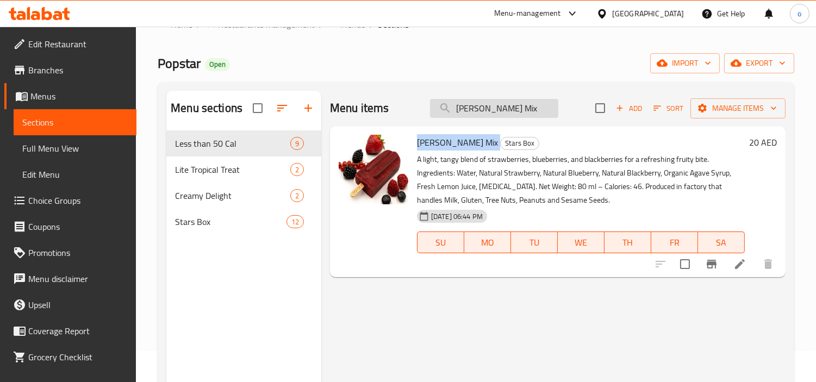
click at [490, 110] on input "Berry Mix" at bounding box center [494, 108] width 128 height 19
drag, startPoint x: 511, startPoint y: 109, endPoint x: 435, endPoint y: 109, distance: 75.5
click at [435, 109] on input "Berry Mix" at bounding box center [494, 108] width 128 height 19
paste input "Flare of Passion"
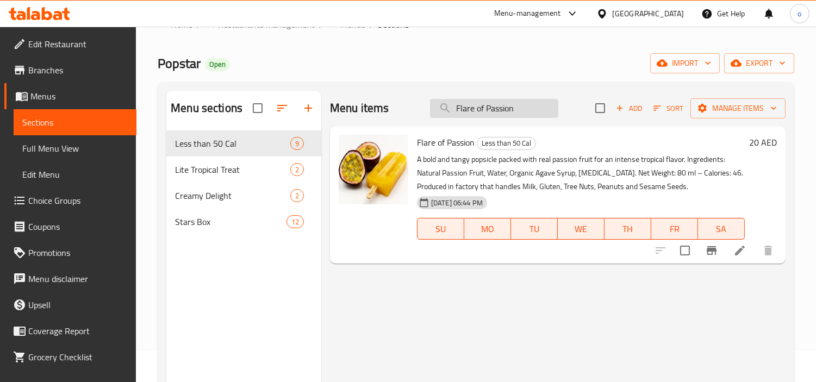
click at [511, 99] on input "Flare of Passion" at bounding box center [494, 108] width 128 height 19
drag, startPoint x: 521, startPoint y: 106, endPoint x: 409, endPoint y: 106, distance: 111.9
click at [409, 106] on div "Menu items Flare of Passion Add Sort Manage items" at bounding box center [557, 108] width 455 height 35
paste input "Strawberry Mango Duo"
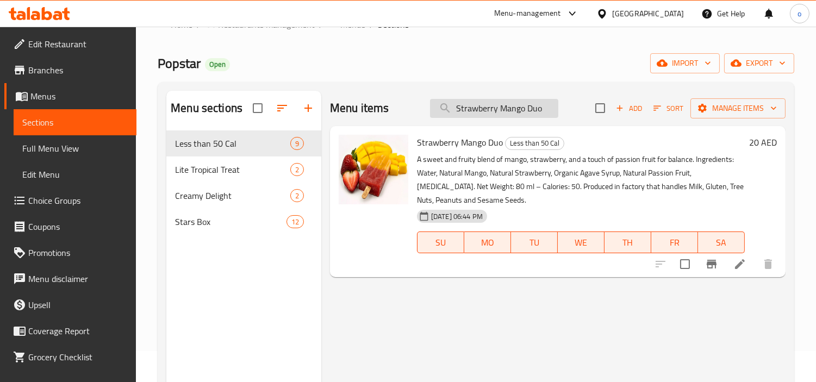
drag, startPoint x: 469, startPoint y: 117, endPoint x: 477, endPoint y: 114, distance: 8.3
click at [469, 117] on div "Menu items Strawberry Mango Duo Add Sort Manage items" at bounding box center [557, 108] width 455 height 35
click at [485, 110] on input "Strawberry Mango Duo" at bounding box center [494, 108] width 128 height 19
drag, startPoint x: 543, startPoint y: 115, endPoint x: 413, endPoint y: 111, distance: 130.5
click at [413, 111] on div "Menu items Strawberry Mango Duo Add Sort Manage items" at bounding box center [557, 108] width 455 height 35
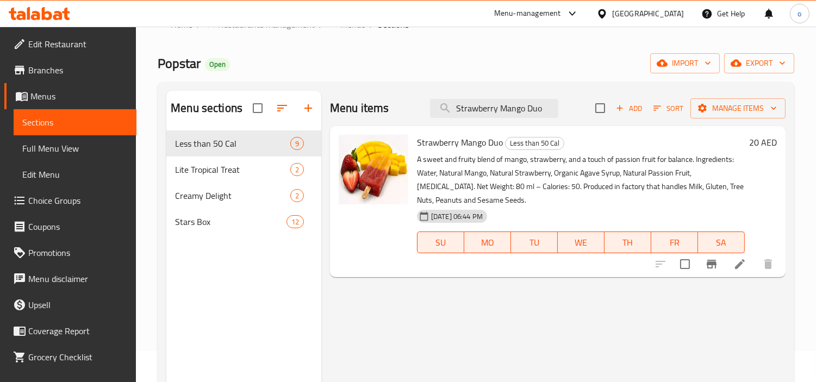
paste input "Lemon Splash"
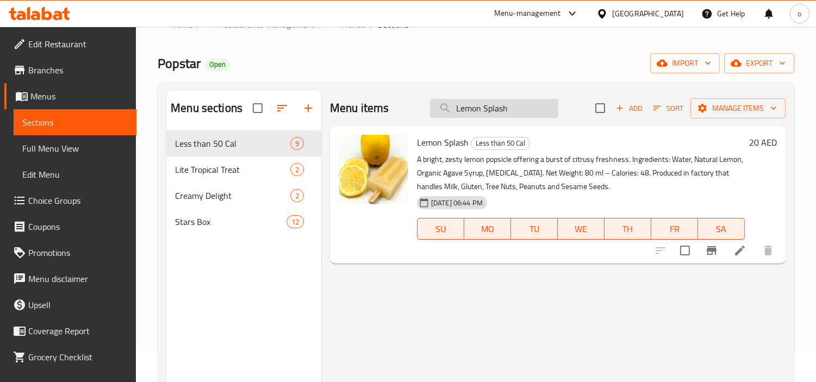
click at [499, 105] on input "Lemon Splash" at bounding box center [494, 108] width 128 height 19
drag, startPoint x: 521, startPoint y: 106, endPoint x: 422, endPoint y: 106, distance: 98.3
click at [422, 106] on div "Menu items Lemon Splash Add Sort Manage items" at bounding box center [557, 108] width 455 height 35
paste input "Mango"
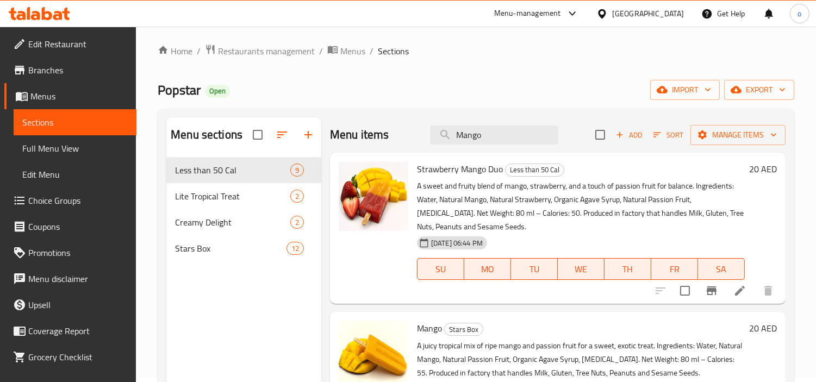
scroll to position [0, 0]
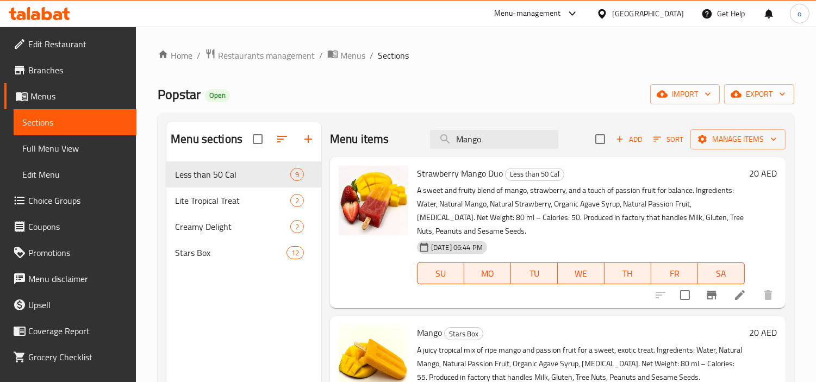
drag, startPoint x: 487, startPoint y: 138, endPoint x: 368, endPoint y: 138, distance: 119.5
click at [368, 138] on div "Menu items Mango Add Sort Manage items" at bounding box center [557, 139] width 455 height 35
paste input "Coconut Sorbet"
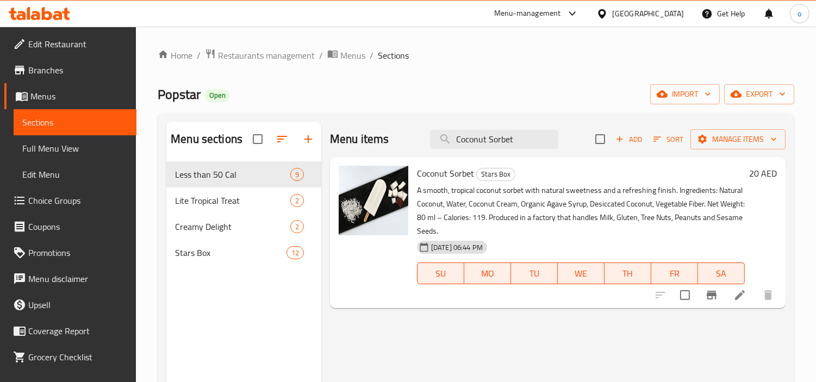
click at [360, 100] on div "Popstar Open import export" at bounding box center [476, 94] width 636 height 20
click at [499, 130] on input "Coconut Sorbet" at bounding box center [494, 139] width 128 height 19
drag, startPoint x: 458, startPoint y: 129, endPoint x: 406, endPoint y: 127, distance: 51.7
click at [406, 127] on div "Menu items Coconut Sorbet Add Sort Manage items" at bounding box center [557, 139] width 455 height 35
paste input "Pinacolada"
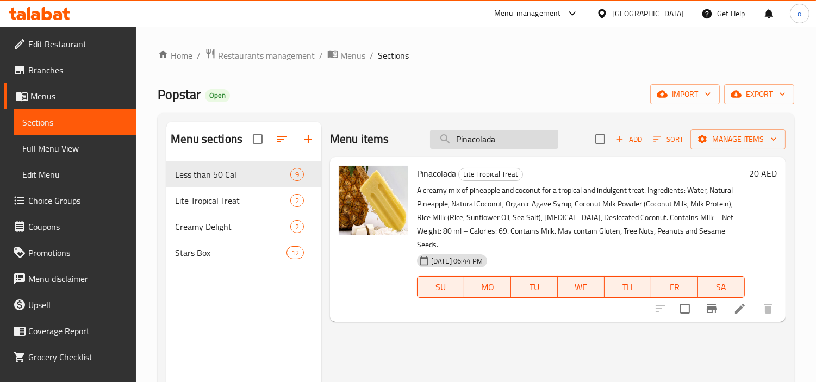
click at [489, 140] on input "Pinacolada" at bounding box center [494, 139] width 128 height 19
drag, startPoint x: 517, startPoint y: 139, endPoint x: 414, endPoint y: 131, distance: 103.5
click at [414, 131] on div "Menu items Pinacolada Add Sort Manage items" at bounding box center [557, 139] width 455 height 35
paste input "Strawberry Vegan"
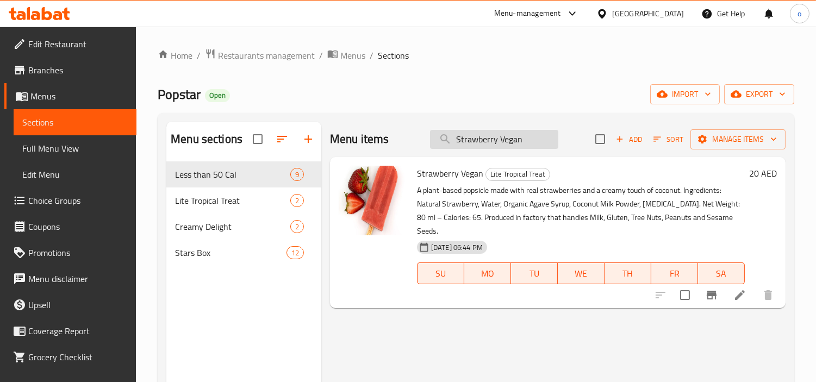
drag, startPoint x: 510, startPoint y: 131, endPoint x: 522, endPoint y: 133, distance: 12.5
click at [510, 131] on input "Strawberry Vegan" at bounding box center [494, 139] width 128 height 19
drag, startPoint x: 513, startPoint y: 134, endPoint x: 455, endPoint y: 147, distance: 59.7
click at [405, 128] on div "Menu items Strawberry Vegan Add Sort Manage items" at bounding box center [557, 139] width 455 height 35
paste
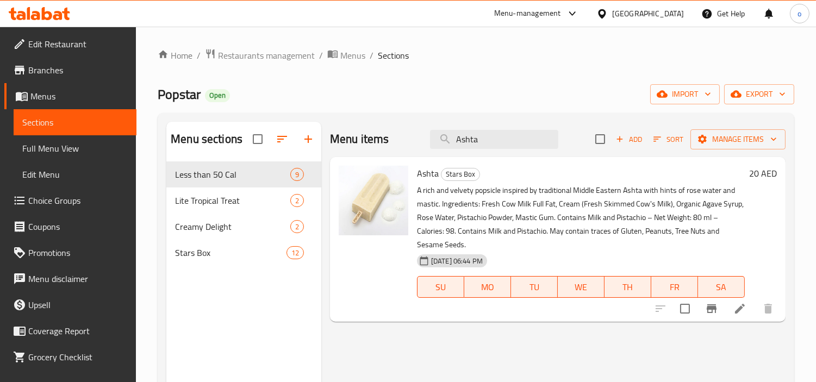
drag, startPoint x: 499, startPoint y: 133, endPoint x: 408, endPoint y: 139, distance: 91.4
click at [408, 139] on div "Menu items Ashta Add Sort Manage items" at bounding box center [557, 139] width 455 height 35
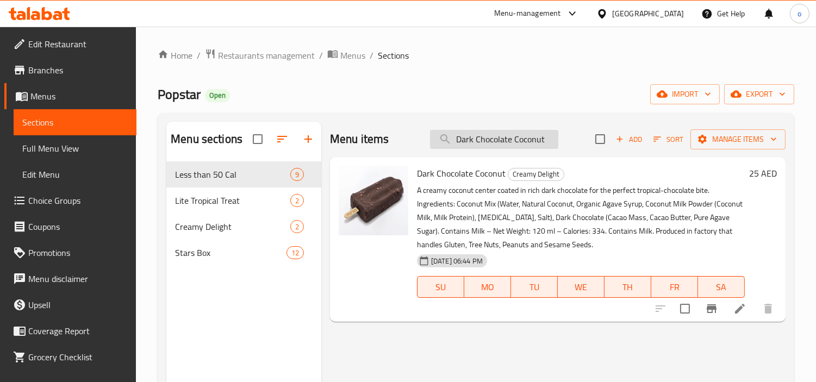
drag, startPoint x: 487, startPoint y: 136, endPoint x: 532, endPoint y: 141, distance: 45.9
click at [487, 136] on input "Dark Chocolate Coconut" at bounding box center [494, 139] width 128 height 19
drag, startPoint x: 549, startPoint y: 141, endPoint x: 416, endPoint y: 140, distance: 132.6
click at [418, 139] on div "Menu items Dark Chocolate Coconut Add Sort Manage items" at bounding box center [557, 139] width 455 height 35
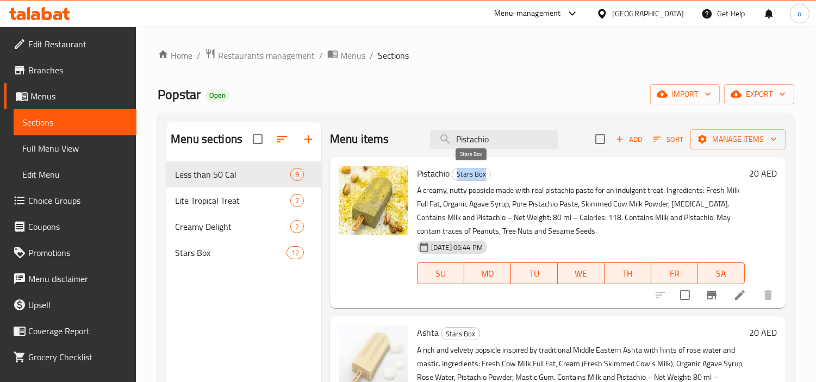
drag, startPoint x: 457, startPoint y: 170, endPoint x: 490, endPoint y: 177, distance: 33.2
click at [490, 177] on div "Stars Box" at bounding box center [471, 174] width 39 height 13
copy span "Stars Box"
click at [473, 128] on div "Menu items Pistachio Add Sort Manage items" at bounding box center [557, 139] width 455 height 35
drag, startPoint x: 494, startPoint y: 138, endPoint x: 433, endPoint y: 142, distance: 61.6
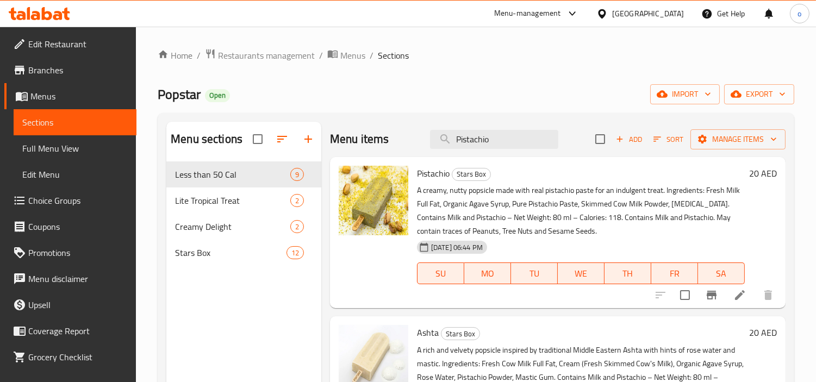
click at [423, 131] on div "Menu items Pistachio Add Sort Manage items" at bounding box center [557, 139] width 455 height 35
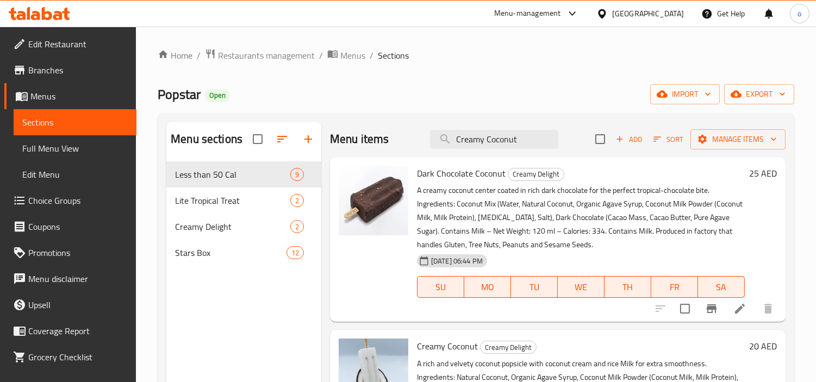
click at [502, 128] on div "Menu items Creamy Coconut Add Sort Manage items" at bounding box center [557, 139] width 455 height 35
click at [491, 139] on input "Creamy Coconut" at bounding box center [494, 139] width 128 height 19
drag, startPoint x: 533, startPoint y: 136, endPoint x: 358, endPoint y: 117, distance: 176.5
click at [358, 117] on div "Menu sections Less than 50 Cal 9 Lite Tropical Treat 2 Creamy Delight 2 Stars B…" at bounding box center [476, 312] width 636 height 399
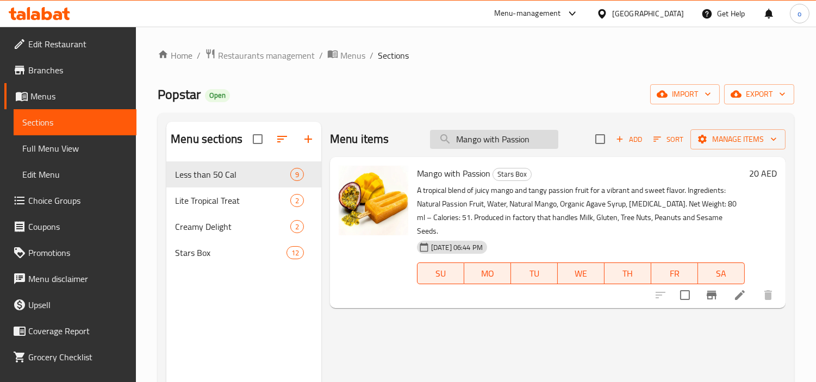
click at [496, 142] on input "Mango with Passion" at bounding box center [494, 139] width 128 height 19
click at [534, 140] on input "Mango with Passion" at bounding box center [494, 139] width 128 height 19
click at [535, 126] on div "Menu items Mango with Passion Add Sort Manage items" at bounding box center [557, 139] width 455 height 35
click at [508, 136] on input "Mango with Passion" at bounding box center [494, 139] width 128 height 19
drag, startPoint x: 545, startPoint y: 139, endPoint x: 432, endPoint y: 140, distance: 113.0
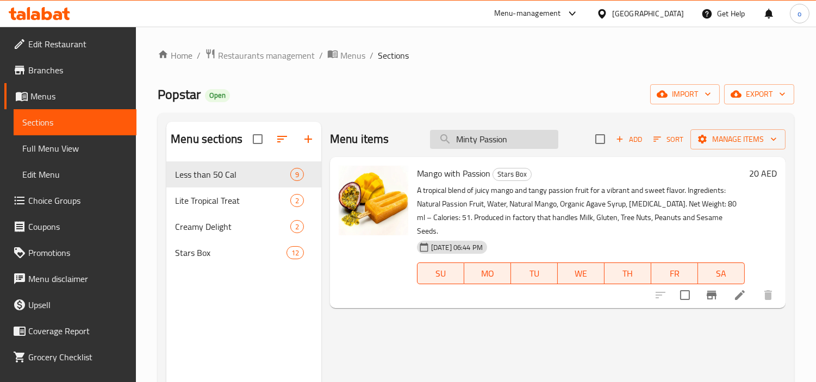
click at [432, 139] on input "Minty Passion" at bounding box center [494, 139] width 128 height 19
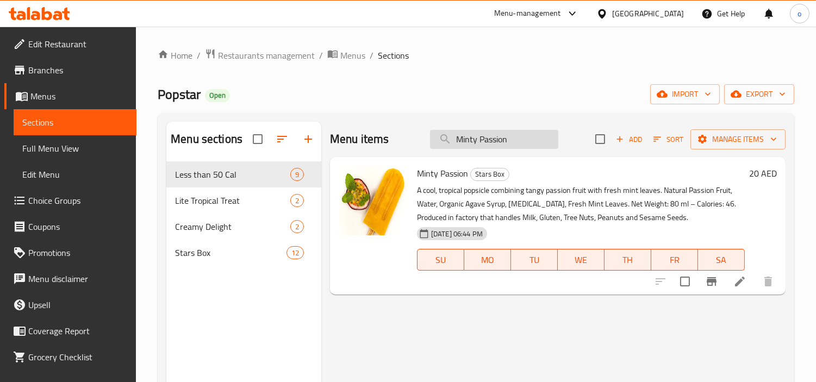
drag, startPoint x: 489, startPoint y: 140, endPoint x: 528, endPoint y: 140, distance: 39.1
click at [489, 140] on input "Minty Passion" at bounding box center [494, 139] width 128 height 19
drag, startPoint x: 511, startPoint y: 140, endPoint x: 454, endPoint y: 147, distance: 58.0
click at [404, 140] on div "Menu items Lemon Basil Add Sort Manage items" at bounding box center [557, 139] width 455 height 35
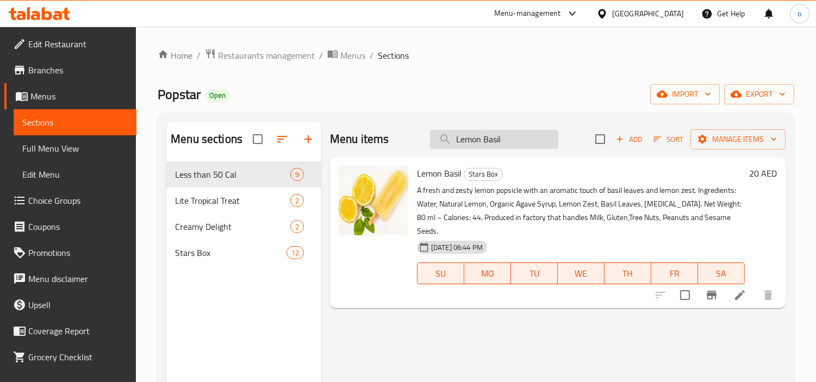
click at [497, 141] on input "Lemon Basil" at bounding box center [494, 139] width 128 height 19
drag, startPoint x: 430, startPoint y: 139, endPoint x: 424, endPoint y: 139, distance: 6.0
click at [424, 139] on div "Menu items Mandarin Wave Add Sort Manage items" at bounding box center [557, 139] width 455 height 35
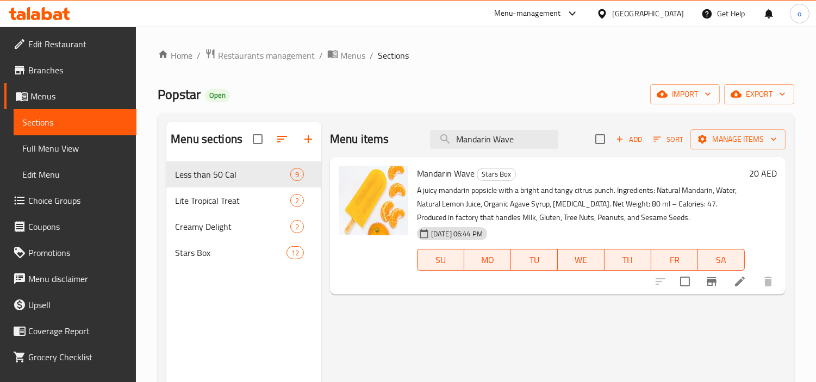
type input "Mandarin Wave"
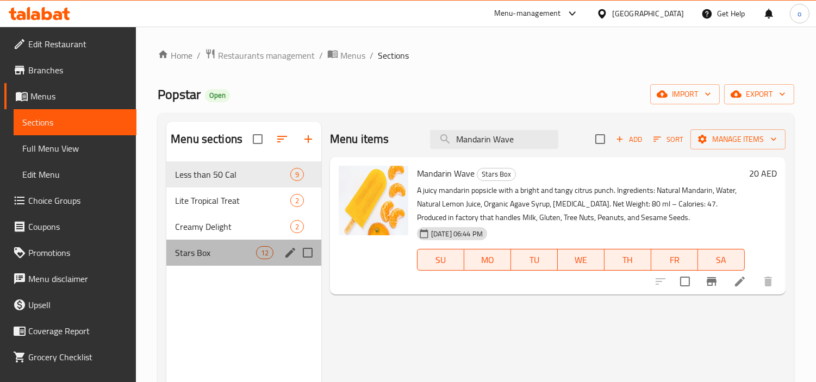
click at [254, 262] on div "Stars Box 12" at bounding box center [243, 253] width 155 height 26
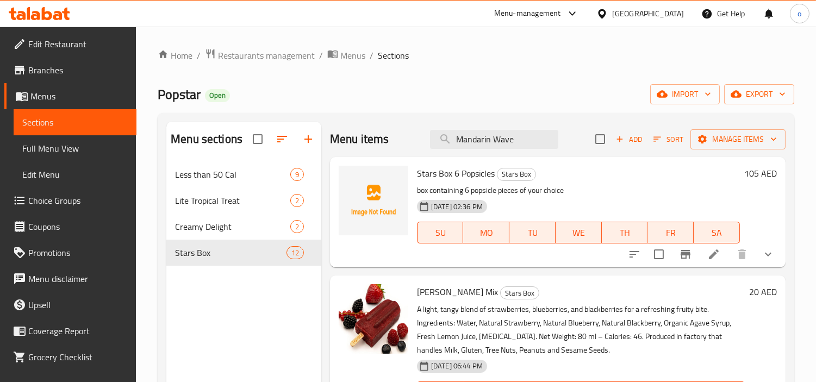
click at [770, 265] on div at bounding box center [701, 254] width 160 height 26
click at [761, 253] on icon "show more" at bounding box center [767, 254] width 13 height 13
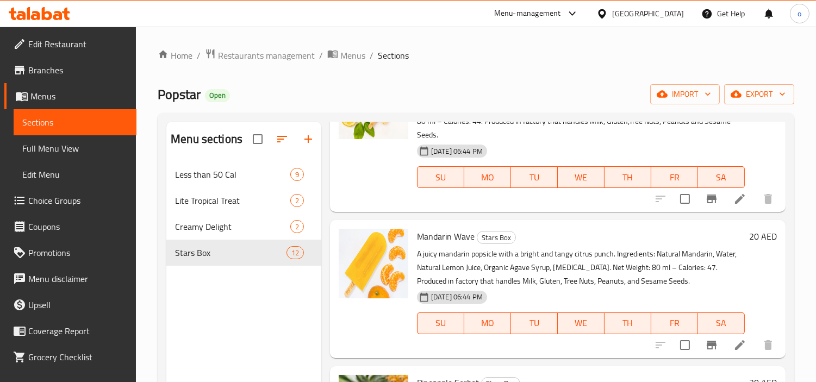
click at [31, 204] on span "Choice Groups" at bounding box center [77, 200] width 99 height 13
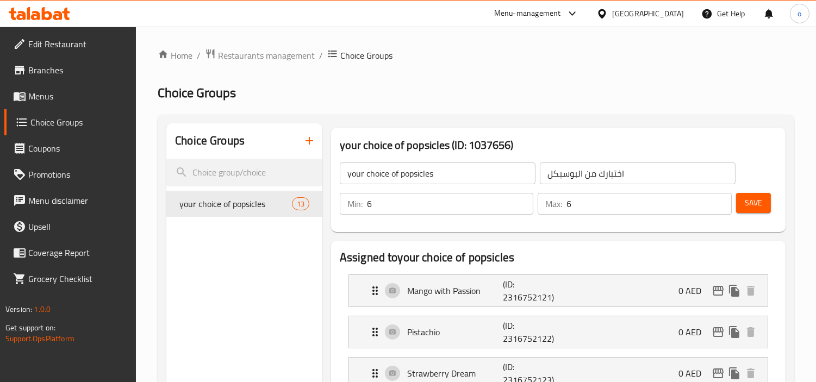
click at [262, 220] on nav "your choice of popsicles 13" at bounding box center [244, 203] width 156 height 35
click at [259, 203] on span "your choice of popsicles" at bounding box center [235, 203] width 112 height 13
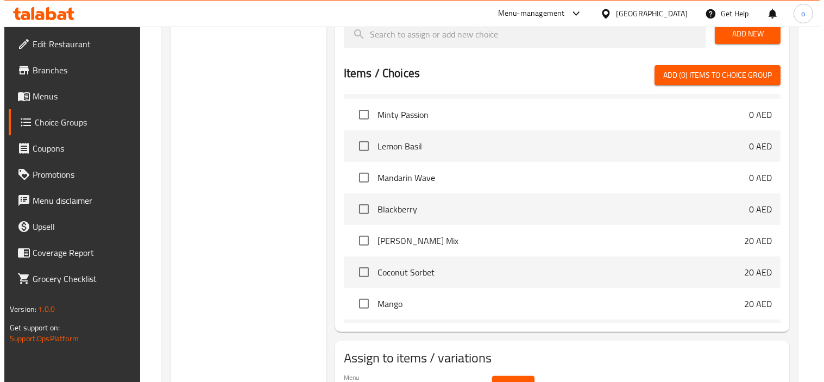
scroll to position [862, 0]
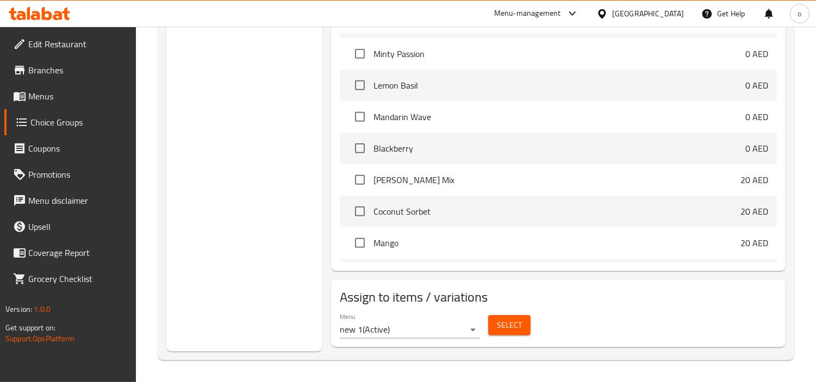
click at [506, 323] on span "Select" at bounding box center [509, 325] width 25 height 14
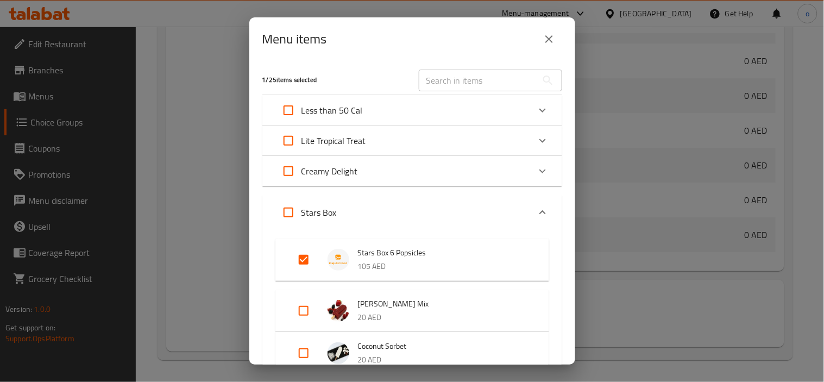
scroll to position [796, 0]
click at [289, 209] on input "Expand" at bounding box center [288, 212] width 26 height 26
checkbox input "true"
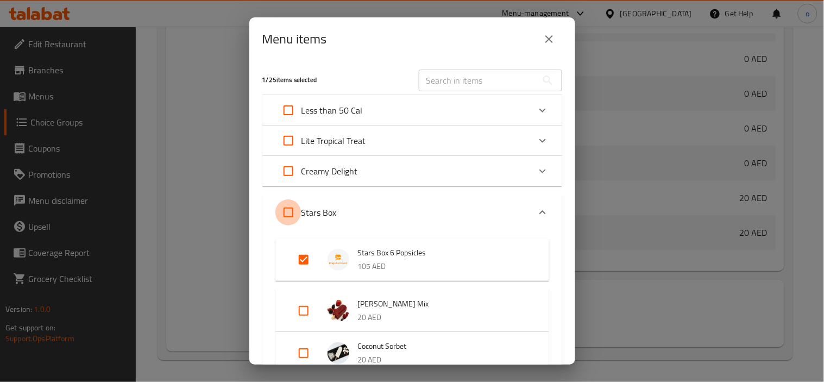
checkbox input "true"
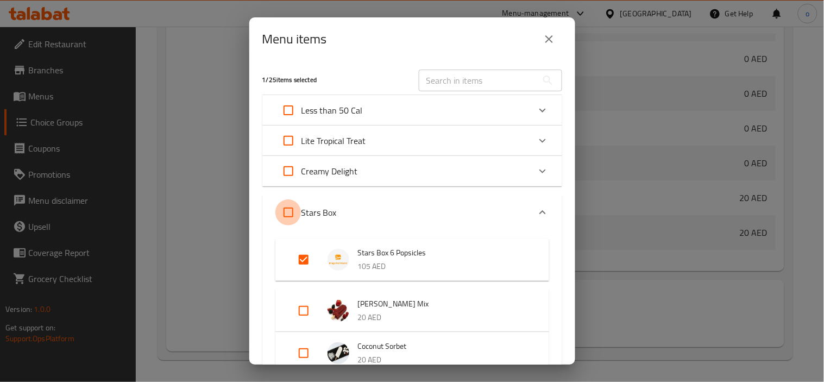
checkbox input "true"
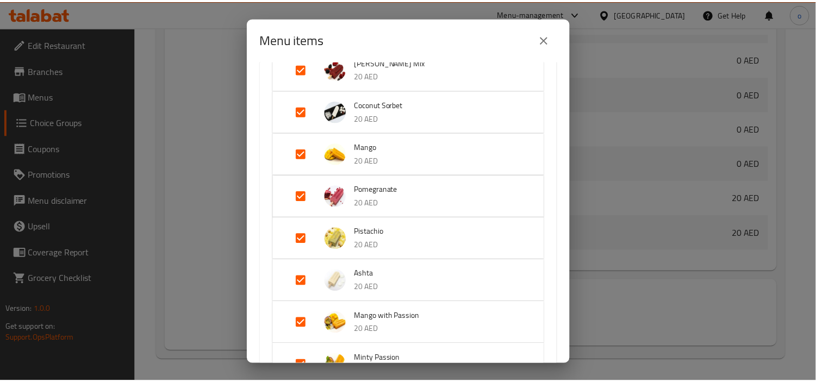
scroll to position [484, 0]
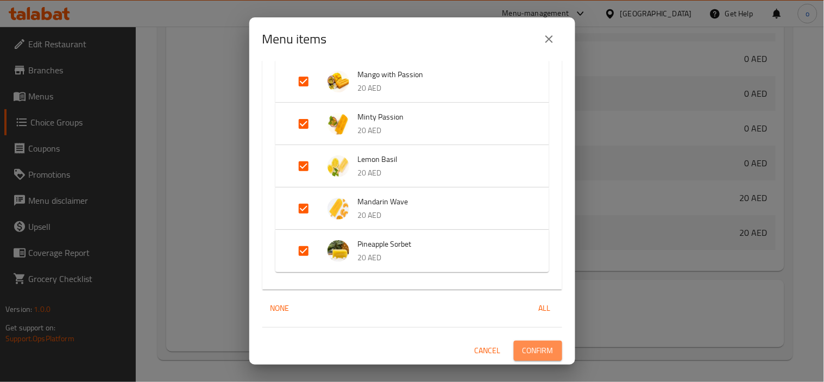
click at [523, 347] on span "Confirm" at bounding box center [538, 351] width 31 height 14
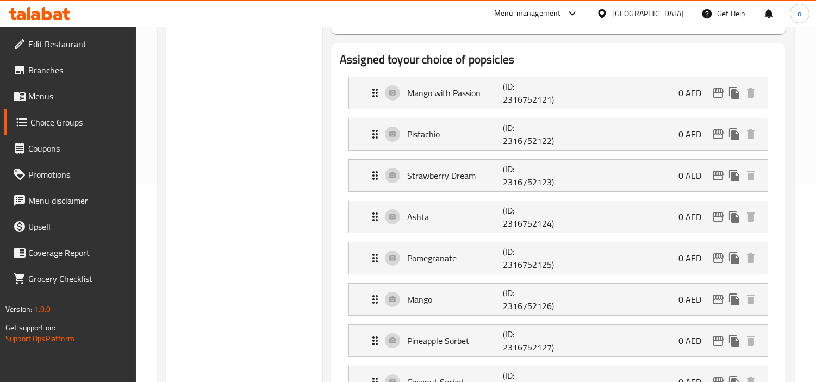
scroll to position [0, 0]
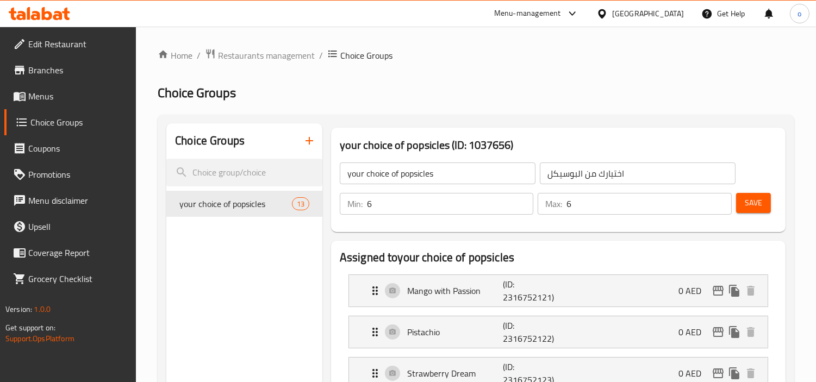
click at [45, 93] on span "Menus" at bounding box center [77, 96] width 99 height 13
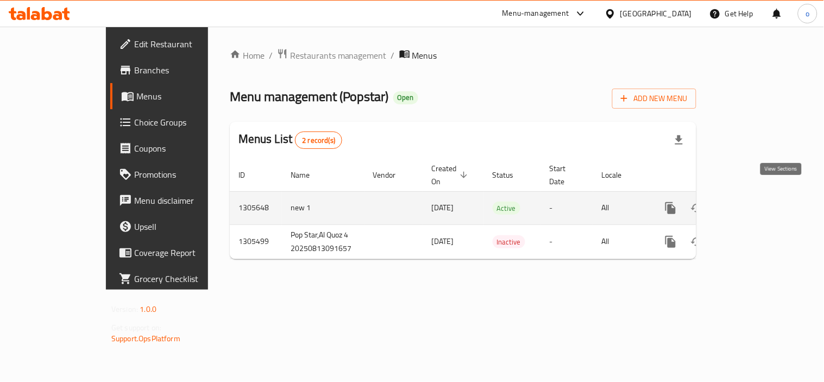
click at [762, 195] on link "enhanced table" at bounding box center [749, 208] width 26 height 26
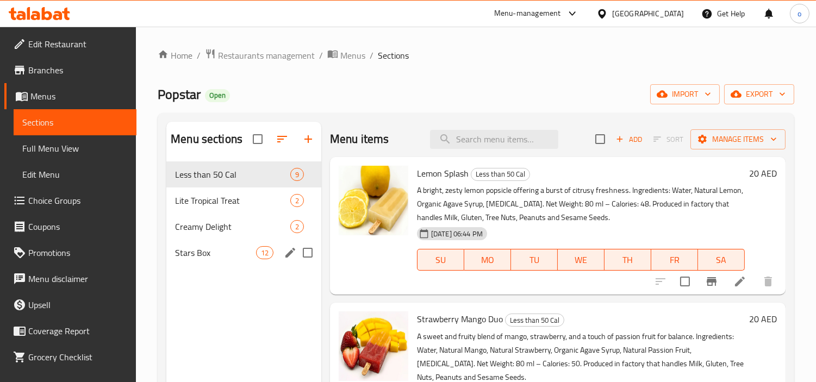
click at [210, 243] on div "Stars Box 12" at bounding box center [243, 253] width 155 height 26
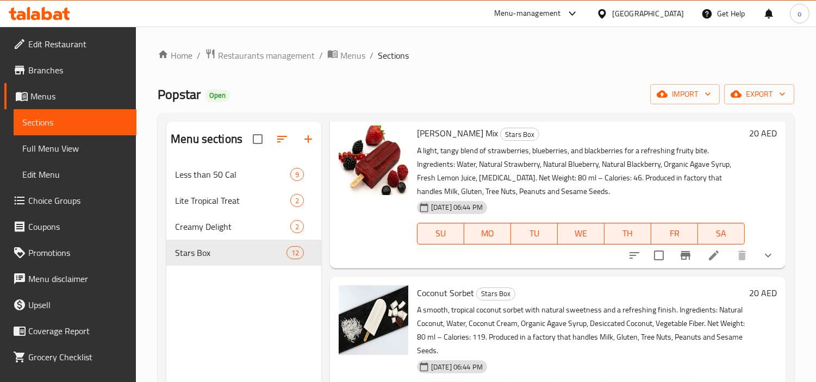
scroll to position [181, 0]
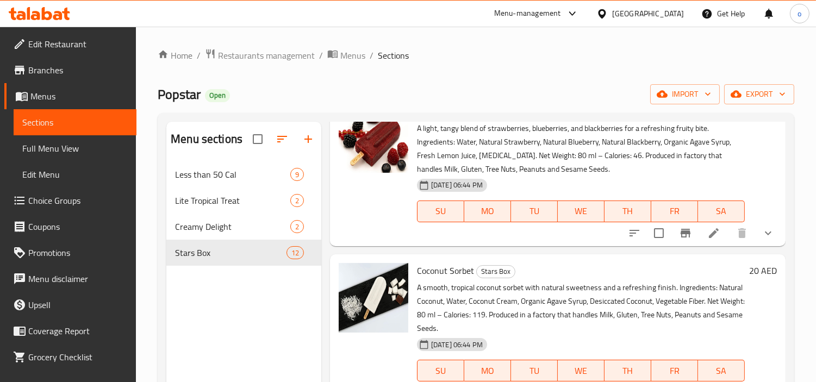
click at [763, 234] on icon "show more" at bounding box center [767, 233] width 13 height 13
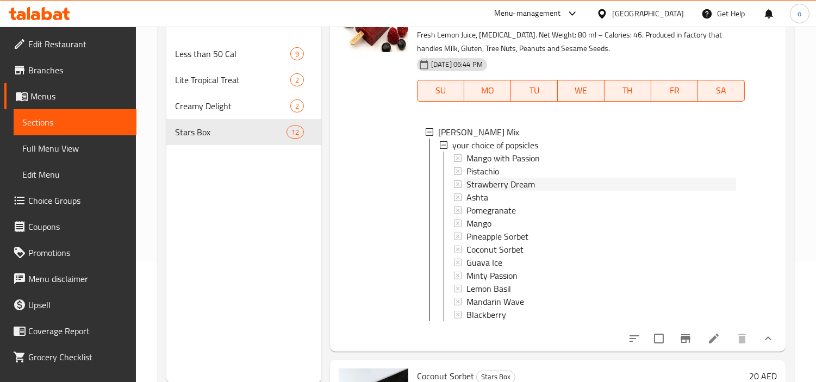
click at [545, 178] on div "Strawberry Dream" at bounding box center [601, 184] width 270 height 13
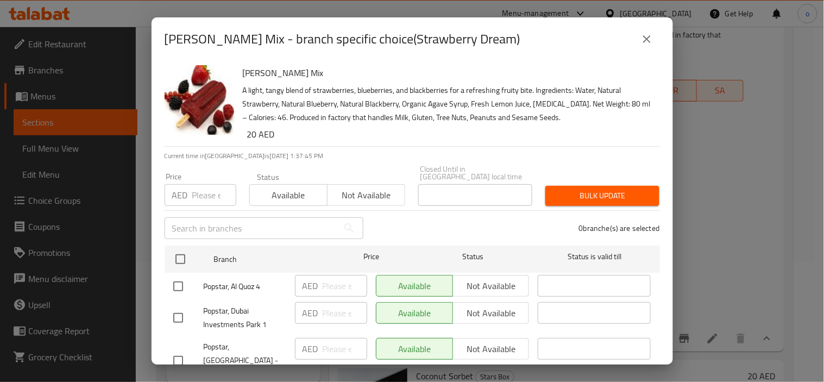
click at [637, 41] on button "close" at bounding box center [647, 39] width 26 height 26
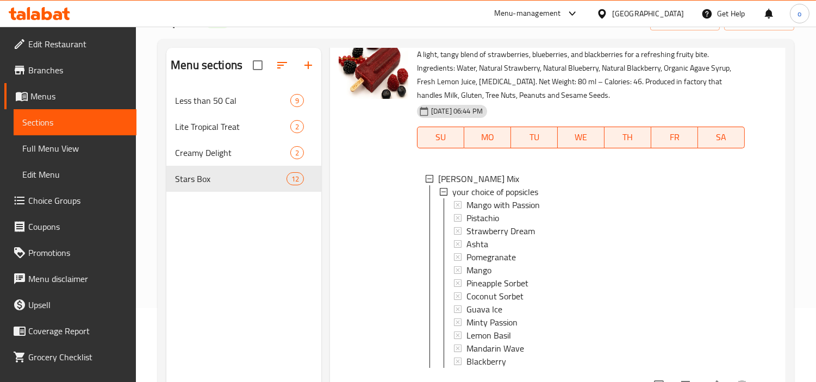
scroll to position [0, 0]
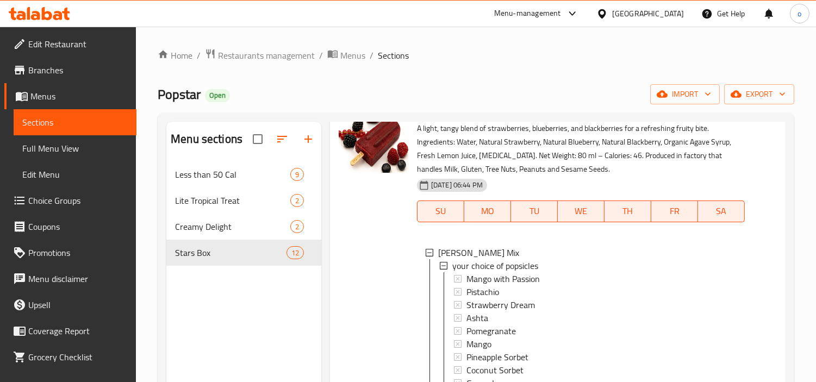
click at [49, 203] on span "Choice Groups" at bounding box center [77, 200] width 99 height 13
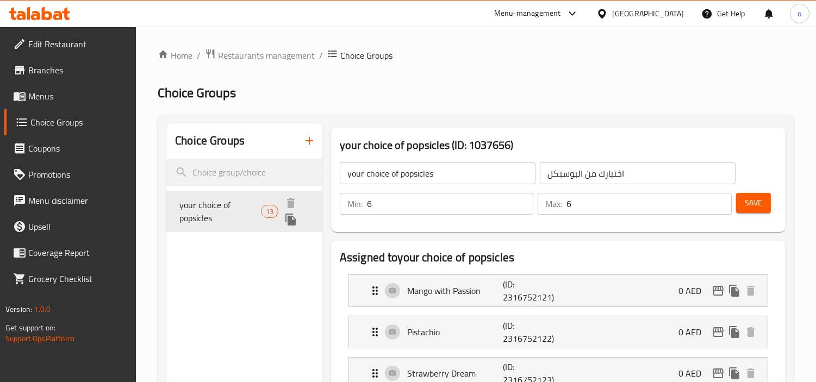
click at [251, 204] on span "your choice of popsicles" at bounding box center [220, 211] width 82 height 26
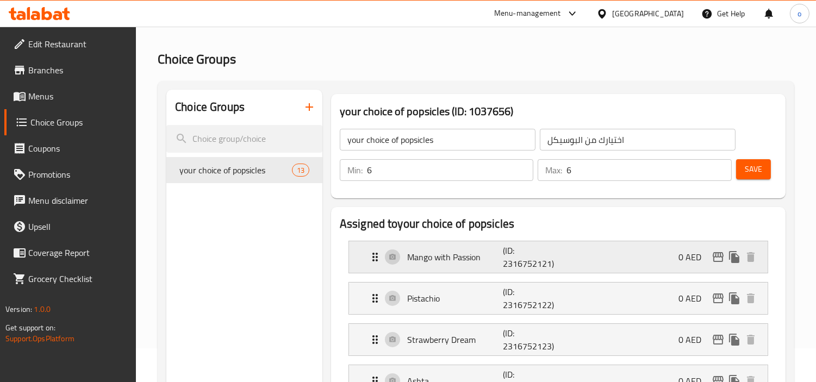
scroll to position [60, 0]
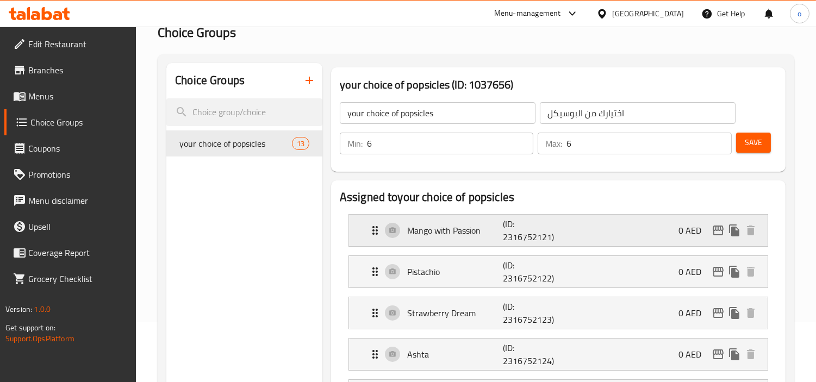
click at [718, 232] on icon "edit" at bounding box center [717, 230] width 13 height 13
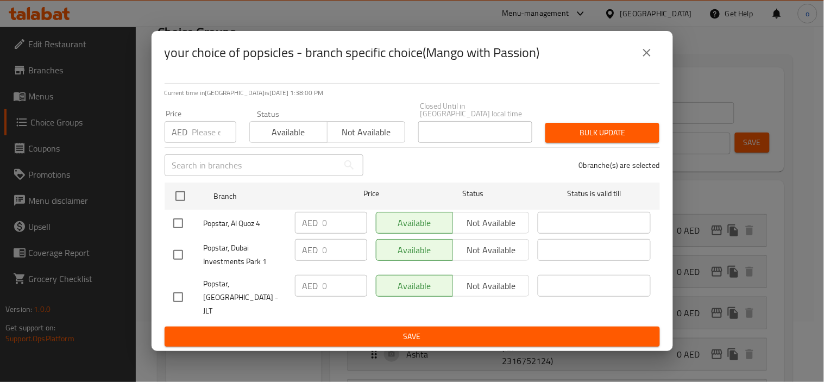
click at [625, 98] on p "Current time in United Arab Emirates is 30 Sep 2025 1:38:00 PM" at bounding box center [413, 93] width 496 height 10
click at [644, 57] on icon "close" at bounding box center [647, 53] width 8 height 8
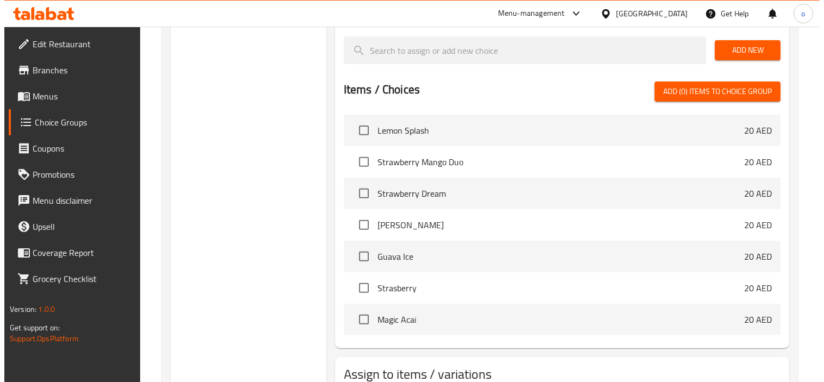
scroll to position [862, 0]
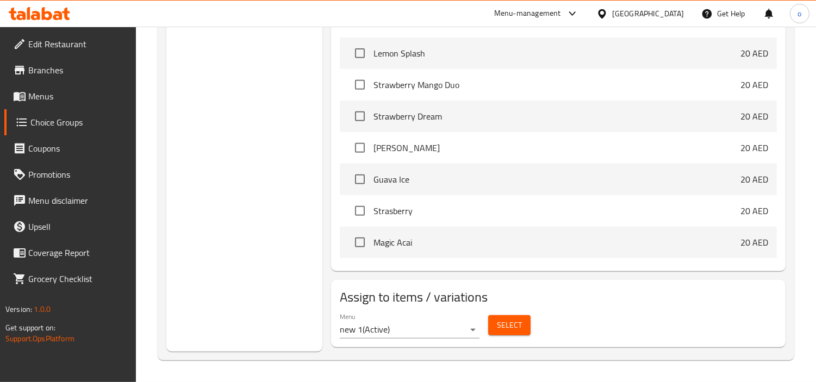
click at [514, 327] on span "Select" at bounding box center [509, 325] width 25 height 14
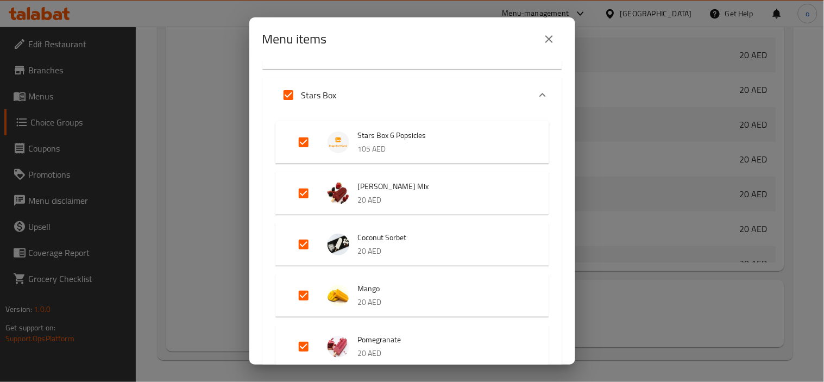
scroll to position [121, 0]
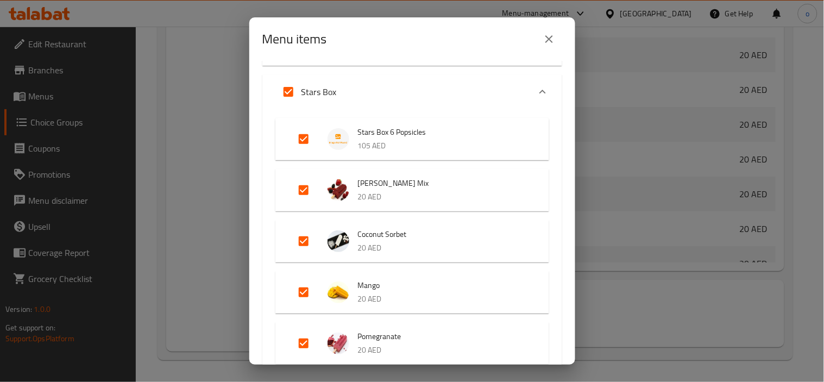
click at [300, 185] on input "Expand" at bounding box center [304, 190] width 26 height 26
checkbox input "false"
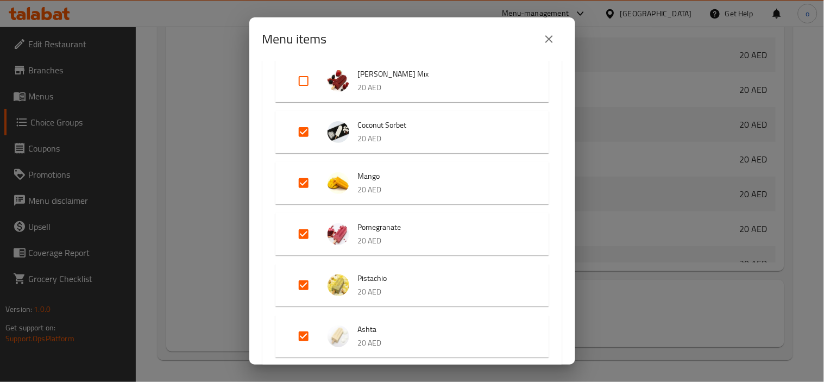
scroll to position [241, 0]
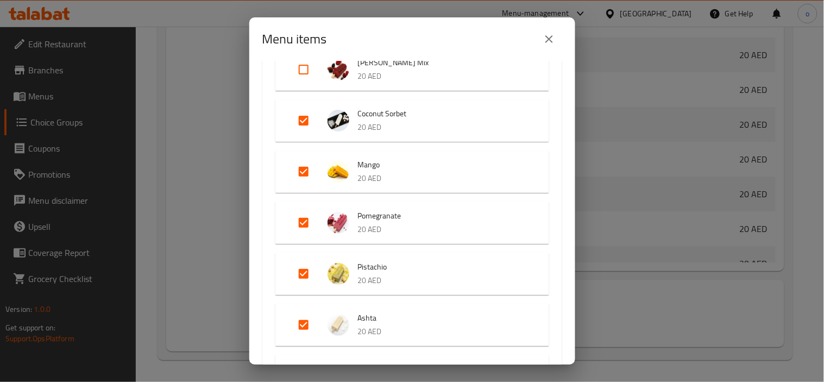
click at [308, 124] on input "Expand" at bounding box center [304, 121] width 26 height 26
checkbox input "false"
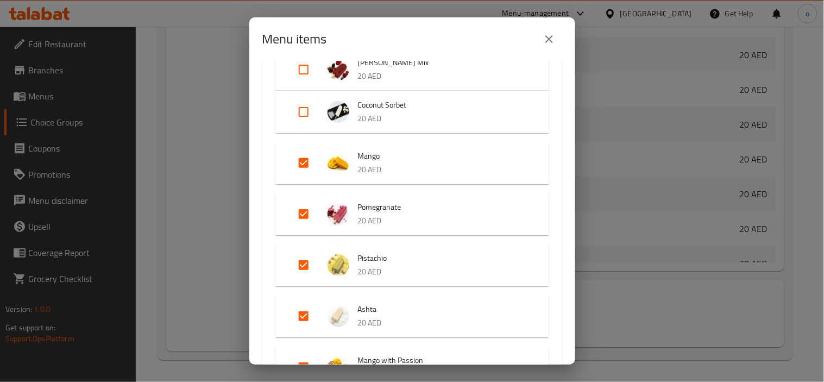
click at [303, 170] on input "Expand" at bounding box center [304, 163] width 26 height 26
checkbox input "false"
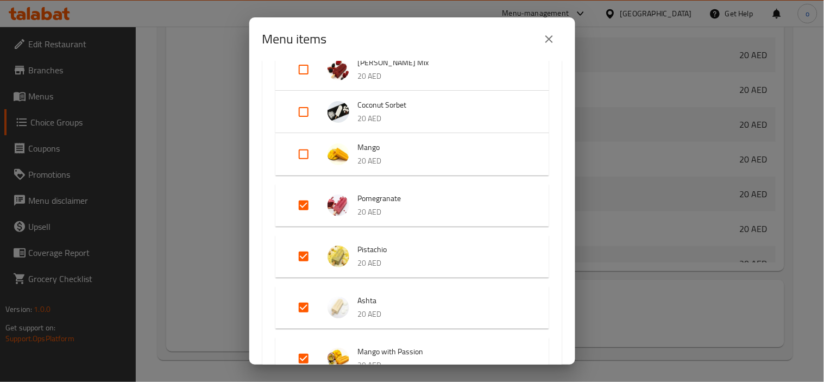
click at [300, 211] on input "Expand" at bounding box center [304, 205] width 26 height 26
checkbox input "false"
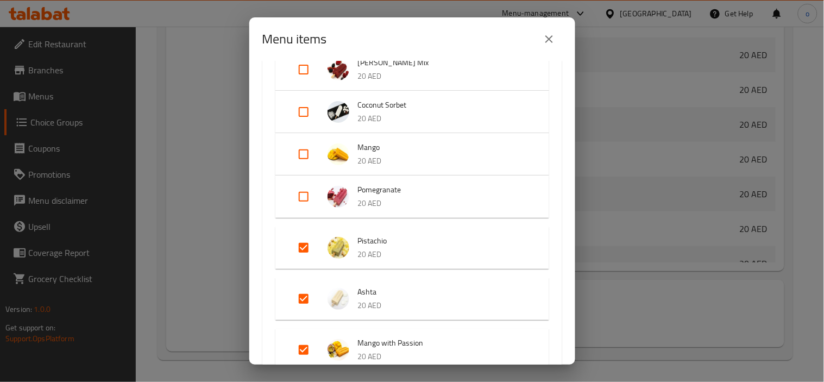
click at [298, 246] on input "Expand" at bounding box center [304, 248] width 26 height 26
checkbox input "false"
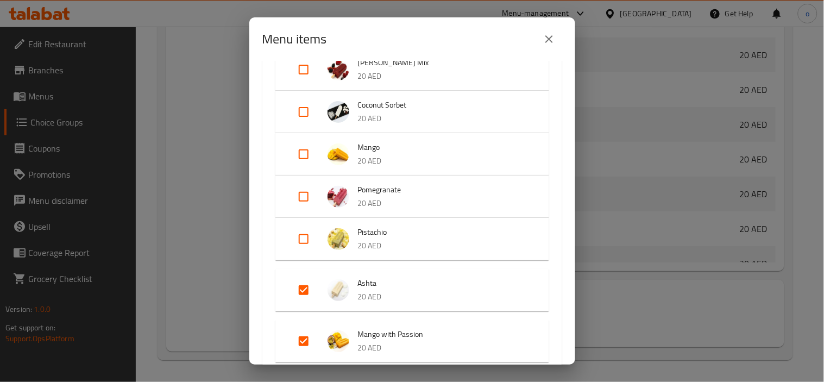
click at [305, 296] on input "Expand" at bounding box center [304, 290] width 26 height 26
checkbox input "false"
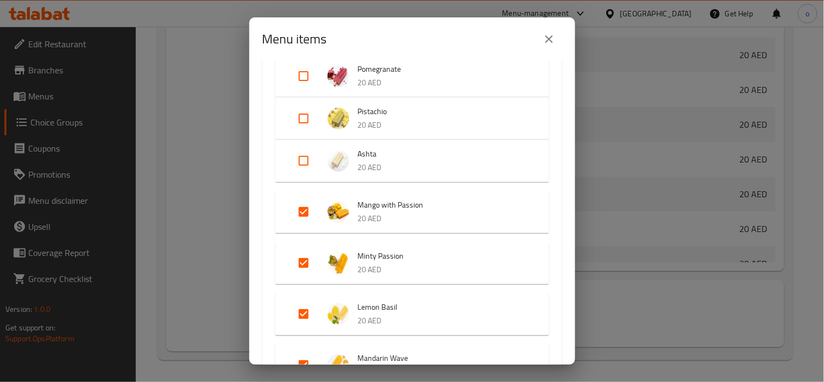
click at [303, 212] on input "Expand" at bounding box center [304, 212] width 26 height 26
checkbox input "false"
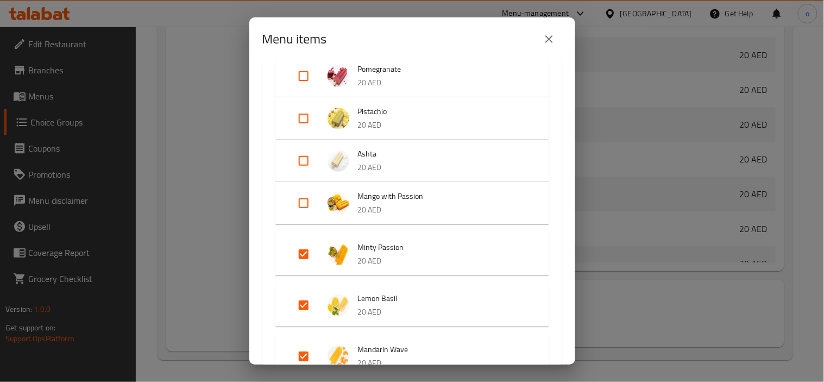
click at [295, 262] on input "Expand" at bounding box center [304, 254] width 26 height 26
checkbox input "false"
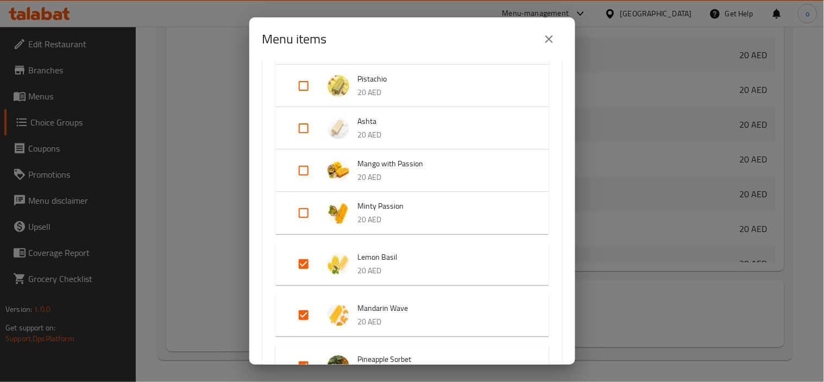
scroll to position [422, 0]
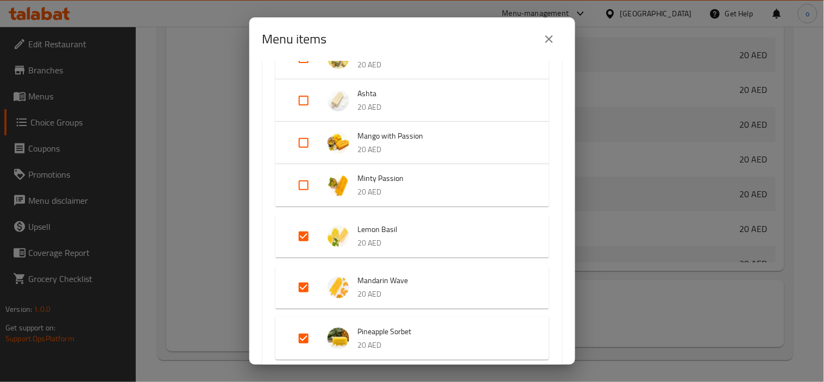
click at [306, 226] on input "Expand" at bounding box center [304, 236] width 26 height 26
checkbox input "false"
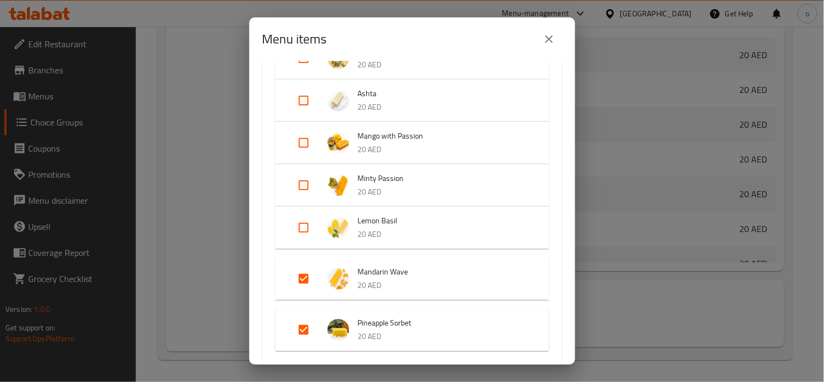
click at [299, 270] on input "Expand" at bounding box center [304, 279] width 26 height 26
checkbox input "false"
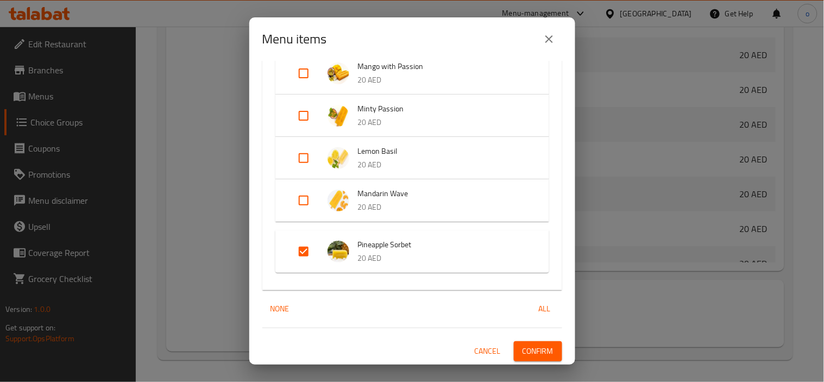
click at [295, 242] on input "Expand" at bounding box center [304, 252] width 26 height 26
checkbox input "false"
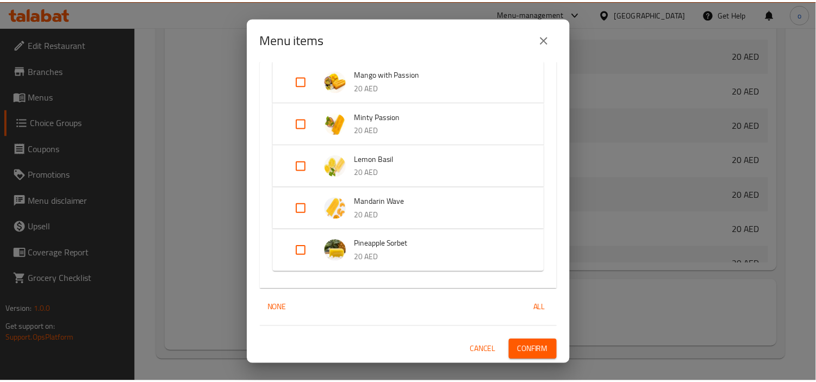
scroll to position [484, 0]
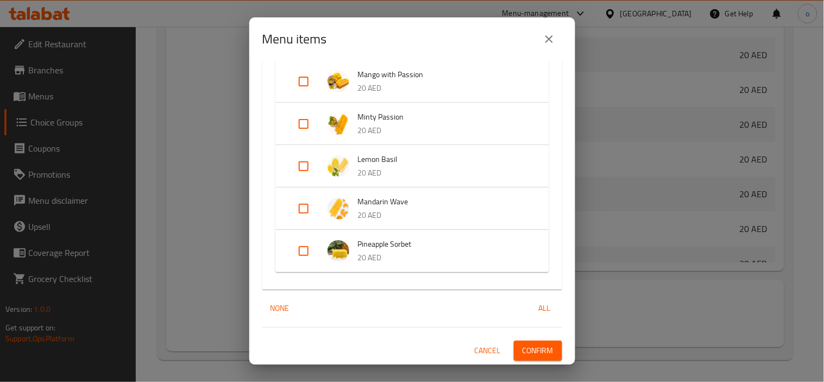
click at [523, 344] on span "Confirm" at bounding box center [538, 351] width 31 height 14
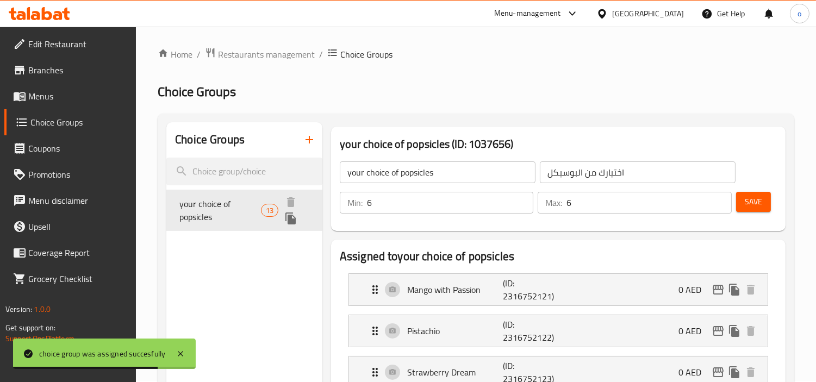
scroll to position [0, 0]
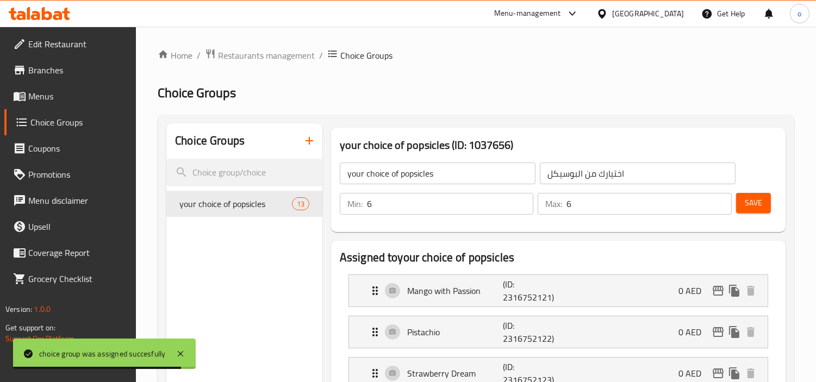
click at [35, 98] on span "Menus" at bounding box center [77, 96] width 99 height 13
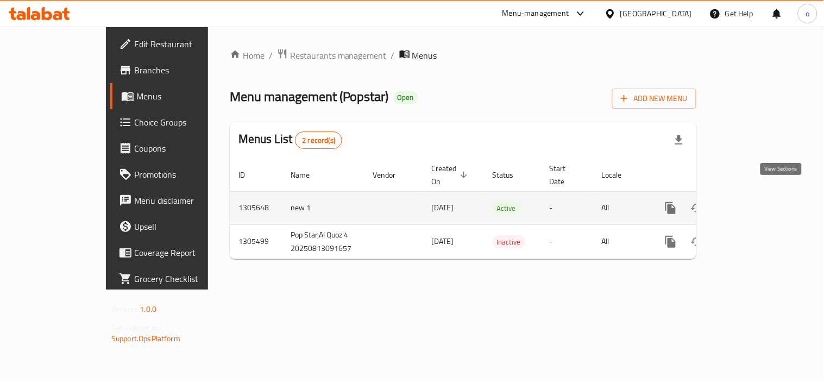
click at [756, 202] on icon "enhanced table" at bounding box center [749, 208] width 13 height 13
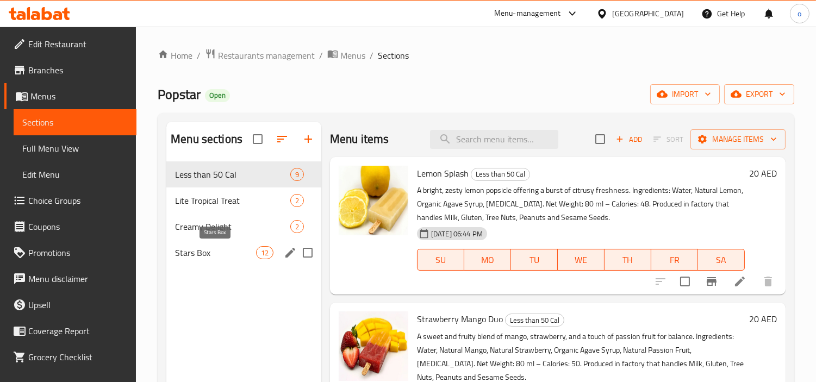
click at [210, 254] on span "Stars Box" at bounding box center [215, 252] width 80 height 13
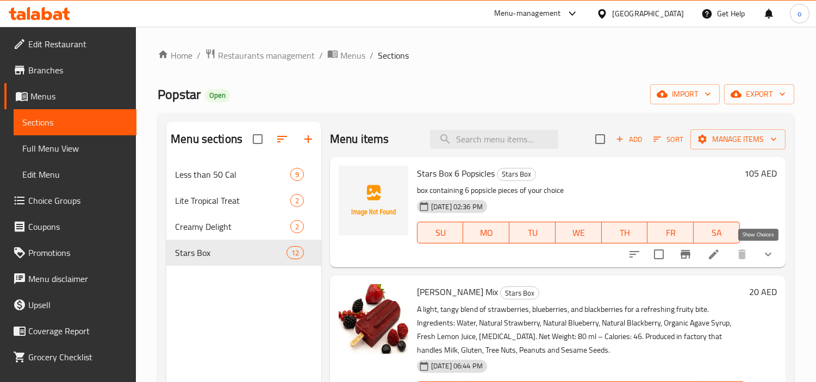
click at [761, 253] on icon "show more" at bounding box center [767, 254] width 13 height 13
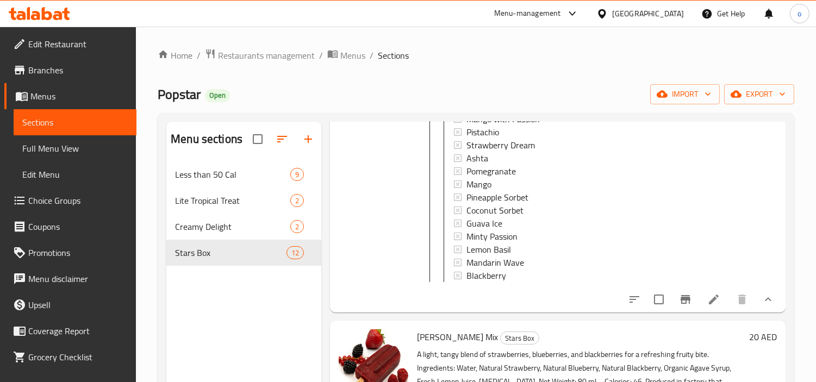
scroll to position [1, 0]
click at [698, 308] on li at bounding box center [713, 300] width 30 height 20
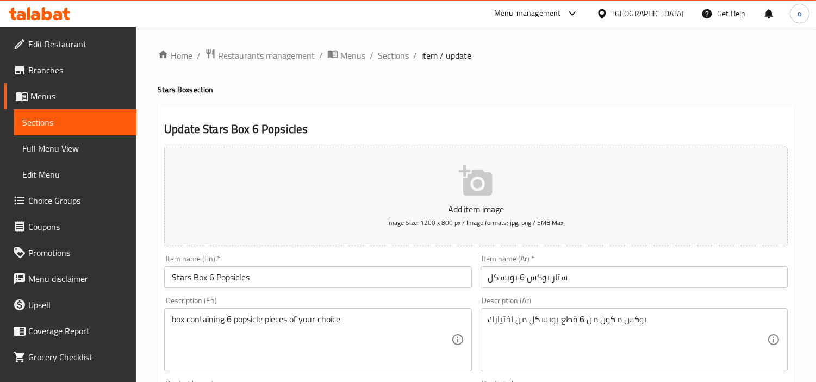
click at [399, 54] on span "Sections" at bounding box center [393, 55] width 31 height 13
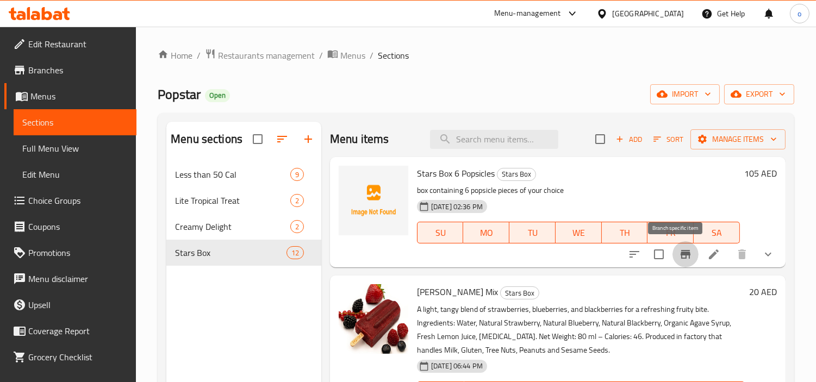
click at [679, 257] on icon "Branch-specific-item" at bounding box center [685, 254] width 13 height 13
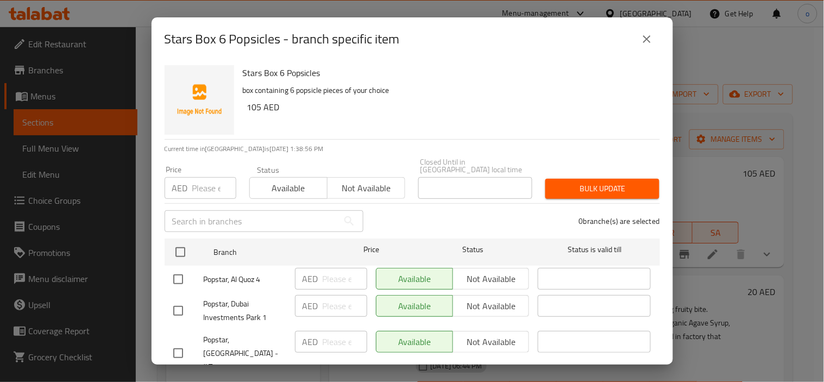
click at [636, 65] on h6 "Stars Box 6 Popsicles" at bounding box center [447, 72] width 409 height 15
click at [641, 42] on icon "close" at bounding box center [647, 39] width 13 height 13
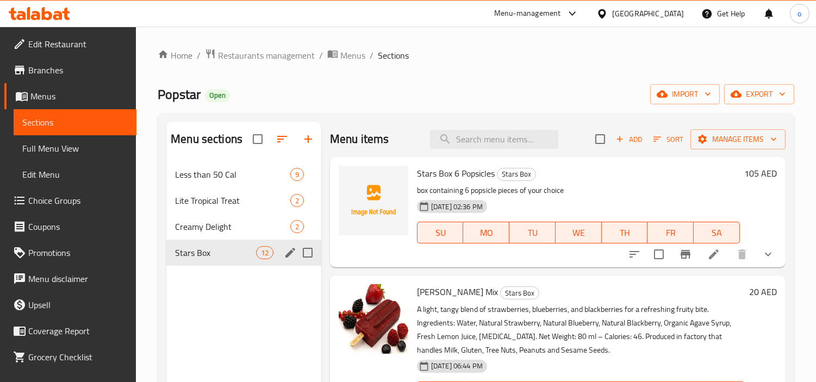
click at [223, 254] on span "Stars Box" at bounding box center [215, 252] width 80 height 13
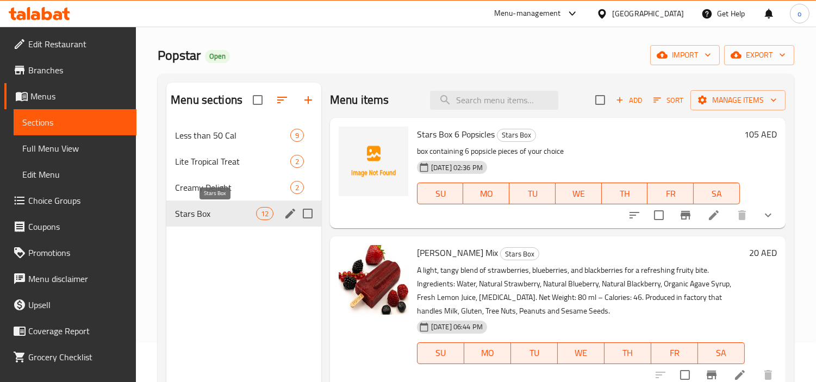
scroll to position [60, 0]
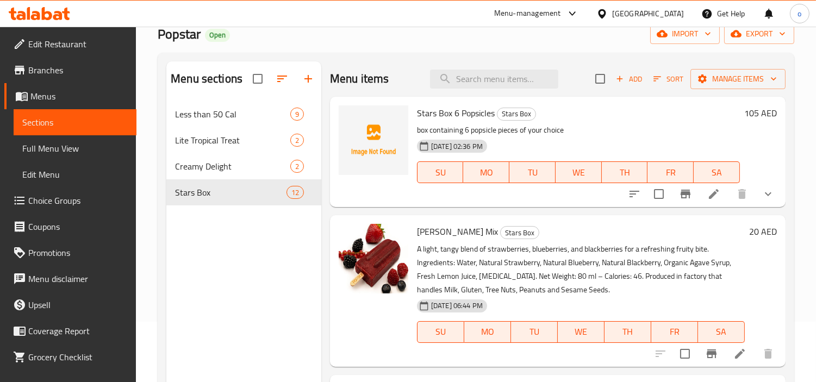
click at [452, 116] on span "Stars Box 6 Popsicles" at bounding box center [456, 113] width 78 height 16
click at [468, 112] on span "Stars Box 6 Popsicles" at bounding box center [456, 113] width 78 height 16
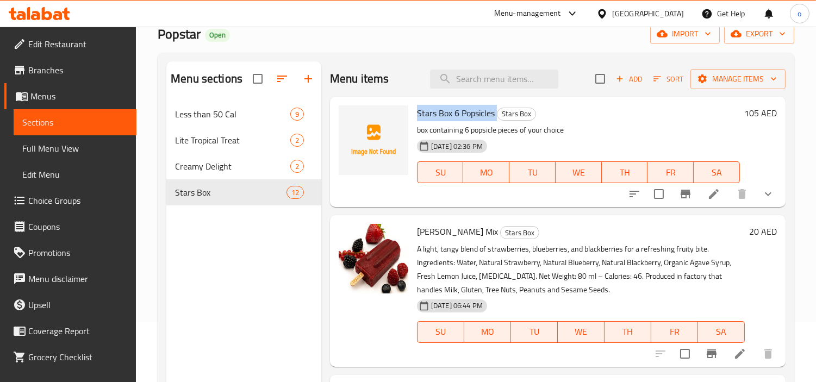
click at [468, 112] on span "Stars Box 6 Popsicles" at bounding box center [456, 113] width 78 height 16
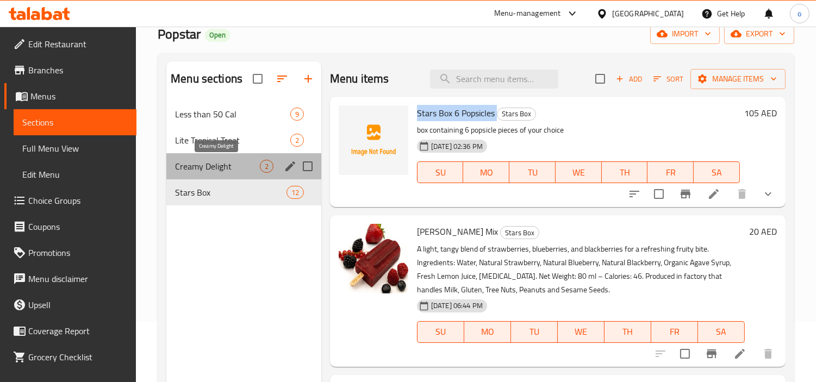
click at [180, 160] on span "Creamy Delight" at bounding box center [217, 166] width 85 height 13
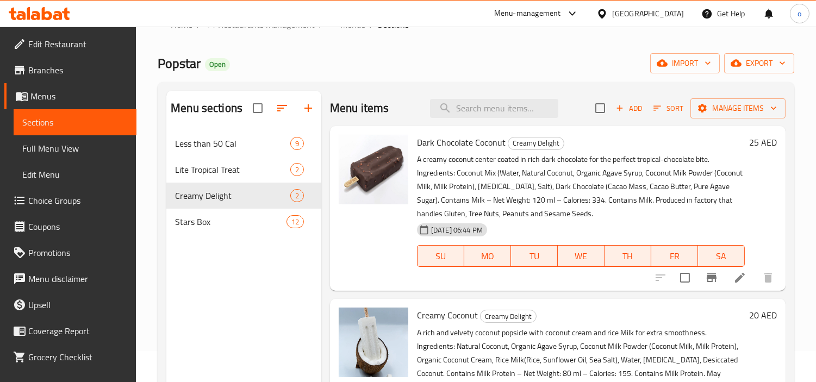
scroll to position [91, 0]
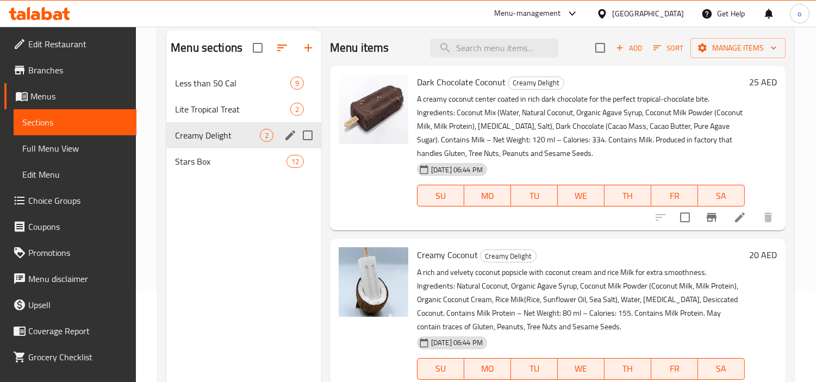
click at [289, 129] on icon "edit" at bounding box center [290, 135] width 13 height 13
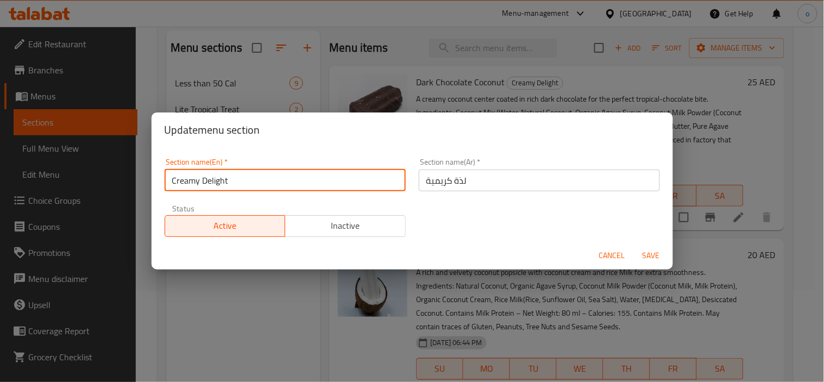
drag, startPoint x: 246, startPoint y: 183, endPoint x: 163, endPoint y: 181, distance: 83.1
click at [163, 181] on div "Section name(En)   * Creamy Delight Section name(En) *" at bounding box center [285, 175] width 254 height 46
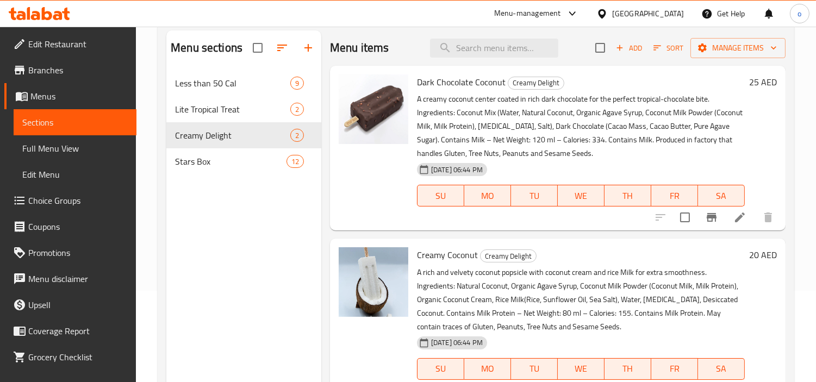
click at [634, 17] on div "United Arab Emirates" at bounding box center [648, 14] width 72 height 12
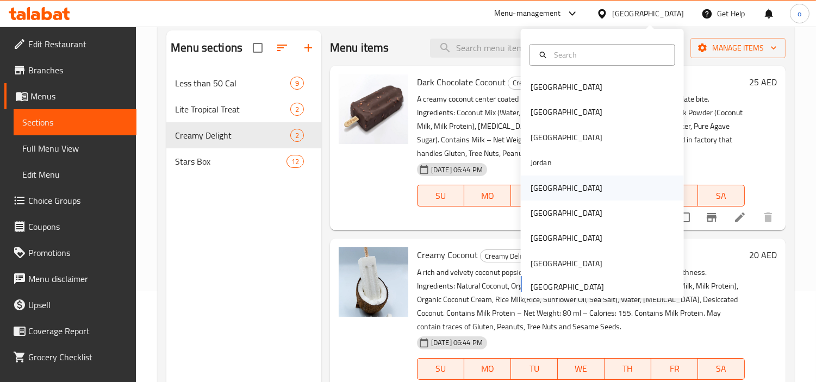
click at [543, 190] on div "[GEOGRAPHIC_DATA]" at bounding box center [566, 188] width 89 height 25
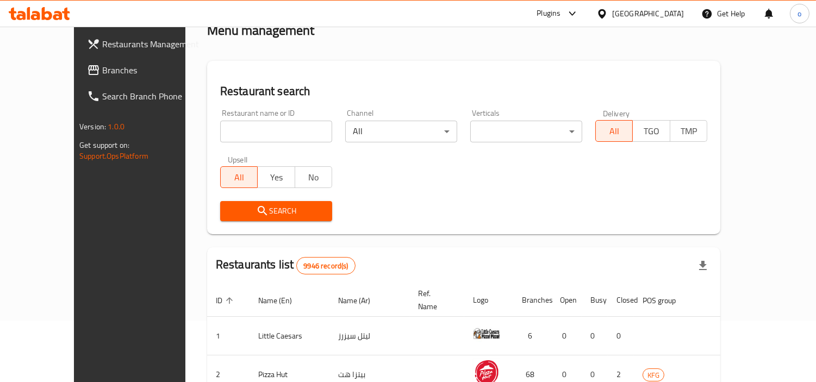
scroll to position [91, 0]
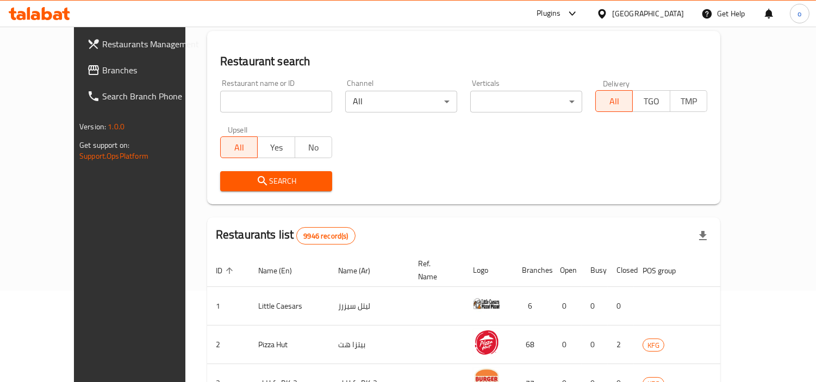
click at [421, 94] on div "Home / Menu management Menu management Restaurant search Restaurant name or ID …" at bounding box center [463, 315] width 513 height 717
click at [241, 104] on input "search" at bounding box center [276, 102] width 112 height 22
type input "686160"
click at [220, 187] on button "Search" at bounding box center [276, 181] width 112 height 20
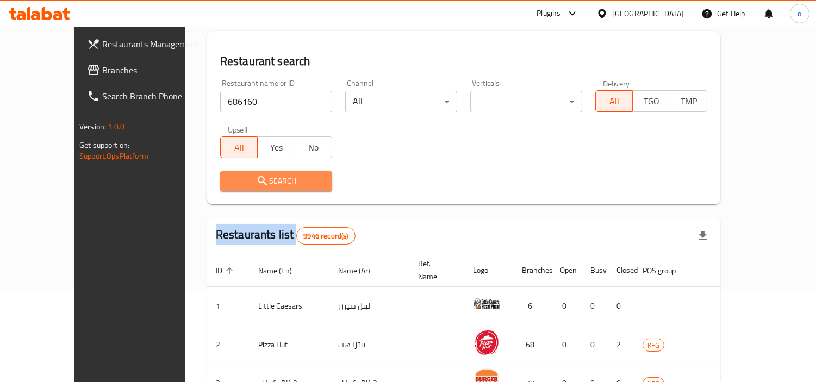
click at [200, 187] on div at bounding box center [408, 191] width 816 height 382
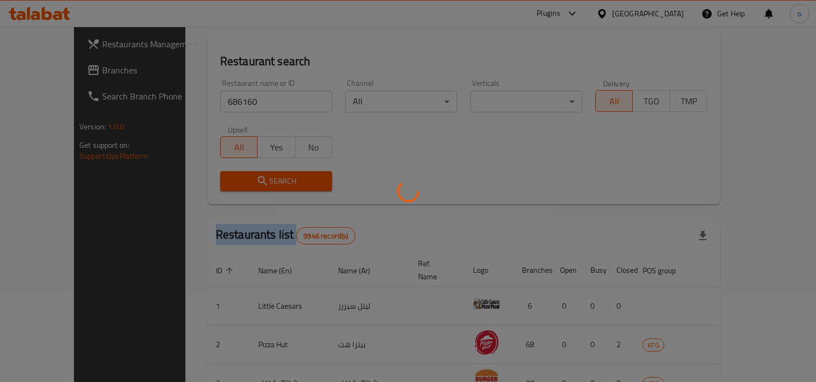
scroll to position [82, 0]
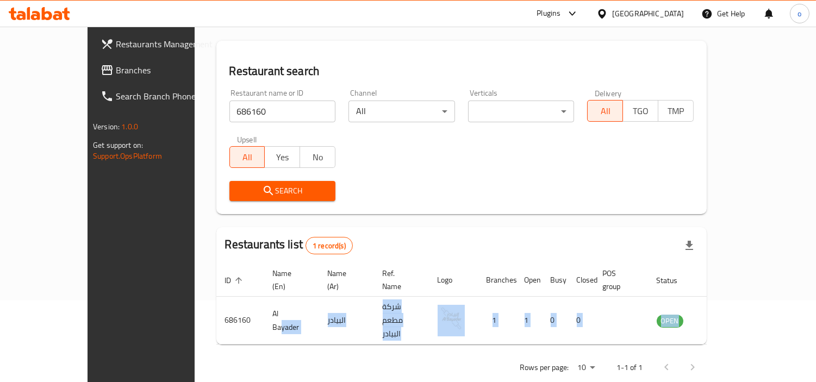
drag, startPoint x: 230, startPoint y: 302, endPoint x: 599, endPoint y: 323, distance: 370.1
click at [599, 323] on div "Home / Menu management Menu management Restaurant search Restaurant name or ID …" at bounding box center [461, 174] width 490 height 415
click at [463, 355] on div "Rows per page: 10 1-1 of 1" at bounding box center [461, 367] width 490 height 28
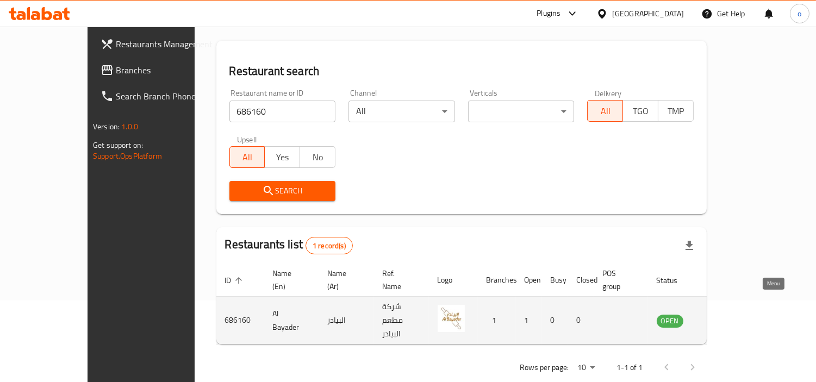
click at [734, 314] on link "enhanced table" at bounding box center [723, 320] width 20 height 13
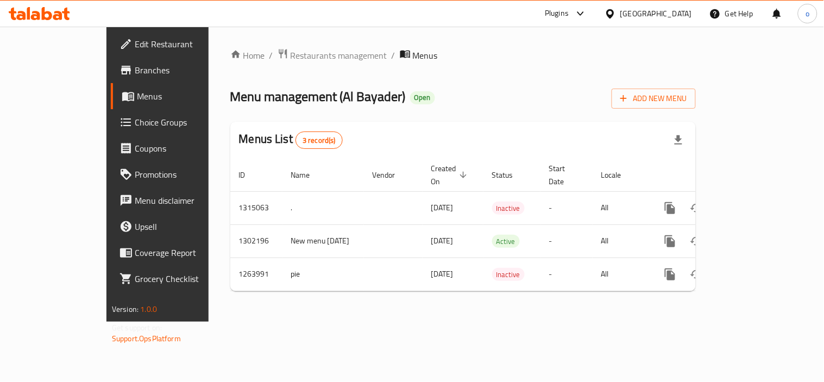
click at [553, 112] on div "Home / Restaurants management / Menus Menu management ( Al Bayader ) Open Add N…" at bounding box center [463, 174] width 466 height 252
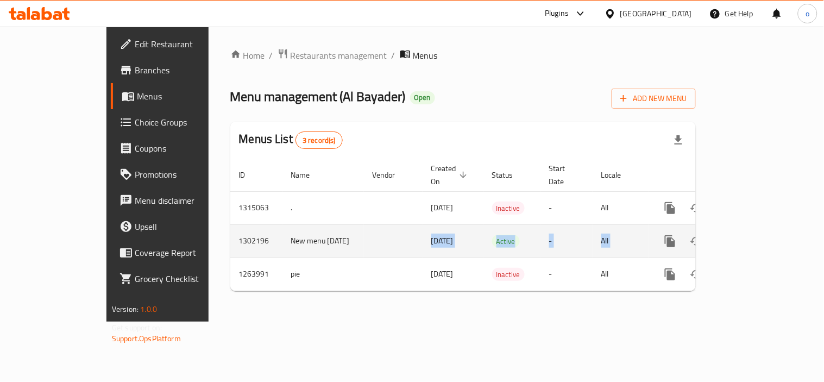
drag, startPoint x: 355, startPoint y: 229, endPoint x: 712, endPoint y: 218, distance: 357.7
click at [712, 224] on tr "1302196 New menu 23/7/2025 23/07/2025 Active - All" at bounding box center [500, 240] width 540 height 33
click at [762, 237] on link "enhanced table" at bounding box center [749, 241] width 26 height 26
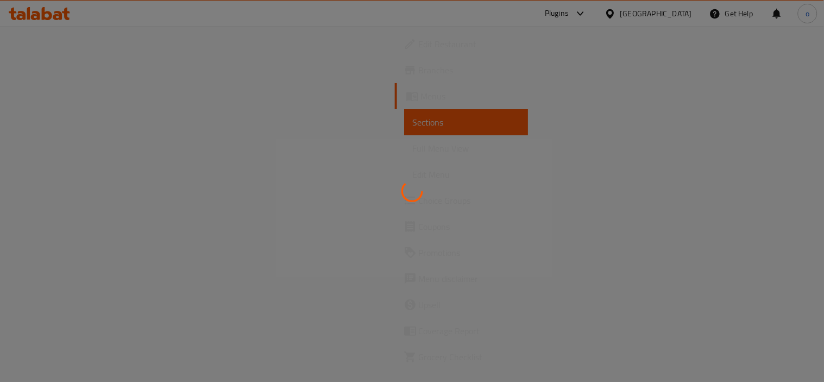
click at [601, 46] on div at bounding box center [412, 191] width 824 height 382
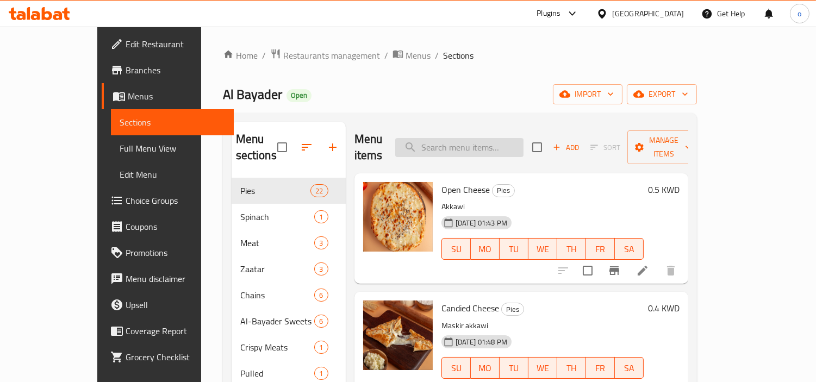
click at [469, 138] on input "search" at bounding box center [459, 147] width 128 height 19
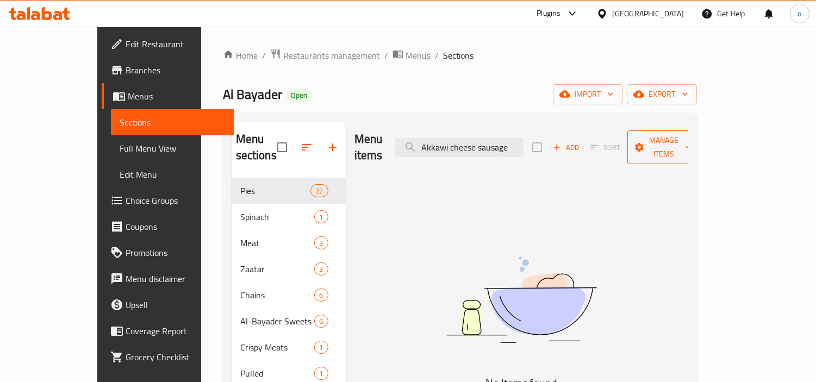
type input "Akkawi cheese sausage"
drag, startPoint x: 750, startPoint y: 132, endPoint x: 745, endPoint y: 149, distance: 17.4
click at [700, 149] on button "Manage items" at bounding box center [663, 147] width 73 height 34
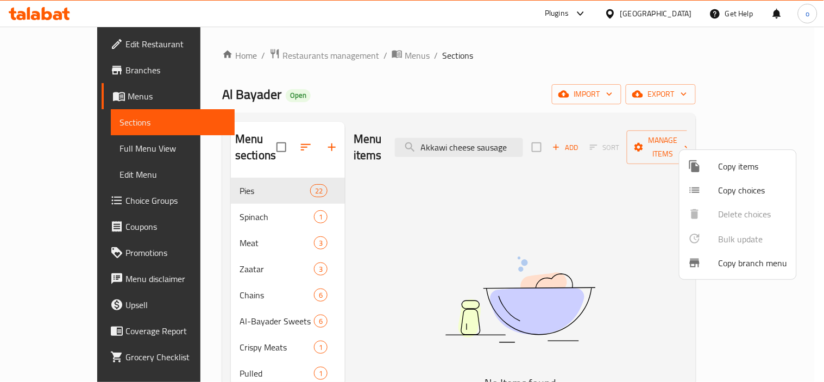
click at [755, 88] on div at bounding box center [412, 191] width 824 height 382
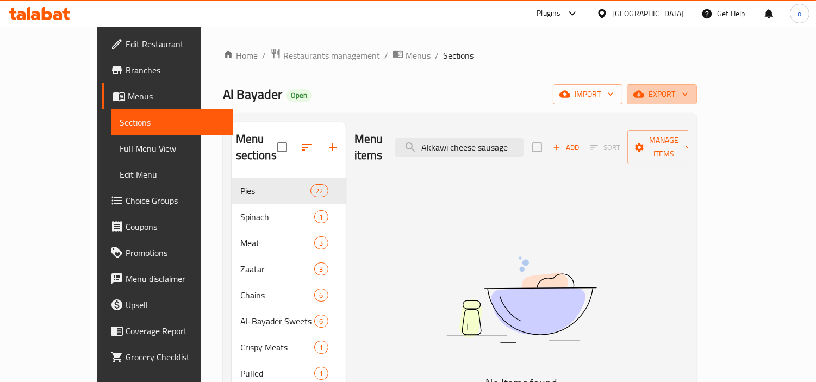
click at [688, 88] on span "export" at bounding box center [661, 94] width 53 height 14
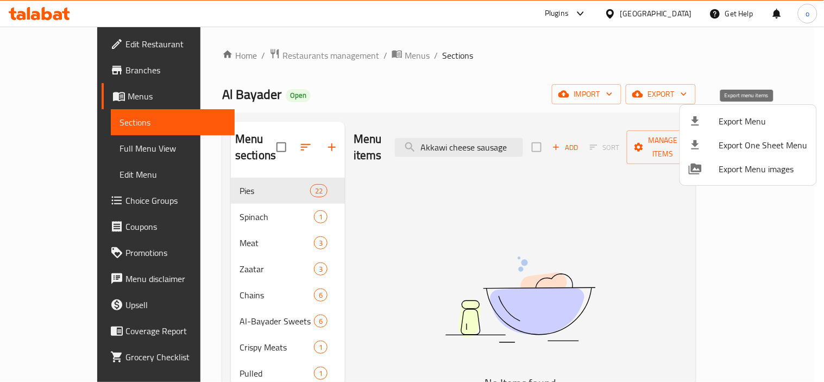
click at [735, 125] on span "Export Menu" at bounding box center [763, 121] width 89 height 13
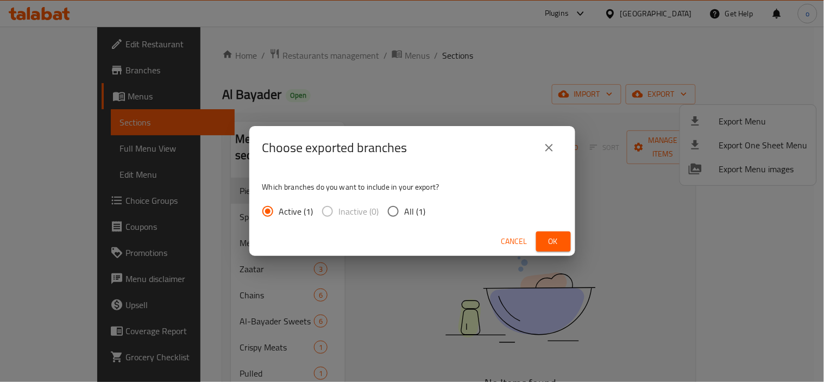
click at [368, 210] on span "Inactive (0)" at bounding box center [359, 211] width 40 height 13
click at [403, 208] on input "All (1)" at bounding box center [393, 211] width 23 height 23
radio input "true"
click at [542, 239] on button "Ok" at bounding box center [553, 241] width 35 height 20
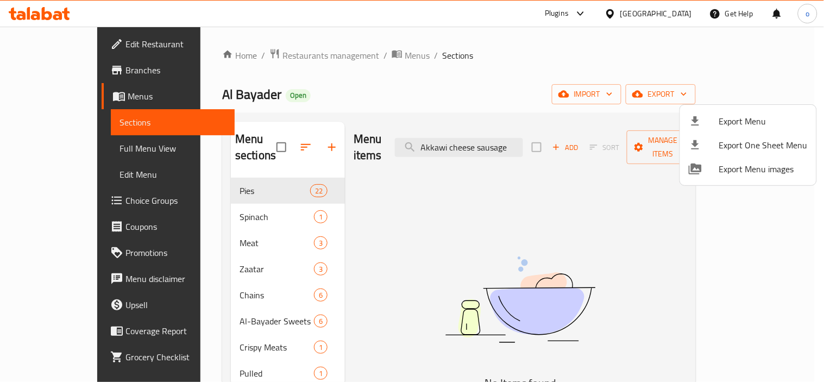
click at [500, 142] on div "Export Menu Export One Sheet Menu Export Menu images" at bounding box center [412, 191] width 824 height 382
click at [512, 140] on div at bounding box center [412, 191] width 824 height 382
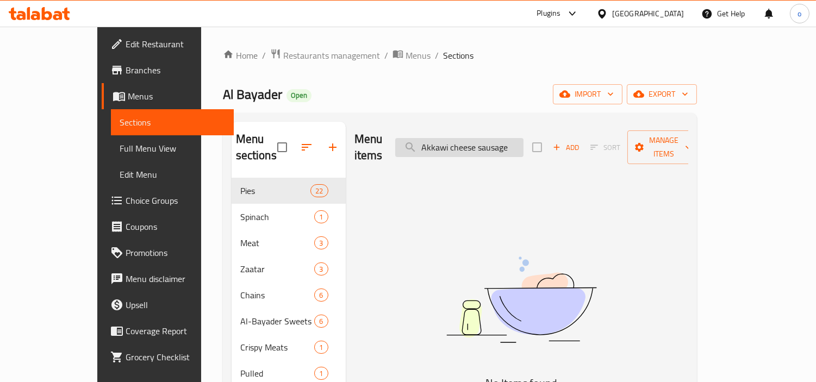
click at [523, 141] on input "Akkawi cheese sausage" at bounding box center [459, 147] width 128 height 19
drag, startPoint x: 545, startPoint y: 143, endPoint x: 509, endPoint y: 143, distance: 35.9
click at [511, 143] on input "Akkawi cheese sausage" at bounding box center [459, 147] width 128 height 19
click at [500, 143] on input "Akkawi cheese sausage" at bounding box center [459, 147] width 128 height 19
drag, startPoint x: 511, startPoint y: 144, endPoint x: 398, endPoint y: 139, distance: 112.6
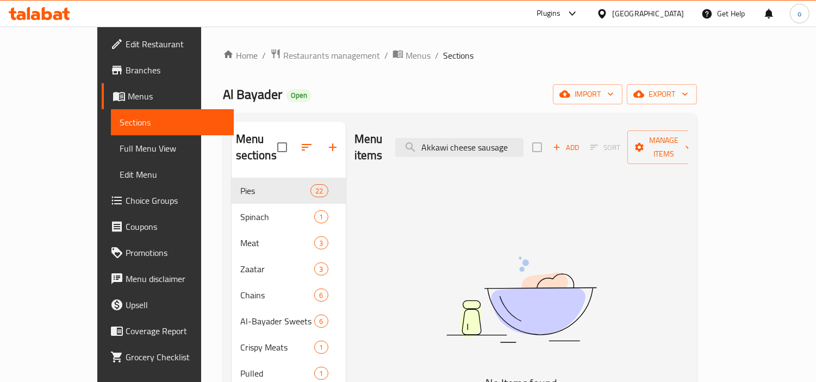
click at [398, 139] on div "Menu items Akkawi cheese sausage Add Sort Manage items" at bounding box center [521, 148] width 334 height 52
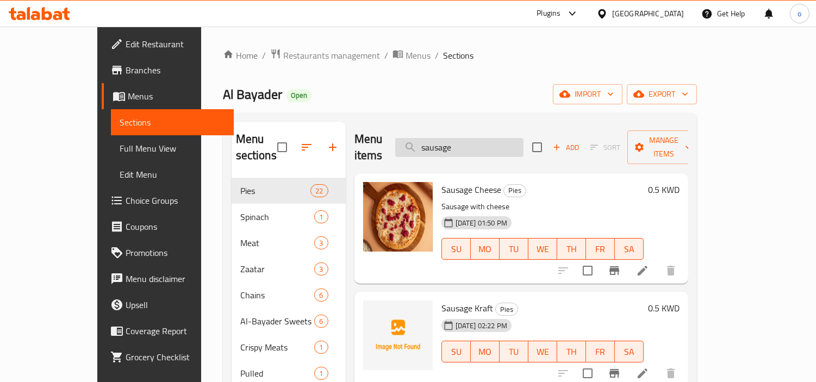
click at [502, 144] on input "sausage" at bounding box center [459, 147] width 128 height 19
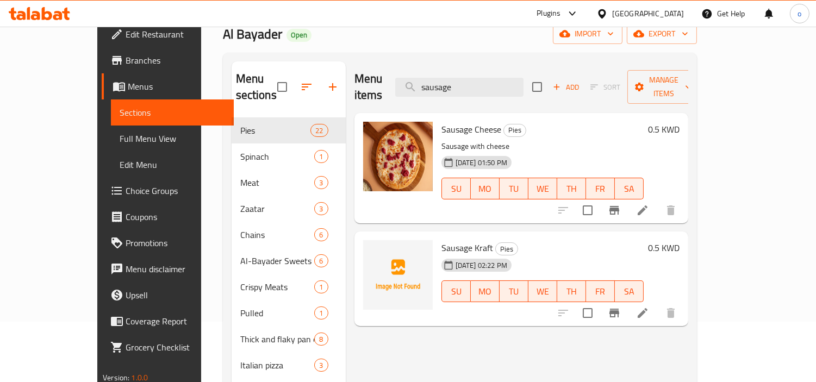
scroll to position [20, 0]
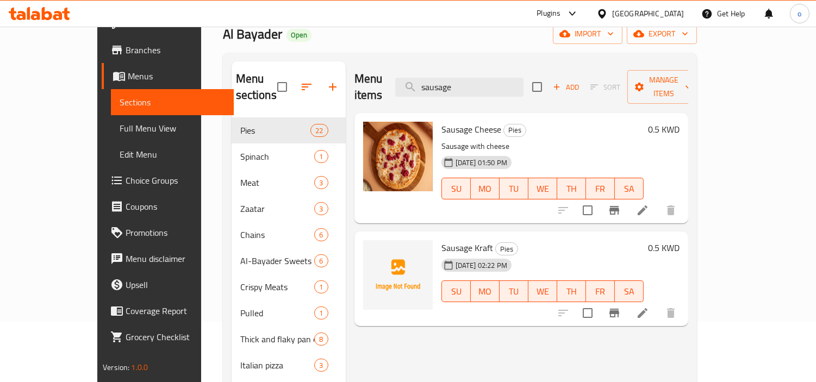
type input "sausage"
click at [442, 121] on span "Sausage Cheese" at bounding box center [471, 129] width 60 height 16
click at [480, 82] on input "sausage" at bounding box center [459, 87] width 128 height 19
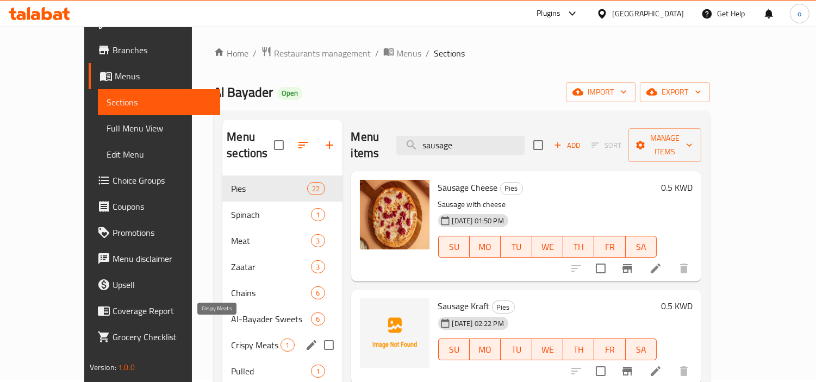
scroll to position [0, 0]
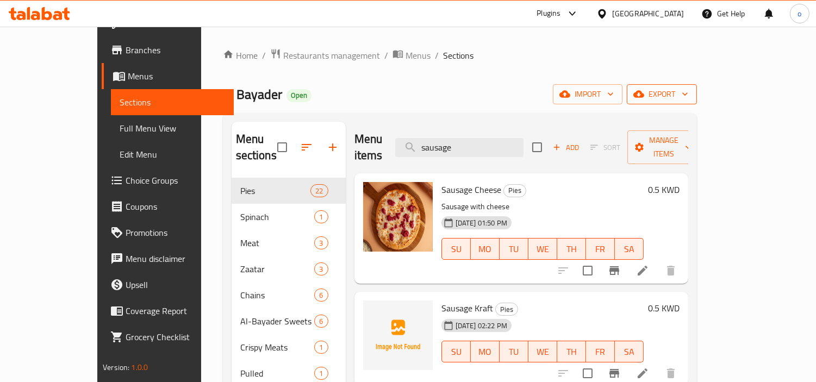
click at [688, 87] on span "export" at bounding box center [661, 94] width 53 height 14
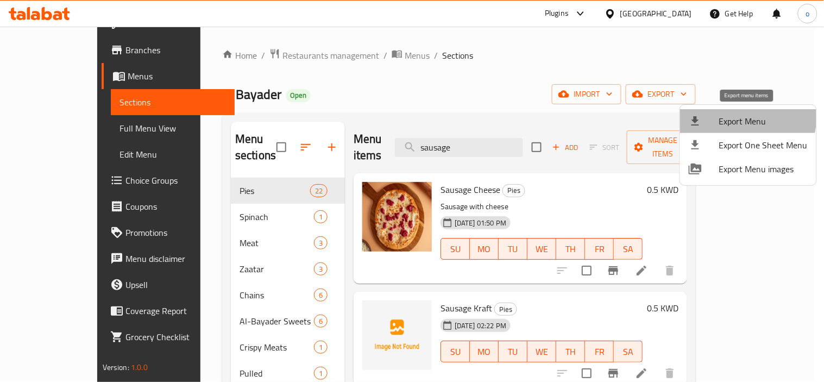
click at [737, 116] on span "Export Menu" at bounding box center [763, 121] width 89 height 13
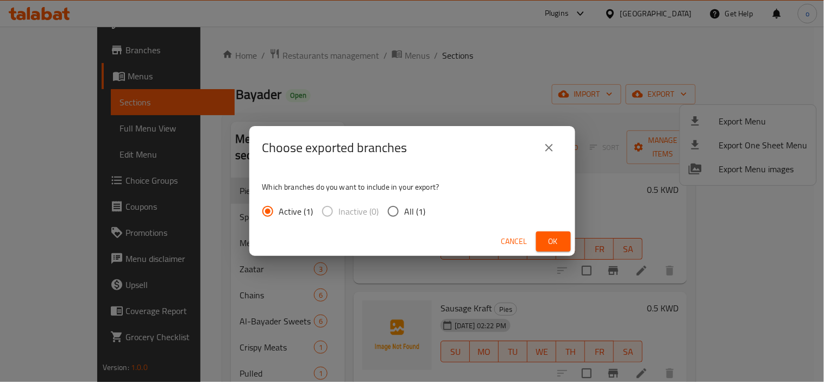
click at [403, 209] on input "All (1)" at bounding box center [393, 211] width 23 height 23
radio input "true"
click at [549, 231] on button "Ok" at bounding box center [553, 241] width 35 height 20
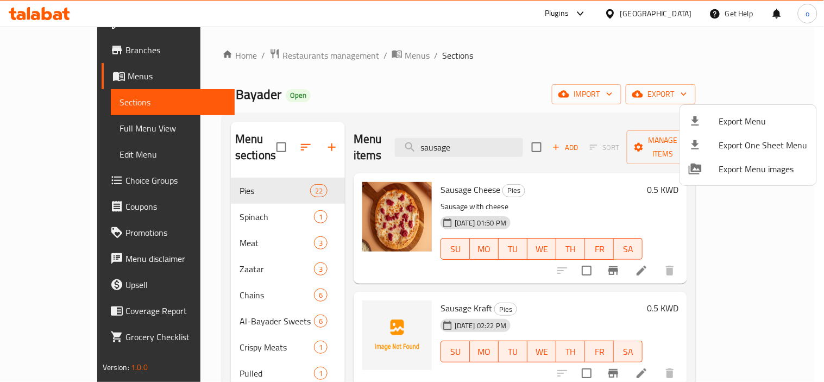
click at [322, 255] on div at bounding box center [412, 191] width 824 height 382
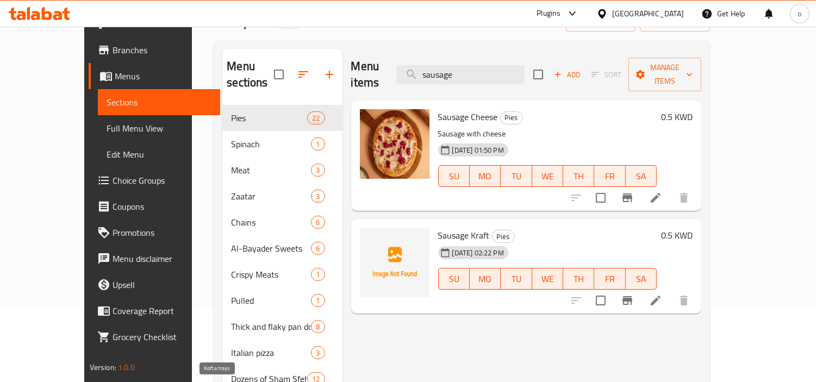
scroll to position [121, 0]
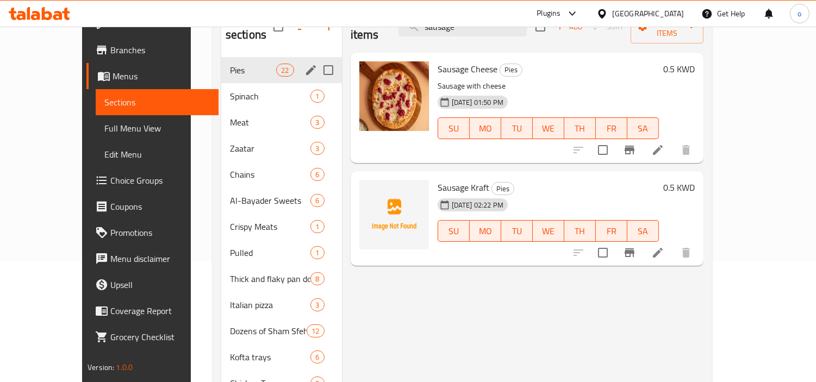
click at [221, 65] on div "Pies 22" at bounding box center [281, 70] width 121 height 26
click at [221, 61] on div "Pies 22" at bounding box center [281, 70] width 121 height 26
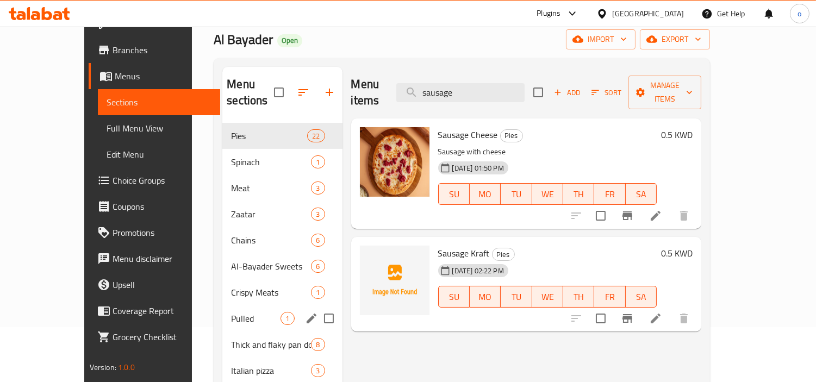
scroll to position [34, 0]
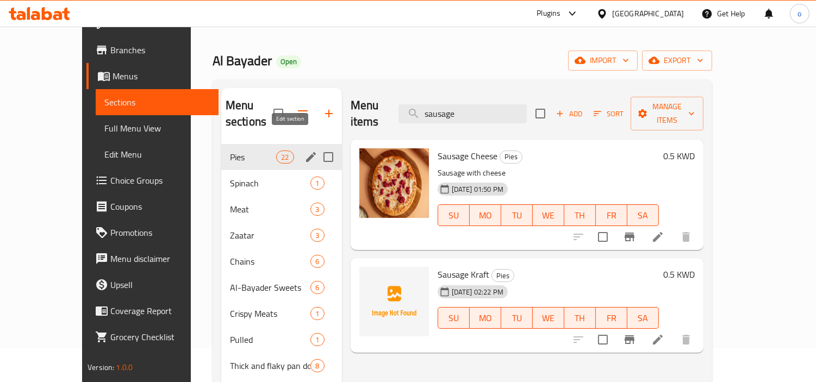
click at [304, 151] on icon "edit" at bounding box center [310, 157] width 13 height 13
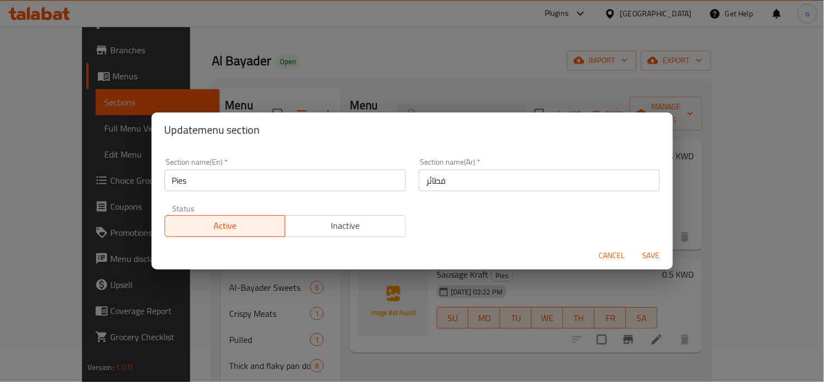
click at [609, 259] on span "Cancel" at bounding box center [612, 256] width 26 height 14
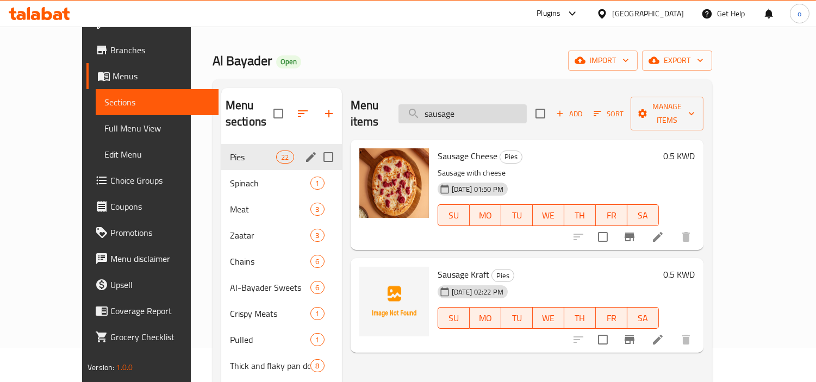
click at [473, 111] on input "sausage" at bounding box center [462, 113] width 128 height 19
drag, startPoint x: 494, startPoint y: 110, endPoint x: 447, endPoint y: 116, distance: 47.6
click at [447, 116] on div "Menu items sausage Add Sort Manage items" at bounding box center [526, 114] width 353 height 52
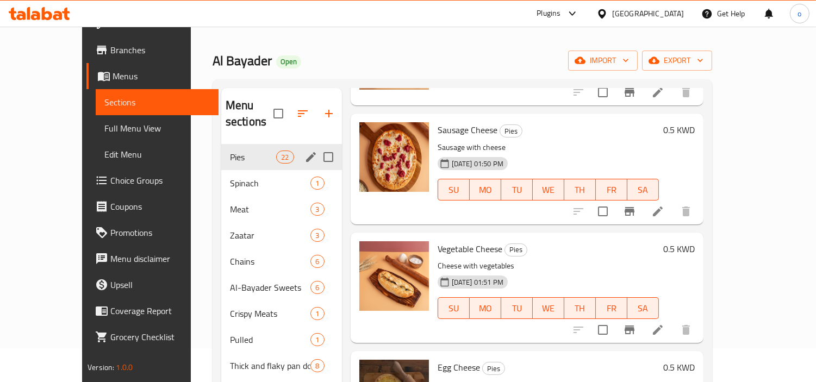
scroll to position [362, 0]
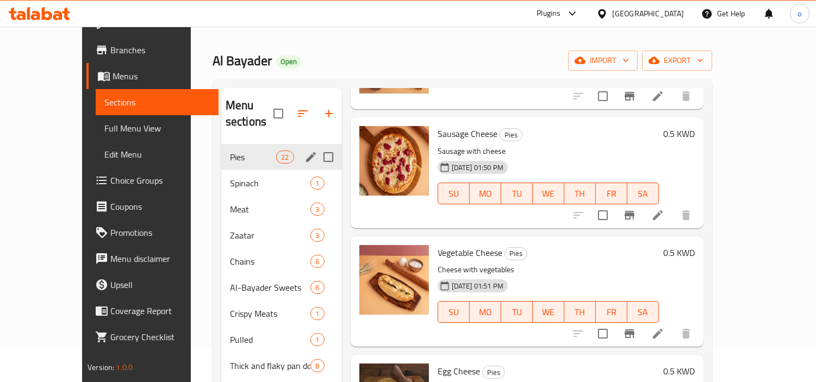
click at [664, 209] on icon at bounding box center [657, 215] width 13 height 13
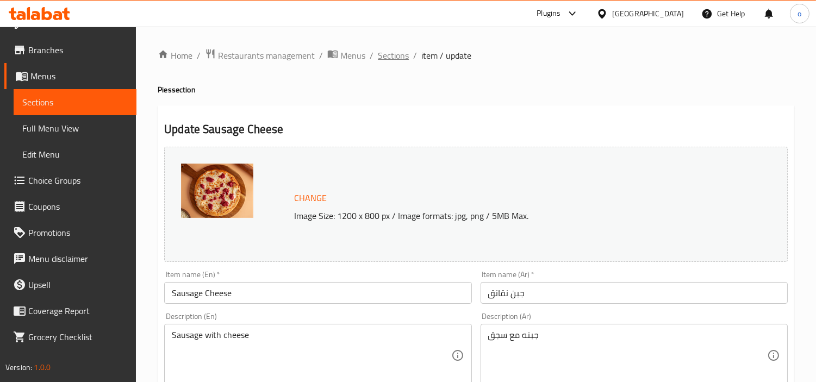
click at [401, 51] on span "Sections" at bounding box center [393, 55] width 31 height 13
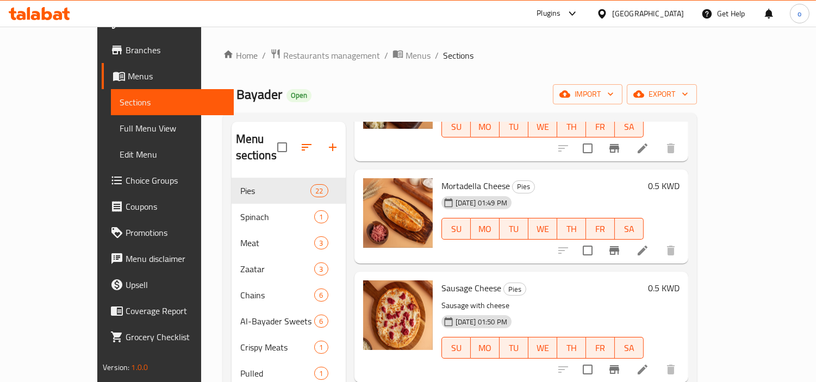
scroll to position [302, 0]
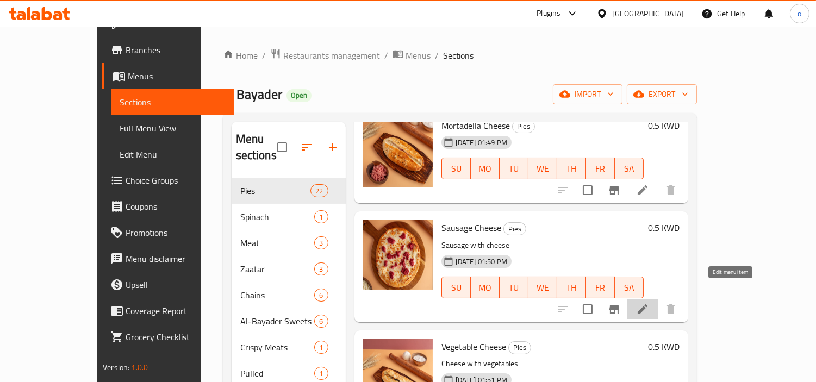
click at [649, 303] on icon at bounding box center [642, 309] width 13 height 13
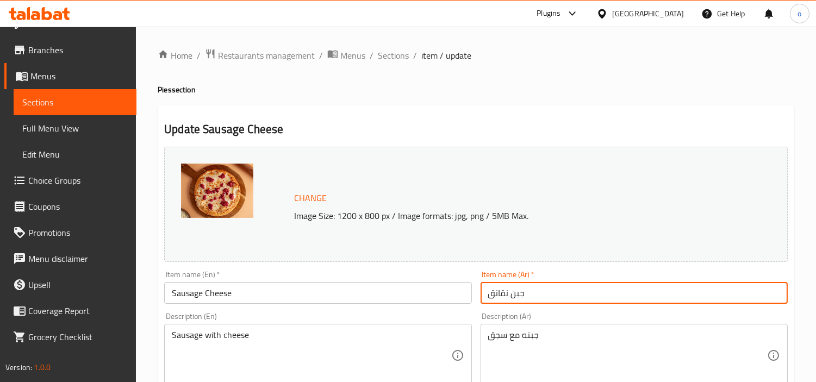
click at [502, 293] on input "جبن نقانق" at bounding box center [633, 293] width 307 height 22
click at [394, 55] on span "Sections" at bounding box center [393, 55] width 31 height 13
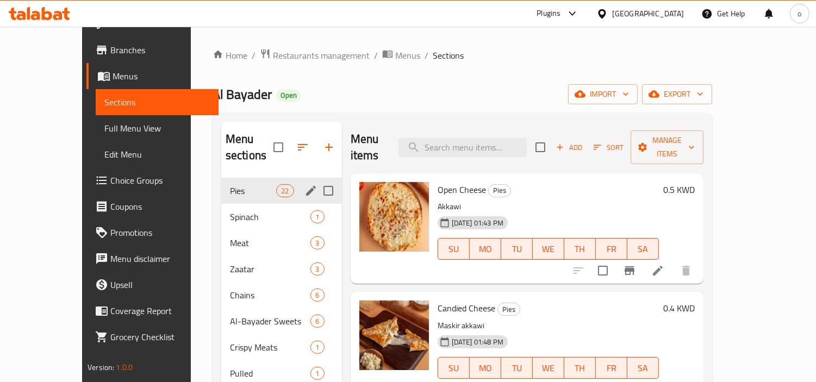
click at [230, 184] on span "Pies" at bounding box center [253, 190] width 46 height 13
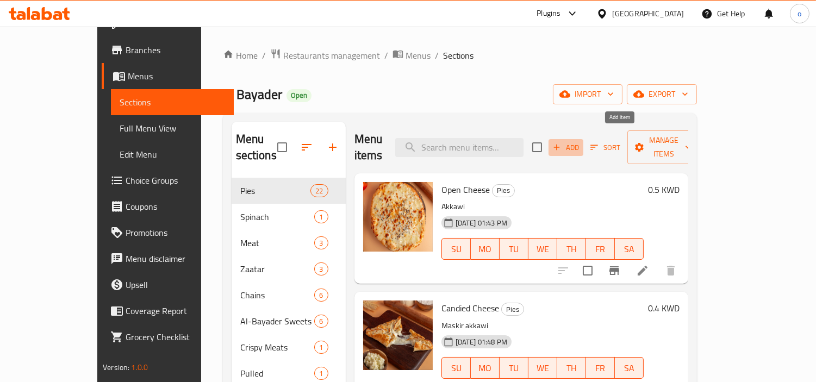
click at [580, 143] on span "Add" at bounding box center [565, 147] width 29 height 12
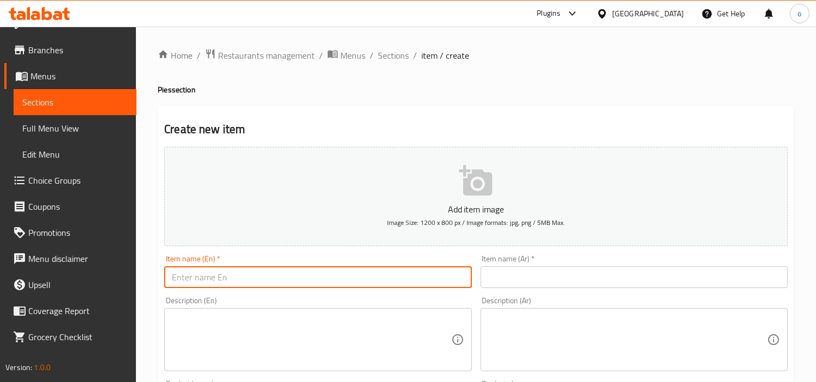
click at [197, 274] on input "text" at bounding box center [317, 277] width 307 height 22
click at [196, 280] on input "Akkawi cheese sausage" at bounding box center [317, 277] width 307 height 22
click at [242, 278] on input "Akkawi cheese sausage" at bounding box center [317, 277] width 307 height 22
click at [238, 276] on input "Akkawi cheese sausage" at bounding box center [317, 277] width 307 height 22
click at [251, 278] on input "Akkawi cheese sausage" at bounding box center [317, 277] width 307 height 22
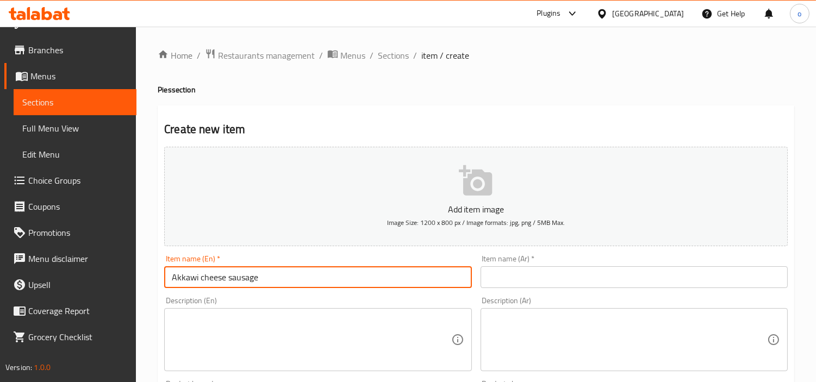
drag, startPoint x: 274, startPoint y: 275, endPoint x: 127, endPoint y: 280, distance: 147.4
type input "Akkawi cheese sausage"
click at [519, 273] on input "text" at bounding box center [633, 277] width 307 height 22
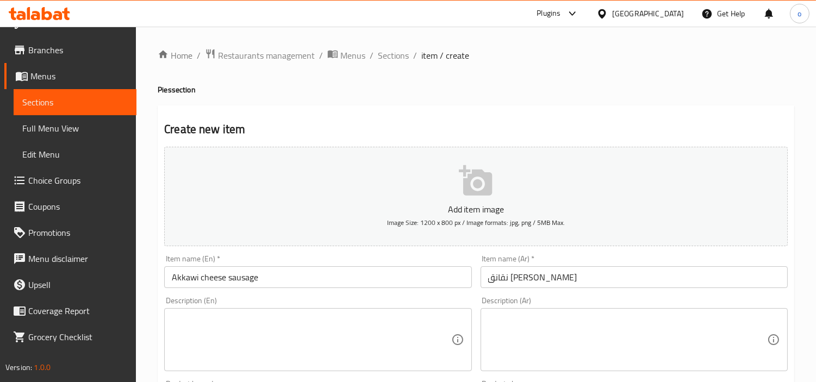
click at [486, 289] on div "Item name (Ar)   * نقانق جبن عكاوي Item name (Ar) *" at bounding box center [634, 271] width 316 height 42
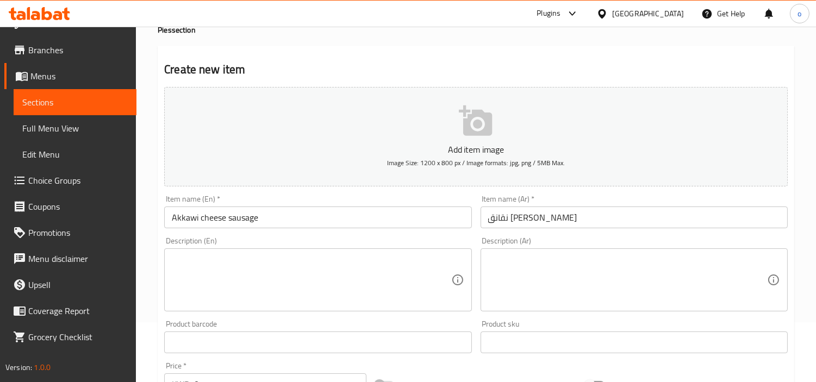
scroll to position [60, 0]
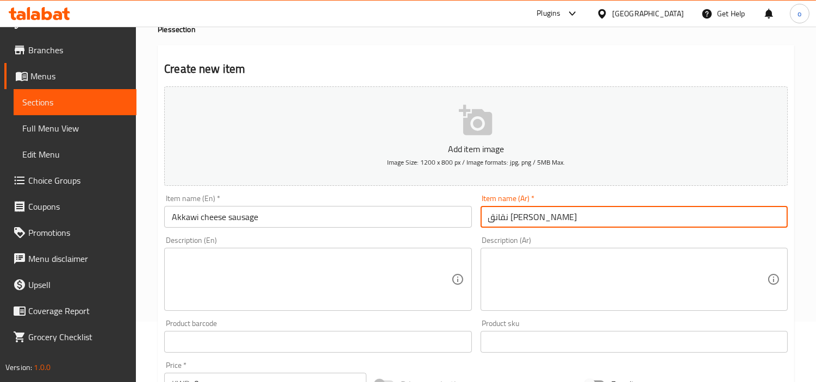
click at [507, 213] on input "نقانق جبن عكاوي" at bounding box center [633, 217] width 307 height 22
click at [354, 213] on input "Akkawi cheese sausage" at bounding box center [317, 217] width 307 height 22
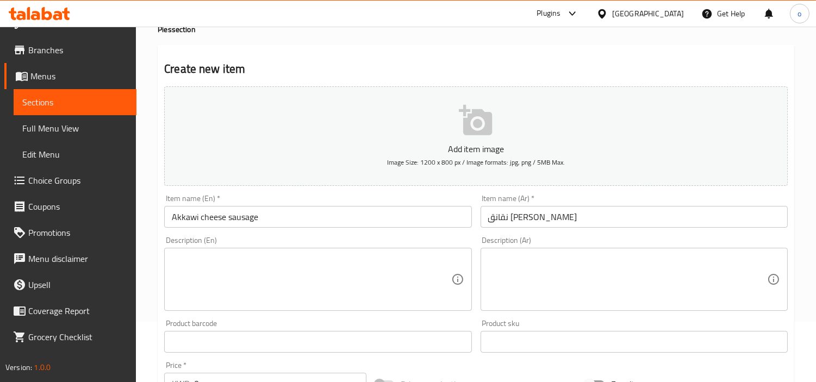
click at [549, 236] on div "Description (Ar) Description (Ar)" at bounding box center [634, 273] width 316 height 83
click at [562, 225] on input "نقانق جبن عكاوي" at bounding box center [633, 217] width 307 height 22
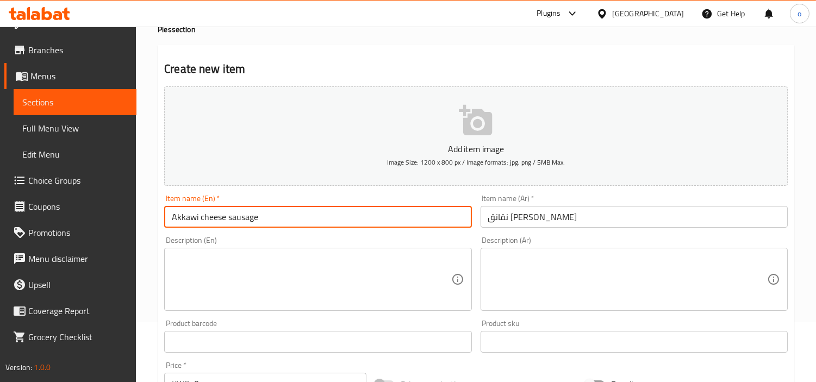
click at [369, 207] on input "Akkawi cheese sausage" at bounding box center [317, 217] width 307 height 22
click at [520, 212] on input "نقانق جبن عكاوي" at bounding box center [633, 217] width 307 height 22
click at [414, 215] on input "Akkawi cheese sausage" at bounding box center [317, 217] width 307 height 22
click at [497, 220] on input "نقانق جبن عكاوي" at bounding box center [633, 217] width 307 height 22
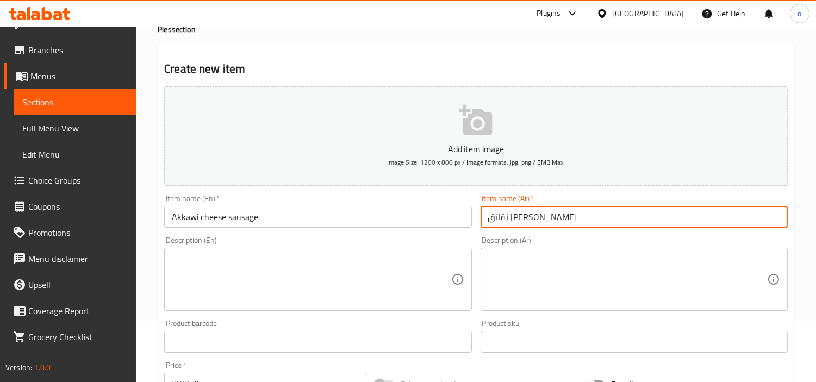
click at [416, 212] on input "Akkawi cheese sausage" at bounding box center [317, 217] width 307 height 22
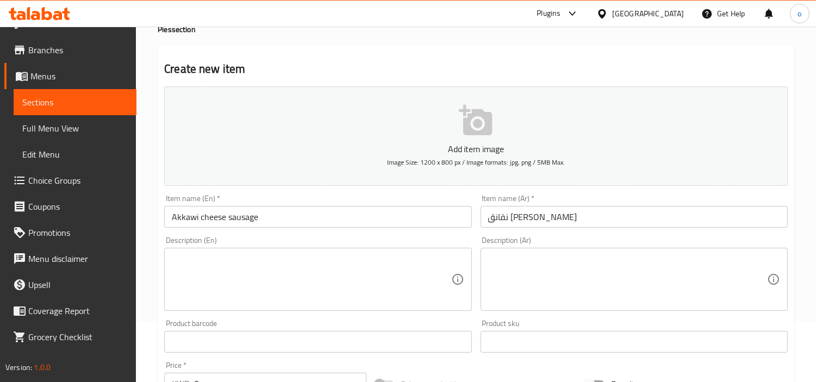
click at [533, 230] on div "Item name (Ar)   * نقانق جبن عكاوي Item name (Ar) *" at bounding box center [634, 211] width 316 height 42
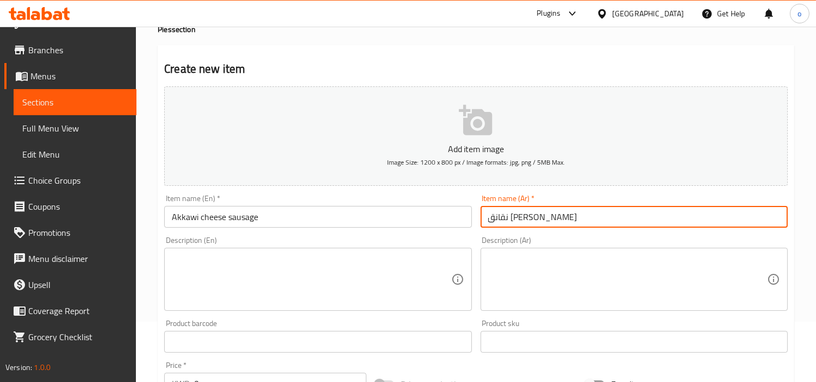
drag, startPoint x: 578, startPoint y: 214, endPoint x: 469, endPoint y: 208, distance: 108.3
click at [469, 208] on div "Add item image Image Size: 1200 x 800 px / Image formats: jpg, png / 5MB Max. I…" at bounding box center [476, 316] width 632 height 468
type input "جبنة عكاوي نقانق"
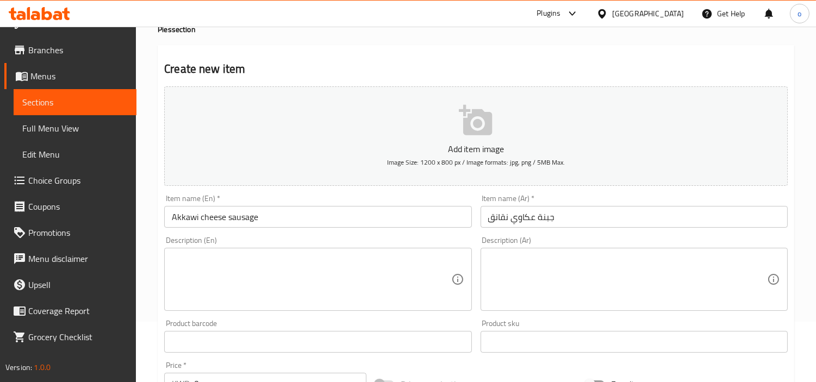
click at [458, 240] on div "Description (En) Description (En)" at bounding box center [317, 273] width 307 height 74
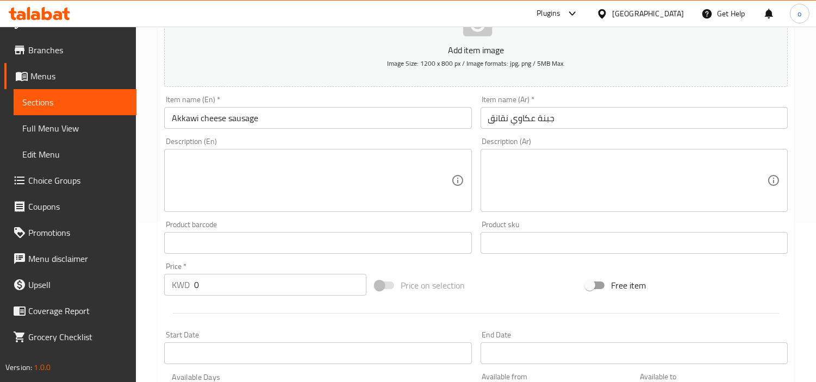
scroll to position [181, 0]
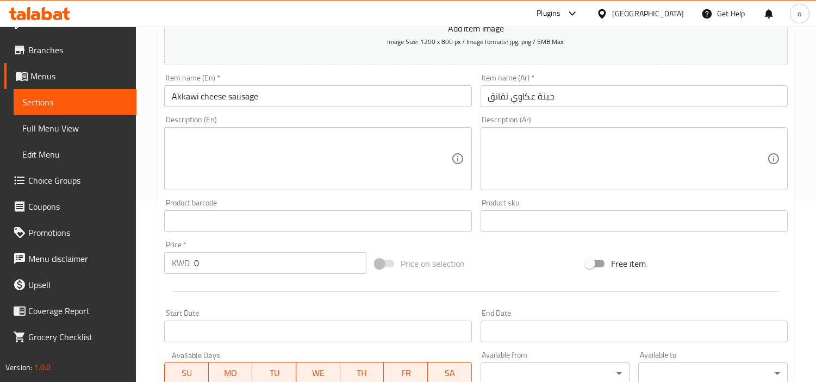
drag, startPoint x: 159, startPoint y: 254, endPoint x: 151, endPoint y: 254, distance: 7.6
click at [151, 254] on div "Home / Restaurants management / Menus / Sections / item / create Pies section C…" at bounding box center [476, 216] width 680 height 741
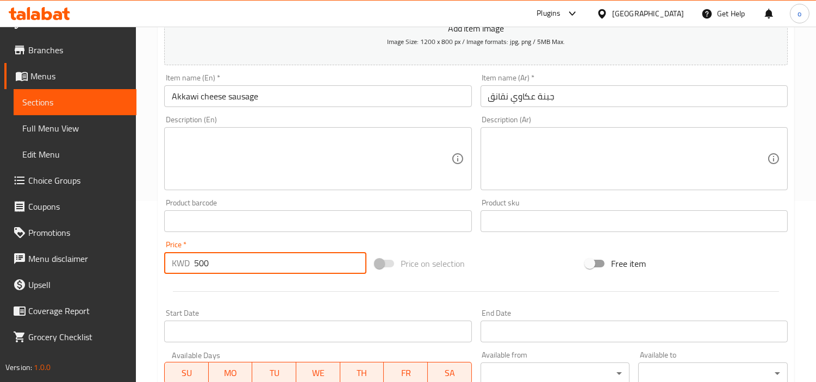
type input "500"
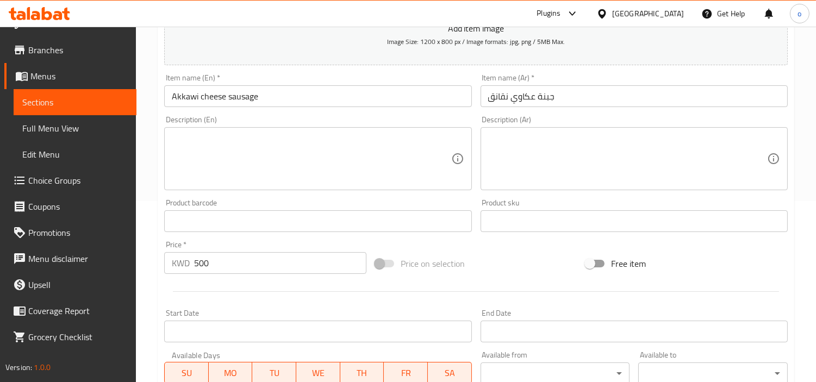
click at [194, 286] on div at bounding box center [476, 291] width 632 height 27
click at [198, 262] on input "500" at bounding box center [280, 263] width 172 height 22
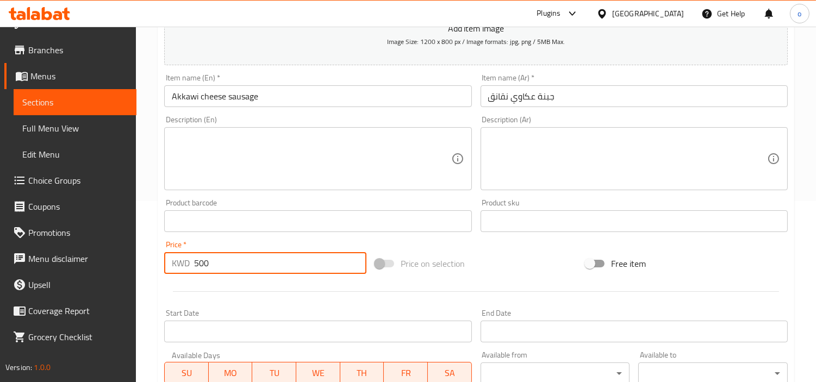
click at [192, 290] on div at bounding box center [476, 291] width 632 height 27
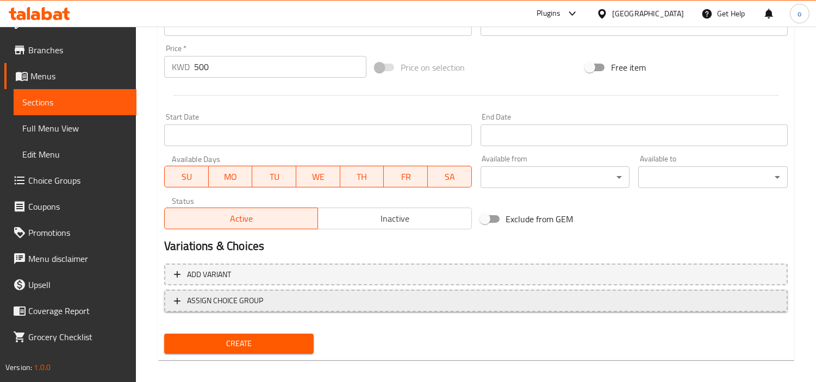
scroll to position [384, 0]
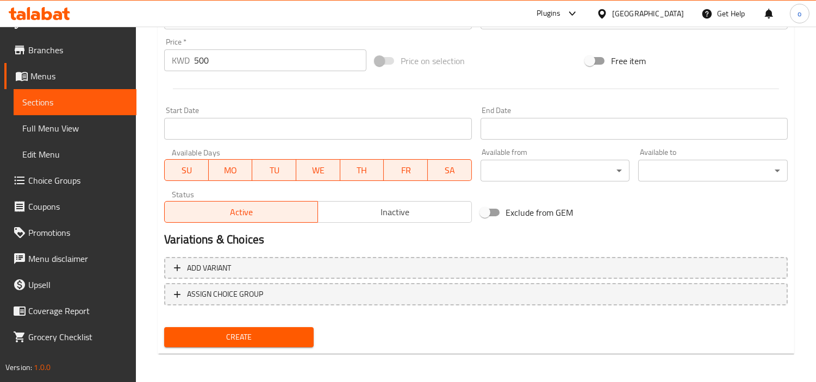
click at [252, 330] on span "Create" at bounding box center [239, 337] width 132 height 14
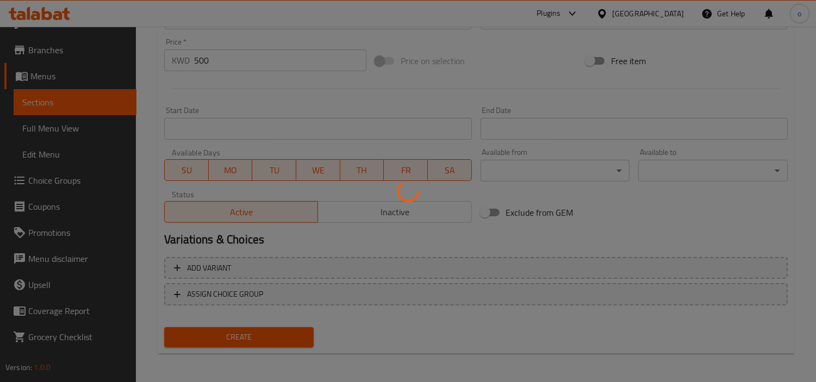
click at [363, 319] on div at bounding box center [408, 191] width 816 height 382
type input "0"
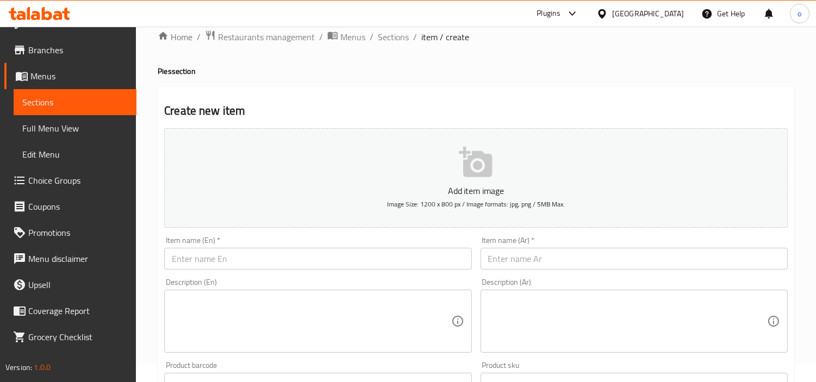
scroll to position [0, 0]
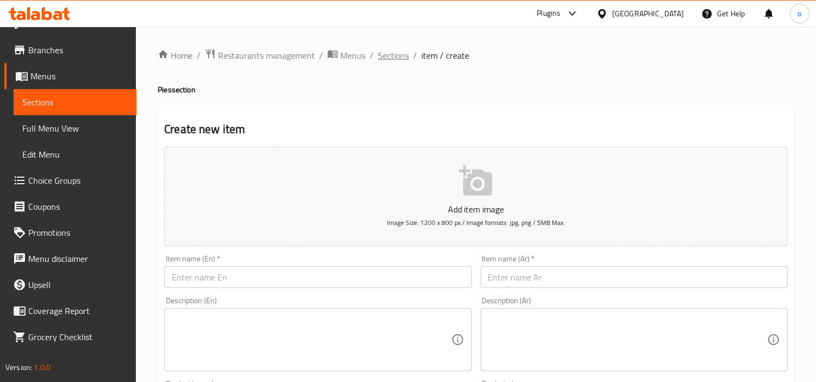
drag, startPoint x: 405, startPoint y: 80, endPoint x: 398, endPoint y: 61, distance: 20.8
click at [398, 59] on span "Sections" at bounding box center [393, 55] width 31 height 13
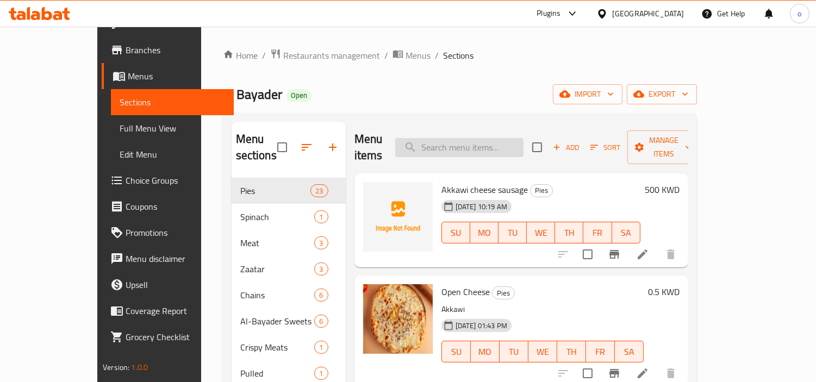
click at [490, 138] on input "search" at bounding box center [459, 147] width 128 height 19
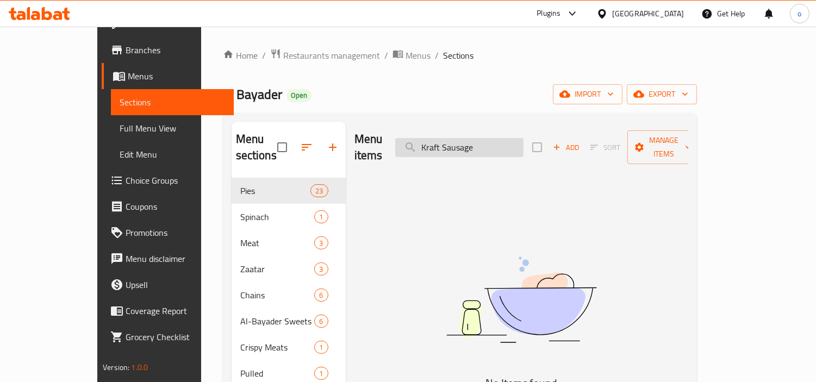
click at [482, 147] on input "Kraft Sausage" at bounding box center [459, 147] width 128 height 19
click at [486, 145] on input "Kraft Sausage" at bounding box center [459, 147] width 128 height 19
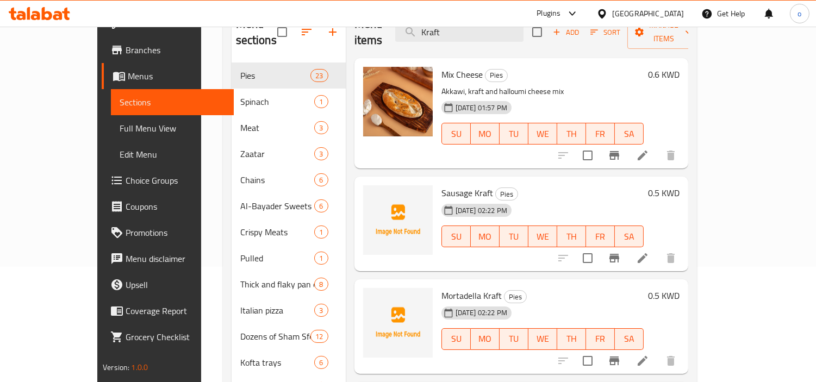
scroll to position [121, 0]
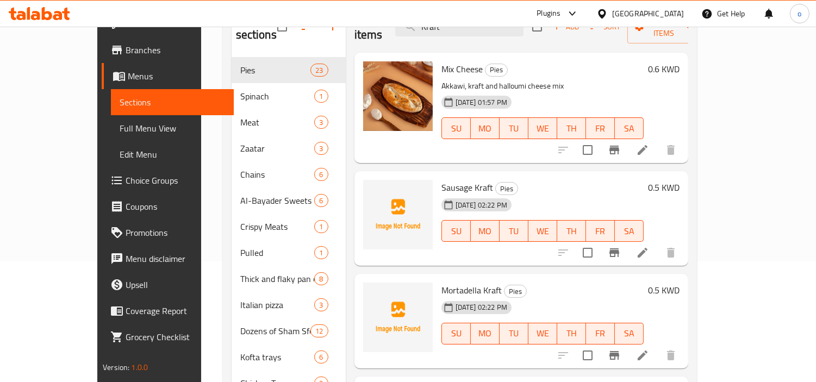
type input "Kraft"
click at [649, 246] on icon at bounding box center [642, 252] width 13 height 13
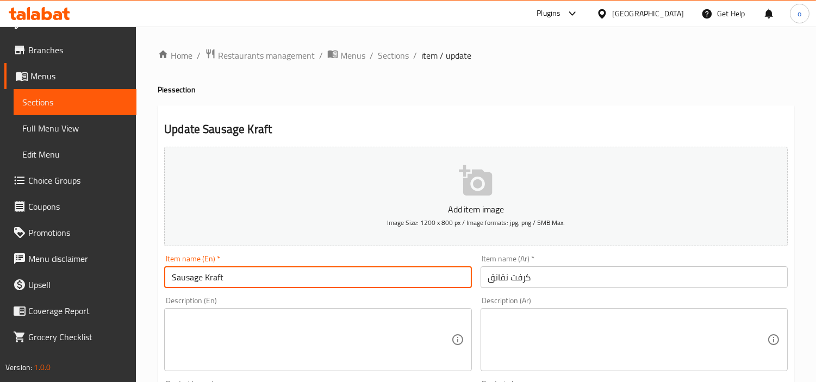
drag, startPoint x: 266, startPoint y: 273, endPoint x: 147, endPoint y: 275, distance: 119.0
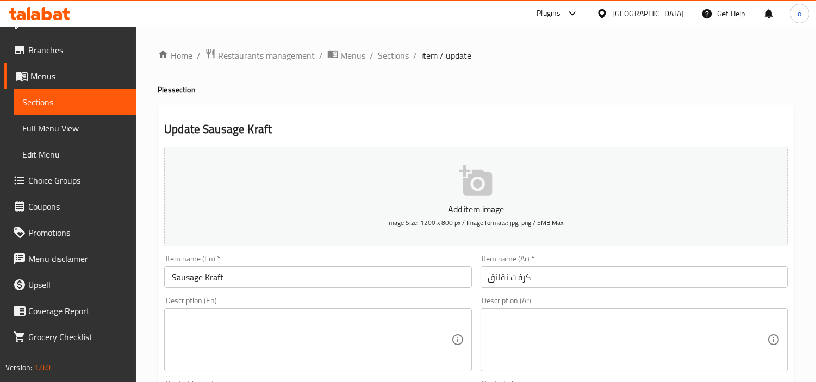
click at [216, 278] on input "Sausage Kraft" at bounding box center [317, 277] width 307 height 22
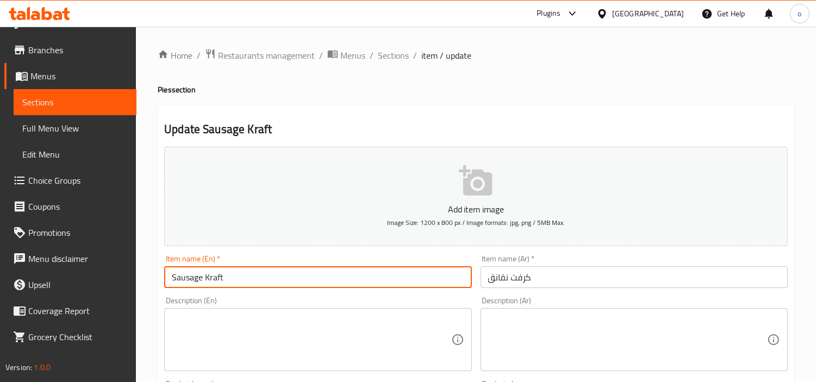
click at [216, 278] on input "Sausage Kraft" at bounding box center [317, 277] width 307 height 22
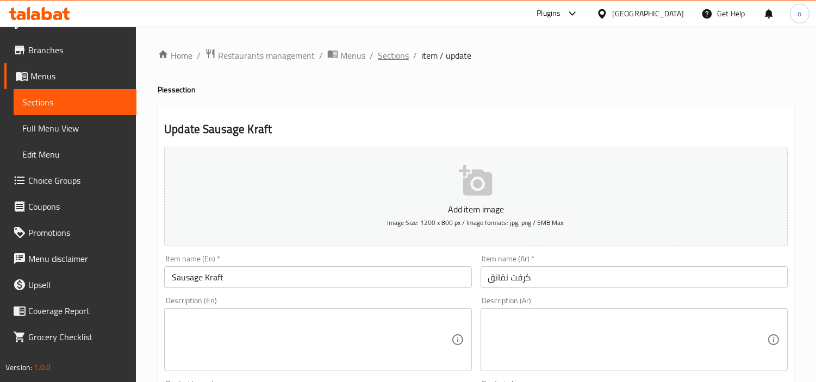
click at [402, 59] on span "Sections" at bounding box center [393, 55] width 31 height 13
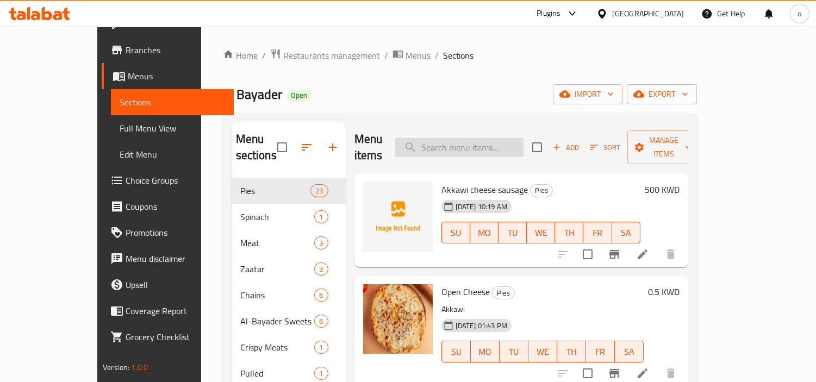
click at [507, 138] on input "search" at bounding box center [459, 147] width 128 height 19
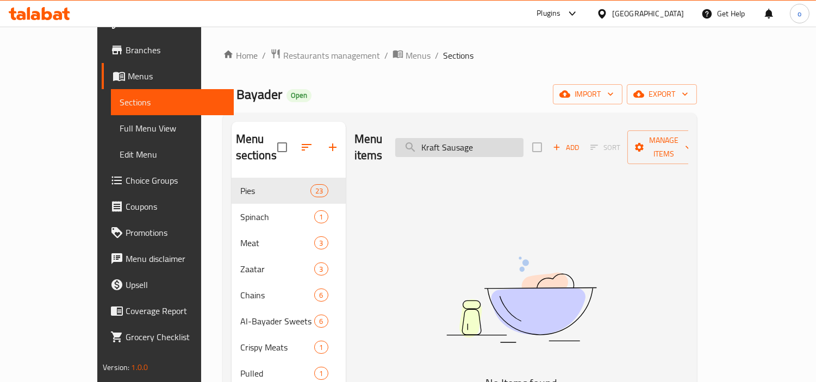
click at [462, 138] on input "Kraft Sausage" at bounding box center [459, 147] width 128 height 19
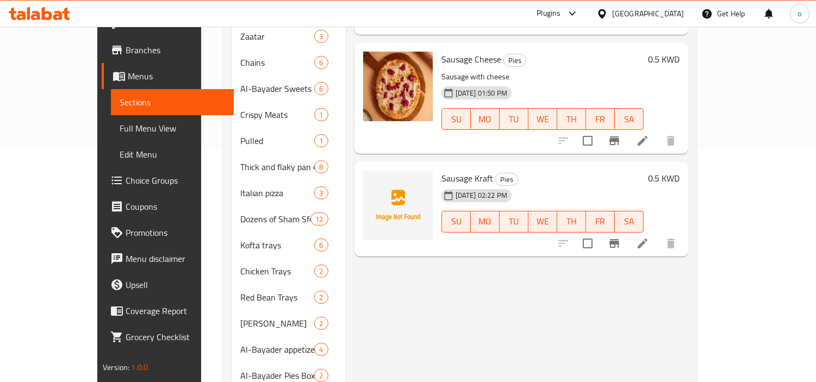
scroll to position [241, 0]
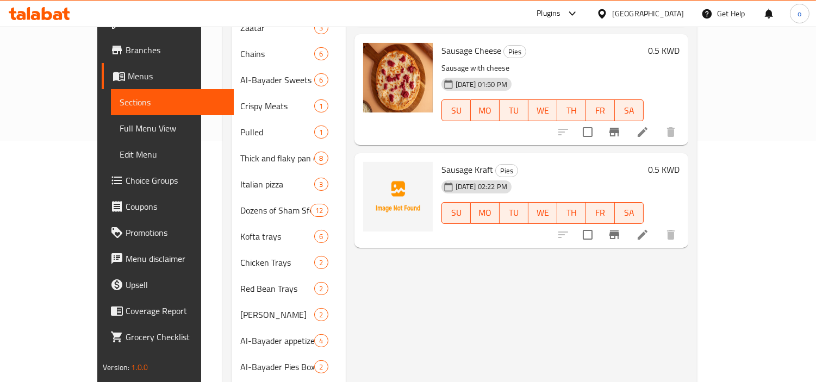
type input "Sausage"
click at [649, 228] on icon at bounding box center [642, 234] width 13 height 13
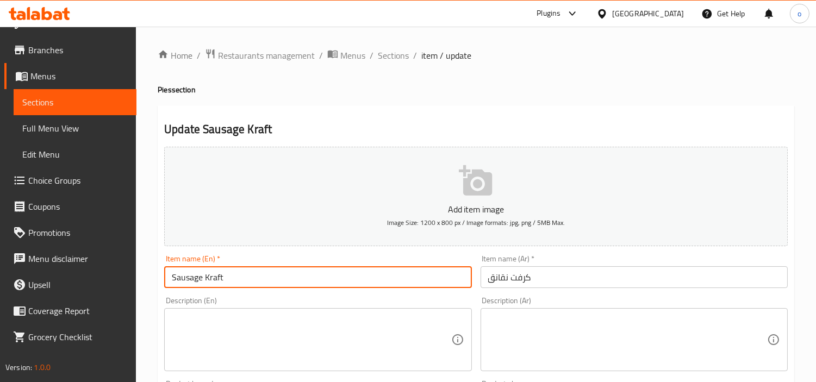
drag, startPoint x: 241, startPoint y: 275, endPoint x: 69, endPoint y: 276, distance: 172.2
type input "Kraft Sausage"
click at [214, 298] on div "Description (En) Description (En)" at bounding box center [317, 334] width 307 height 74
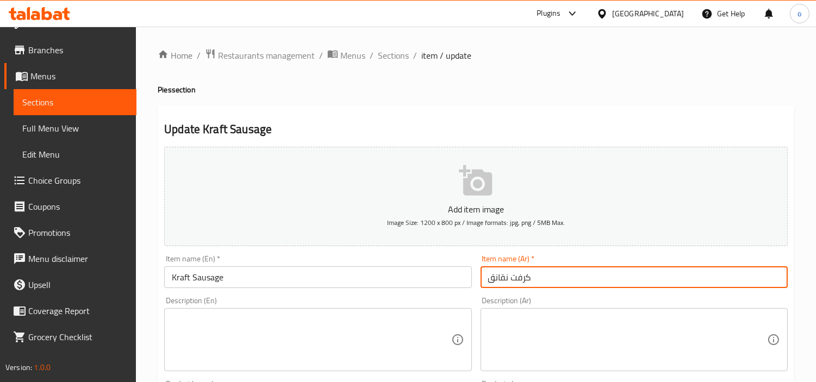
drag, startPoint x: 552, startPoint y: 281, endPoint x: 414, endPoint y: 275, distance: 138.1
click at [414, 275] on div "Add item image Image Size: 1200 x 800 px / Image formats: jpg, png / 5MB Max. I…" at bounding box center [476, 376] width 632 height 468
type input "كرافت نقانق"
click at [460, 295] on div "Description (En) Description (En)" at bounding box center [318, 333] width 316 height 83
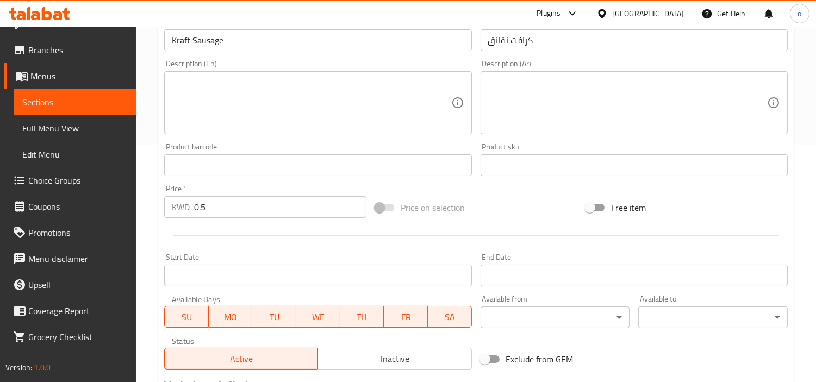
scroll to position [241, 0]
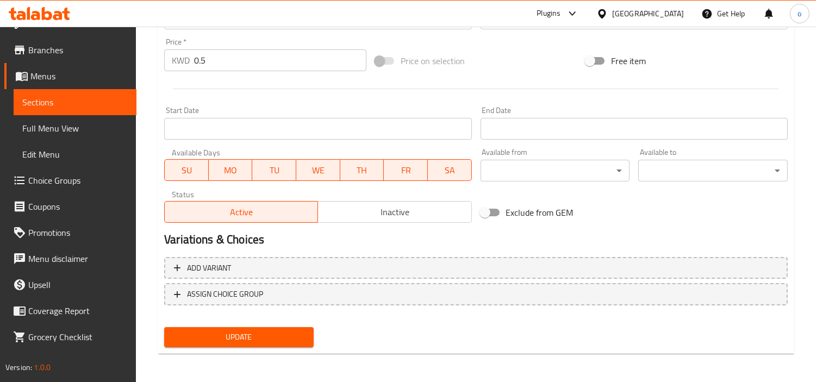
click at [259, 337] on span "Update" at bounding box center [239, 337] width 132 height 14
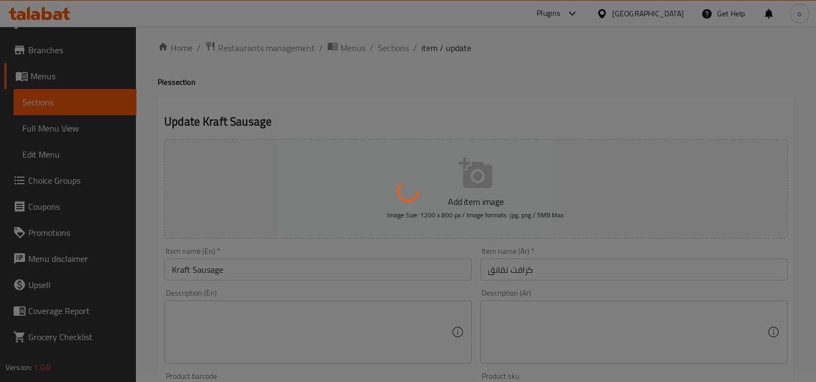
scroll to position [0, 0]
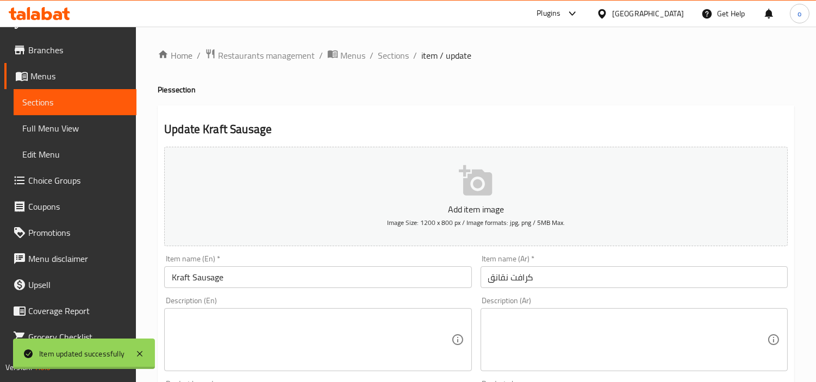
click at [391, 53] on span "Sections" at bounding box center [393, 55] width 31 height 13
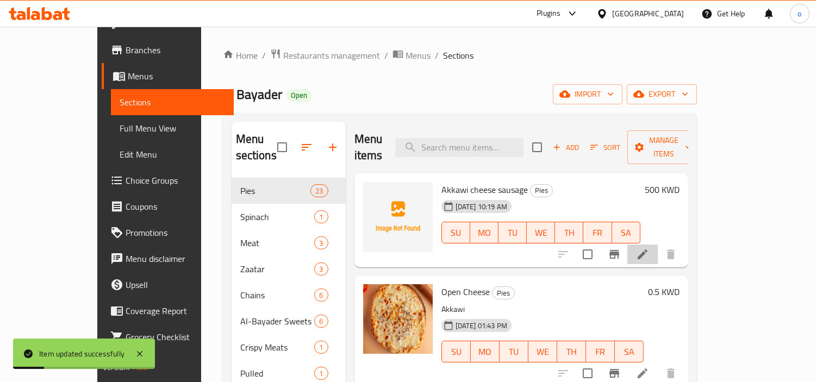
click at [657, 245] on li at bounding box center [642, 255] width 30 height 20
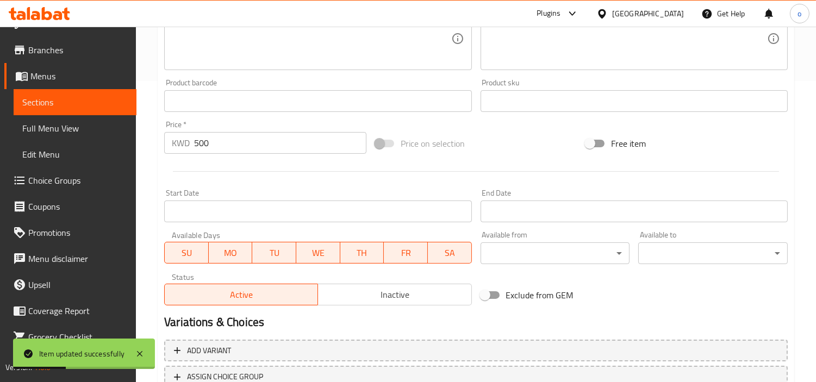
scroll to position [302, 0]
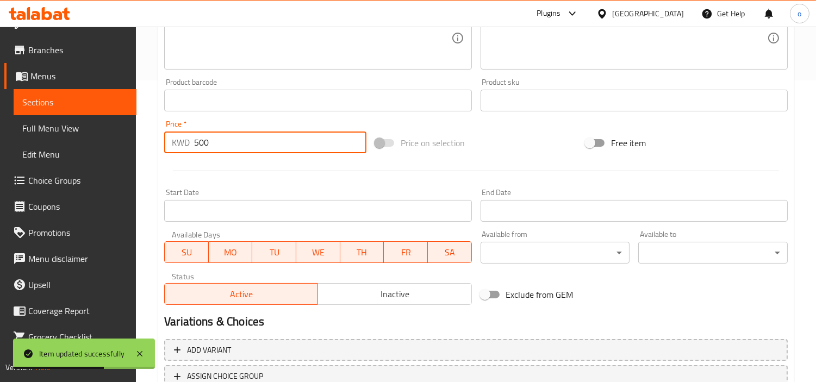
click at [210, 139] on input "500" at bounding box center [280, 142] width 172 height 22
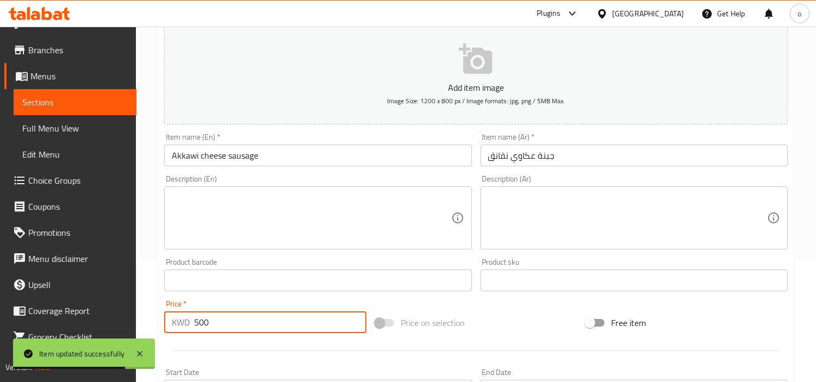
scroll to position [181, 0]
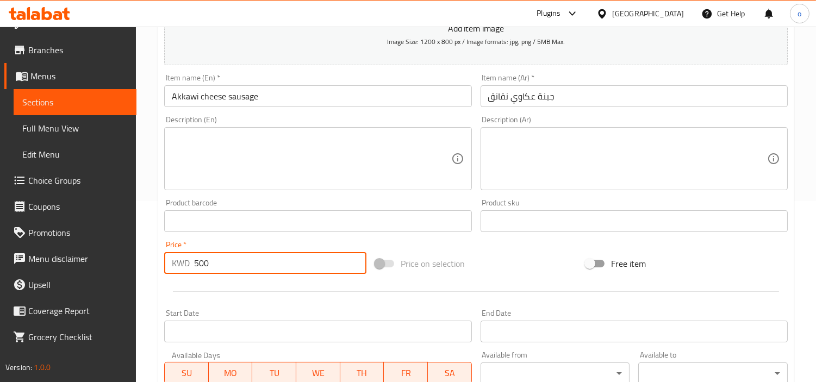
click at [162, 270] on div "Price   * KWD 500 Price *" at bounding box center [265, 257] width 211 height 42
type input "0.5"
click at [262, 286] on div at bounding box center [476, 291] width 632 height 27
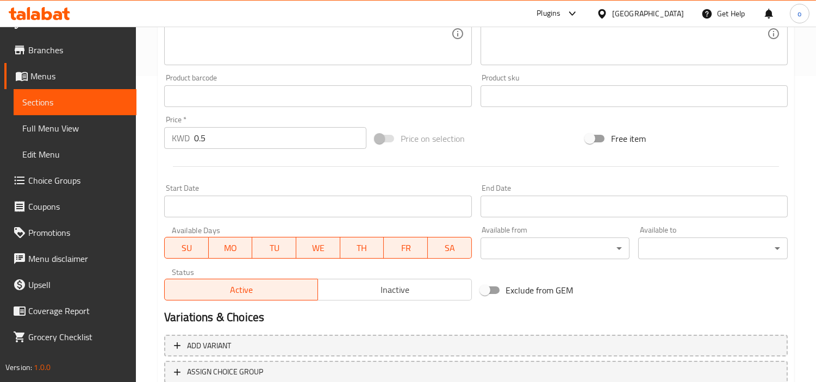
scroll to position [384, 0]
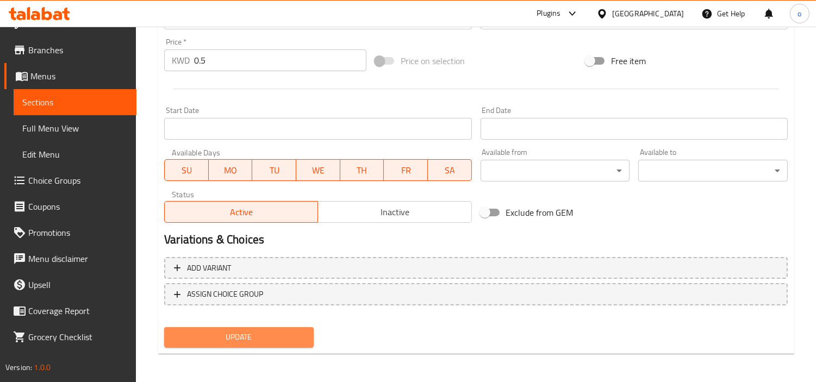
click at [239, 333] on span "Update" at bounding box center [239, 337] width 132 height 14
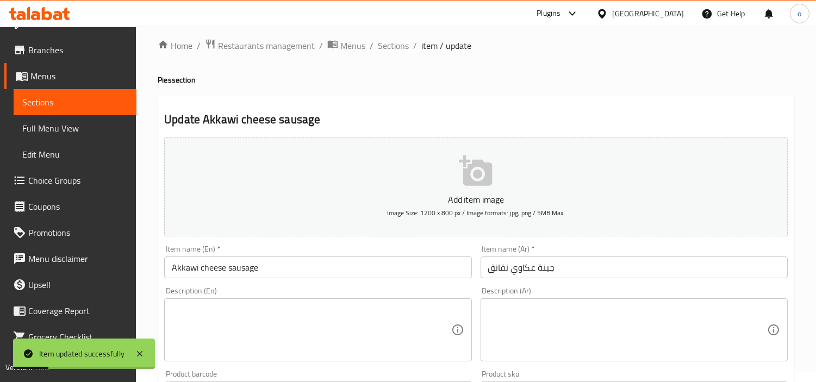
scroll to position [0, 0]
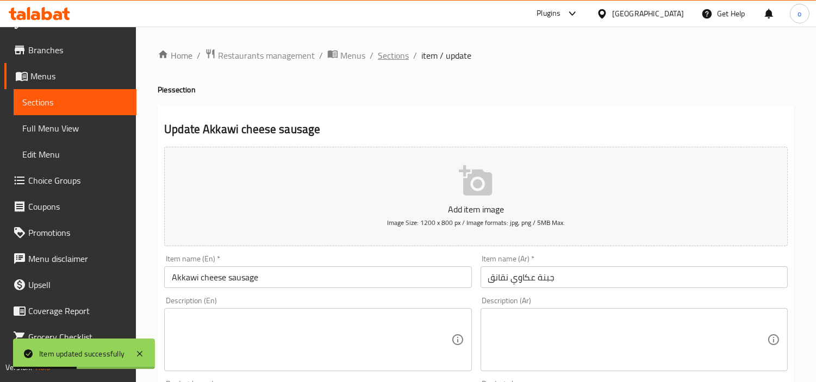
click at [404, 55] on span "Sections" at bounding box center [393, 55] width 31 height 13
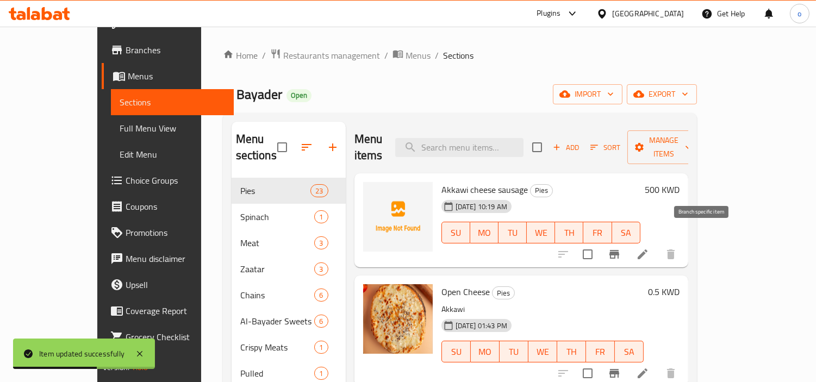
click at [621, 248] on icon "Branch-specific-item" at bounding box center [613, 254] width 13 height 13
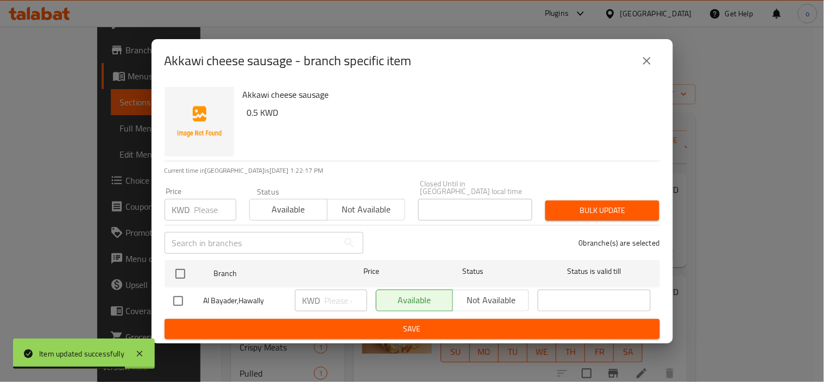
click at [607, 120] on h6 "0.5 KWD" at bounding box center [449, 112] width 404 height 15
click at [644, 67] on icon "close" at bounding box center [647, 60] width 13 height 13
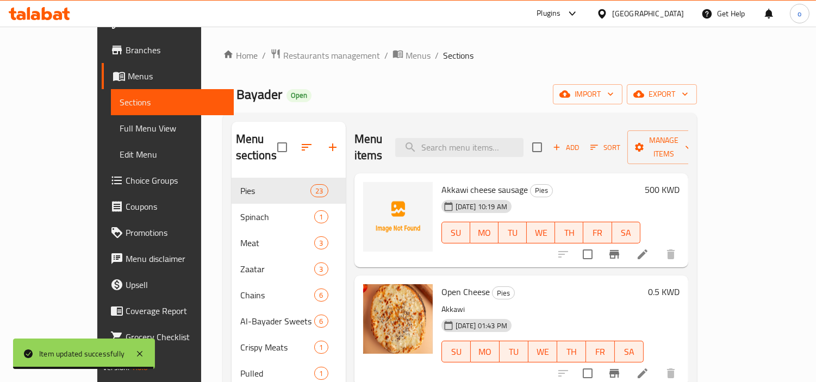
click at [538, 107] on div "Home / Restaurants management / Menus / Sections Al Bayader Open import export …" at bounding box center [460, 380] width 474 height 664
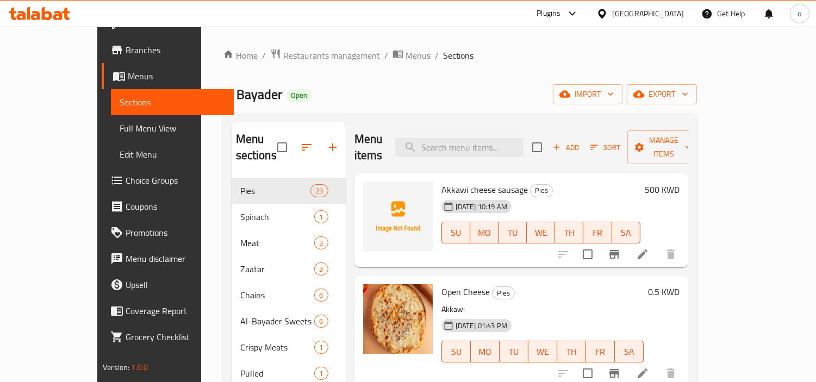
click at [477, 128] on div "Menu items Add Sort Manage items" at bounding box center [521, 148] width 334 height 52
click at [475, 148] on input "search" at bounding box center [459, 147] width 128 height 19
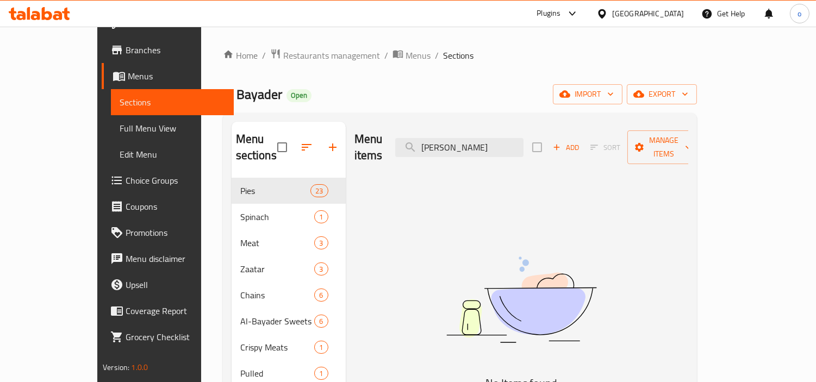
type input "Saj Akawi"
click at [486, 128] on div "Menu items Saj Akawi Add Sort Manage items" at bounding box center [521, 148] width 334 height 52
drag, startPoint x: 508, startPoint y: 137, endPoint x: 333, endPoint y: 145, distance: 175.1
click at [354, 145] on div "Menu items Saj Akawi Add Sort Manage items" at bounding box center [521, 148] width 334 height 52
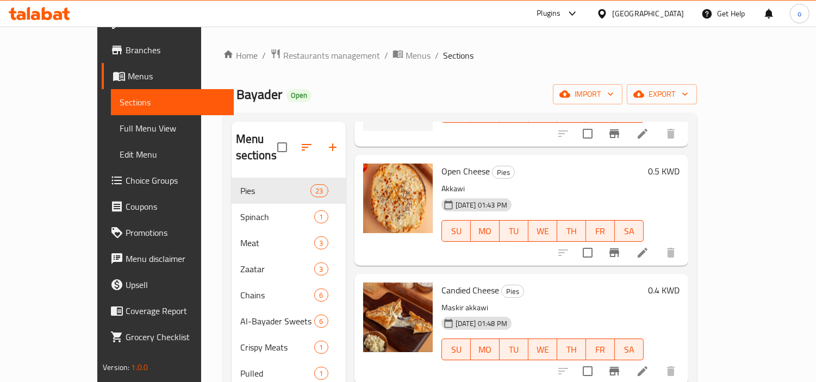
click at [476, 72] on div "Home / Restaurants management / Menus / Sections Al Bayader Open import export …" at bounding box center [460, 380] width 474 height 664
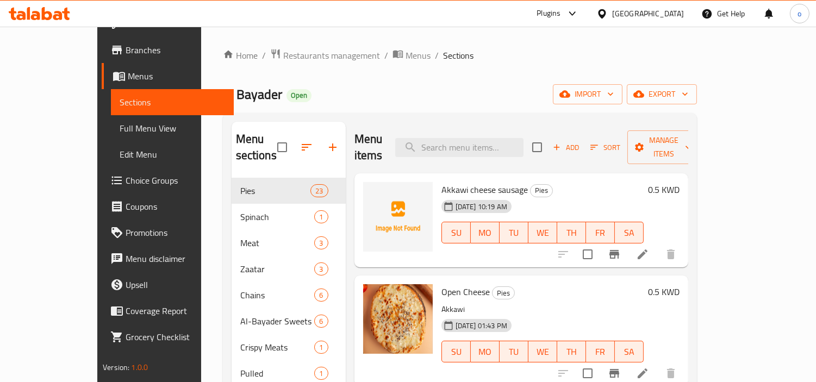
click at [494, 150] on div "Menu items Add Sort Manage items" at bounding box center [521, 148] width 334 height 52
click at [494, 143] on input "search" at bounding box center [459, 147] width 128 height 19
type input "Saj Halloumi full"
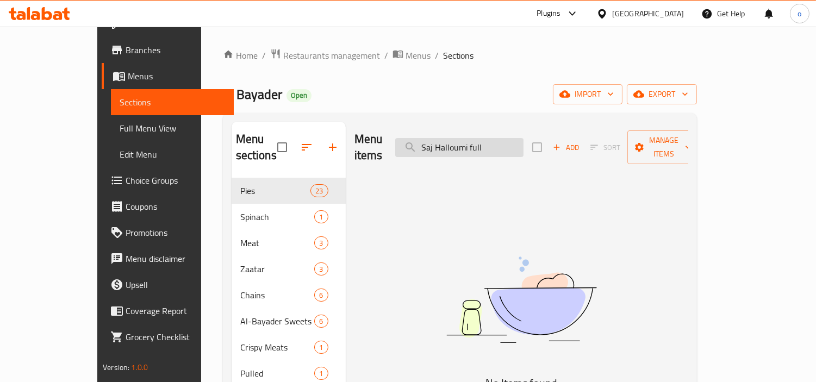
click at [492, 142] on input "Saj Halloumi full" at bounding box center [459, 147] width 128 height 19
drag, startPoint x: 518, startPoint y: 144, endPoint x: 409, endPoint y: 148, distance: 108.7
click at [409, 148] on div "Menu items Saj Halloumi full Add Sort Manage items" at bounding box center [521, 148] width 334 height 52
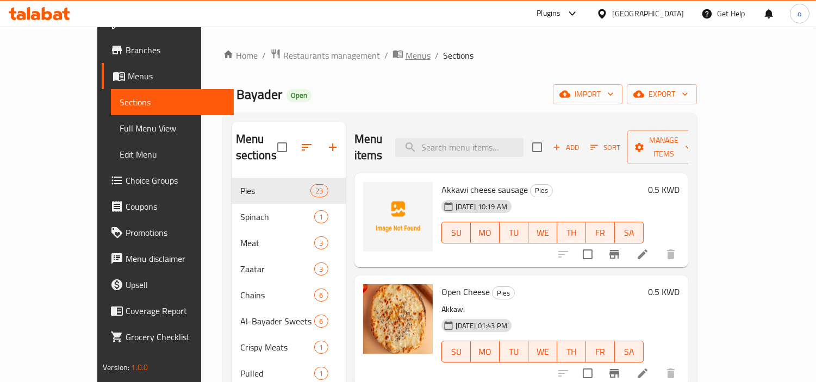
click at [405, 56] on span "Menus" at bounding box center [417, 55] width 25 height 13
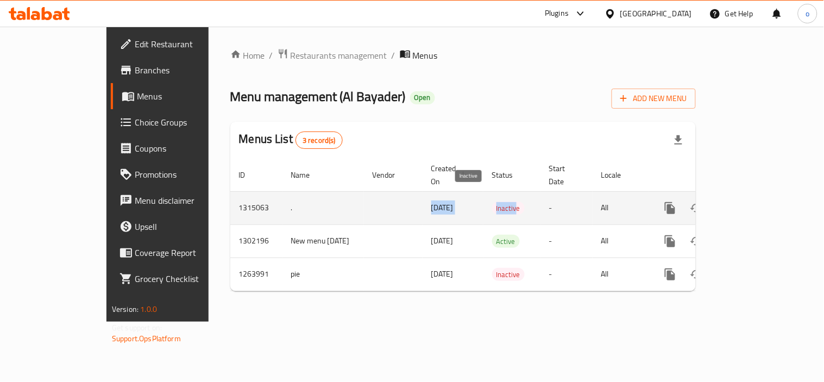
drag, startPoint x: 236, startPoint y: 205, endPoint x: 475, endPoint y: 198, distance: 239.2
click at [475, 198] on tr "1315063 . 29/09/2025 Inactive - All" at bounding box center [500, 207] width 540 height 33
click at [755, 202] on icon "enhanced table" at bounding box center [748, 208] width 13 height 13
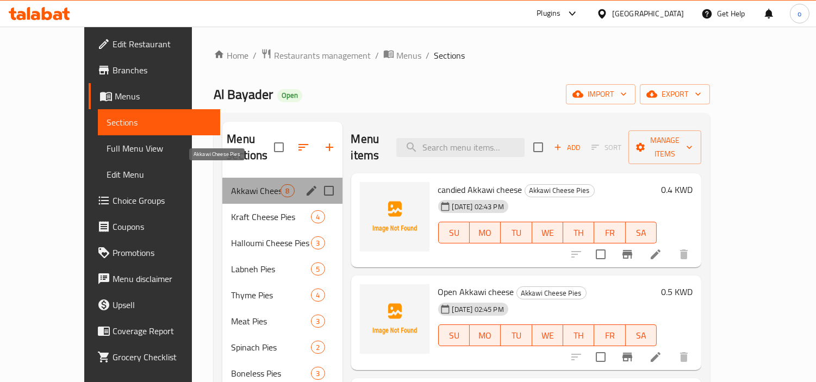
click at [231, 184] on span "Akkawi Cheese Pies" at bounding box center [255, 190] width 49 height 13
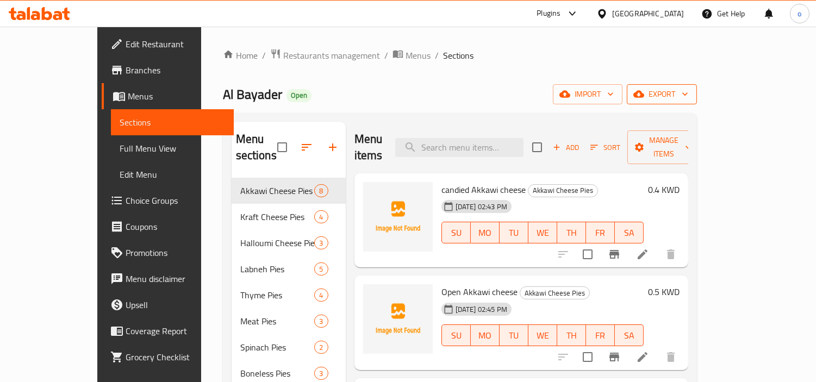
click at [688, 95] on span "export" at bounding box center [661, 94] width 53 height 14
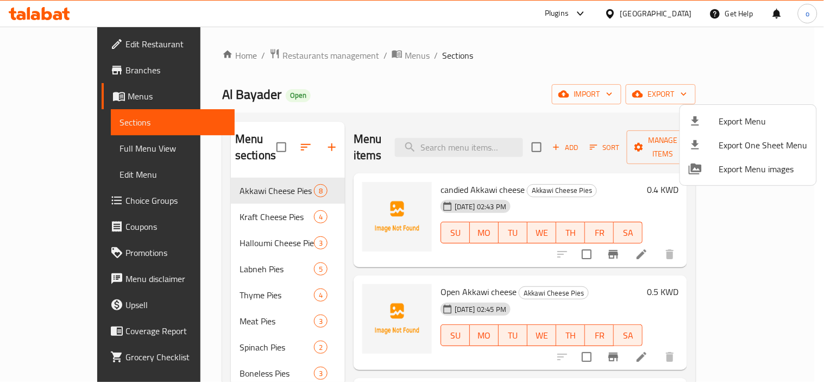
click at [722, 118] on span "Export Menu" at bounding box center [763, 121] width 89 height 13
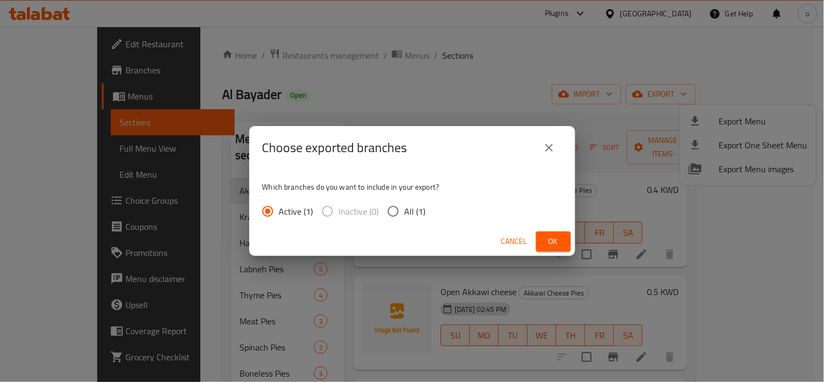
click at [414, 200] on label "All (1)" at bounding box center [404, 211] width 44 height 23
click at [405, 200] on input "All (1)" at bounding box center [393, 211] width 23 height 23
radio input "true"
click at [572, 237] on div "Cancel Ok" at bounding box center [412, 241] width 326 height 29
click at [566, 238] on button "Ok" at bounding box center [553, 241] width 35 height 20
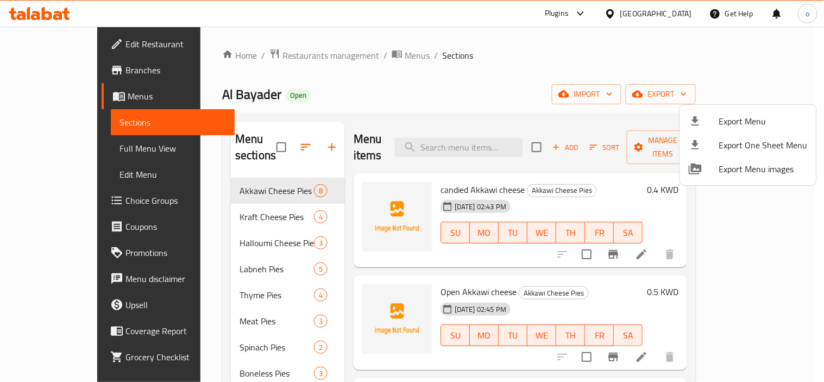
click at [457, 111] on div at bounding box center [412, 191] width 824 height 382
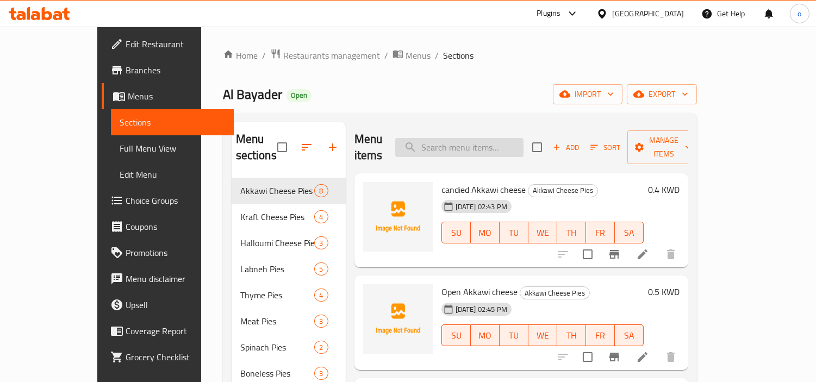
click at [469, 138] on input "search" at bounding box center [459, 147] width 128 height 19
click at [441, 123] on div "Menu items Add Sort Manage items" at bounding box center [521, 148] width 334 height 52
click at [457, 138] on input "search" at bounding box center [459, 147] width 128 height 19
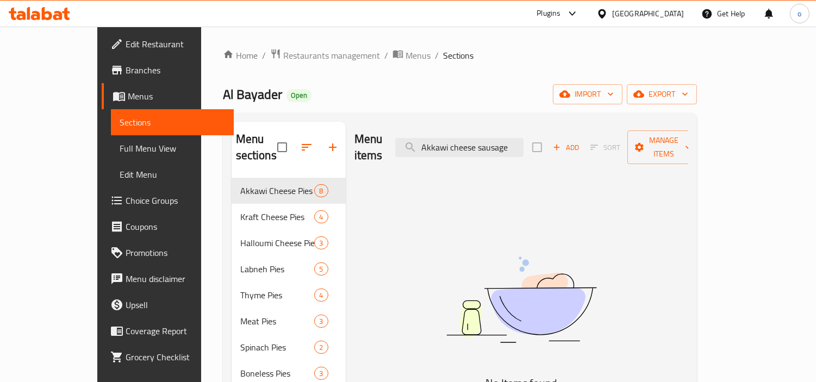
type input "Akkawi cheese sausage"
click at [515, 149] on div "Menu items Akkawi cheese sausage Add Sort Manage items" at bounding box center [521, 148] width 334 height 52
click at [507, 141] on input "Akkawi cheese sausage" at bounding box center [459, 147] width 128 height 19
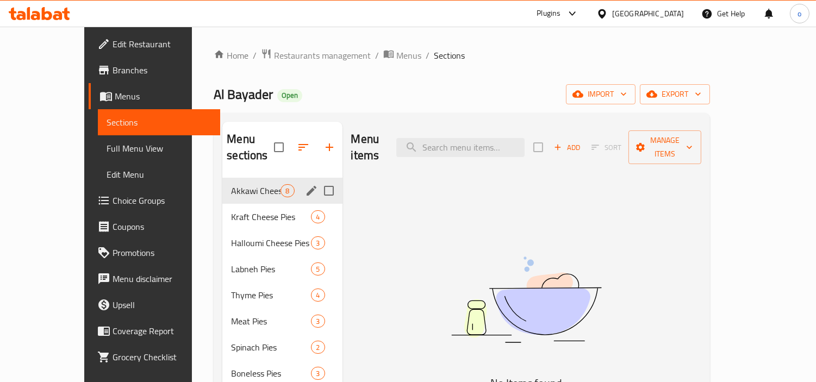
click at [268, 178] on div "Akkawi Cheese Pies 8" at bounding box center [282, 191] width 120 height 26
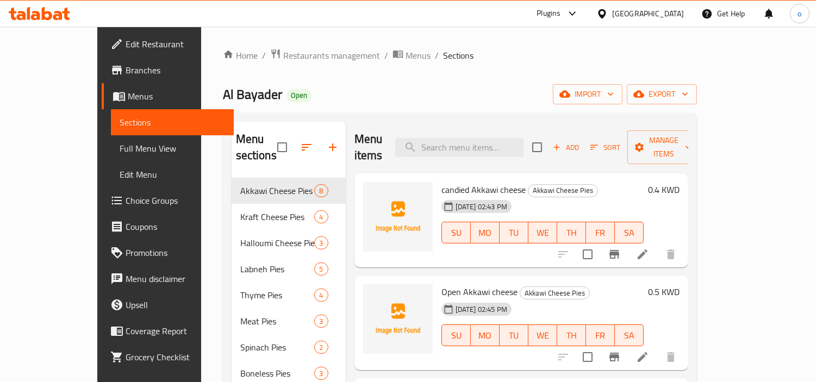
click at [507, 196] on div "29-09-2025 02:43 PM SU MO TU WE TH FR SA" at bounding box center [542, 225] width 211 height 59
click at [583, 146] on button "Add" at bounding box center [565, 147] width 35 height 17
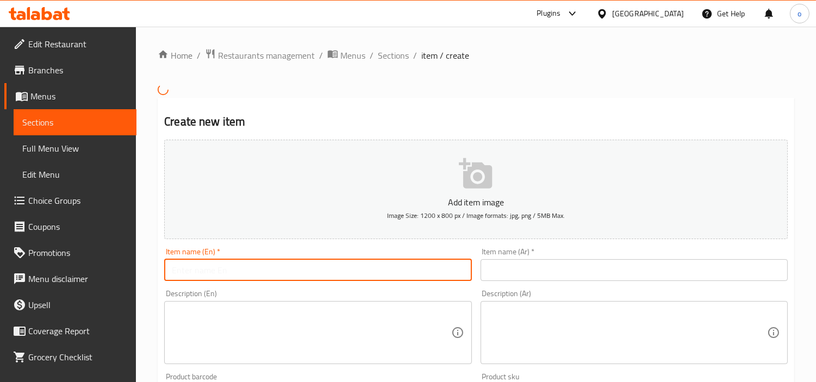
drag, startPoint x: 278, startPoint y: 277, endPoint x: 308, endPoint y: 276, distance: 29.9
click at [278, 277] on input "text" at bounding box center [317, 270] width 307 height 22
type input "Akkawi cheese sausage"
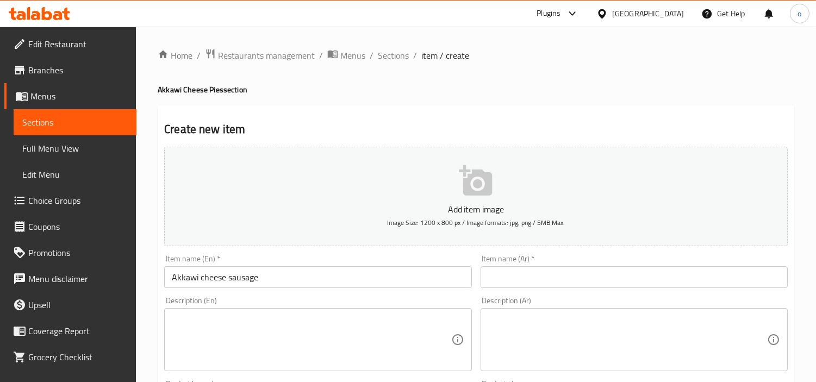
click at [503, 270] on input "text" at bounding box center [633, 277] width 307 height 22
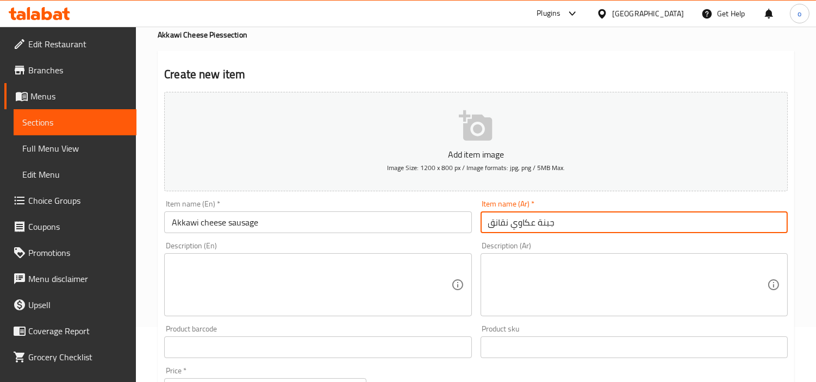
scroll to position [121, 0]
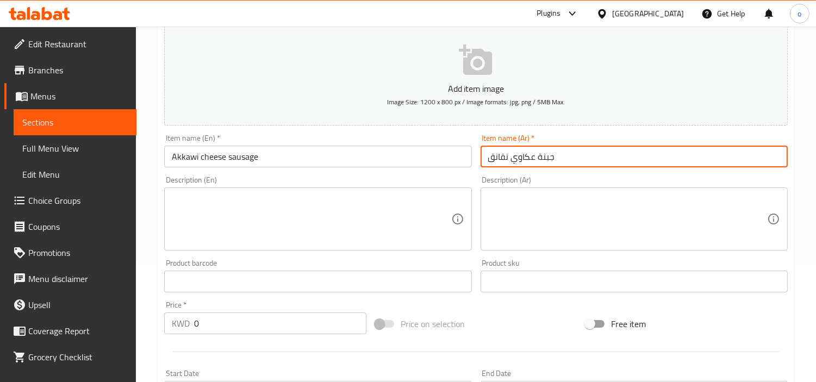
type input "جبنة عكاوي نقانق"
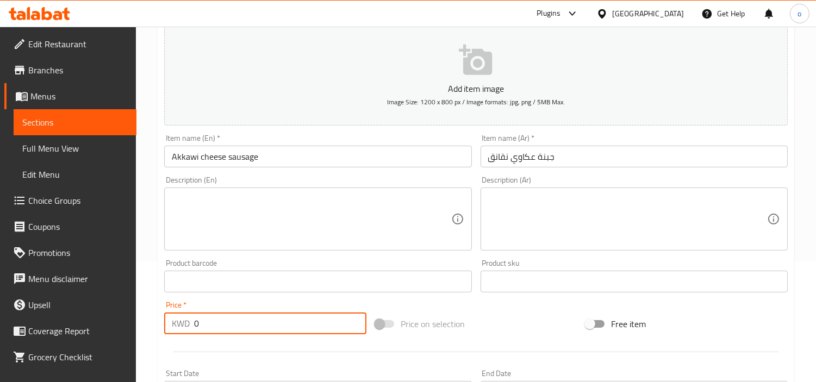
drag, startPoint x: 218, startPoint y: 324, endPoint x: 130, endPoint y: 333, distance: 88.5
click at [130, 333] on div "Edit Restaurant Branches Menus Sections Full Menu View Edit Menu Choice Groups …" at bounding box center [408, 276] width 816 height 741
type input "0.5"
click at [252, 339] on div at bounding box center [476, 352] width 632 height 27
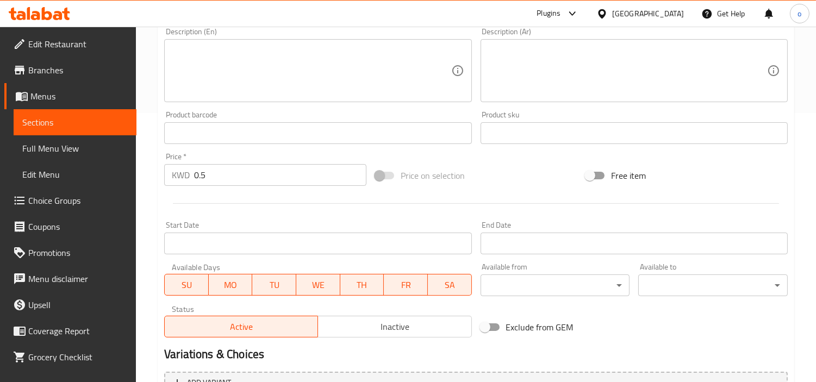
scroll to position [384, 0]
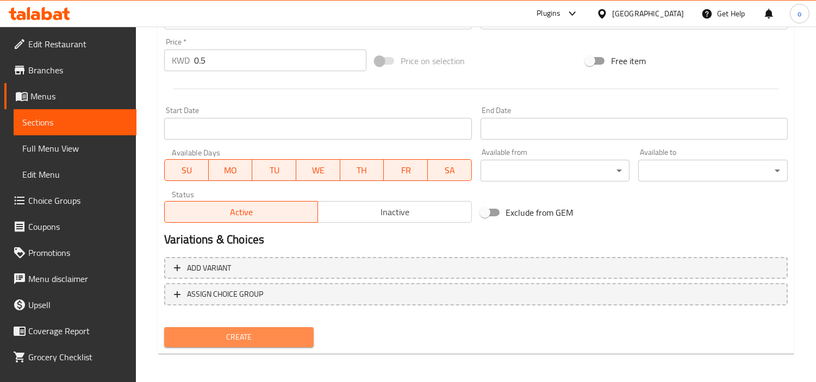
click at [245, 339] on span "Create" at bounding box center [239, 337] width 132 height 14
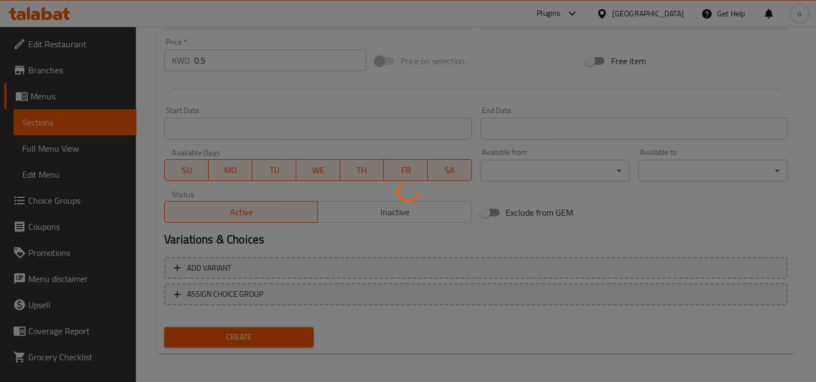
type input "0"
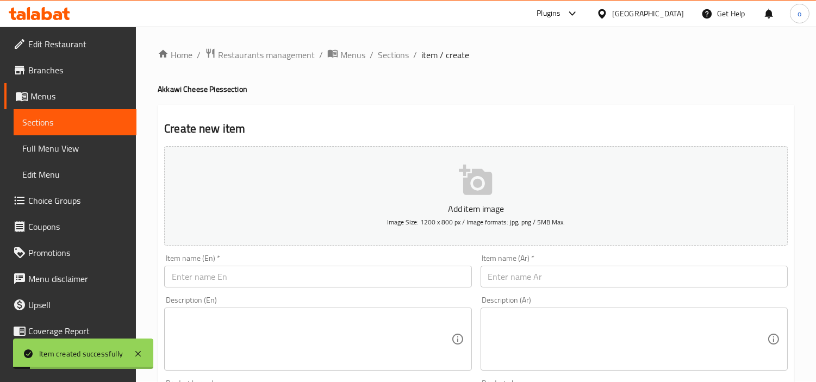
scroll to position [0, 0]
click at [385, 53] on span "Sections" at bounding box center [393, 55] width 31 height 13
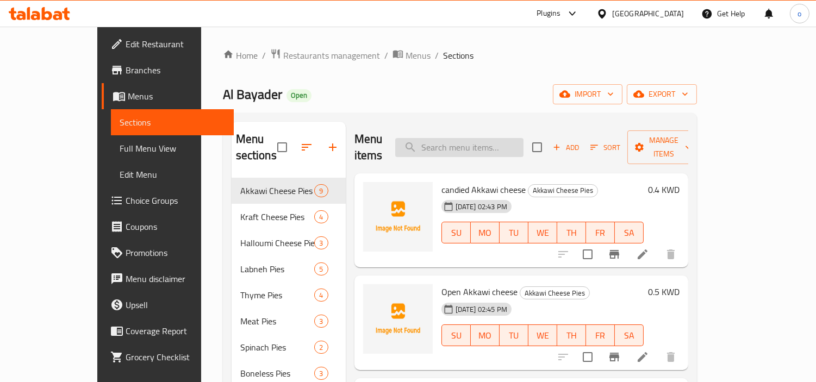
click at [473, 142] on input "search" at bounding box center [459, 147] width 128 height 19
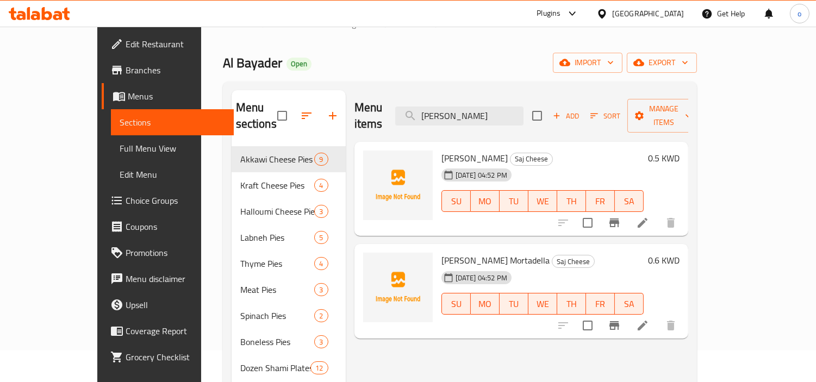
scroll to position [60, 0]
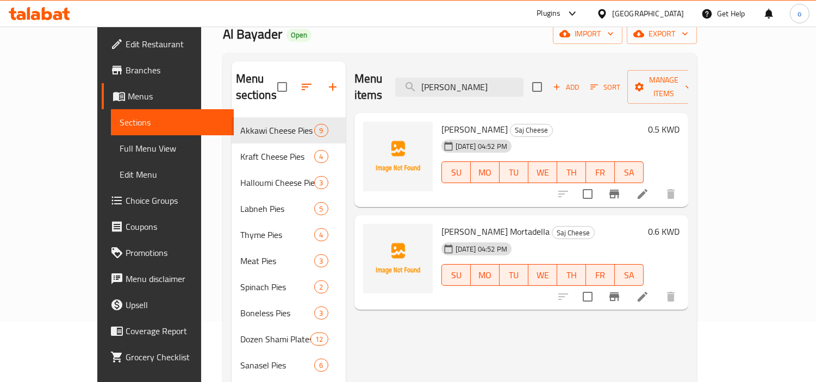
type input "Saj Kraft"
click at [627, 181] on button "Branch-specific-item" at bounding box center [614, 194] width 26 height 26
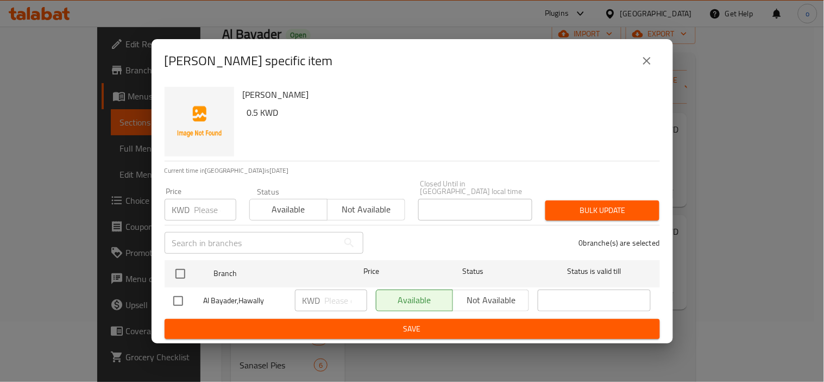
click at [736, 176] on div "Saj Kraft - branch specific item Saj Kraft 0.5 KWD Current time in Kuwait is 30…" at bounding box center [412, 191] width 824 height 382
click at [654, 64] on button "close" at bounding box center [647, 61] width 26 height 26
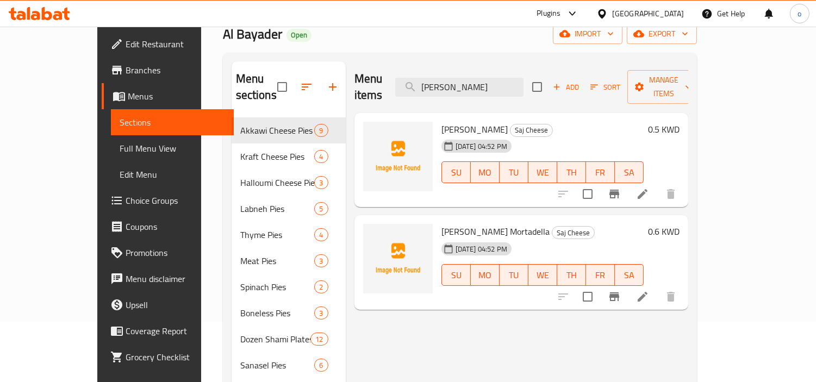
click at [649, 187] on icon at bounding box center [642, 193] width 13 height 13
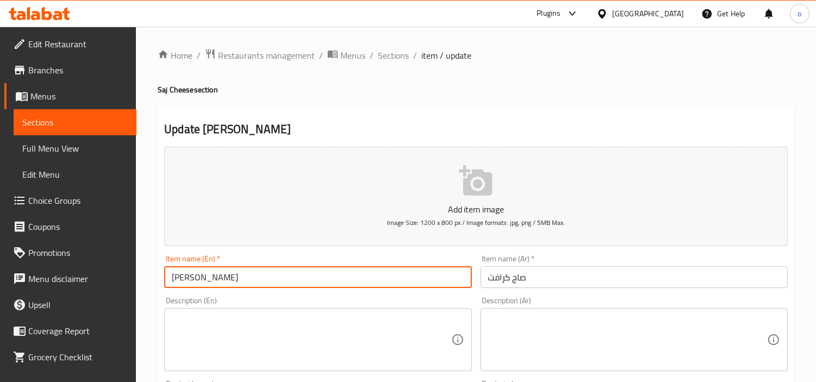
drag, startPoint x: 226, startPoint y: 275, endPoint x: 143, endPoint y: 280, distance: 82.7
type input "Kraft Sausage"
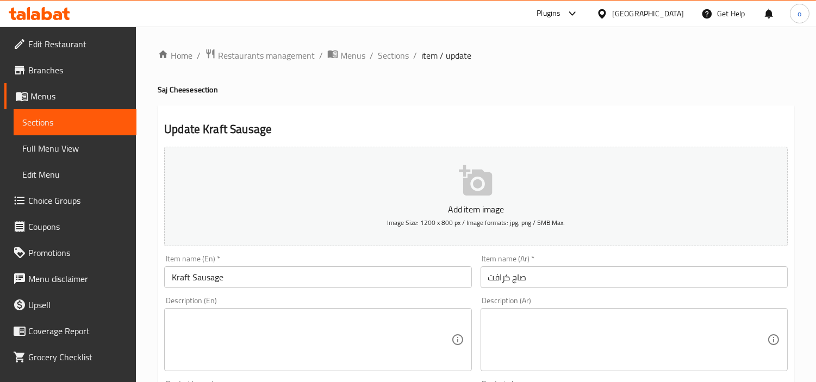
click at [191, 292] on div "Item name (En)   * Kraft Sausage Item name (En) *" at bounding box center [318, 271] width 316 height 42
click at [401, 55] on span "Sections" at bounding box center [393, 55] width 31 height 13
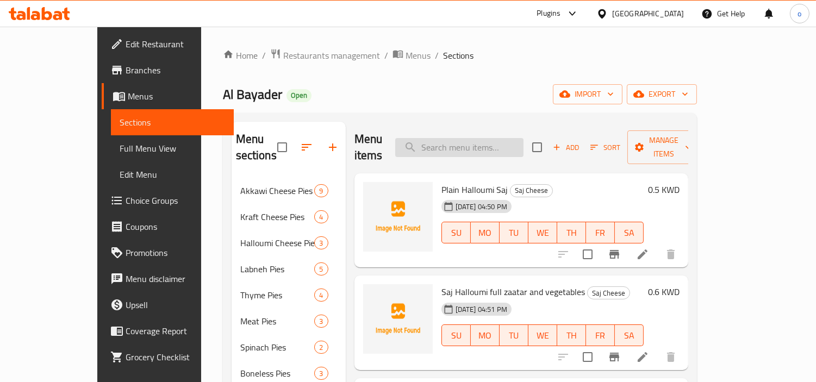
click at [481, 142] on input "search" at bounding box center [459, 147] width 128 height 19
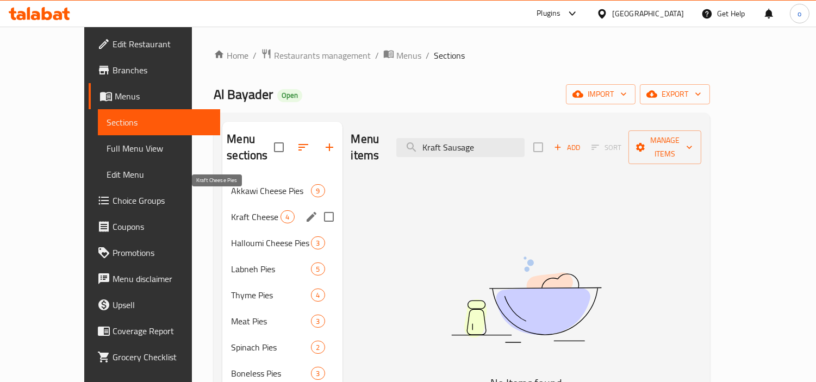
type input "Kraft Sausage"
click at [231, 210] on span "Kraft Cheese Pies" at bounding box center [255, 216] width 49 height 13
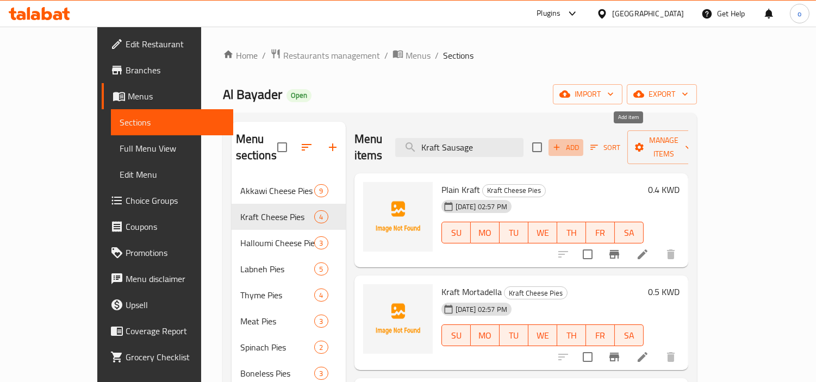
click at [583, 147] on button "Add" at bounding box center [565, 147] width 35 height 17
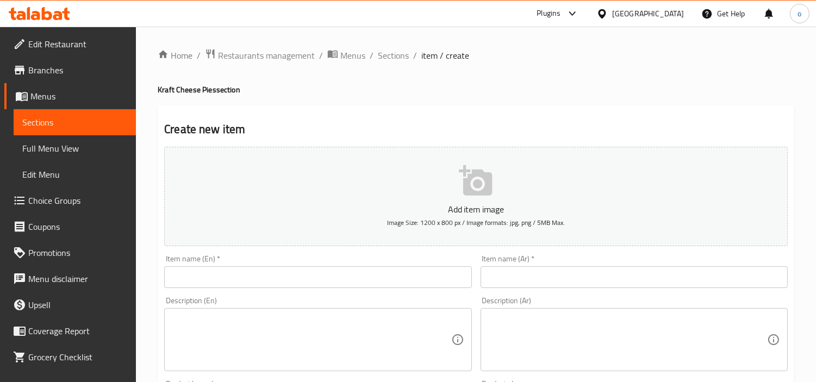
click at [371, 261] on div "Item name (En)   * Item name (En) *" at bounding box center [317, 271] width 307 height 33
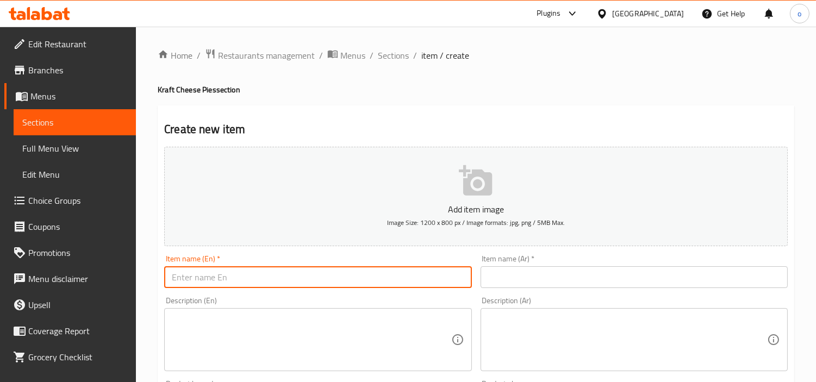
click at [348, 277] on input "text" at bounding box center [317, 277] width 307 height 22
click at [277, 284] on input "Kraft Sausage" at bounding box center [317, 277] width 307 height 22
type input "Kraft Sausage"
click at [245, 310] on div "Description (En)" at bounding box center [317, 339] width 307 height 63
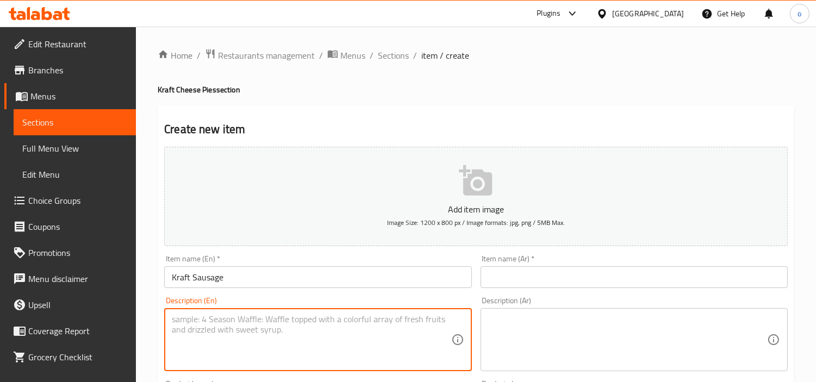
click at [234, 292] on div "Description (En) Description (En)" at bounding box center [318, 333] width 316 height 83
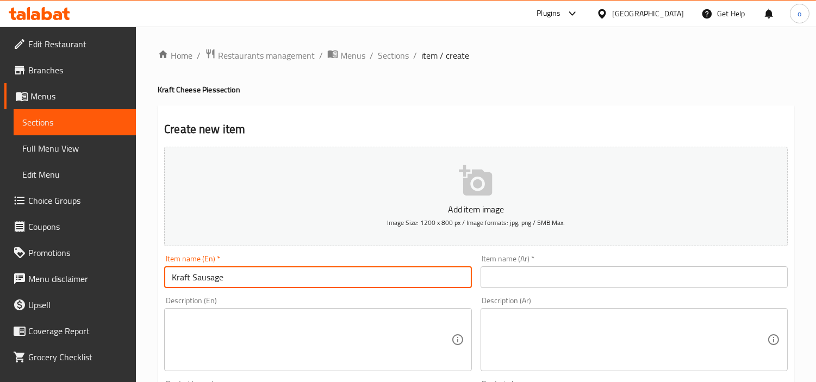
drag, startPoint x: 152, startPoint y: 274, endPoint x: 101, endPoint y: 269, distance: 51.4
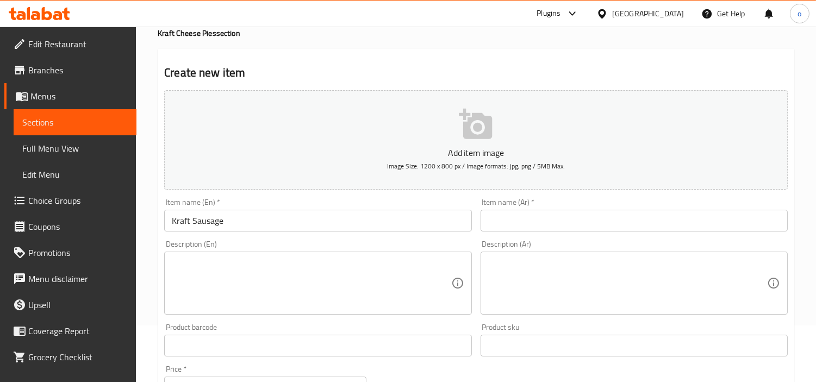
scroll to position [121, 0]
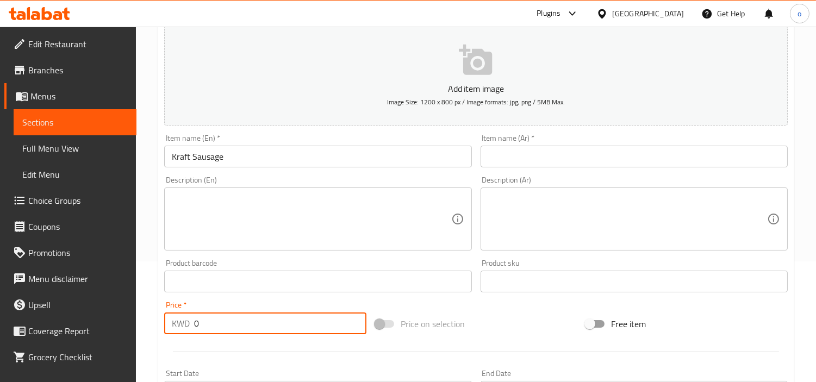
drag, startPoint x: 204, startPoint y: 322, endPoint x: 147, endPoint y: 331, distance: 57.8
click at [147, 331] on div "Home / Restaurants management / Menus / Sections / item / create Kraft Cheese P…" at bounding box center [476, 276] width 680 height 741
type input "0.5"
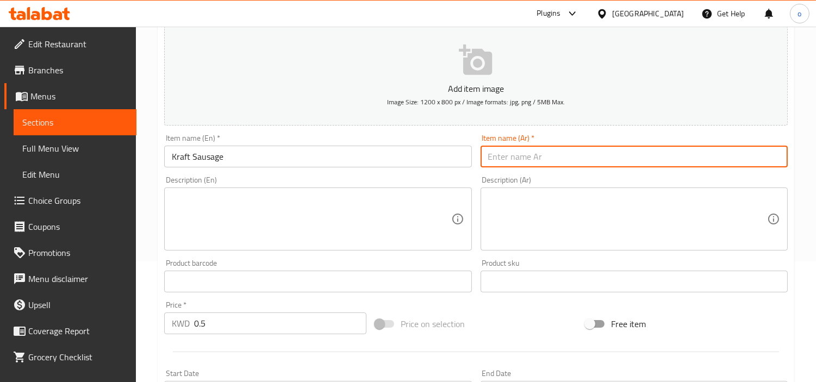
click at [569, 156] on input "text" at bounding box center [633, 157] width 307 height 22
paste input "كرافت نقانق"
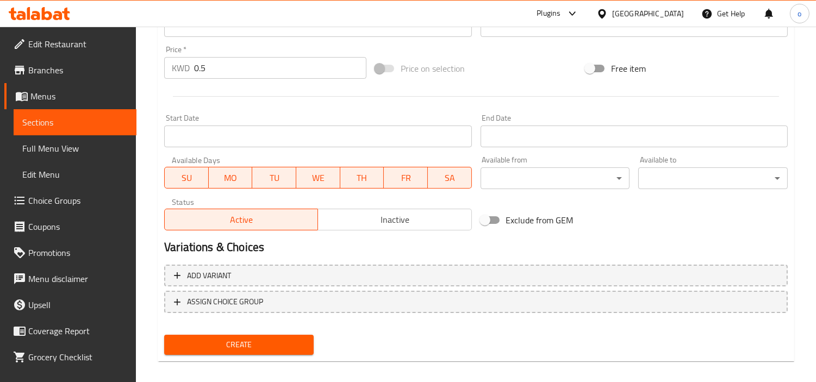
scroll to position [384, 0]
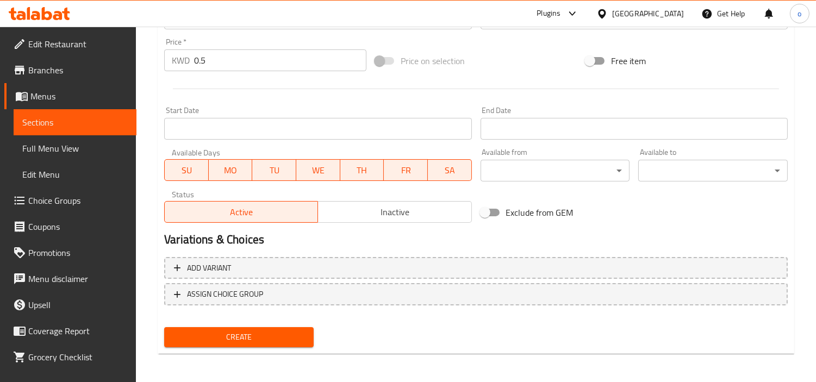
type input "كرافت نقانق"
click at [280, 327] on button "Create" at bounding box center [238, 337] width 149 height 20
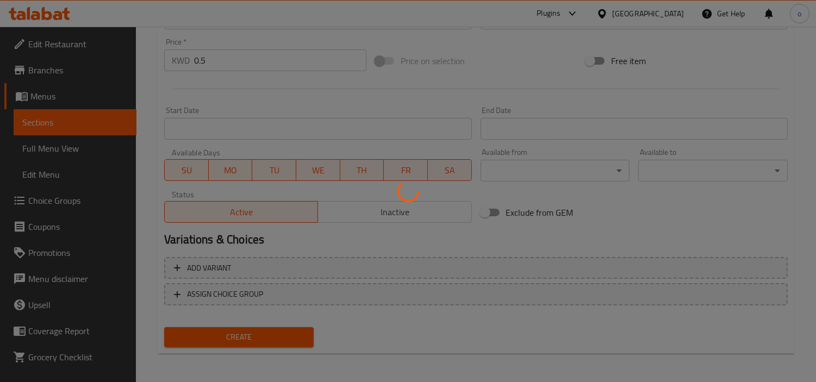
type input "0"
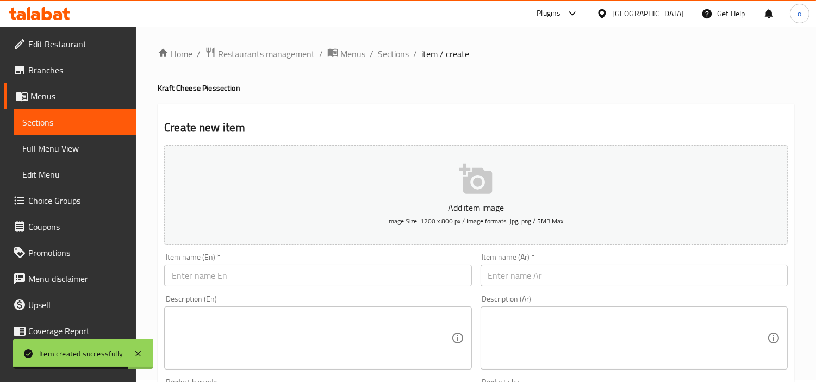
scroll to position [0, 0]
click at [431, 91] on h4 "Kraft Cheese Pies section" at bounding box center [476, 89] width 636 height 11
click at [397, 49] on span "Sections" at bounding box center [393, 55] width 31 height 13
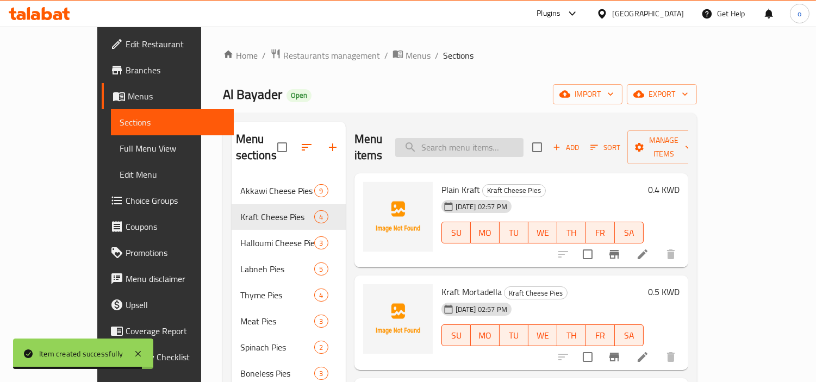
click at [500, 138] on input "search" at bounding box center [459, 147] width 128 height 19
paste input "Saj Akawi Sausages"
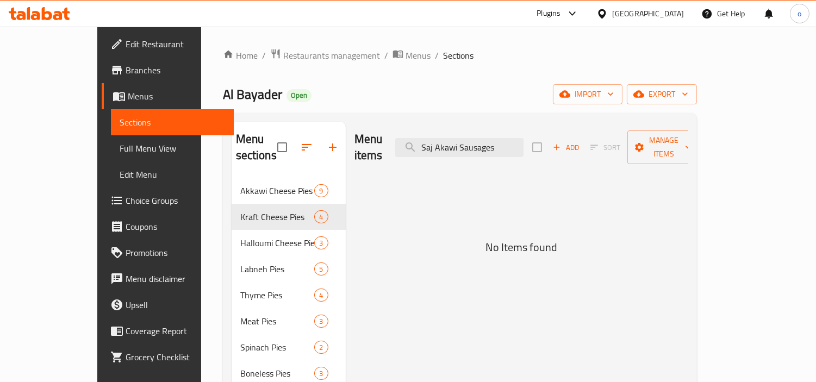
type input "Saj Akawi Sausages"
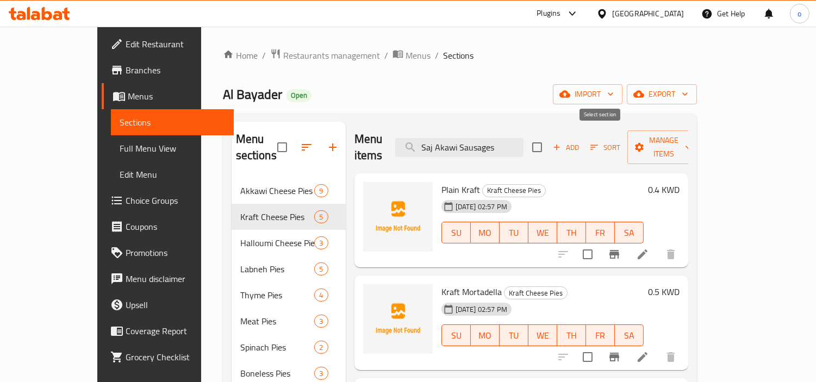
click at [580, 141] on span "Add" at bounding box center [565, 147] width 29 height 12
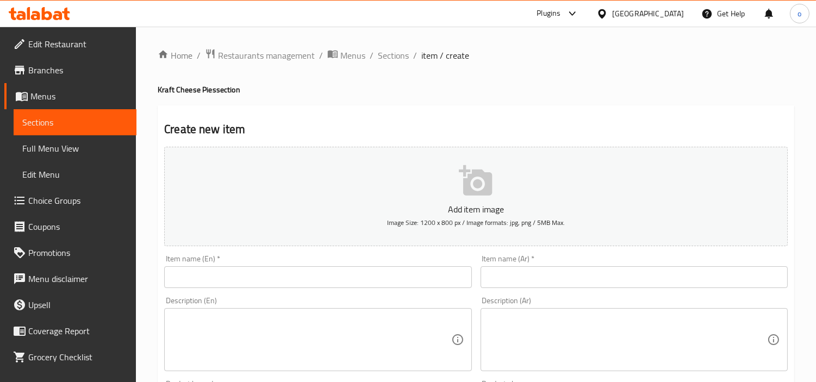
click at [367, 285] on input "text" at bounding box center [317, 277] width 307 height 22
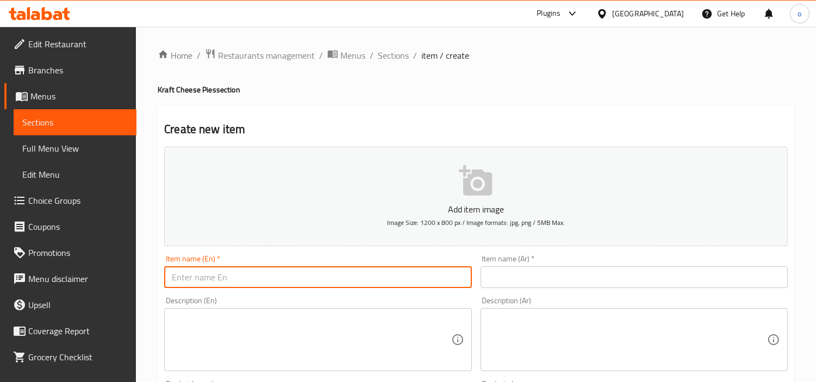
paste input "Saj Akawi Sausages"
type input "Saj Akawi Sausages"
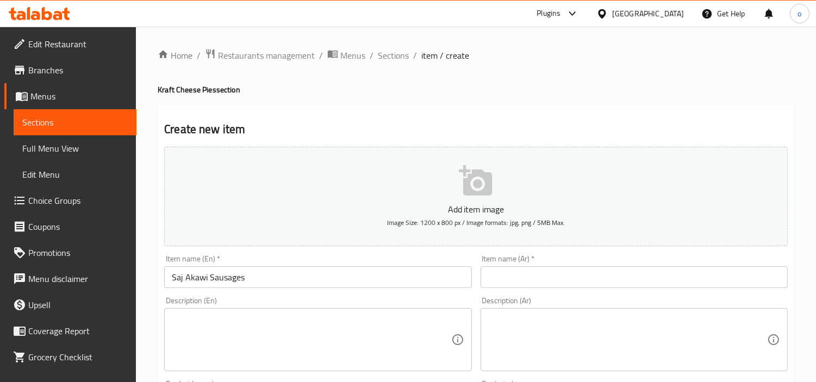
click at [518, 281] on input "text" at bounding box center [633, 277] width 307 height 22
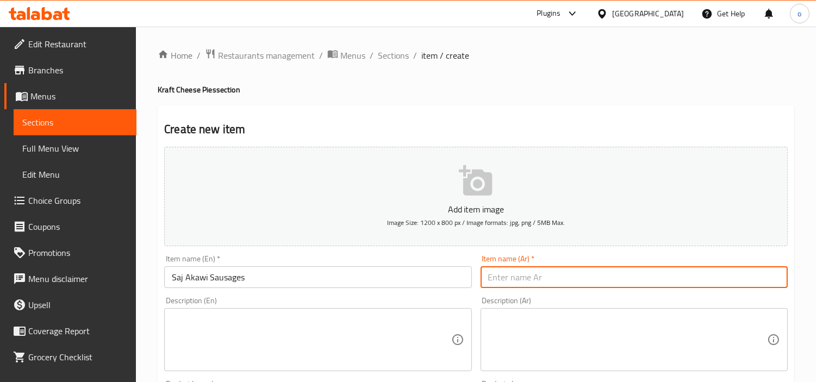
paste input "صاج عكاوي نقانق"
type input "صاج عكاوي نقانق"
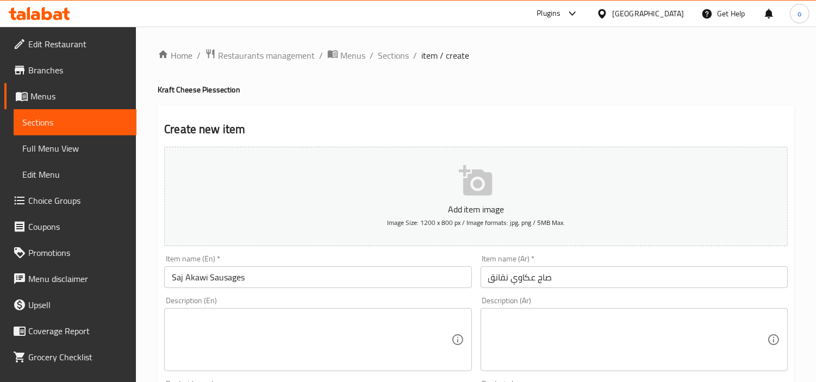
drag, startPoint x: 495, startPoint y: 299, endPoint x: 479, endPoint y: 301, distance: 15.8
click at [495, 299] on div "Description (Ar) Description (Ar)" at bounding box center [633, 334] width 307 height 74
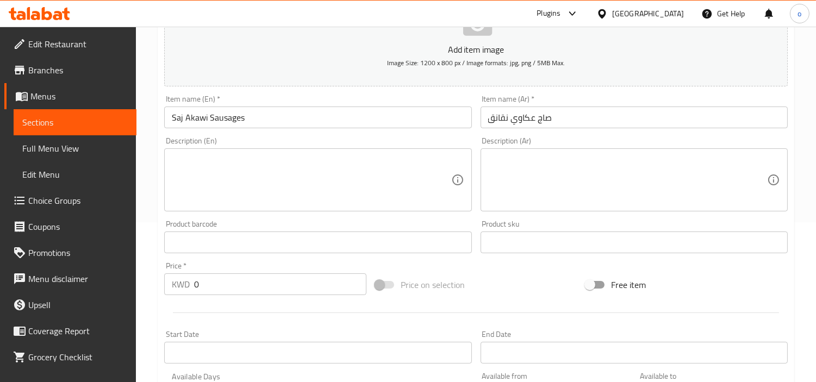
scroll to position [181, 0]
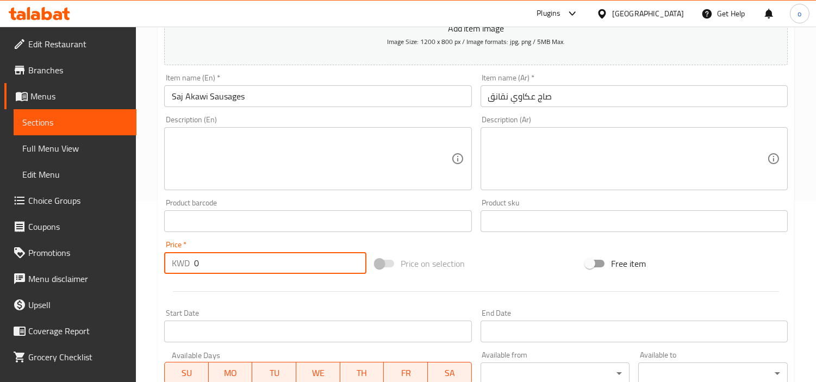
drag, startPoint x: 151, startPoint y: 265, endPoint x: 137, endPoint y: 265, distance: 13.6
click at [137, 265] on div "Home / Restaurants management / Menus / Sections / item / create Kraft Cheese P…" at bounding box center [476, 216] width 680 height 741
type input "6"
type input "0.6"
click at [289, 291] on hr at bounding box center [476, 291] width 606 height 1
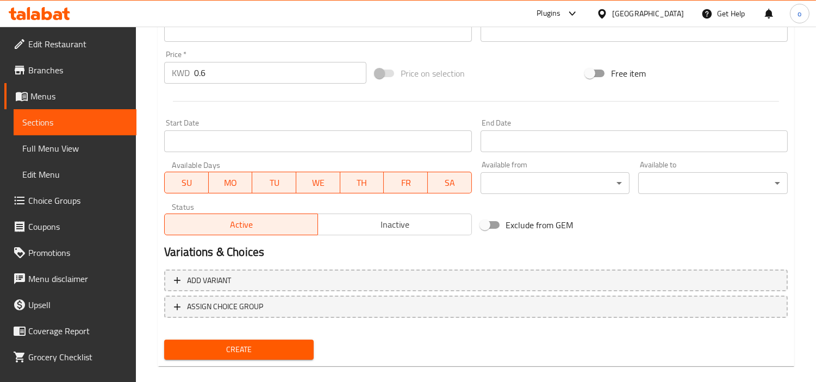
scroll to position [384, 0]
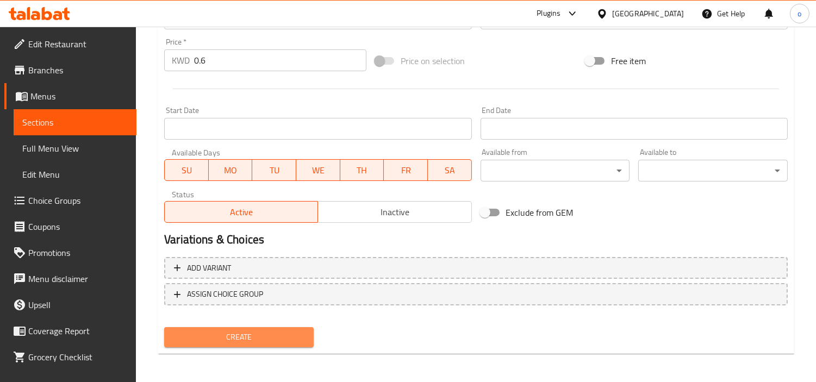
click at [281, 332] on span "Create" at bounding box center [239, 337] width 132 height 14
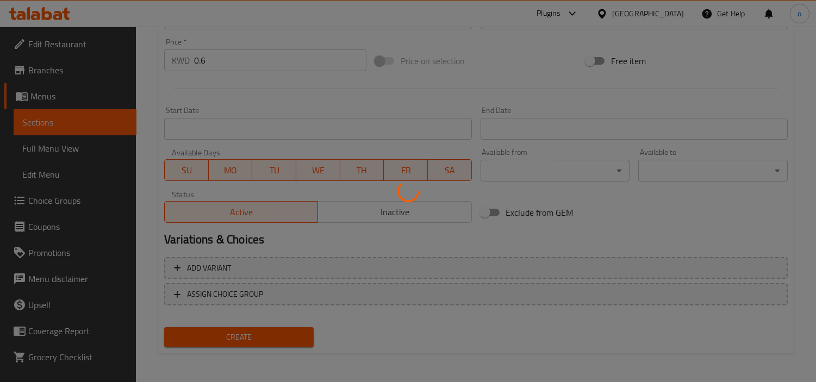
type input "0"
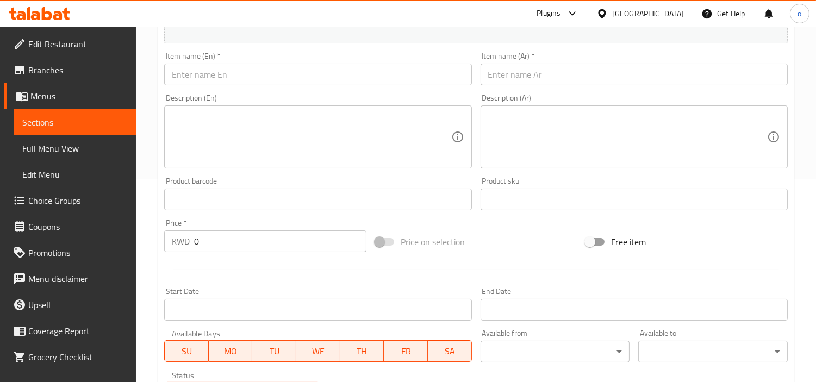
scroll to position [0, 0]
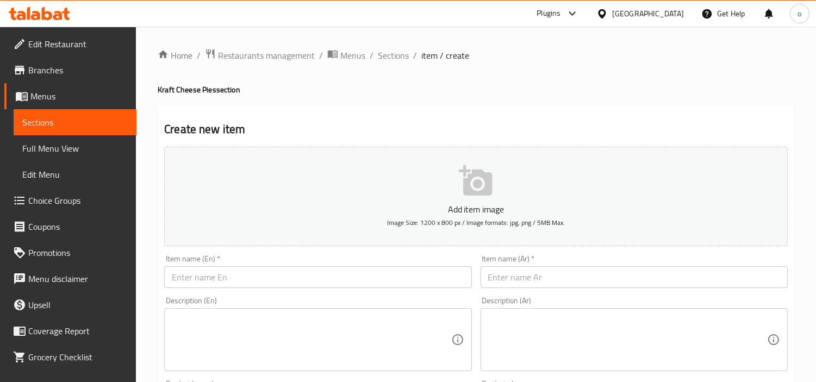
drag, startPoint x: 430, startPoint y: 75, endPoint x: 408, endPoint y: 58, distance: 28.7
click at [398, 52] on span "Sections" at bounding box center [393, 55] width 31 height 13
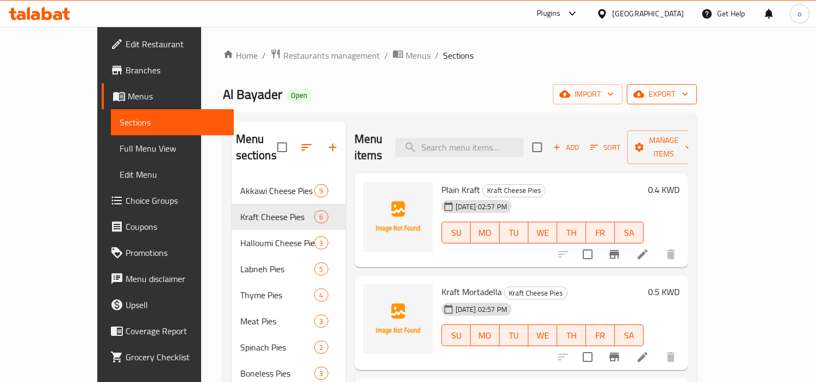
click at [688, 95] on span "export" at bounding box center [661, 94] width 53 height 14
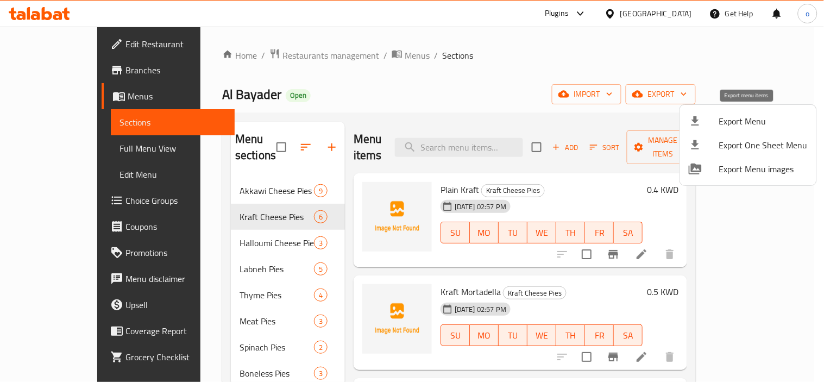
click at [727, 123] on span "Export Menu" at bounding box center [763, 121] width 89 height 13
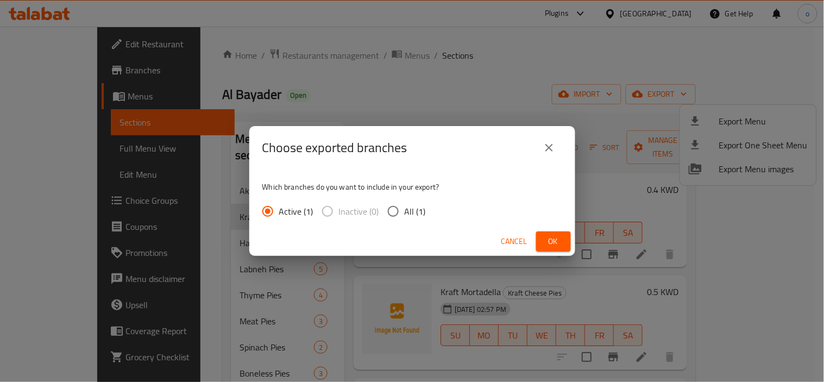
click at [422, 205] on span "All (1)" at bounding box center [415, 211] width 21 height 13
click at [405, 203] on input "All (1)" at bounding box center [393, 211] width 23 height 23
radio input "true"
click at [533, 226] on div "Which branches do you want to include in your export? Active (1) Inactive (0) A…" at bounding box center [412, 199] width 326 height 58
click at [546, 236] on span "Ok" at bounding box center [553, 242] width 17 height 14
